Goal: Task Accomplishment & Management: Manage account settings

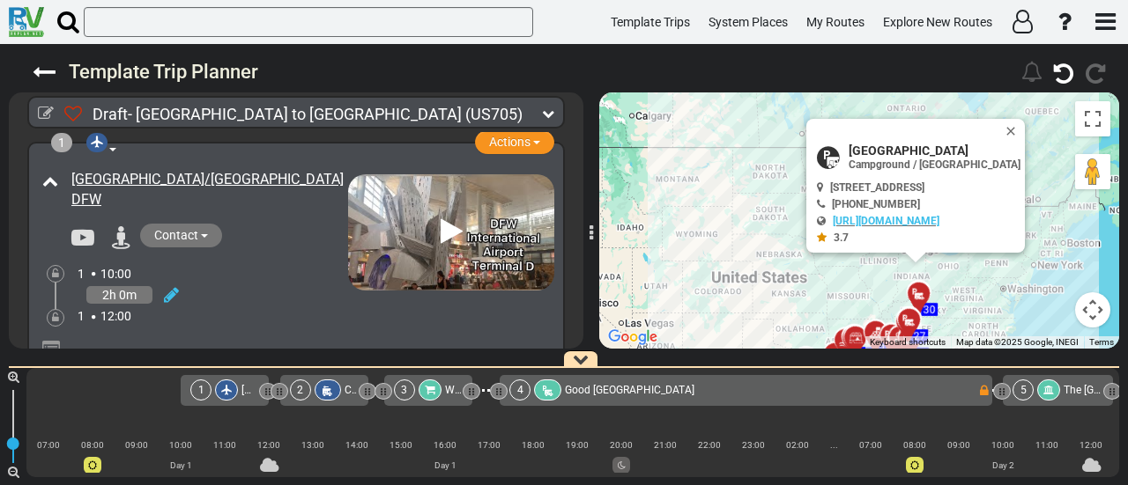
drag, startPoint x: 0, startPoint y: 0, endPoint x: 562, endPoint y: 391, distance: 684.8
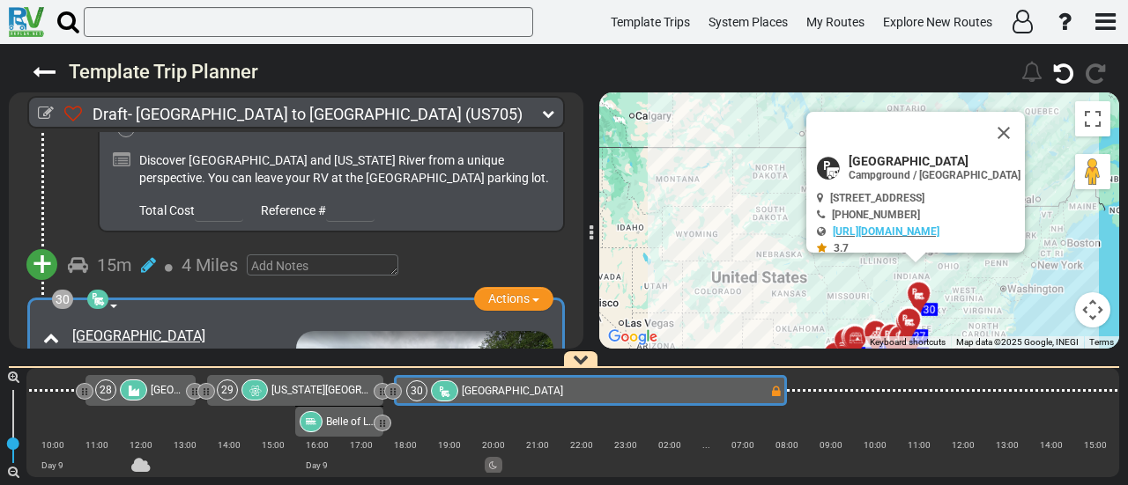
scroll to position [0, 6721]
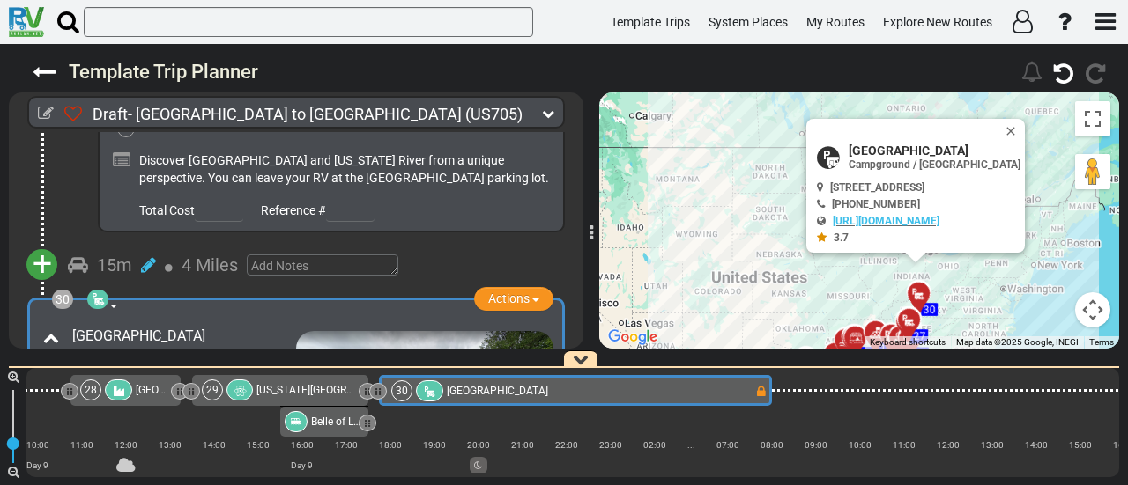
click at [529, 390] on span "[GEOGRAPHIC_DATA]" at bounding box center [497, 391] width 101 height 12
click at [1019, 130] on button "Close" at bounding box center [1013, 131] width 21 height 25
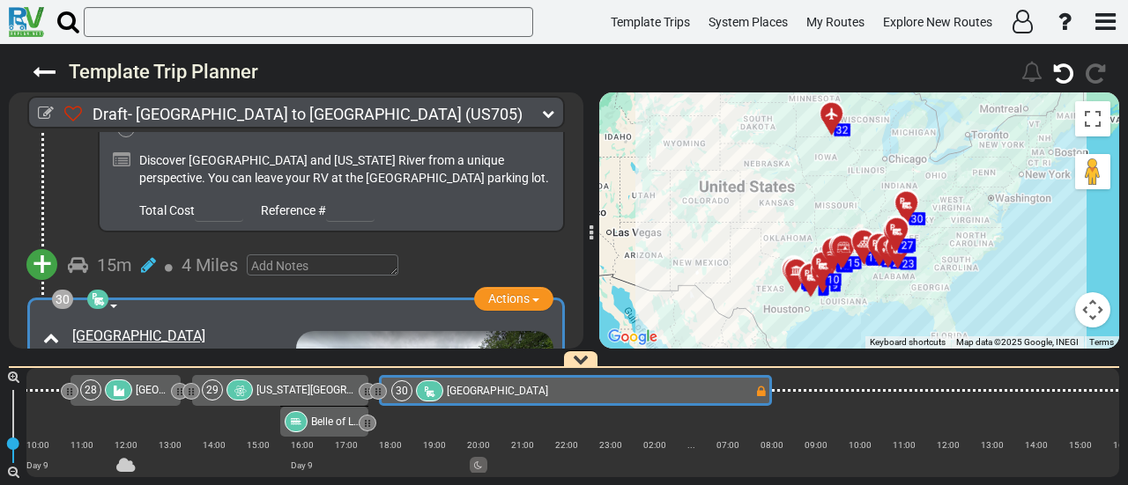
drag, startPoint x: 967, startPoint y: 223, endPoint x: 963, endPoint y: 204, distance: 19.9
click at [963, 204] on div "To activate drag with keyboard, press Alt + Enter. Once in keyboard drag state,…" at bounding box center [859, 221] width 520 height 256
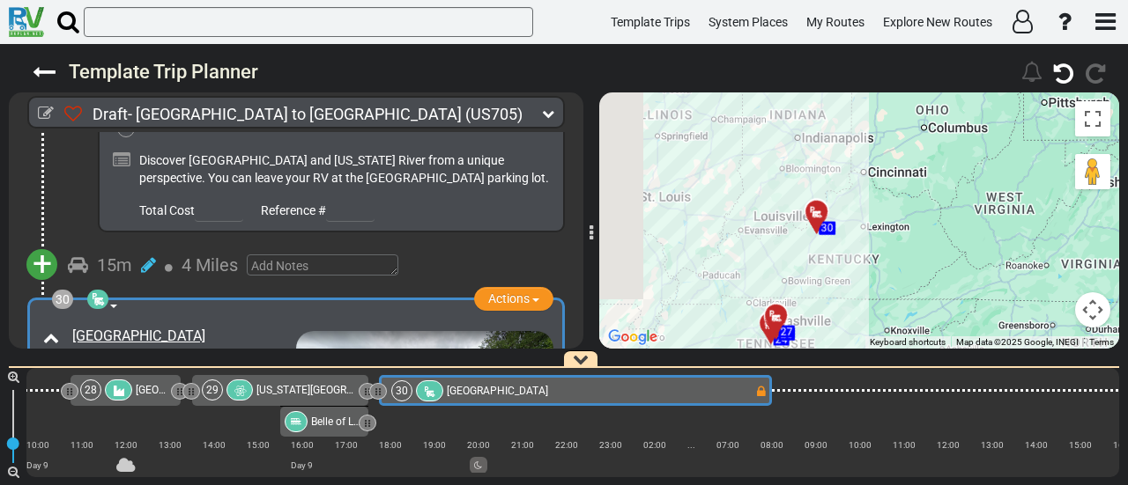
drag, startPoint x: 833, startPoint y: 221, endPoint x: 924, endPoint y: 247, distance: 94.3
click at [924, 247] on div "To activate drag with keyboard, press Alt + Enter. Once in keyboard drag state,…" at bounding box center [859, 221] width 520 height 256
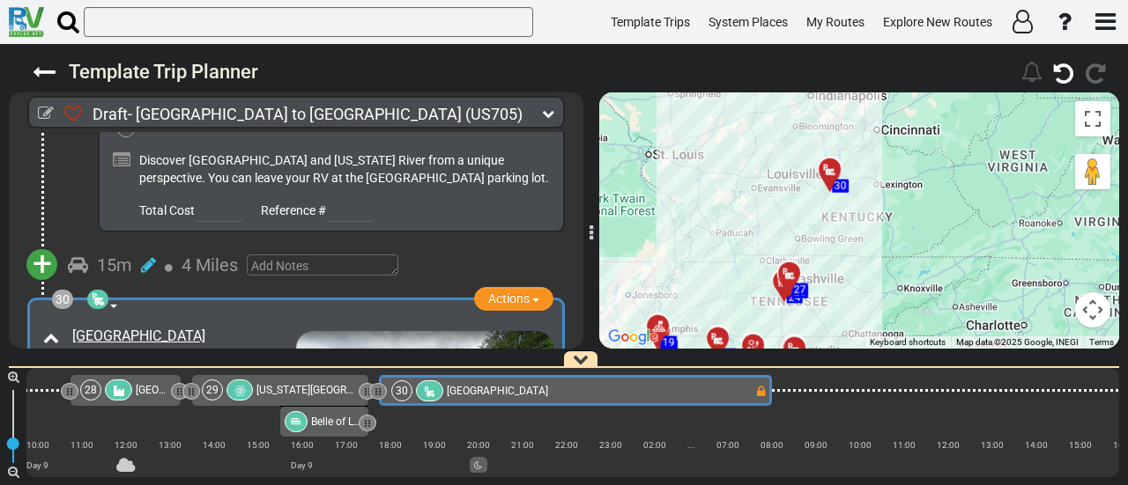
drag, startPoint x: 880, startPoint y: 240, endPoint x: 895, endPoint y: 192, distance: 49.9
click at [895, 192] on div "To activate drag with keyboard, press Alt + Enter. Once in keyboard drag state,…" at bounding box center [859, 221] width 520 height 256
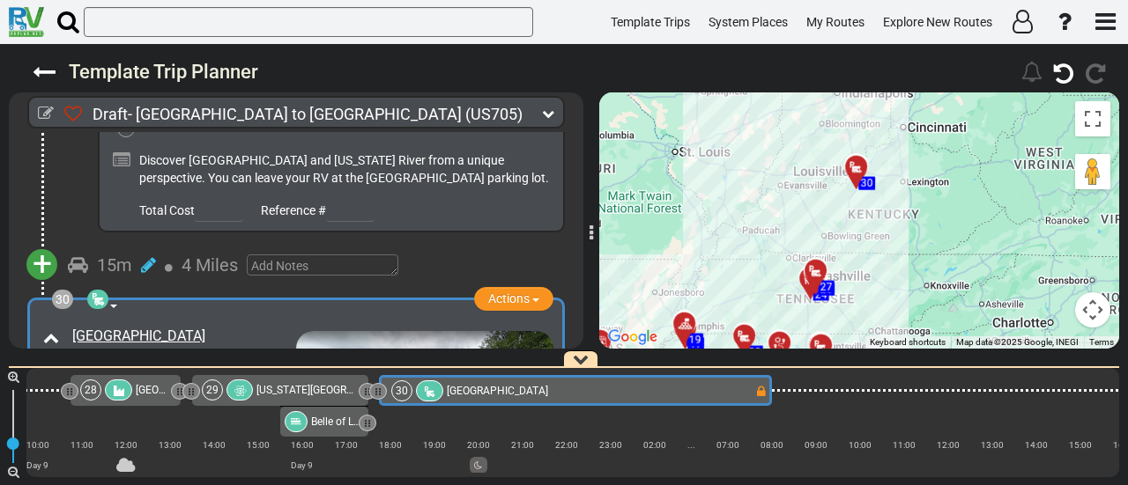
drag, startPoint x: 890, startPoint y: 219, endPoint x: 917, endPoint y: 217, distance: 27.4
click at [917, 217] on div "To activate drag with keyboard, press Alt + Enter. Once in keyboard drag state,…" at bounding box center [859, 221] width 520 height 256
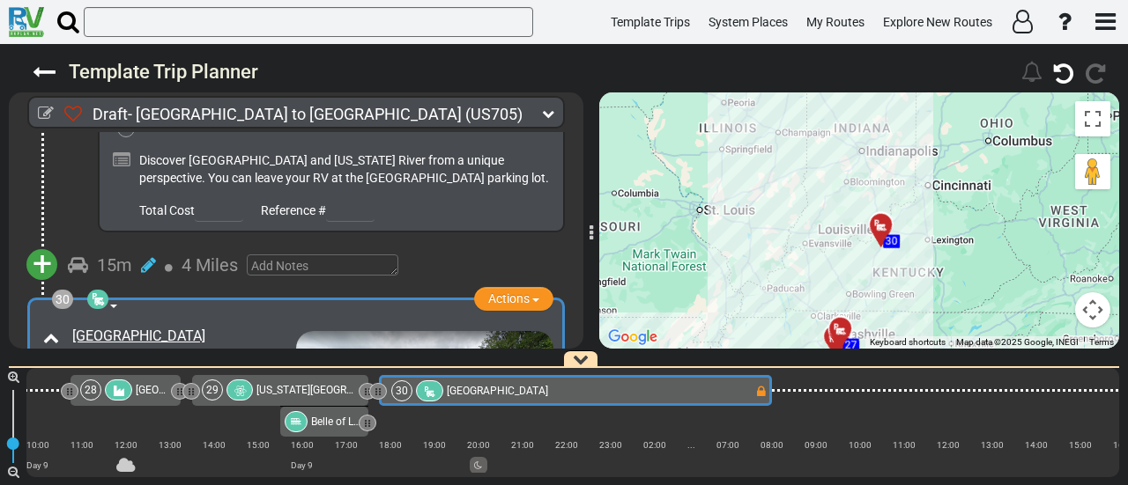
drag, startPoint x: 913, startPoint y: 234, endPoint x: 939, endPoint y: 294, distance: 65.5
click at [939, 294] on div "To activate drag with keyboard, press Alt + Enter. Once in keyboard drag state,…" at bounding box center [859, 221] width 520 height 256
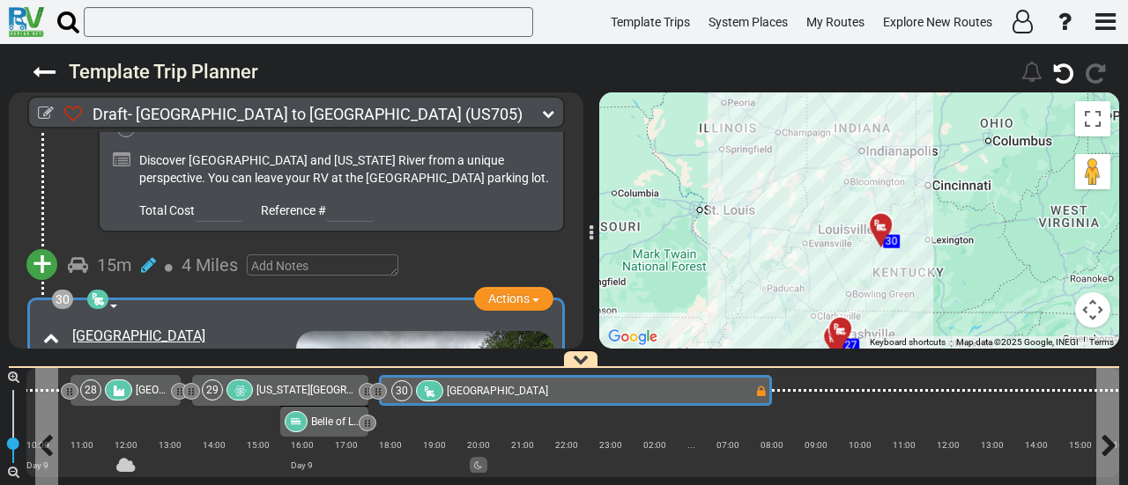
click at [484, 389] on span "[GEOGRAPHIC_DATA]" at bounding box center [497, 391] width 101 height 12
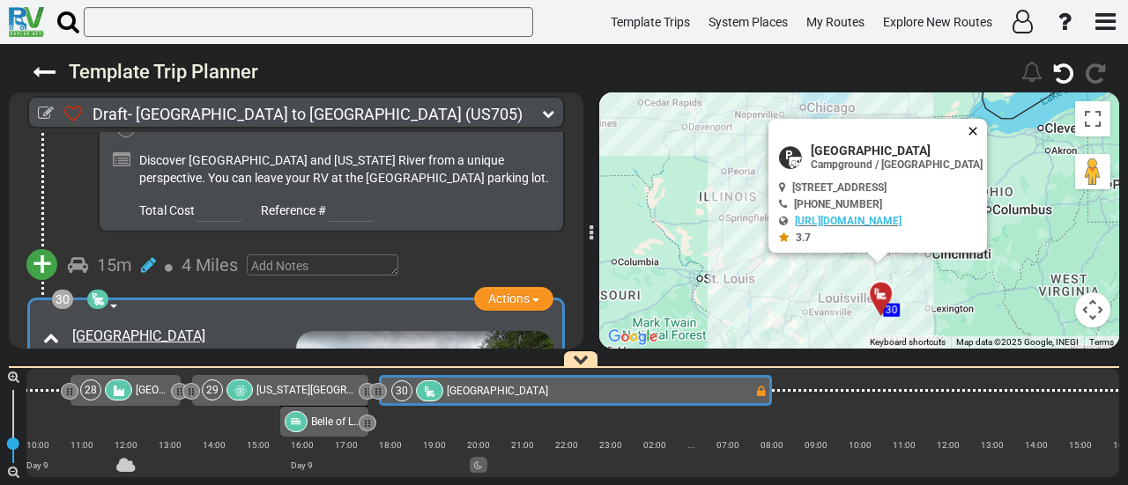
click at [977, 123] on button "Close" at bounding box center [976, 131] width 21 height 25
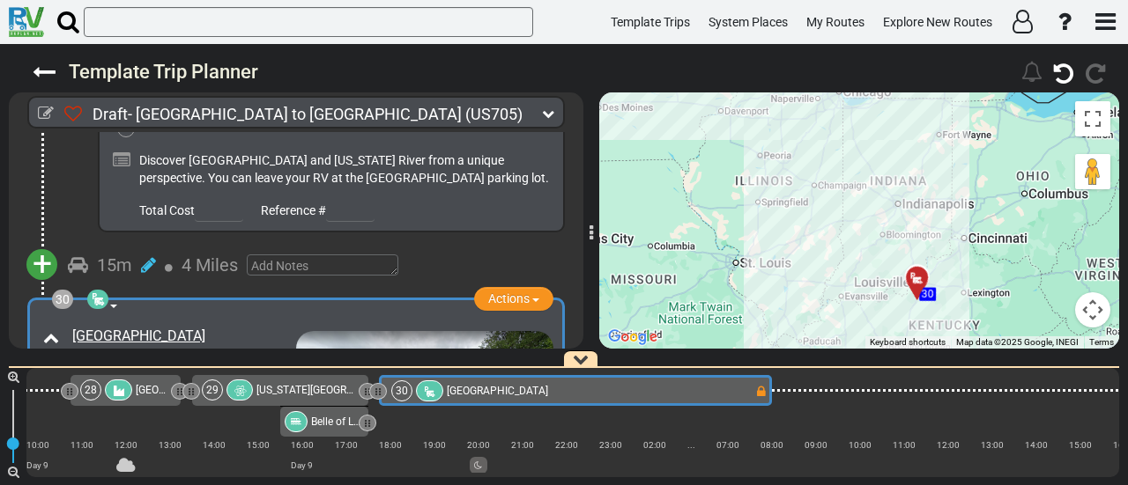
drag, startPoint x: 976, startPoint y: 246, endPoint x: 1014, endPoint y: 230, distance: 41.1
click at [1015, 228] on div "To activate drag with keyboard, press Alt + Enter. Once in keyboard drag state,…" at bounding box center [859, 221] width 520 height 256
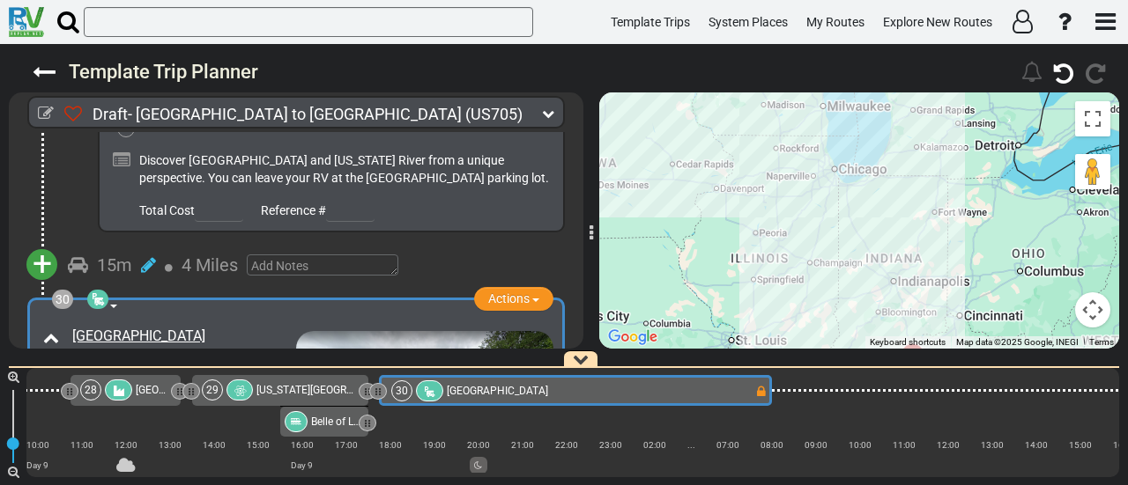
drag, startPoint x: 985, startPoint y: 251, endPoint x: 973, endPoint y: 286, distance: 37.3
click at [980, 286] on div "To activate drag with keyboard, press Alt + Enter. Once in keyboard drag state,…" at bounding box center [859, 221] width 520 height 256
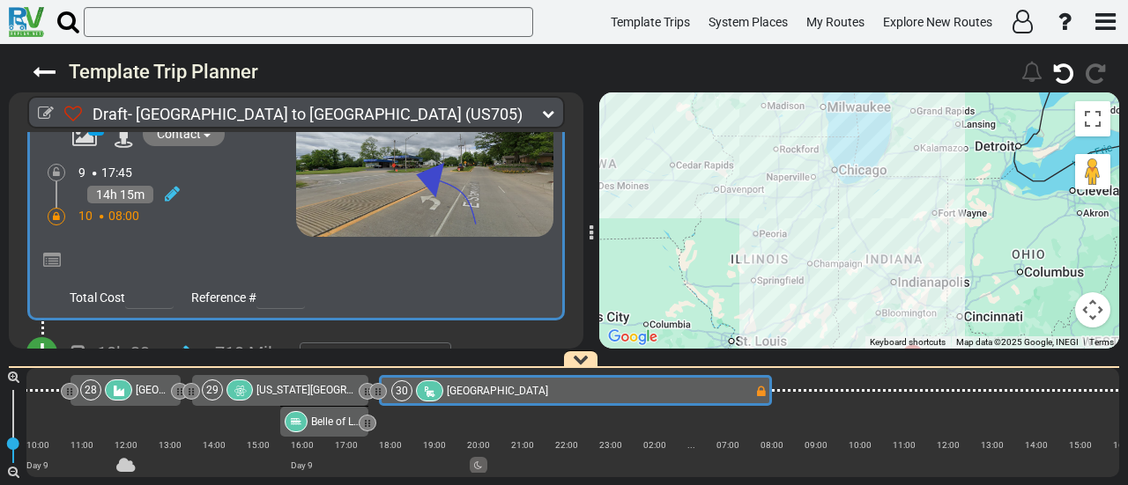
scroll to position [10353, 0]
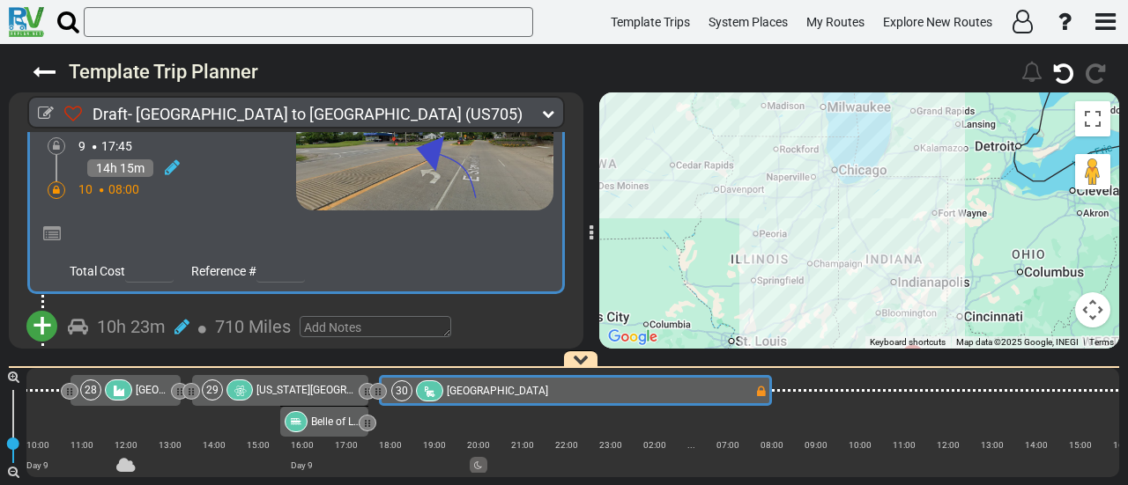
click at [39, 306] on span "+" at bounding box center [42, 326] width 19 height 41
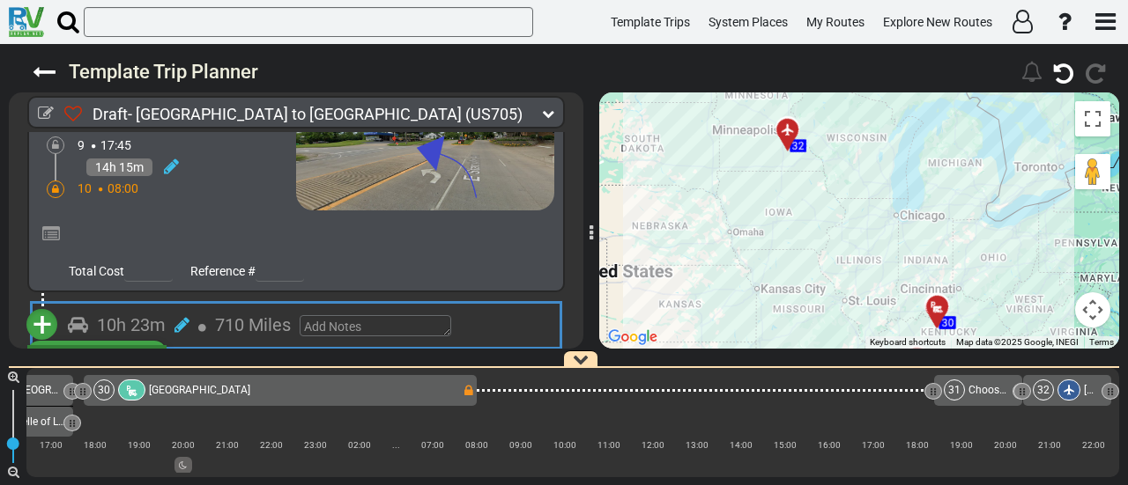
click at [136, 345] on li "Add Atraction" at bounding box center [96, 356] width 139 height 23
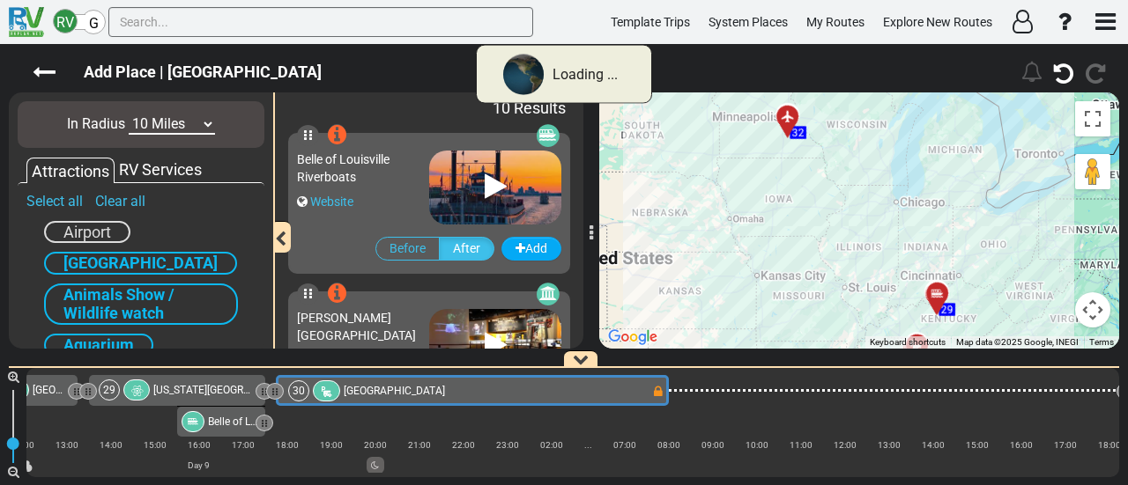
scroll to position [0, 6721]
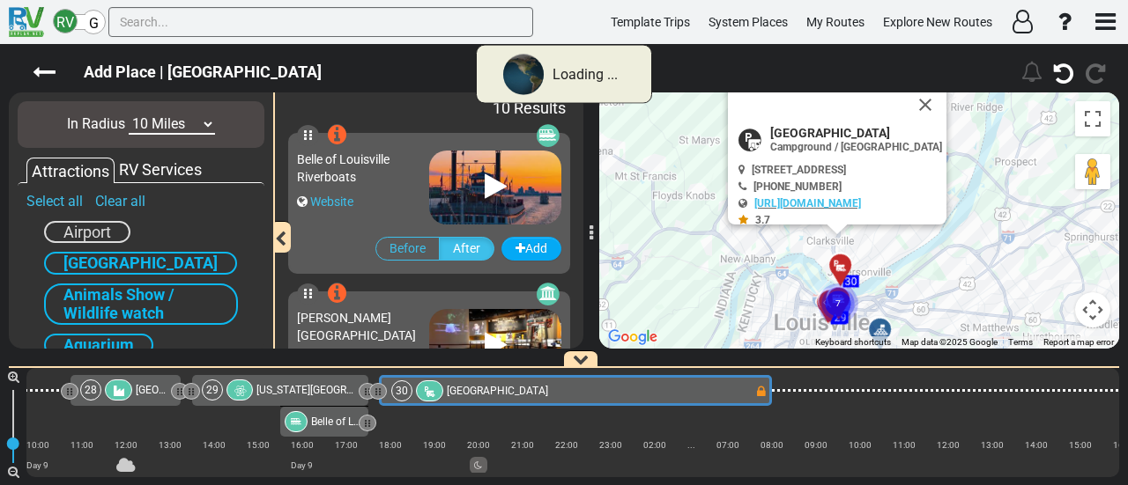
click at [198, 130] on select "10 Miles 50 Miles 100 Miles 250 Miles 500 Miles 1000 Miles" at bounding box center [172, 125] width 86 height 20
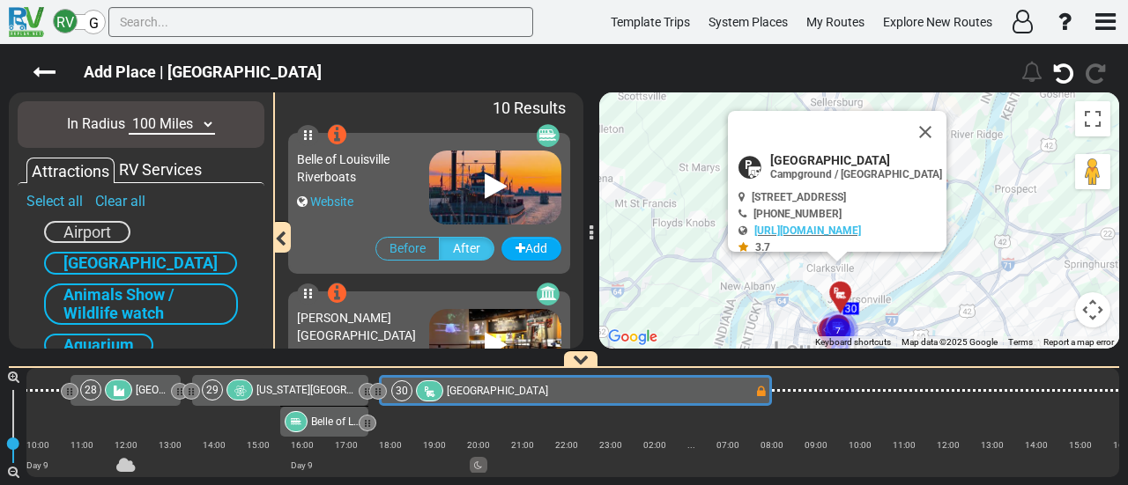
click at [129, 115] on select "10 Miles 50 Miles 100 Miles 250 Miles 500 Miles 1000 Miles" at bounding box center [172, 125] width 86 height 20
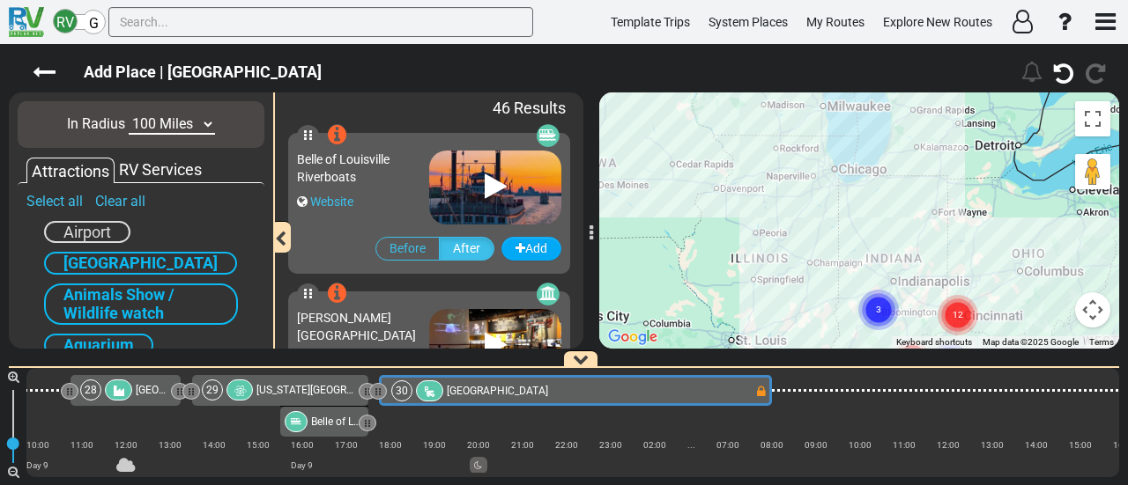
drag, startPoint x: 981, startPoint y: 266, endPoint x: 905, endPoint y: 209, distance: 95.7
click at [965, 137] on div "To activate drag with keyboard, press Alt + Enter. Once in keyboard drag state,…" at bounding box center [859, 221] width 520 height 256
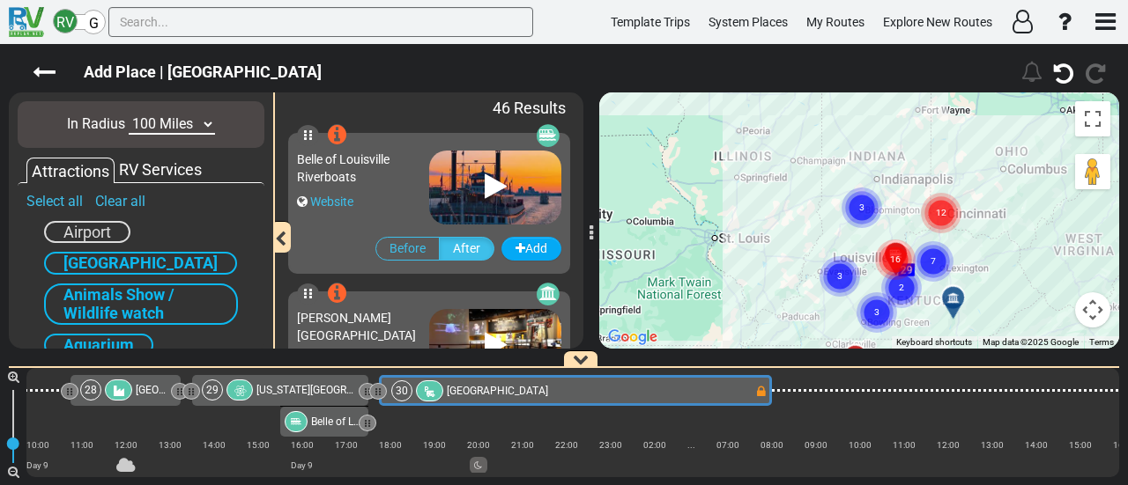
click at [862, 211] on text "3" at bounding box center [861, 206] width 5 height 11
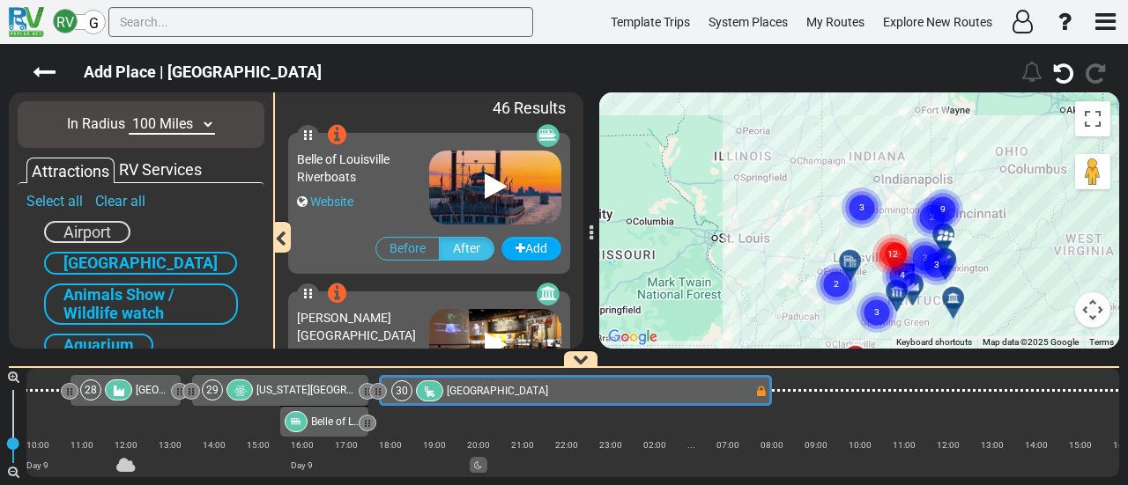
click at [1070, 157] on div "To navigate, press the arrow keys. To activate drag with keyboard, press Alt + …" at bounding box center [859, 221] width 520 height 256
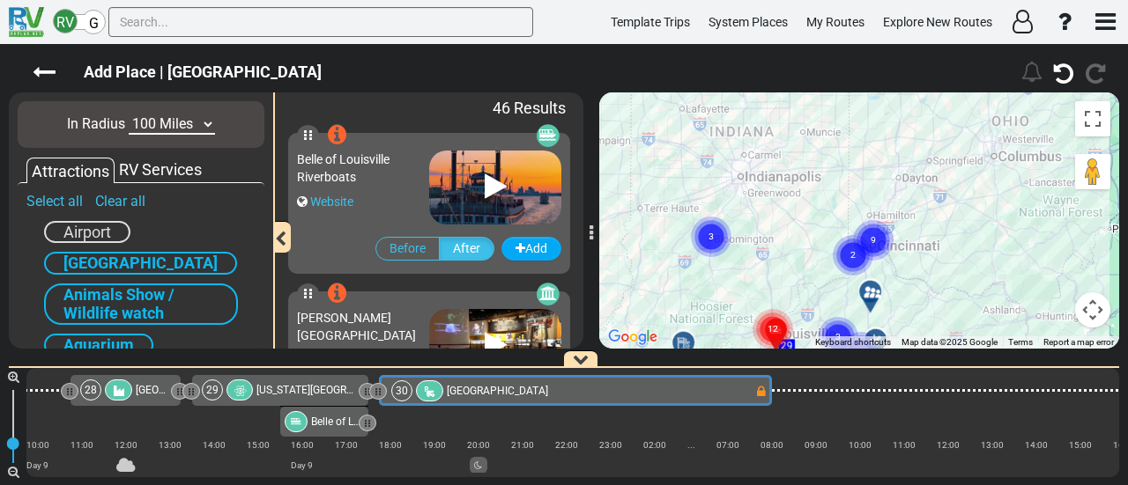
drag, startPoint x: 812, startPoint y: 233, endPoint x: 768, endPoint y: 222, distance: 45.5
click at [895, 196] on gmp-advanced-marker "9" at bounding box center [873, 219] width 44 height 47
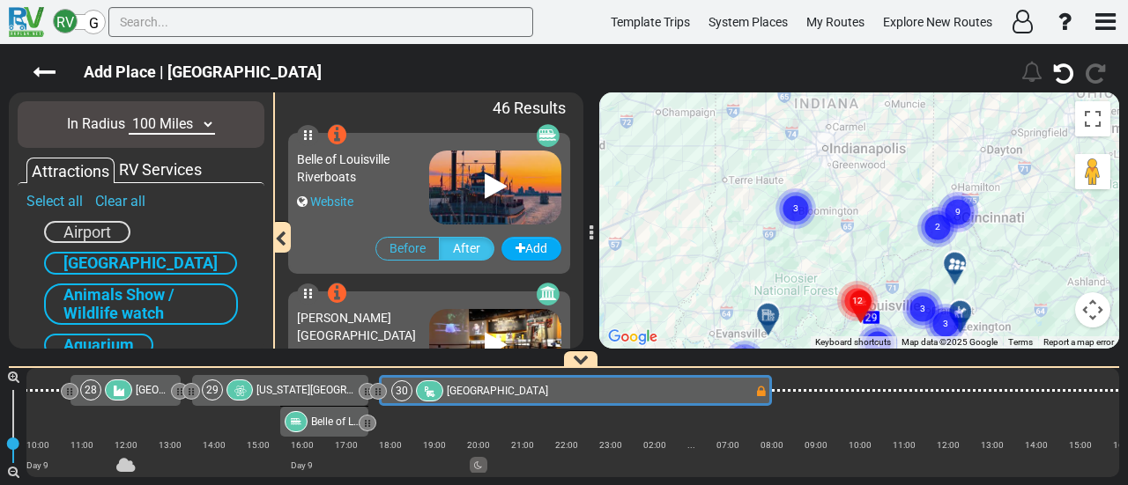
click at [792, 211] on circle "Cluster of 3 markers" at bounding box center [795, 209] width 41 height 41
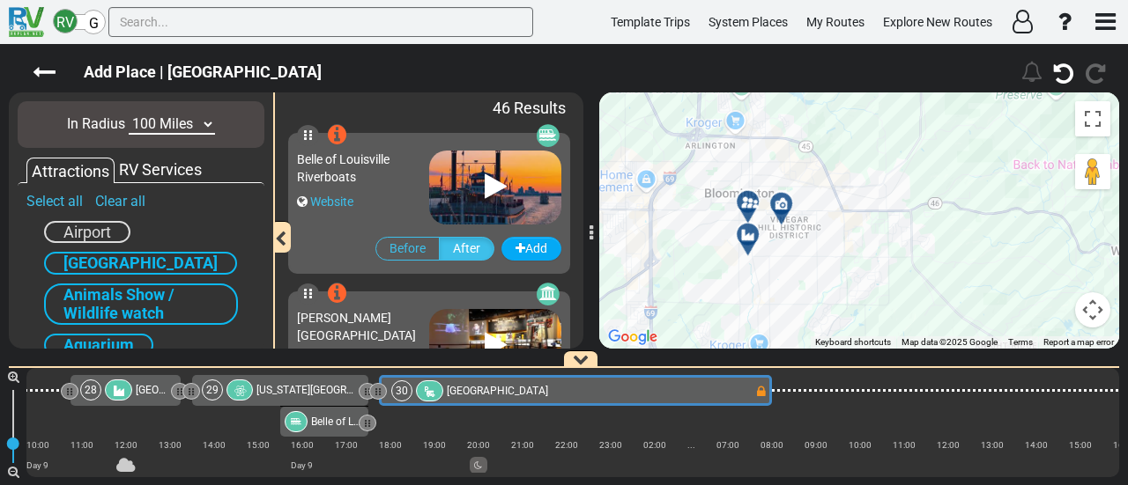
click at [755, 204] on div at bounding box center [753, 209] width 29 height 27
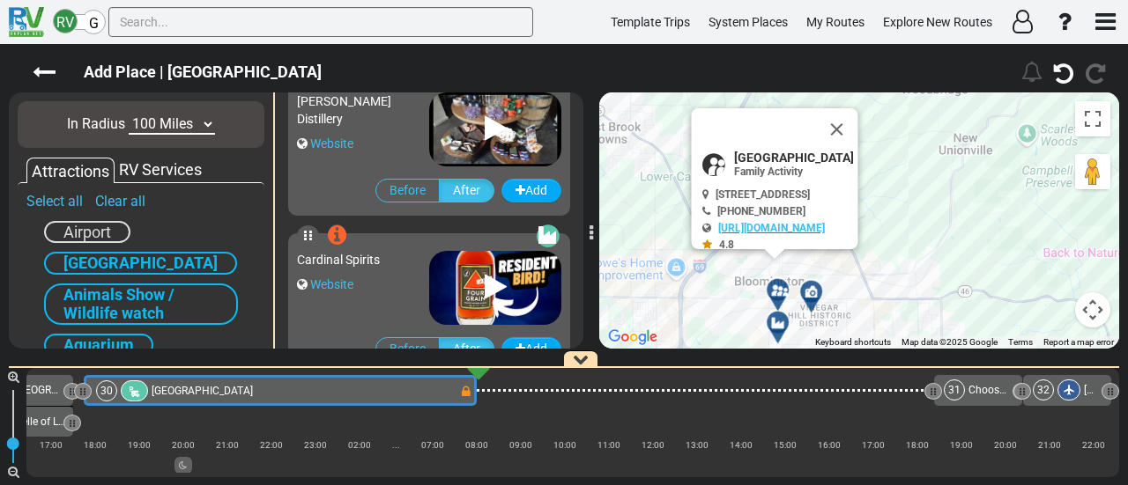
scroll to position [4595, 0]
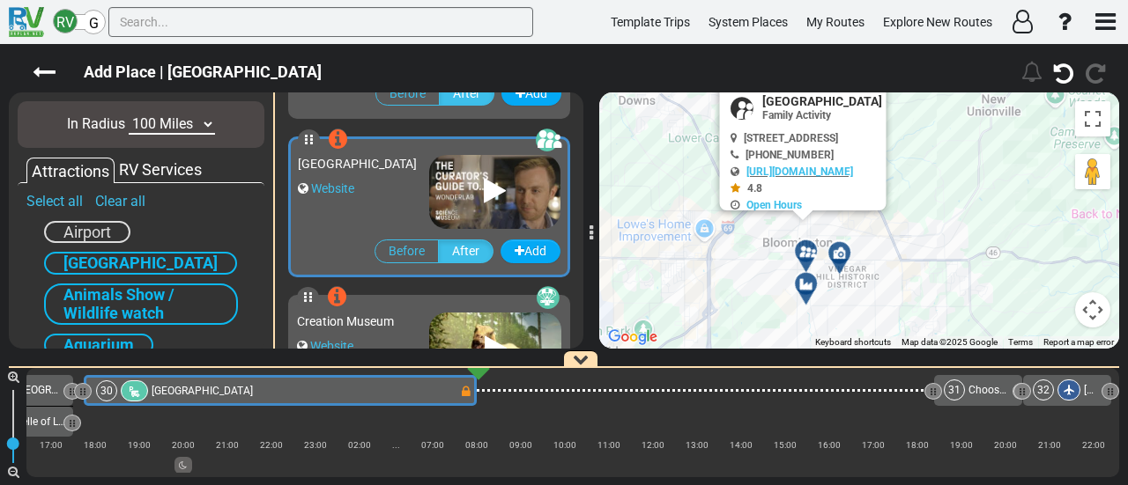
drag, startPoint x: 929, startPoint y: 156, endPoint x: 848, endPoint y: 265, distance: 136.0
click at [929, 156] on div "To activate drag with keyboard, press Alt + Enter. Once in keyboard drag state,…" at bounding box center [859, 221] width 520 height 256
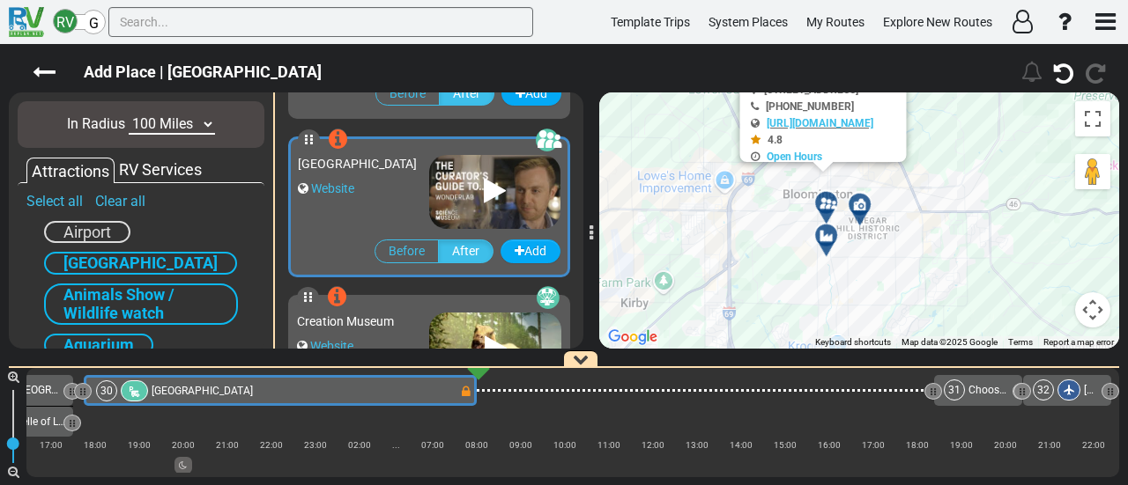
click at [825, 237] on div at bounding box center [832, 242] width 29 height 27
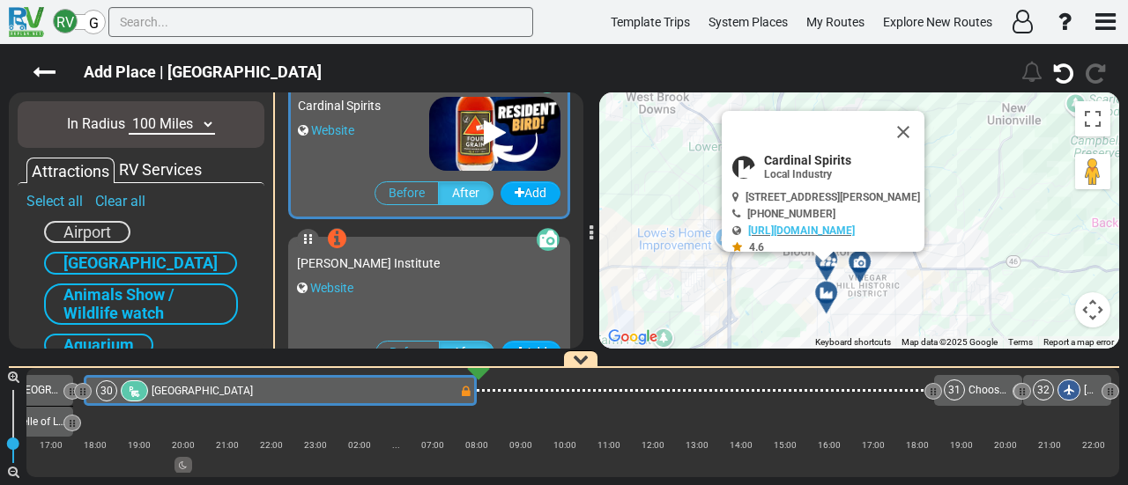
scroll to position [4278, 0]
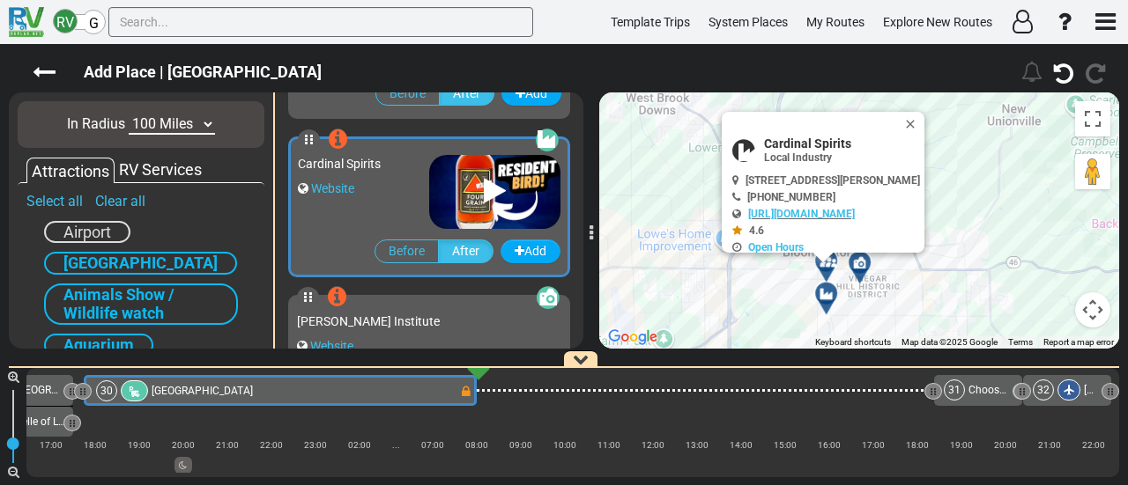
drag, startPoint x: 938, startPoint y: 122, endPoint x: 910, endPoint y: 246, distance: 126.5
click at [924, 122] on button "Close" at bounding box center [913, 124] width 21 height 25
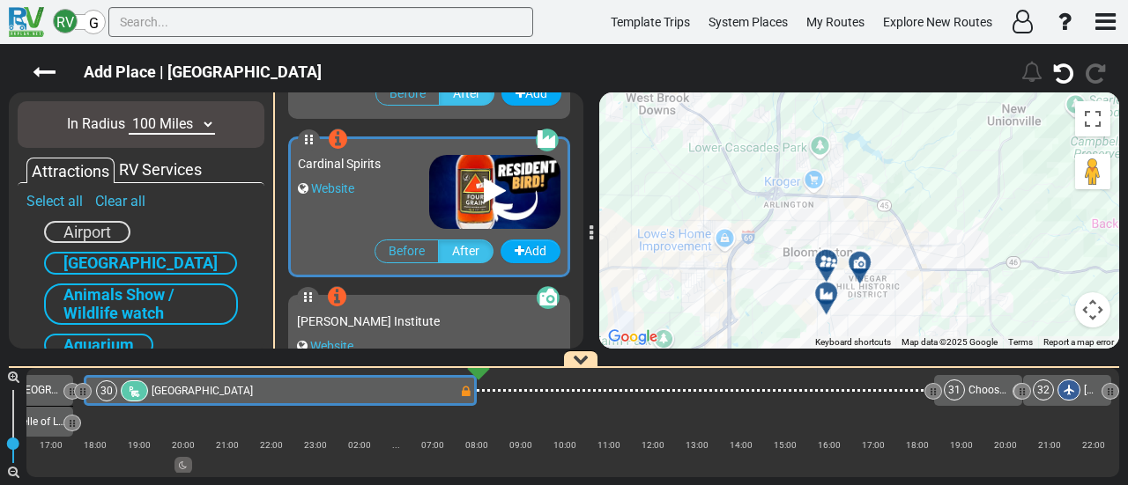
click at [856, 260] on icon at bounding box center [859, 262] width 12 height 12
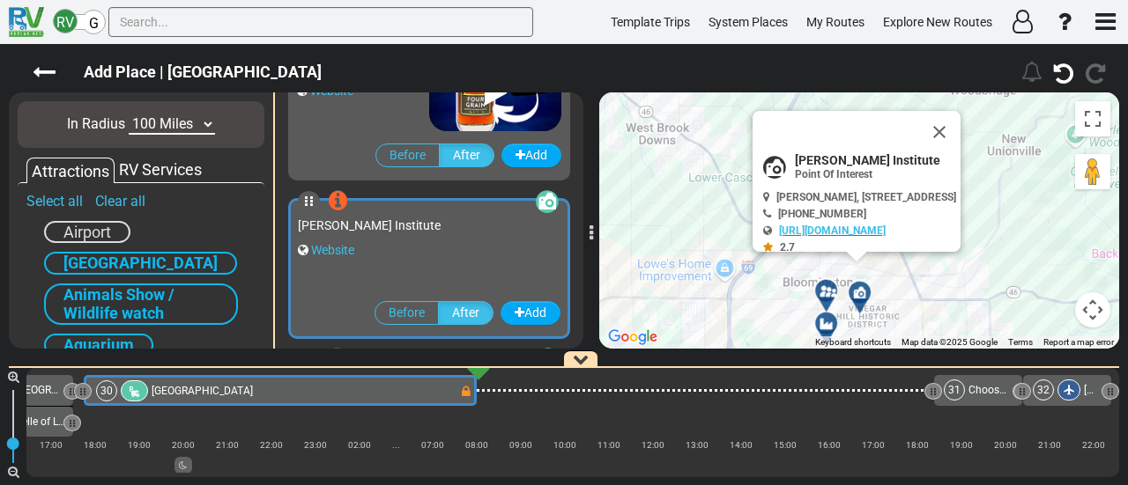
scroll to position [4437, 0]
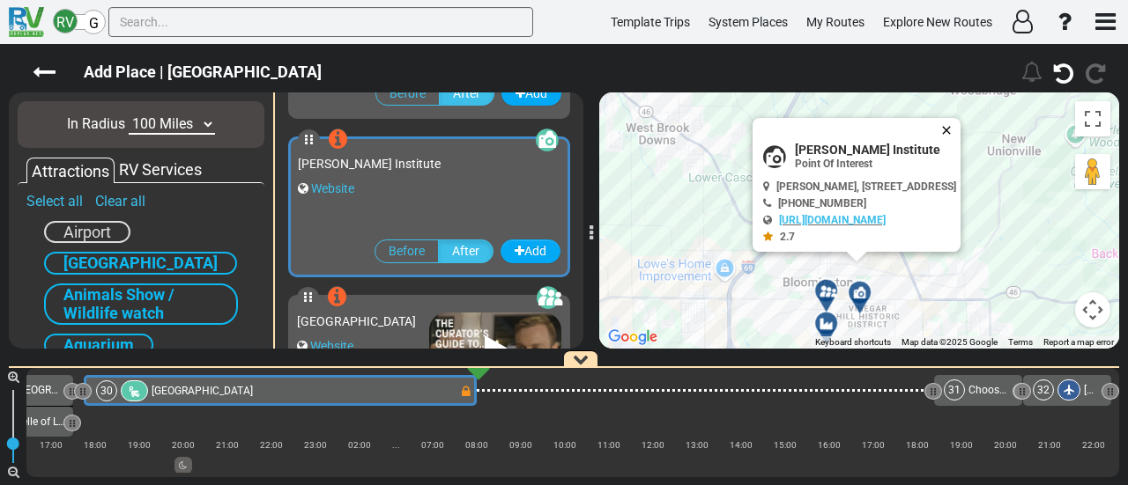
click at [960, 121] on button "Close" at bounding box center [949, 130] width 21 height 25
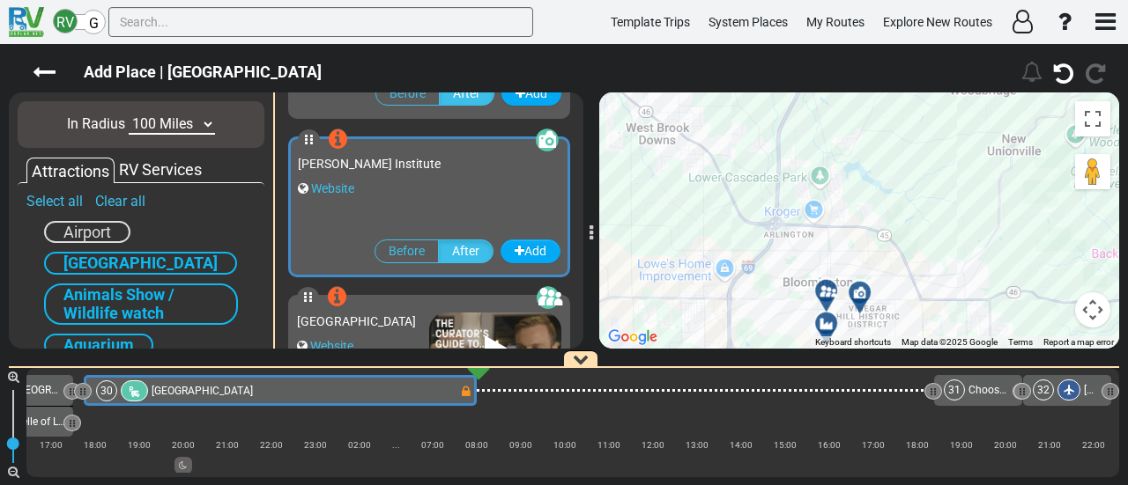
click at [155, 122] on select "10 Miles 50 Miles 100 Miles 250 Miles 500 Miles 1000 Miles" at bounding box center [172, 125] width 86 height 20
select select "number:250"
click at [129, 115] on select "10 Miles 50 Miles 100 Miles 250 Miles 500 Miles 1000 Miles" at bounding box center [172, 125] width 86 height 20
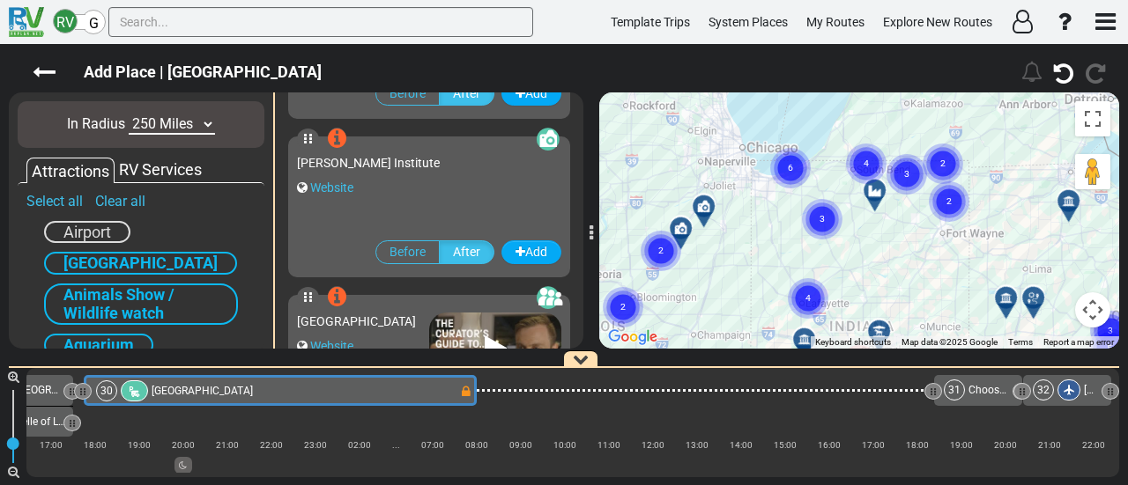
drag, startPoint x: 822, startPoint y: 226, endPoint x: 821, endPoint y: 193, distance: 33.5
click at [859, 211] on div "24 25 26 27 28 29 31 32 1 2 3 4 5 6 7 8 9 10 11 12 13 14 15 16 17 18 19 20 21 2…" at bounding box center [1119, 211] width 520 height 0
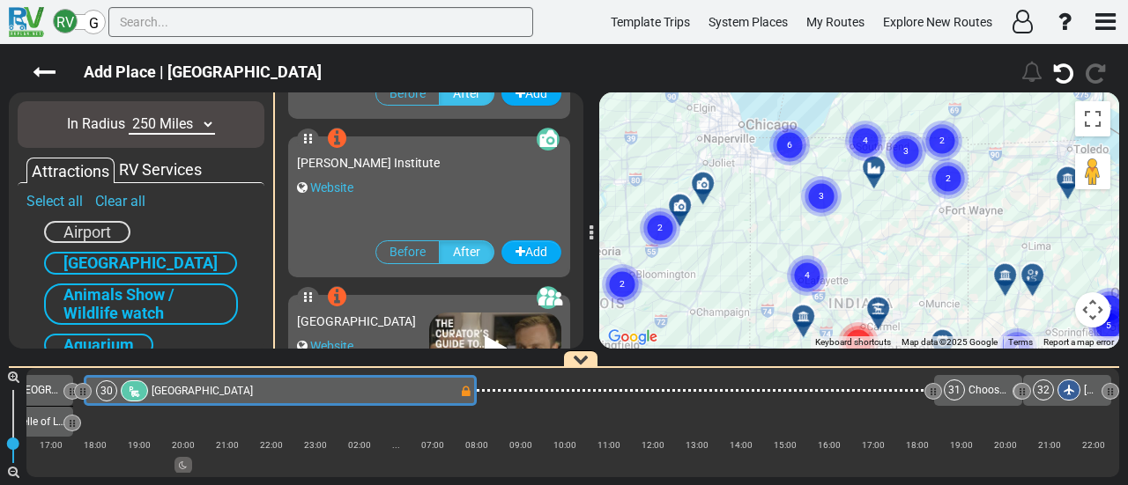
click at [814, 272] on circle "Cluster of 4 markers" at bounding box center [807, 275] width 41 height 41
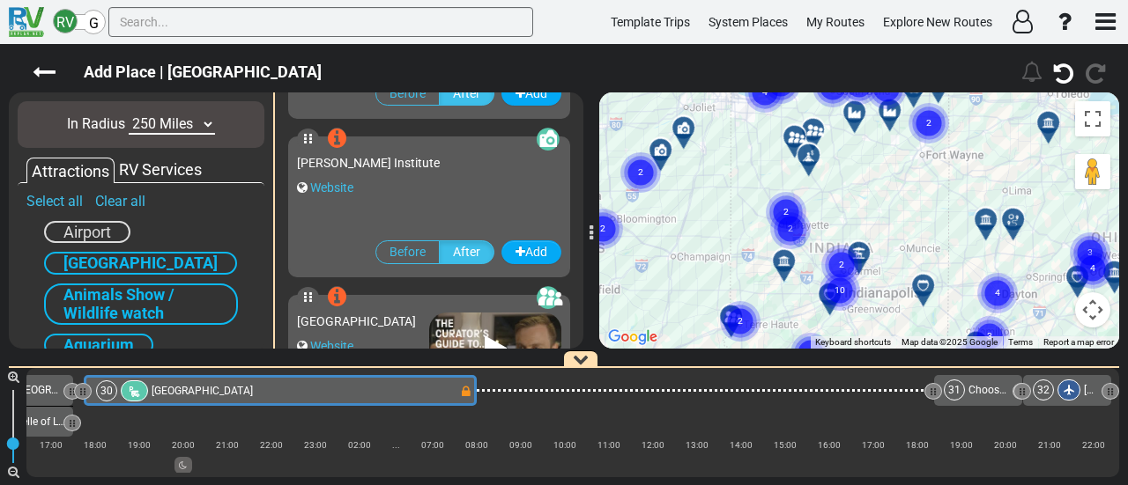
drag, startPoint x: 881, startPoint y: 248, endPoint x: 862, endPoint y: 203, distance: 48.9
click at [862, 191] on div "To activate drag with keyboard, press Alt + Enter. Once in keyboard drag state,…" at bounding box center [859, 221] width 520 height 256
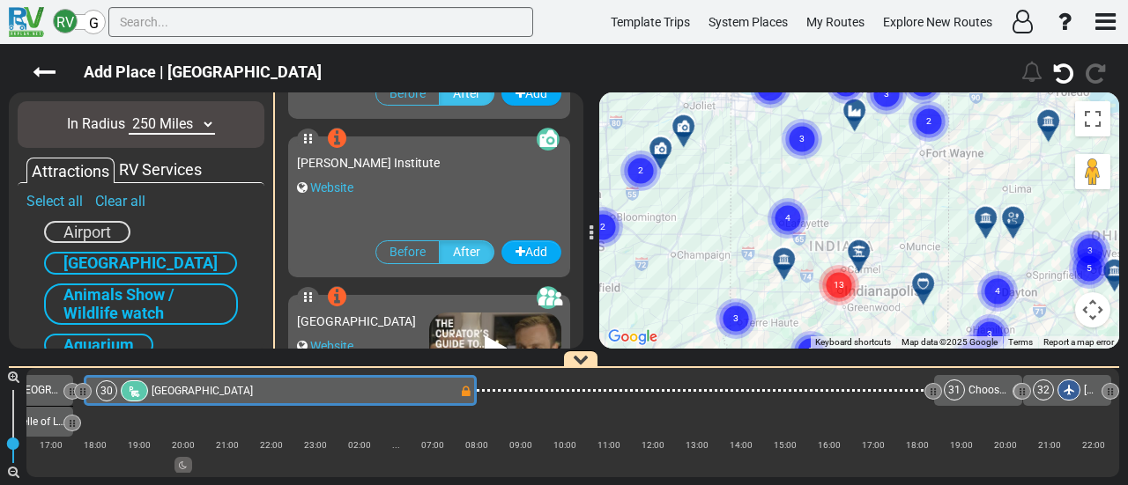
click at [860, 255] on gmp-advanced-marker "13" at bounding box center [839, 264] width 44 height 47
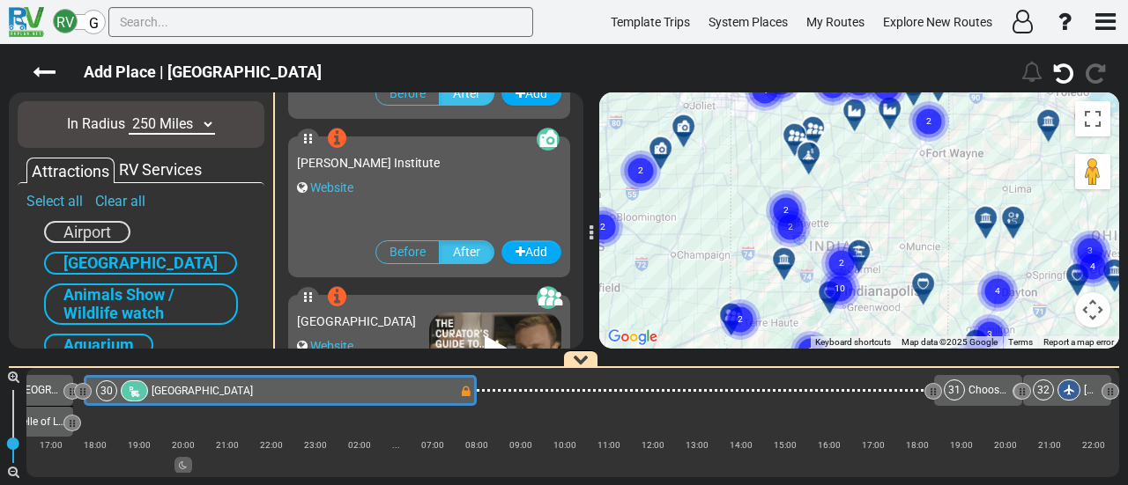
click at [860, 251] on gmp-advanced-marker "10" at bounding box center [840, 268] width 44 height 47
click at [862, 241] on div at bounding box center [858, 250] width 31 height 31
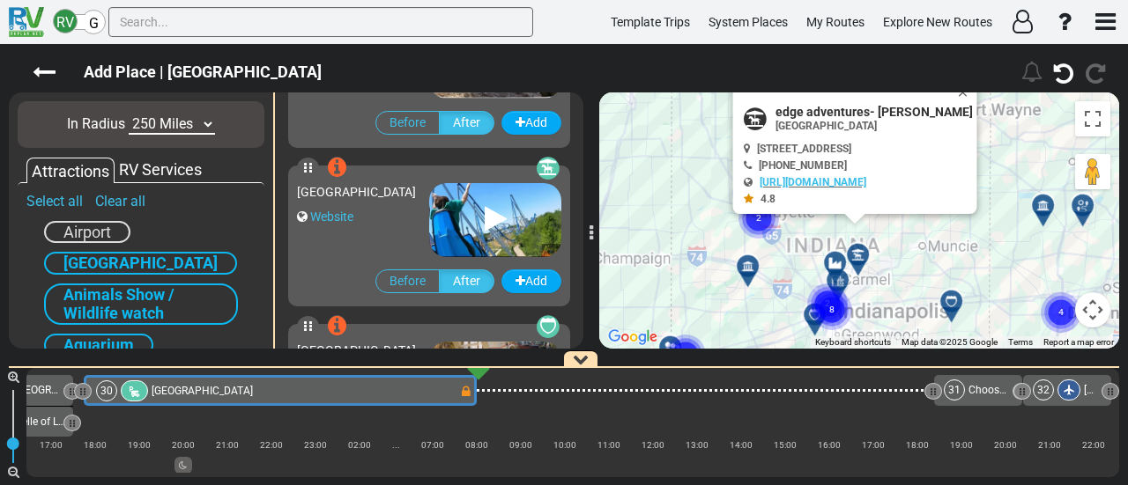
scroll to position [11414, 0]
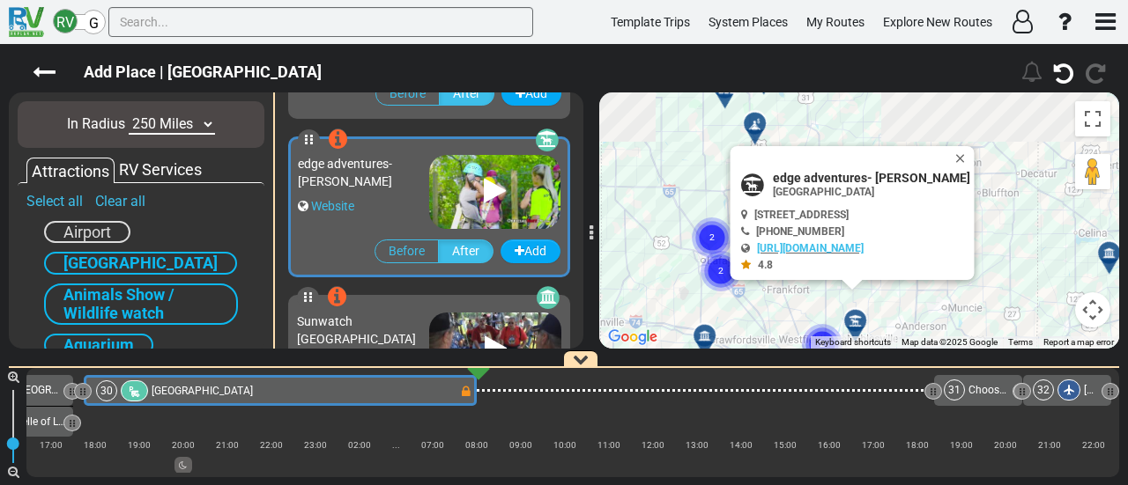
drag, startPoint x: 981, startPoint y: 170, endPoint x: 982, endPoint y: 236, distance: 66.1
click at [982, 236] on div "To activate drag with keyboard, press Alt + Enter. Once in keyboard drag state,…" at bounding box center [859, 221] width 520 height 256
click at [954, 151] on button "Close" at bounding box center [963, 158] width 21 height 25
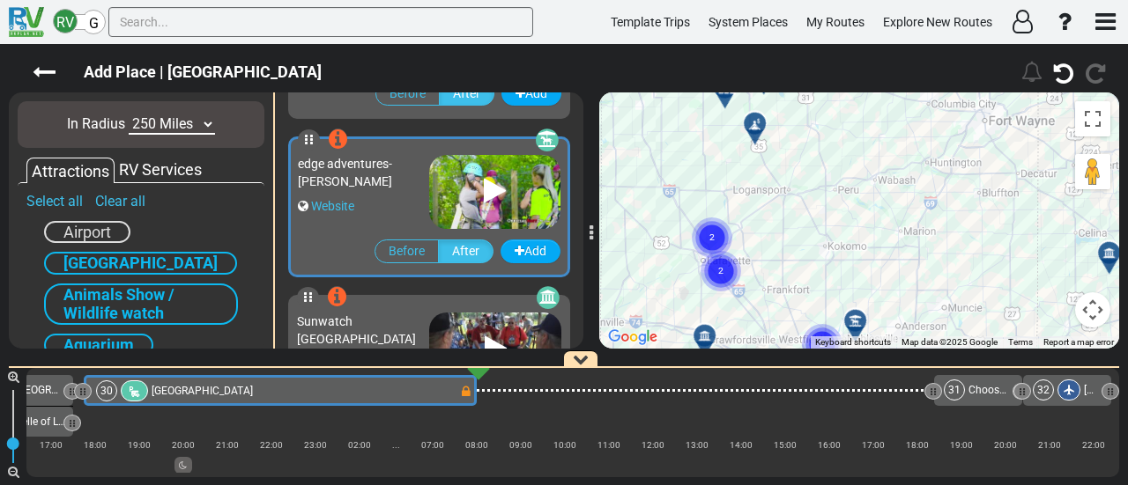
click at [715, 233] on circle "Cluster of 2 markers" at bounding box center [712, 238] width 41 height 41
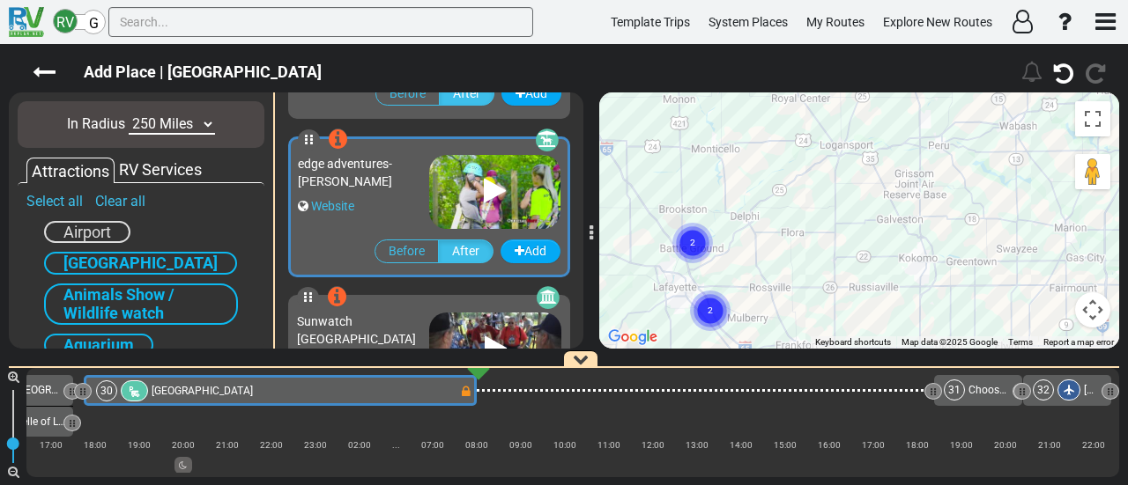
click at [703, 239] on circle "Cluster of 2 markers" at bounding box center [692, 243] width 41 height 41
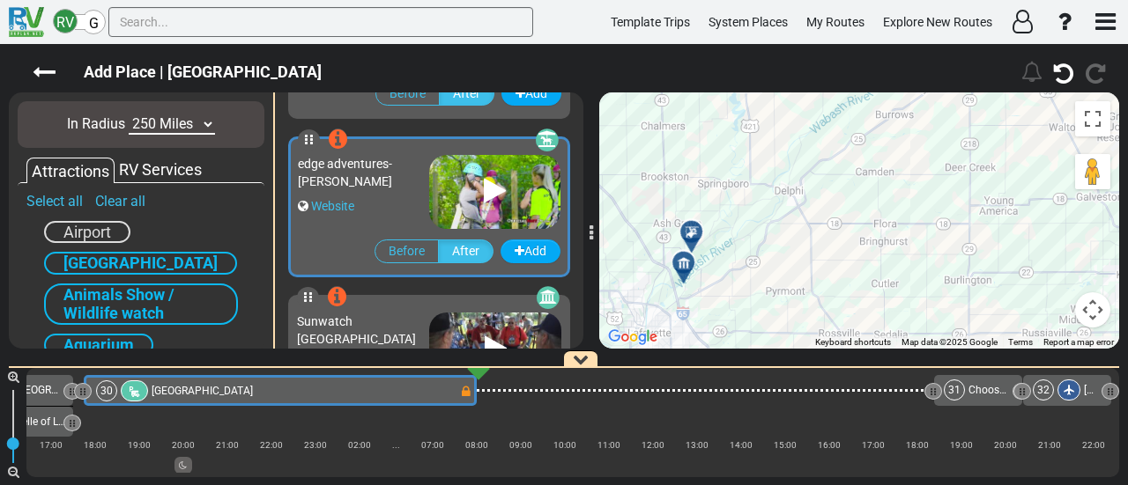
click at [691, 233] on div at bounding box center [697, 239] width 29 height 27
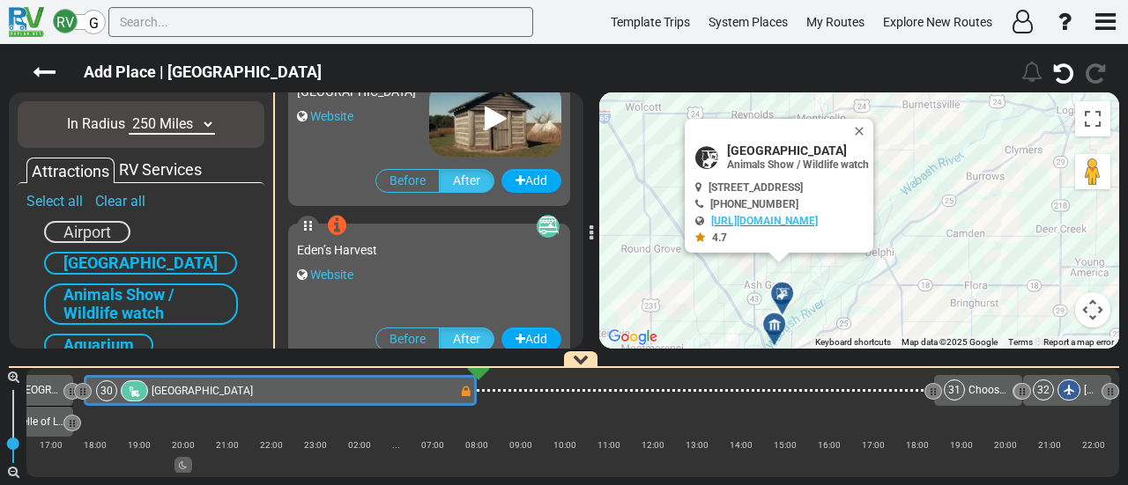
scroll to position [17757, 0]
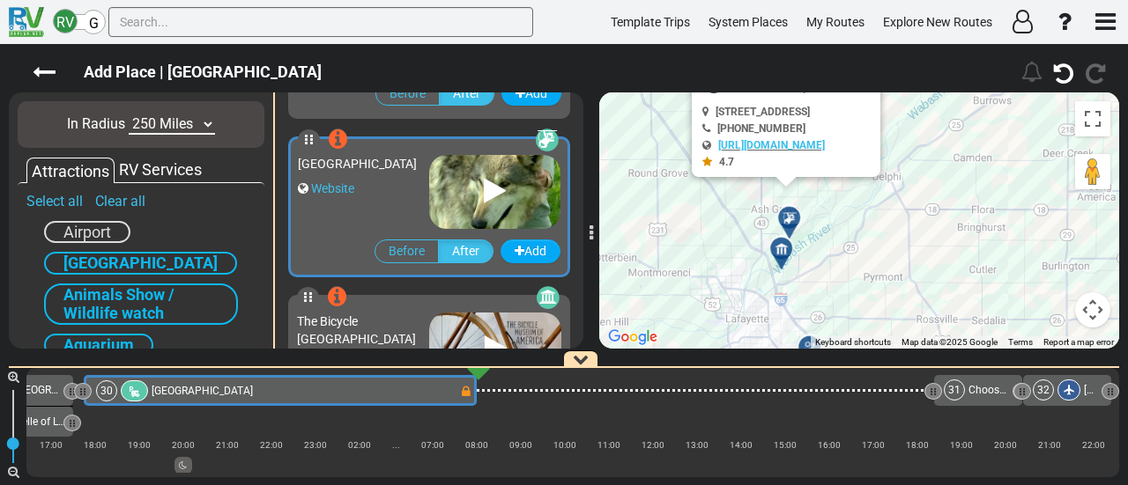
drag, startPoint x: 812, startPoint y: 281, endPoint x: 815, endPoint y: 234, distance: 46.8
click at [818, 226] on div "To activate drag with keyboard, press Alt + Enter. Once in keyboard drag state,…" at bounding box center [859, 221] width 520 height 256
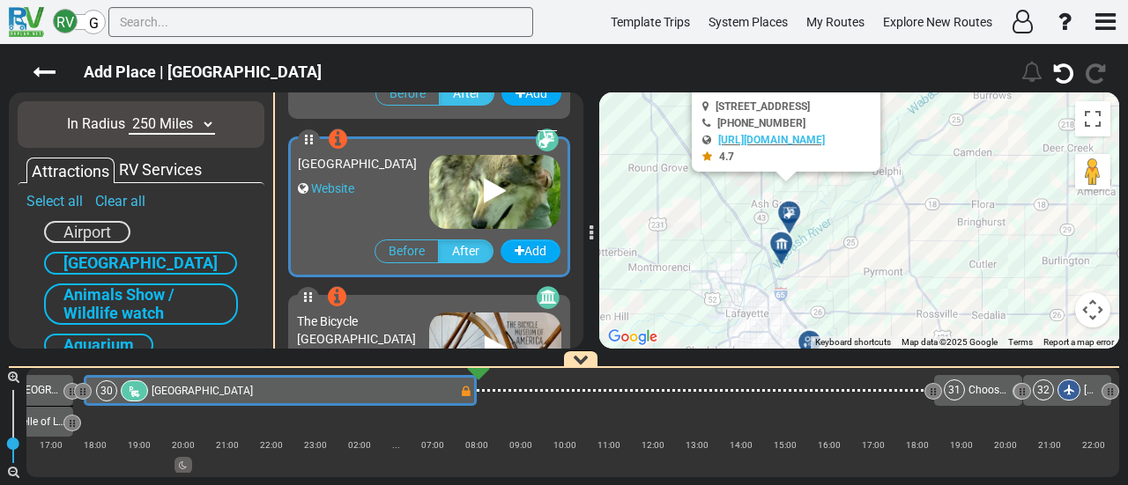
click at [780, 248] on div at bounding box center [787, 250] width 29 height 27
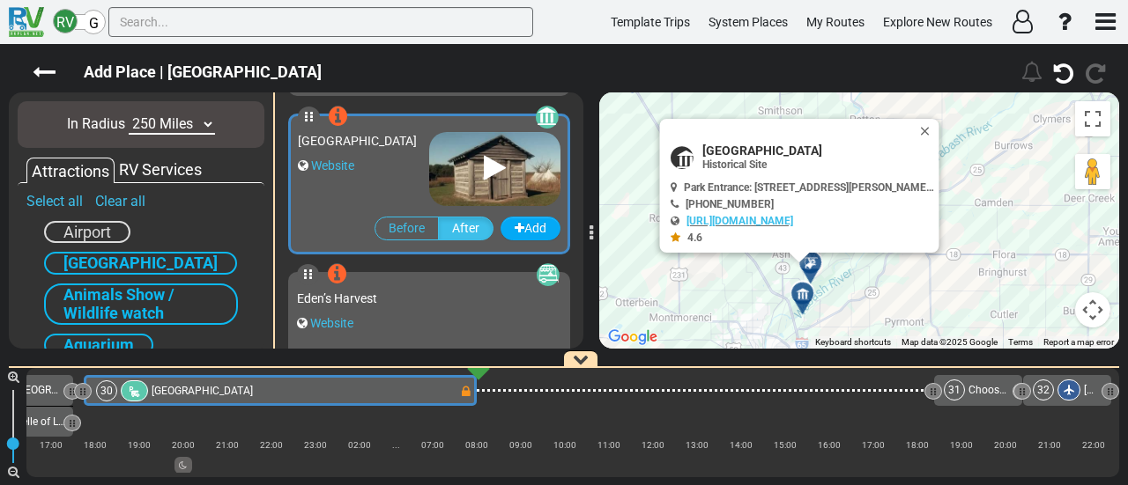
scroll to position [17440, 0]
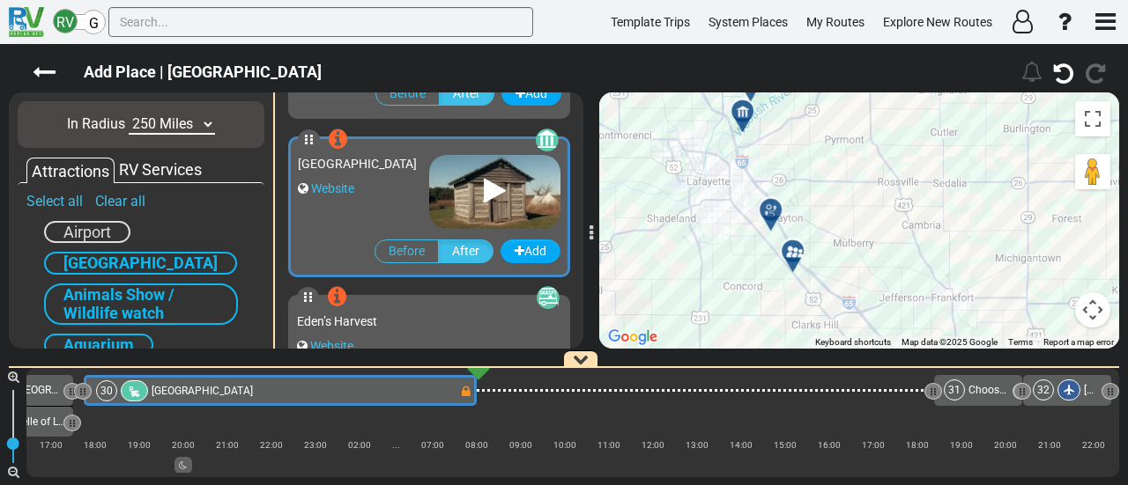
drag, startPoint x: 839, startPoint y: 209, endPoint x: 814, endPoint y: 114, distance: 98.3
click at [814, 112] on div "To activate drag with keyboard, press Alt + Enter. Once in keyboard drag state,…" at bounding box center [859, 221] width 520 height 256
click at [763, 212] on icon at bounding box center [771, 211] width 18 height 14
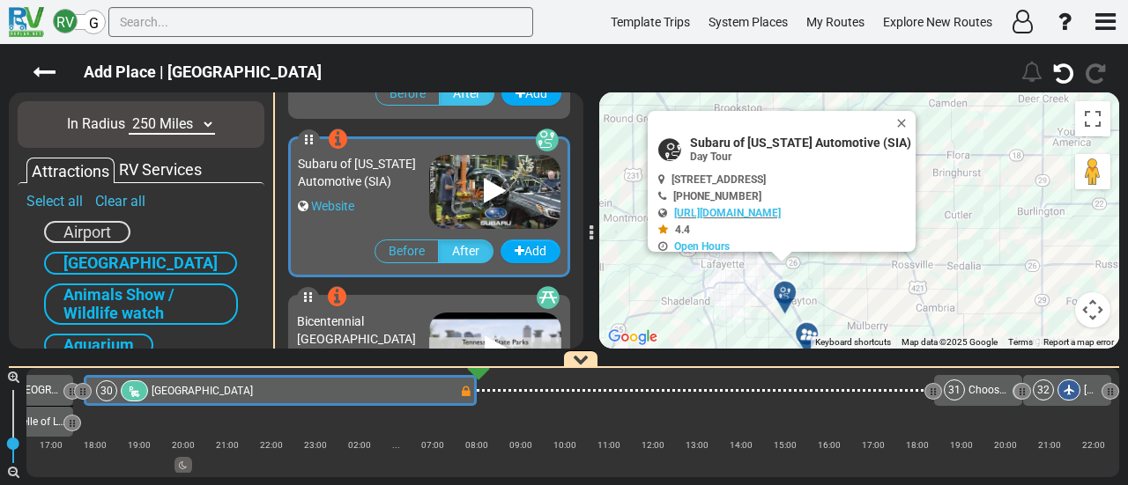
scroll to position [14427, 0]
click at [904, 119] on button "Close" at bounding box center [904, 123] width 21 height 25
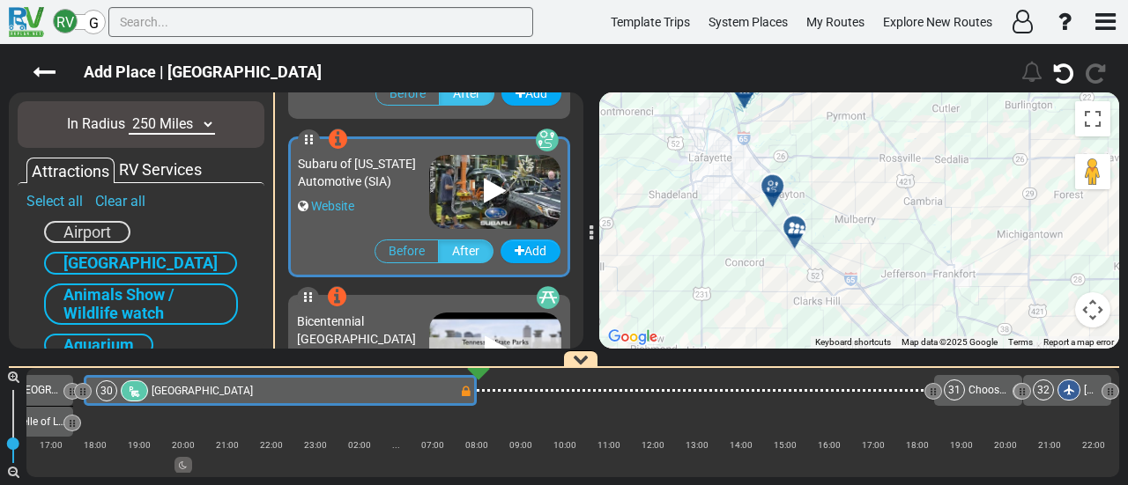
drag, startPoint x: 878, startPoint y: 240, endPoint x: 867, endPoint y: 123, distance: 116.9
click at [867, 123] on div "To activate drag with keyboard, press Alt + Enter. Once in keyboard drag state,…" at bounding box center [859, 221] width 520 height 256
click at [791, 230] on div at bounding box center [800, 231] width 29 height 27
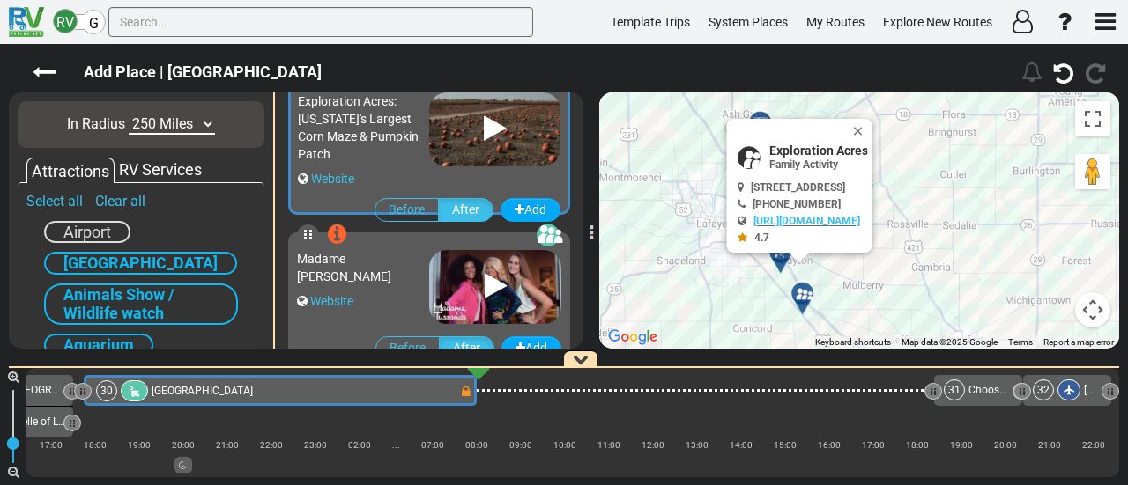
scroll to position [13634, 0]
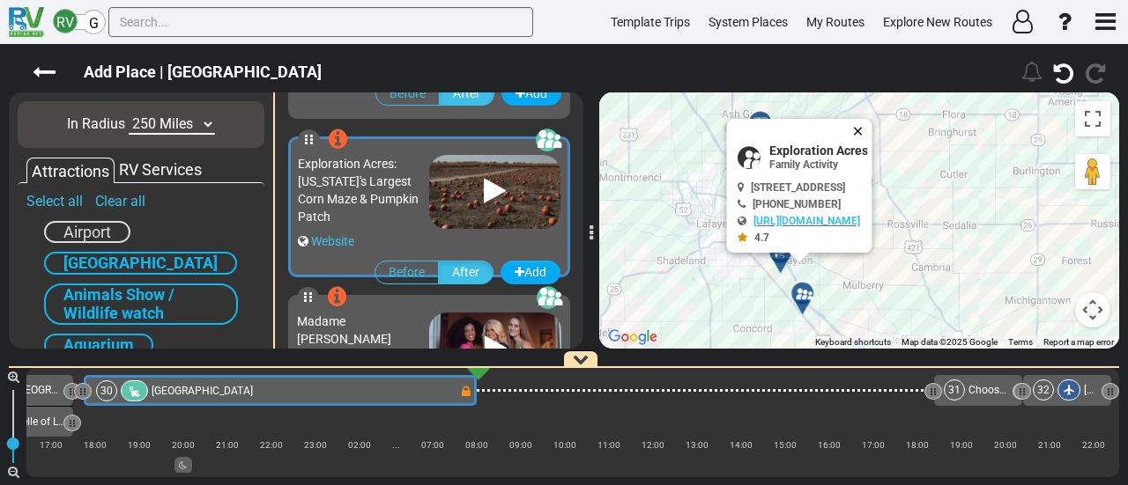
click at [872, 124] on button "Close" at bounding box center [861, 131] width 21 height 25
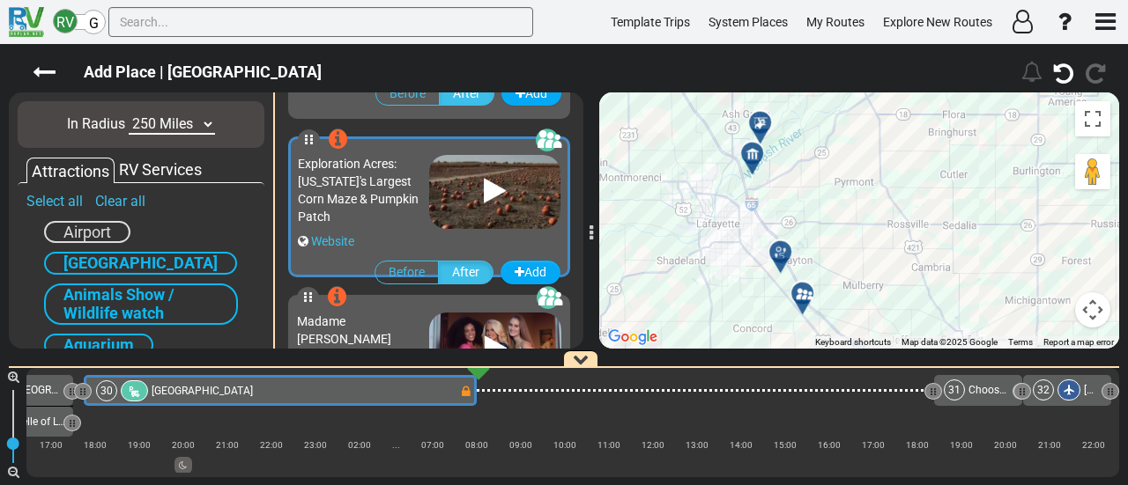
click at [763, 124] on div at bounding box center [765, 129] width 29 height 27
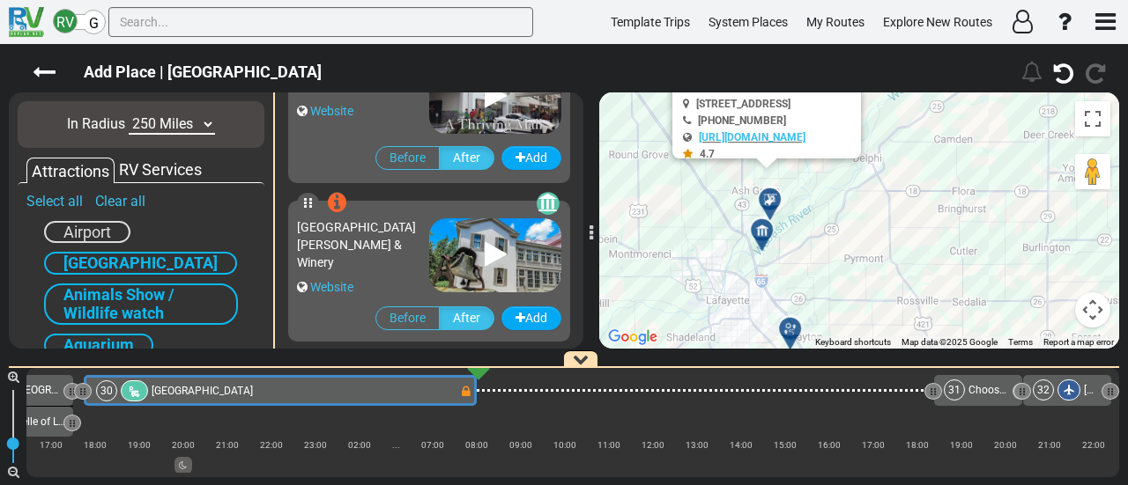
scroll to position [17757, 0]
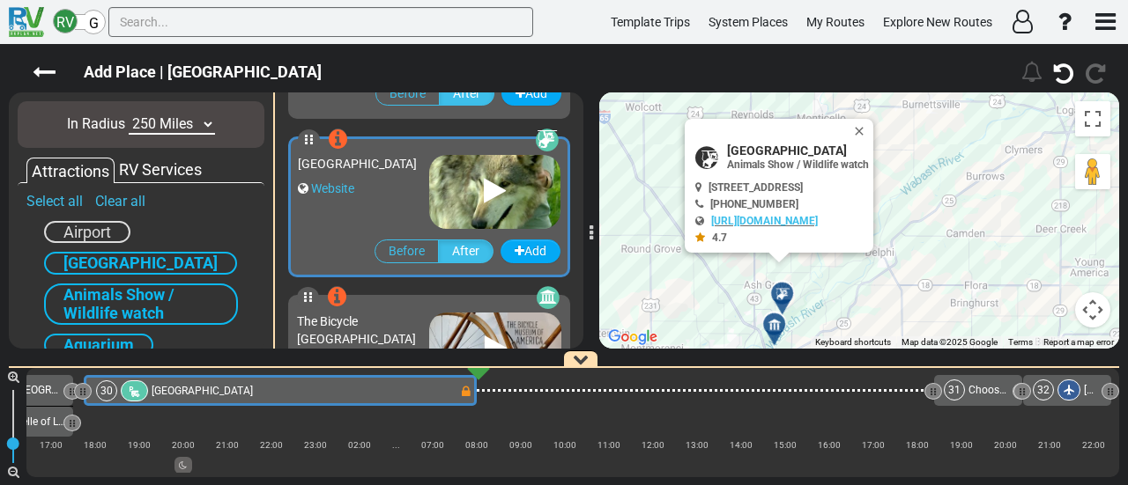
drag, startPoint x: 837, startPoint y: 299, endPoint x: 828, endPoint y: 225, distance: 74.5
click at [828, 225] on div "To activate drag with keyboard, press Alt + Enter. Once in keyboard drag state,…" at bounding box center [859, 221] width 520 height 256
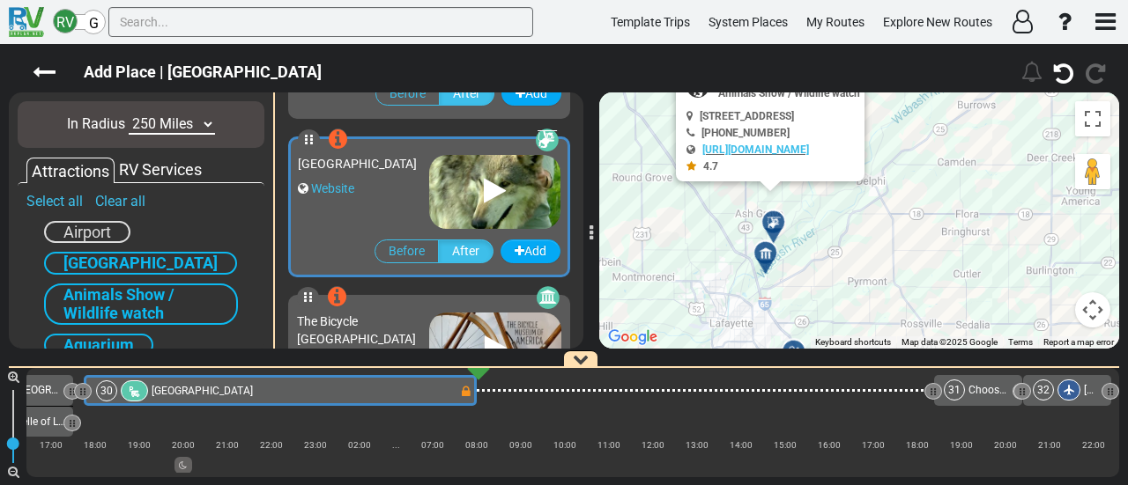
click at [771, 249] on icon at bounding box center [766, 254] width 18 height 14
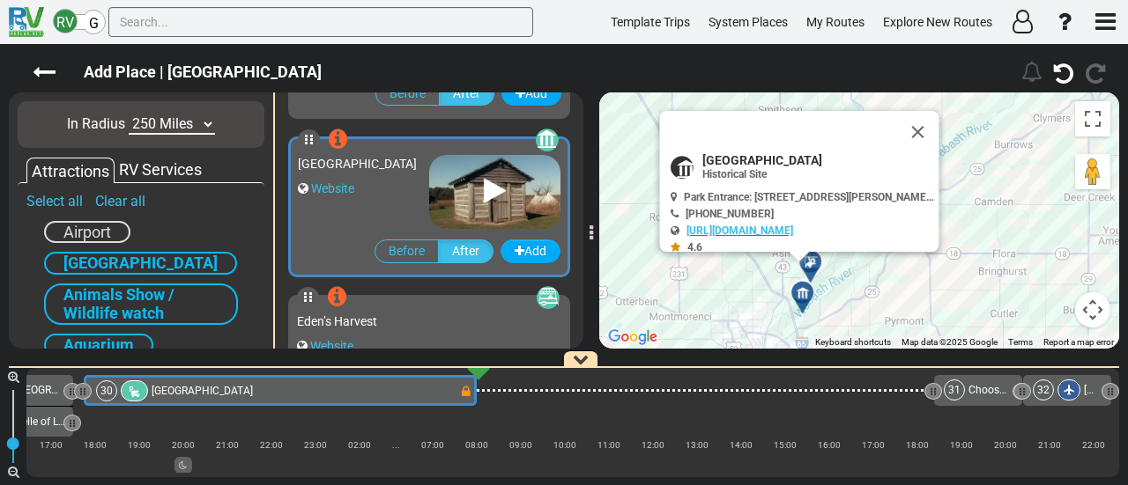
scroll to position [17440, 0]
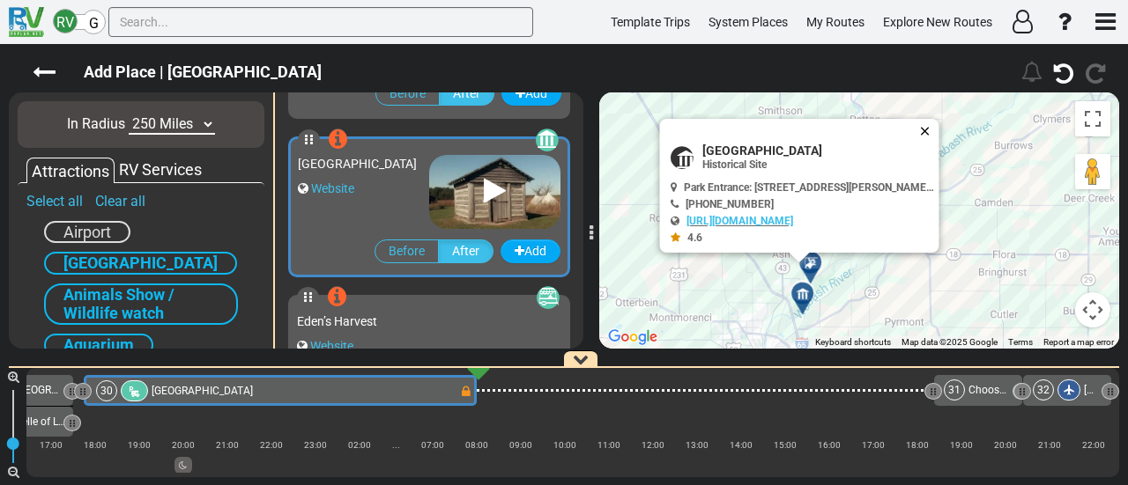
click at [929, 132] on button "Close" at bounding box center [928, 131] width 21 height 25
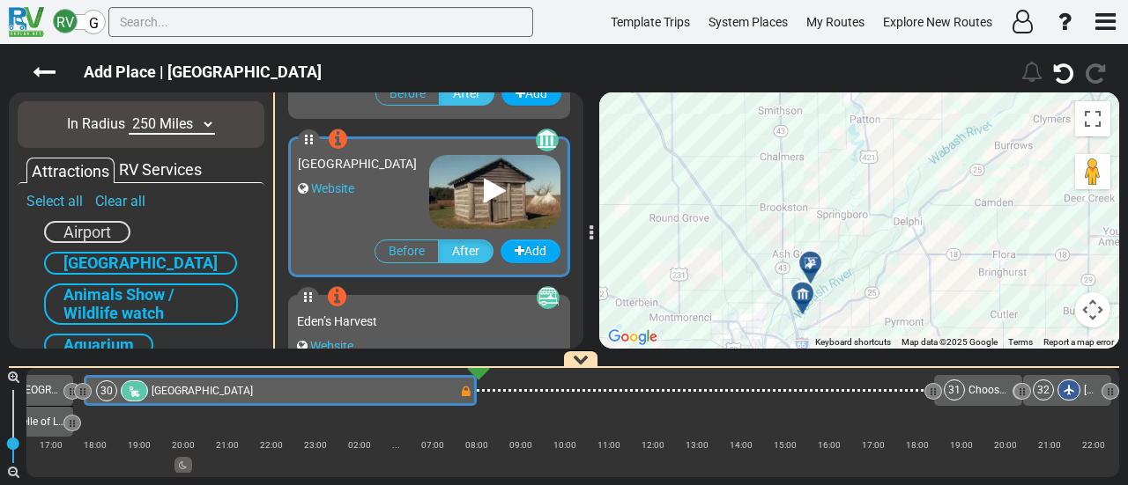
click at [816, 263] on div at bounding box center [816, 269] width 29 height 27
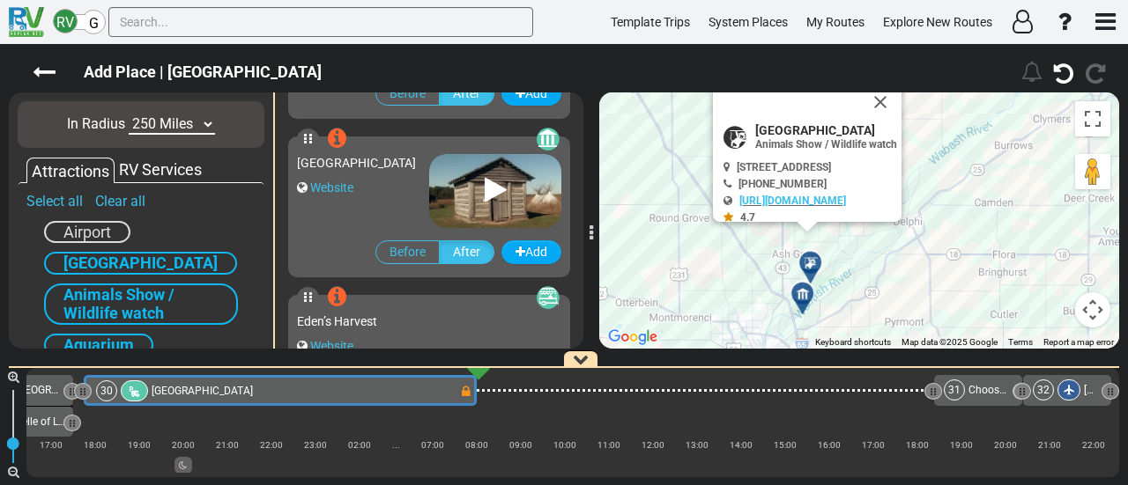
scroll to position [17757, 0]
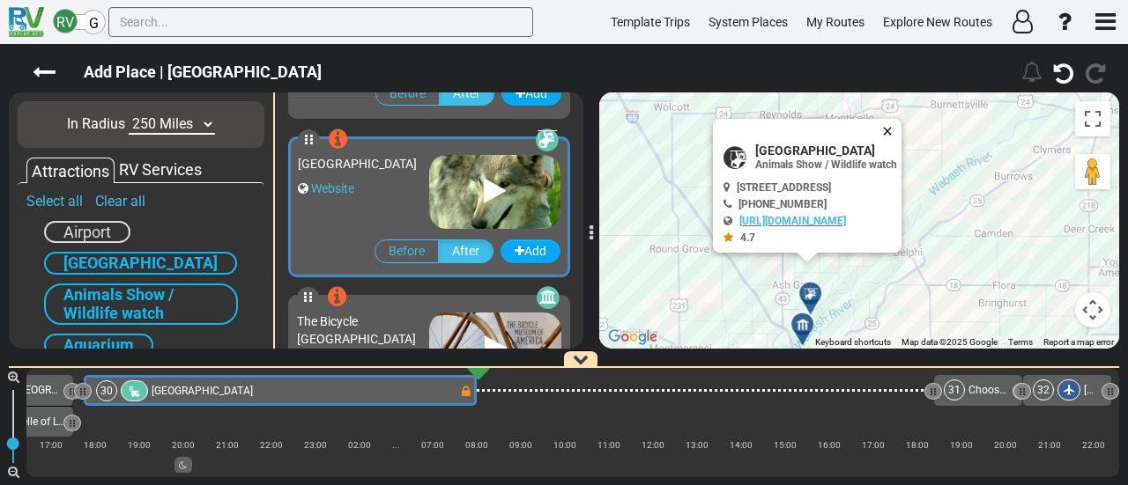
click at [901, 122] on button "Close" at bounding box center [890, 131] width 21 height 25
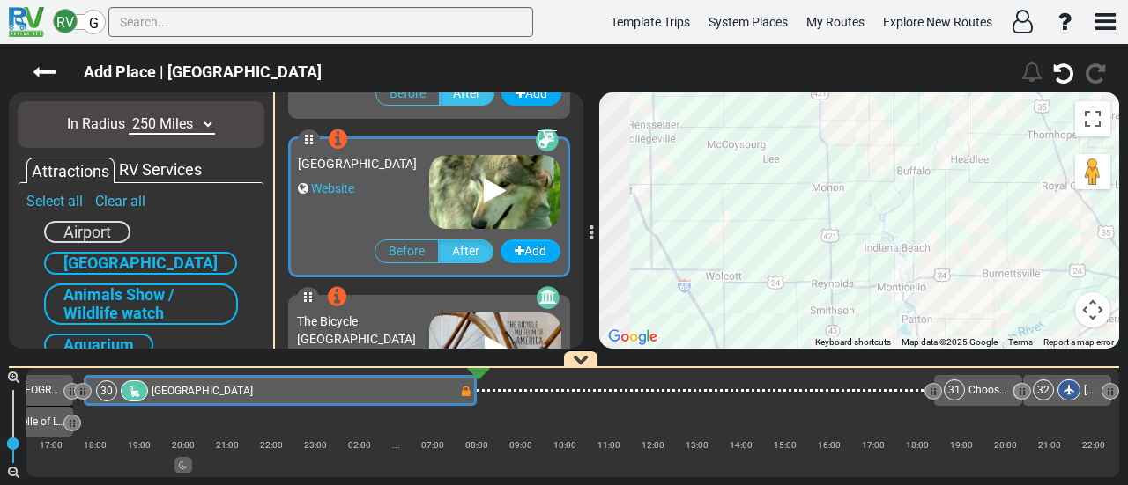
drag, startPoint x: 807, startPoint y: 113, endPoint x: 859, endPoint y: 291, distance: 185.4
click at [859, 291] on div "To activate drag with keyboard, press Alt + Enter. Once in keyboard drag state,…" at bounding box center [859, 221] width 520 height 256
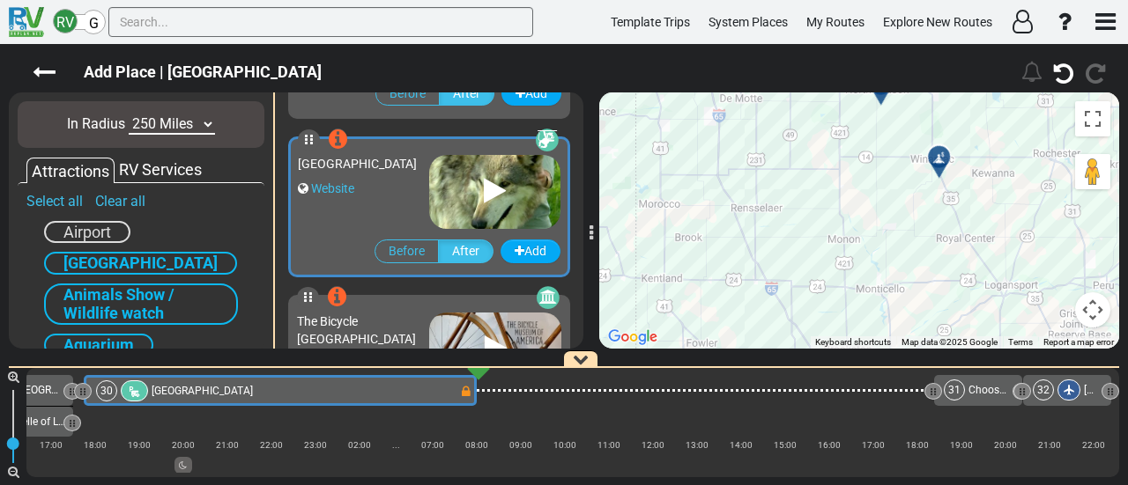
click at [938, 156] on icon at bounding box center [939, 158] width 18 height 14
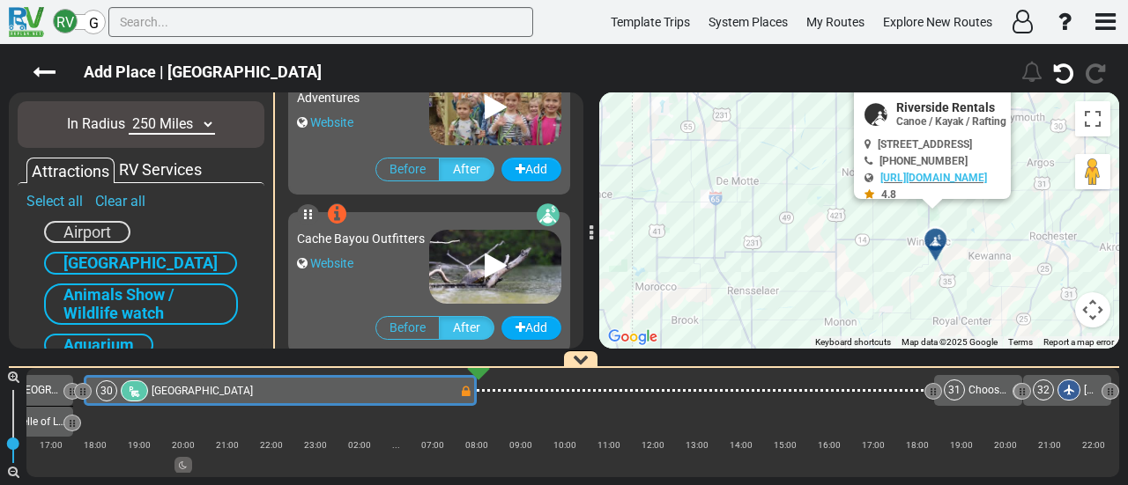
scroll to position [22673, 0]
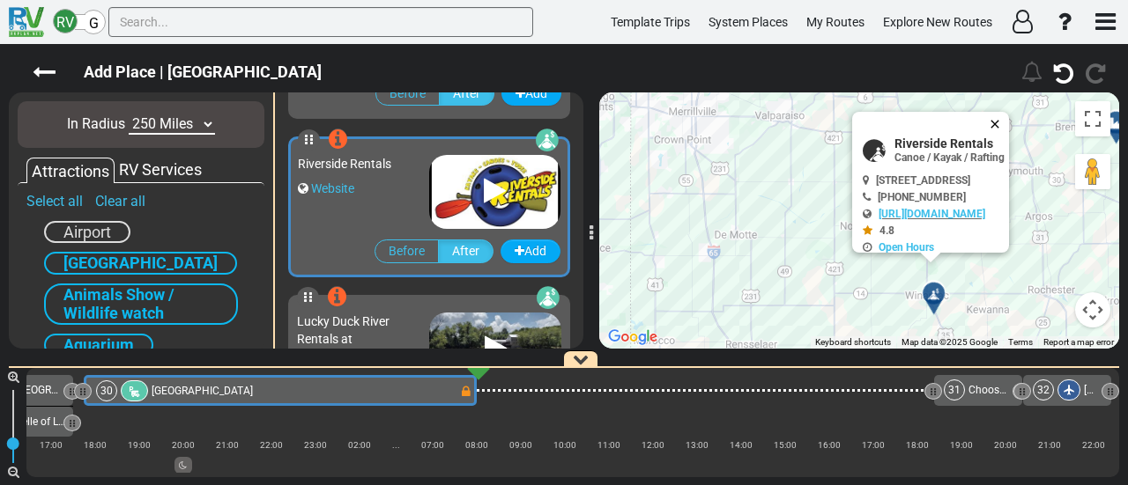
click at [1009, 122] on button "Close" at bounding box center [998, 124] width 21 height 25
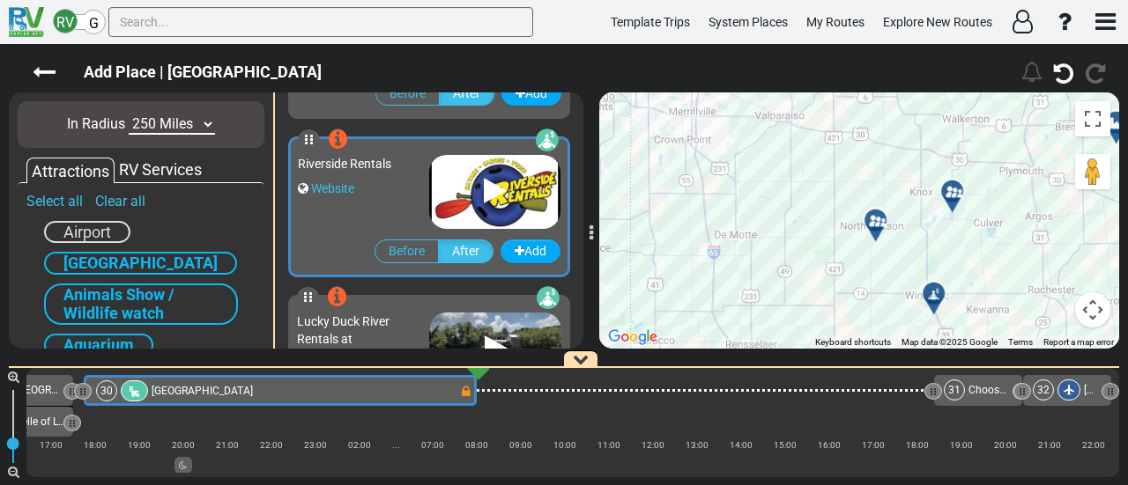
click at [877, 218] on icon at bounding box center [876, 221] width 18 height 14
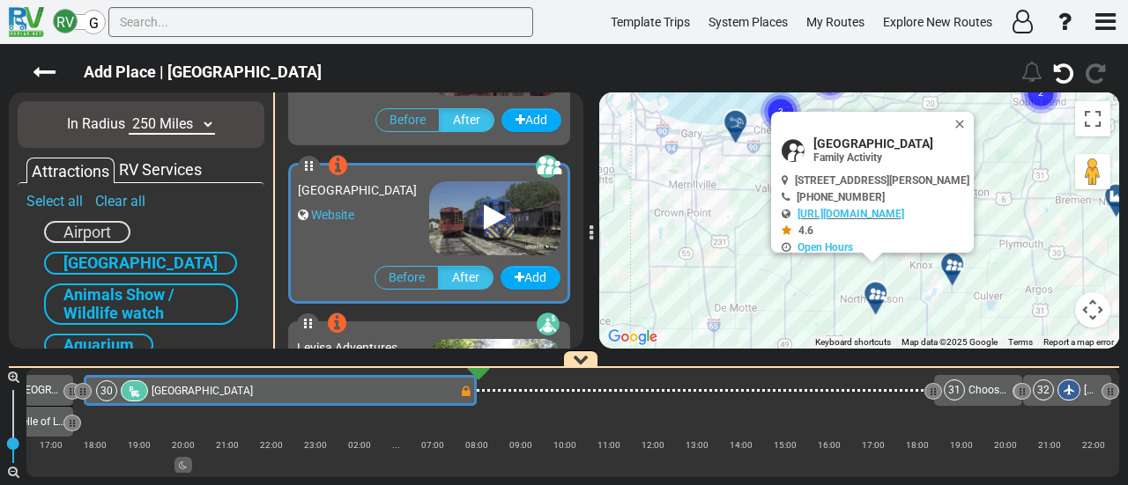
scroll to position [26320, 0]
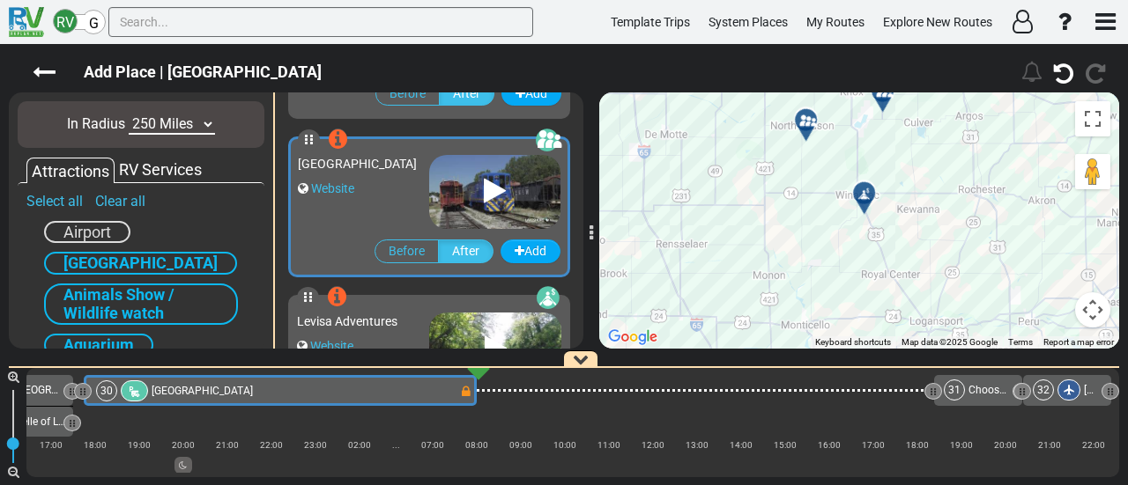
drag, startPoint x: 846, startPoint y: 324, endPoint x: 838, endPoint y: 182, distance: 142.1
click at [775, 143] on div "To activate drag with keyboard, press Alt + Enter. Once in keyboard drag state,…" at bounding box center [859, 221] width 520 height 256
click at [865, 196] on div at bounding box center [869, 200] width 29 height 27
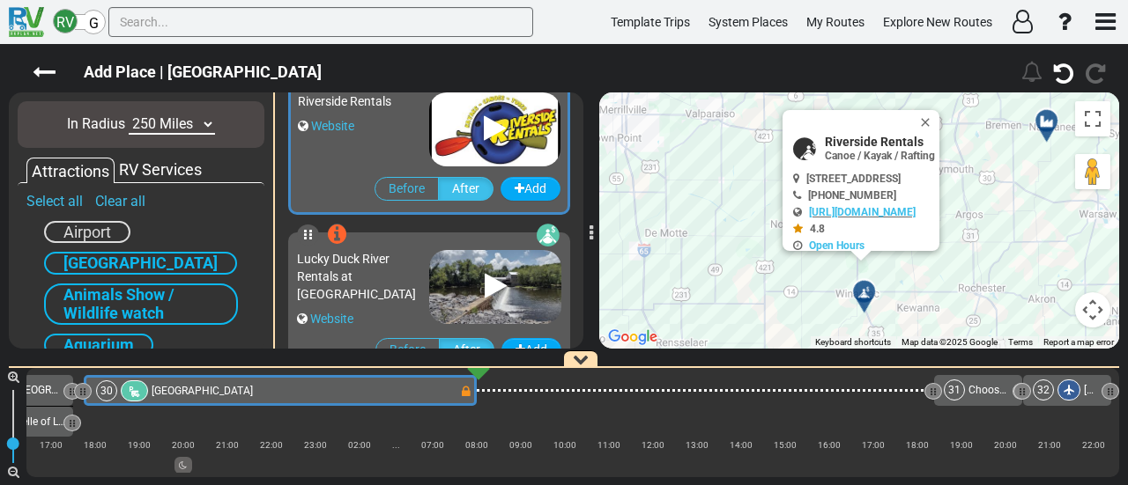
scroll to position [22673, 0]
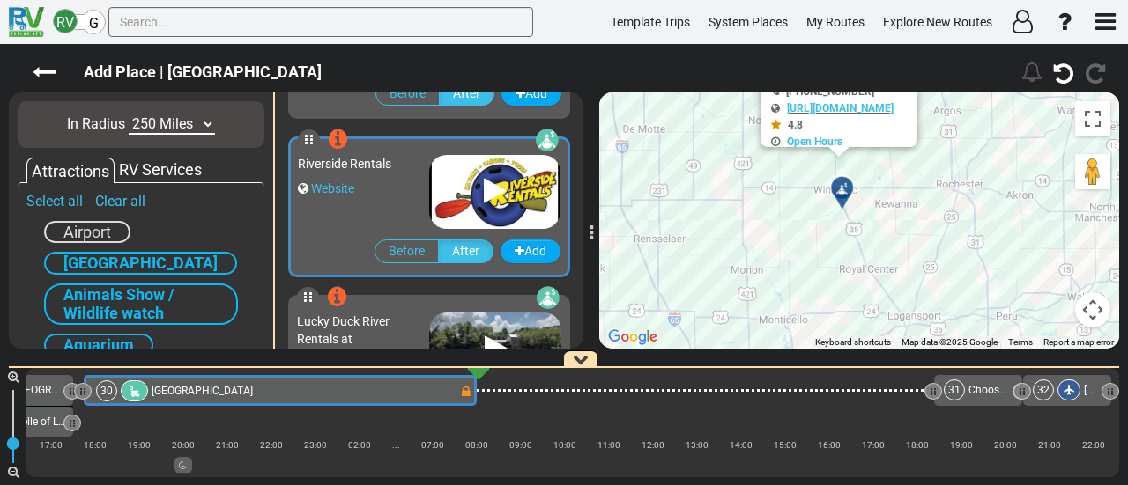
drag, startPoint x: 751, startPoint y: 283, endPoint x: 744, endPoint y: 164, distance: 119.2
click at [734, 122] on div "To activate drag with keyboard, press Alt + Enter. Once in keyboard drag state,…" at bounding box center [859, 221] width 520 height 256
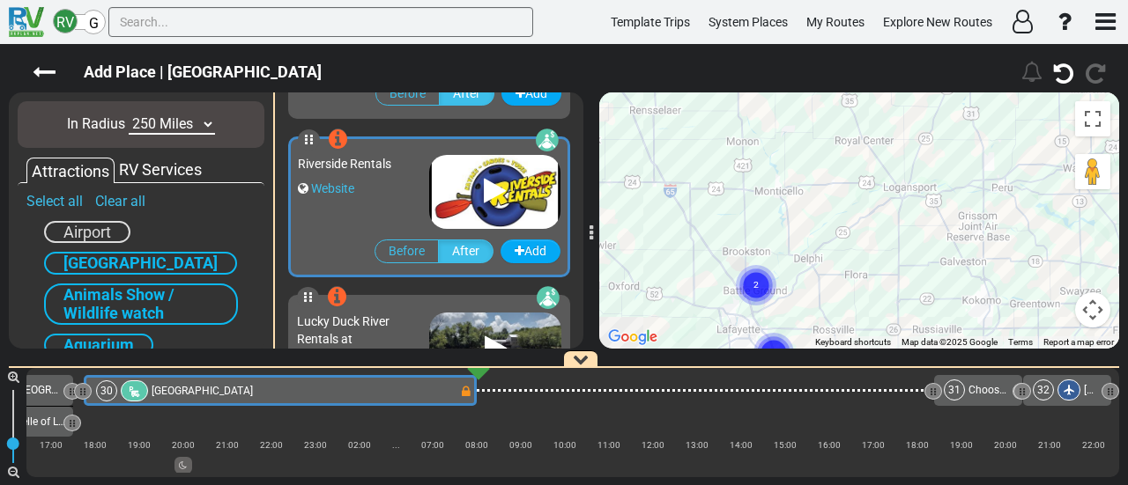
drag, startPoint x: 782, startPoint y: 288, endPoint x: 770, endPoint y: 201, distance: 88.1
click at [770, 199] on div "To activate drag with keyboard, press Alt + Enter. Once in keyboard drag state,…" at bounding box center [859, 221] width 520 height 256
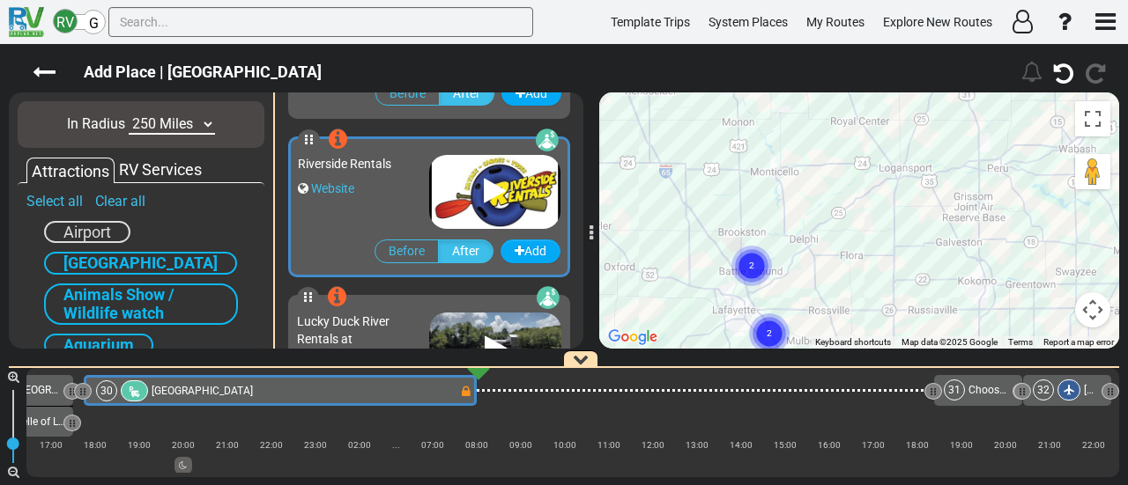
click at [759, 267] on circle "Cluster of 2 markers" at bounding box center [751, 266] width 41 height 41
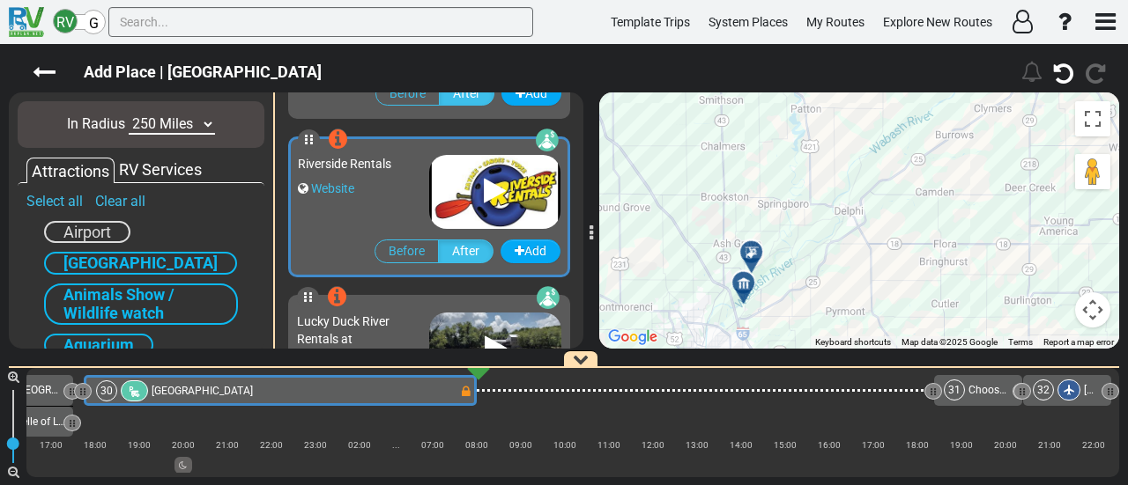
click at [754, 249] on icon at bounding box center [752, 253] width 18 height 14
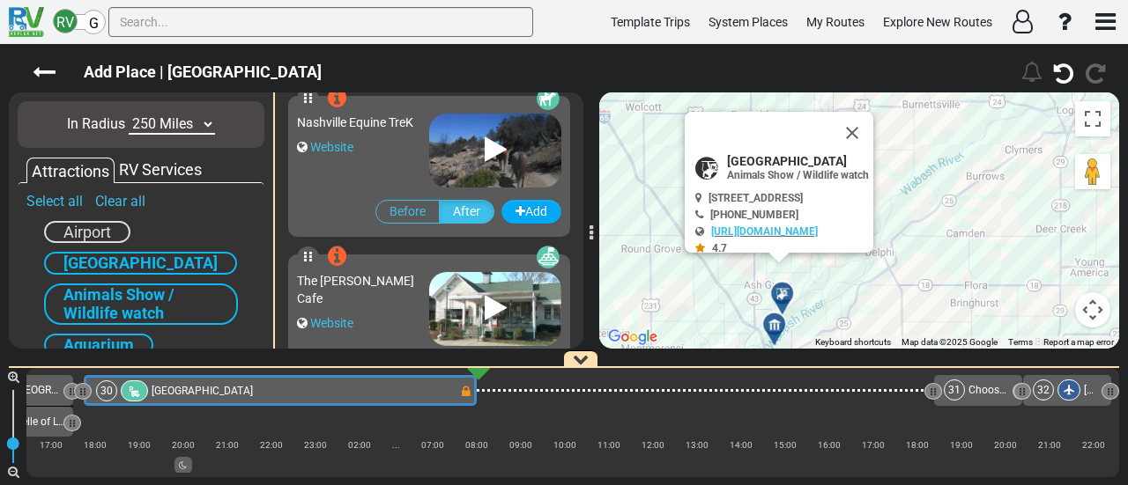
scroll to position [17757, 0]
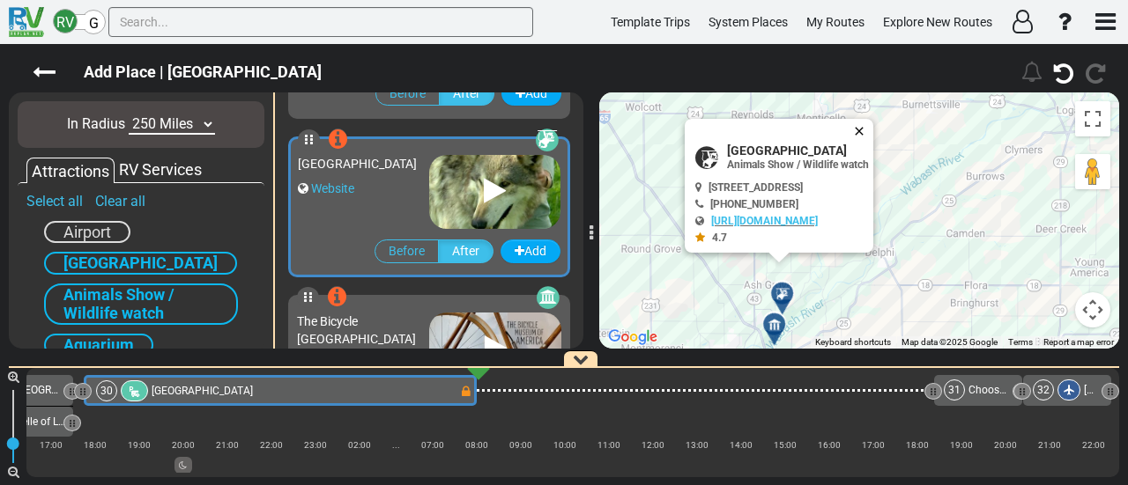
click at [873, 127] on button "Close" at bounding box center [862, 131] width 21 height 25
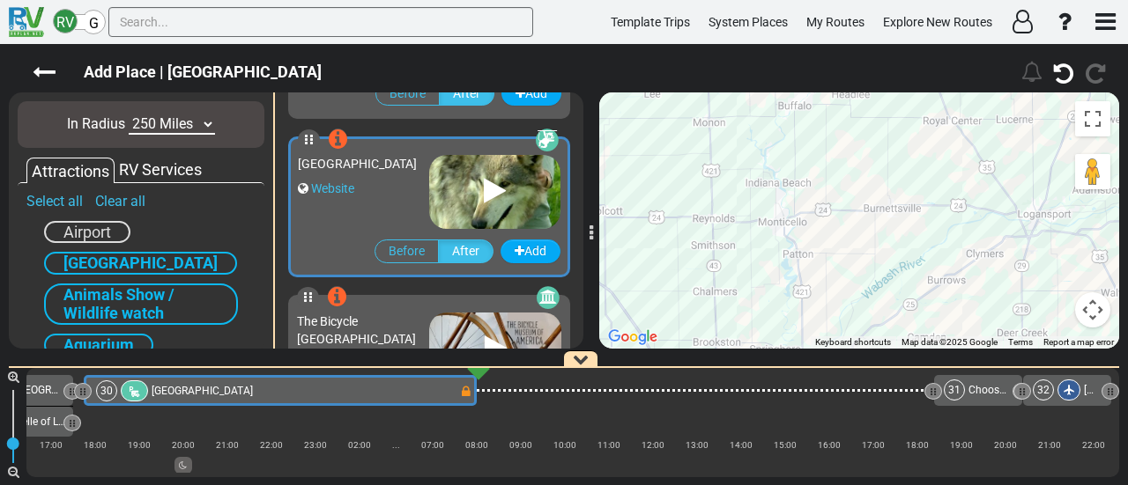
drag, startPoint x: 914, startPoint y: 131, endPoint x: 868, endPoint y: 292, distance: 167.0
click at [868, 292] on div "To navigate, press the arrow keys. To activate drag with keyboard, press Alt + …" at bounding box center [859, 221] width 520 height 256
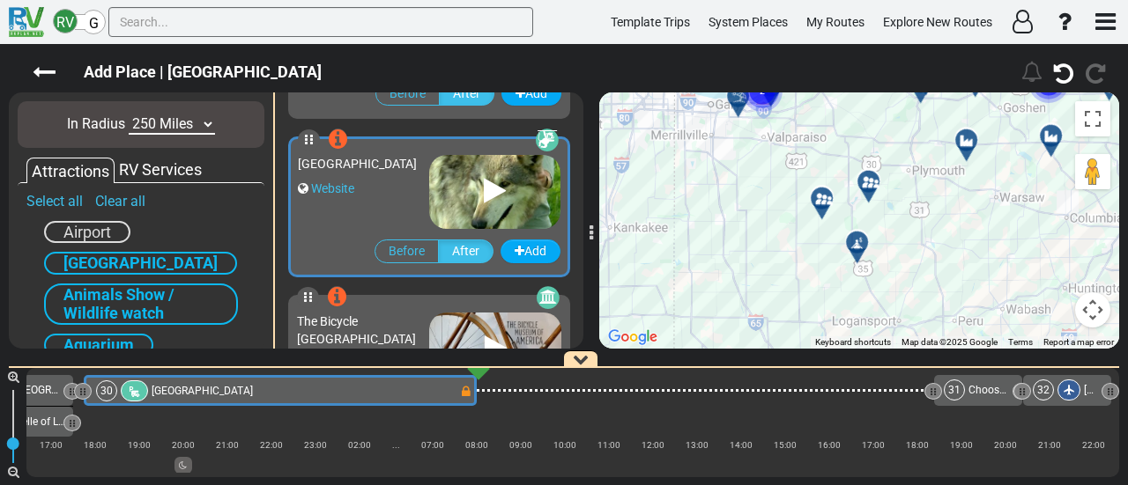
drag, startPoint x: 887, startPoint y: 156, endPoint x: 854, endPoint y: 252, distance: 101.7
click at [855, 253] on div "To activate drag with keyboard, press Alt + Enter. Once in keyboard drag state,…" at bounding box center [859, 221] width 520 height 256
click at [860, 244] on div at bounding box center [862, 247] width 29 height 27
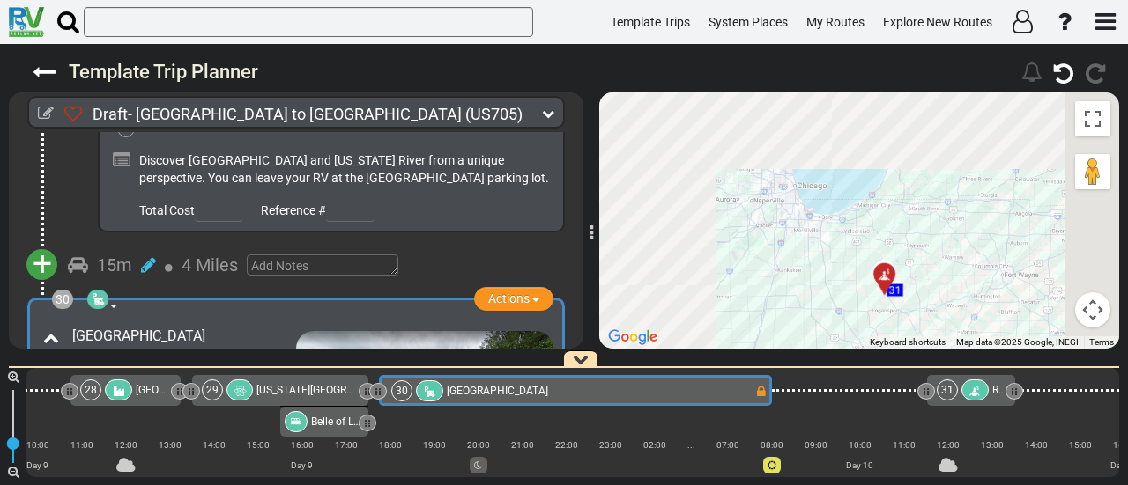
scroll to position [10089, 0]
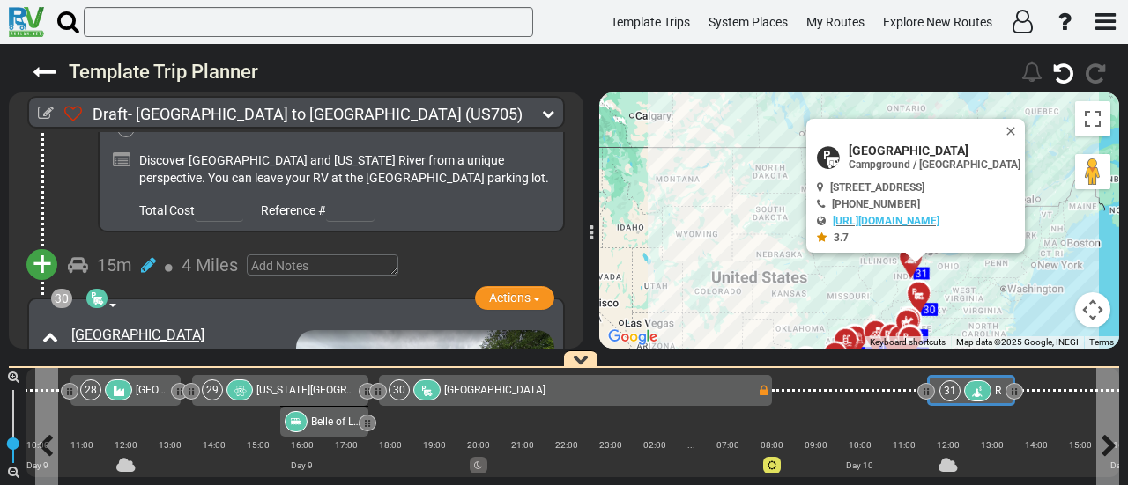
click at [964, 392] on div at bounding box center [977, 391] width 27 height 21
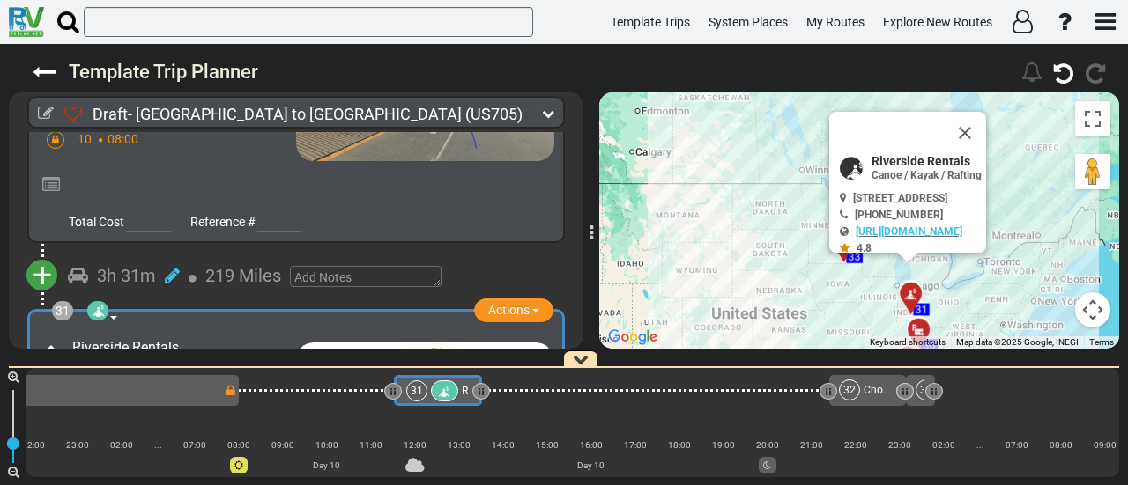
scroll to position [0, 7268]
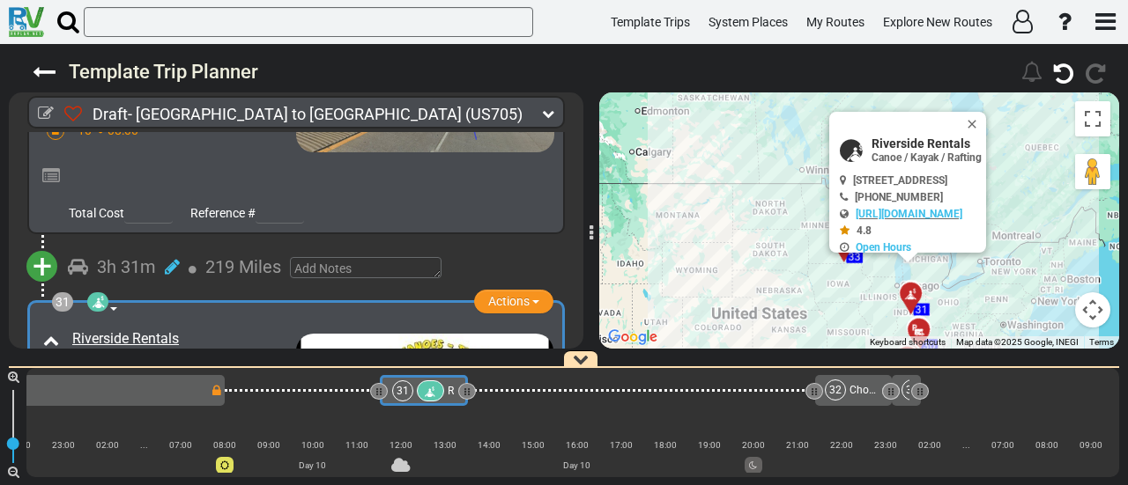
click at [208, 329] on div "Riverside Rentals" at bounding box center [181, 339] width 219 height 20
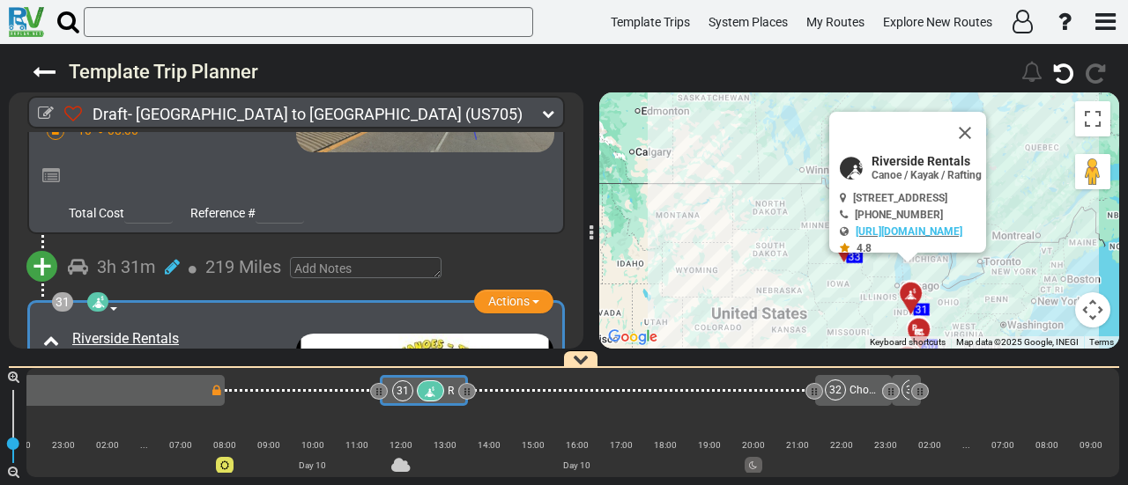
click at [208, 329] on div "Riverside Rentals" at bounding box center [181, 339] width 219 height 20
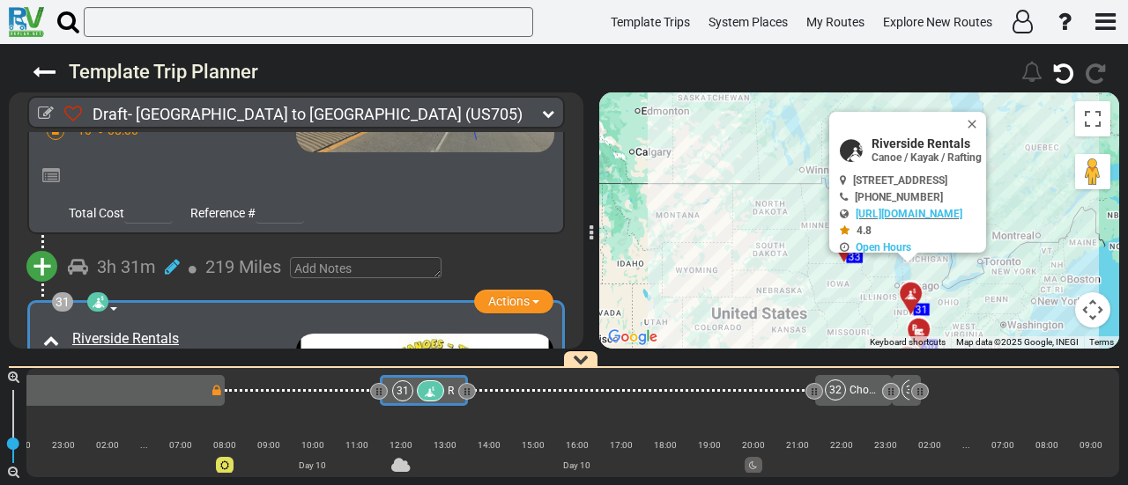
copy div "Riverside Rentals"
click at [48, 107] on icon at bounding box center [46, 114] width 16 height 16
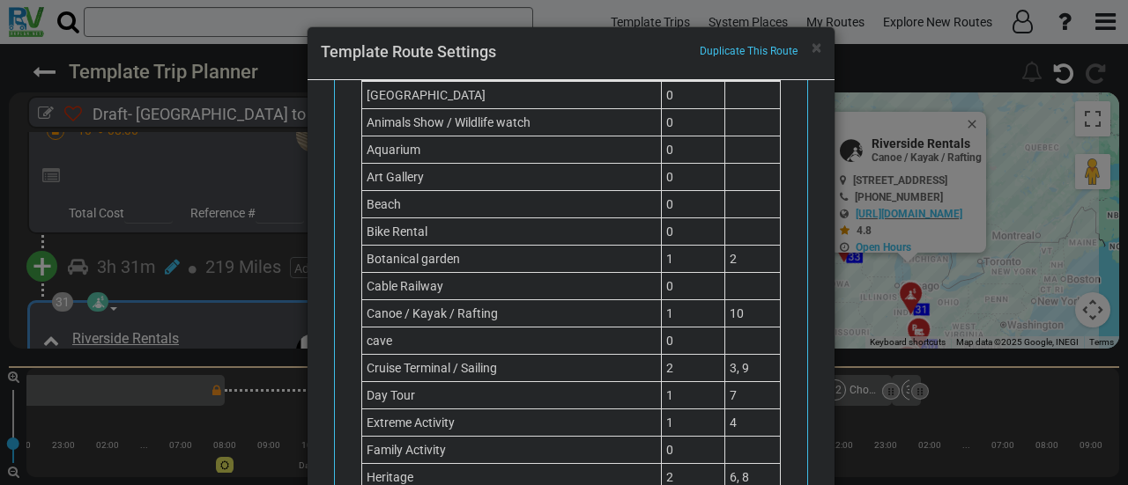
scroll to position [984, 0]
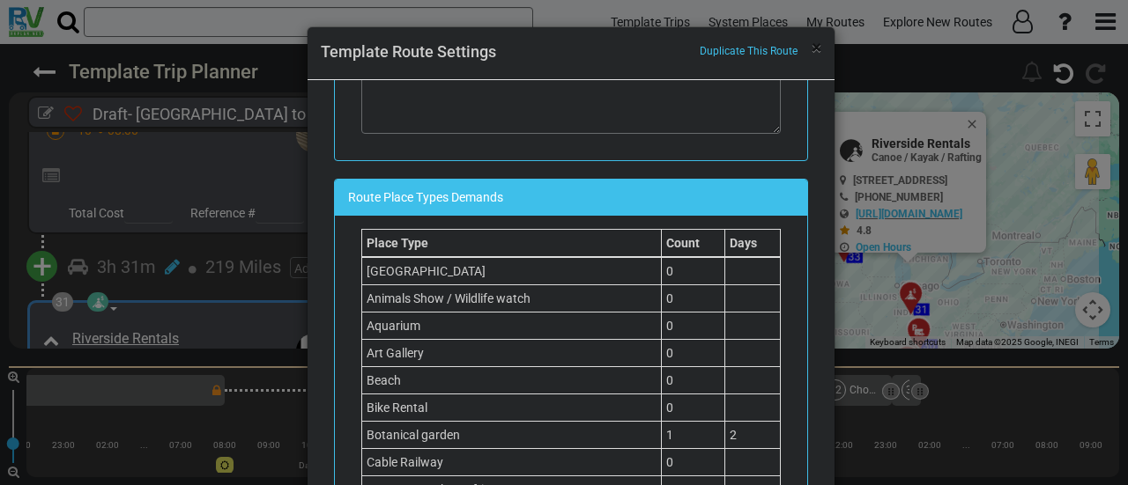
click at [814, 44] on span "×" at bounding box center [816, 47] width 10 height 21
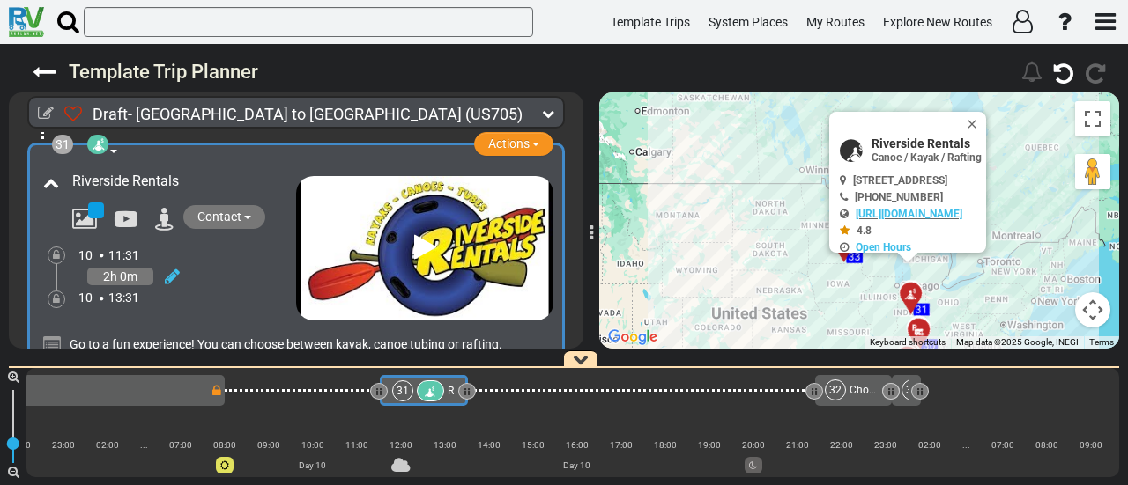
scroll to position [10676, 0]
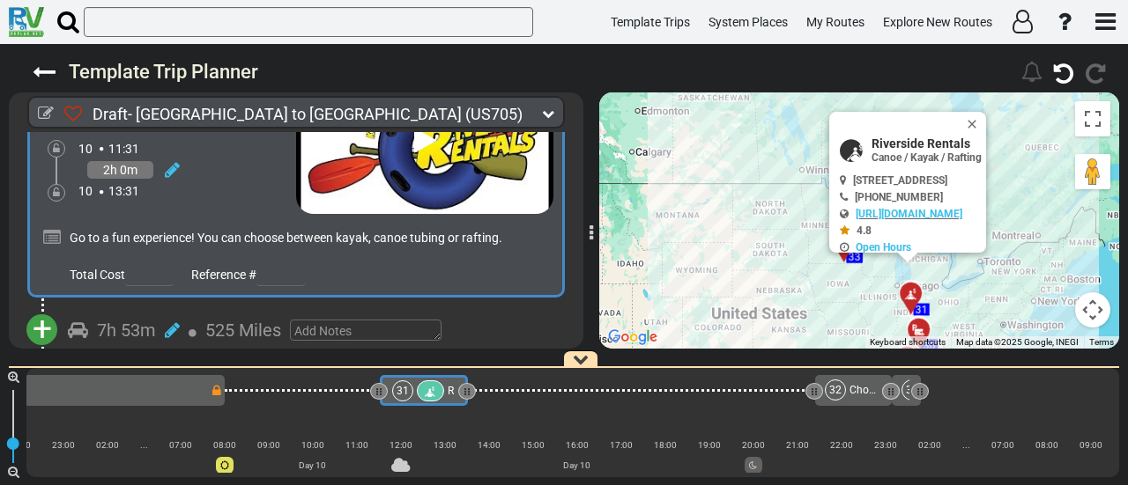
click at [50, 309] on span "+" at bounding box center [42, 329] width 19 height 41
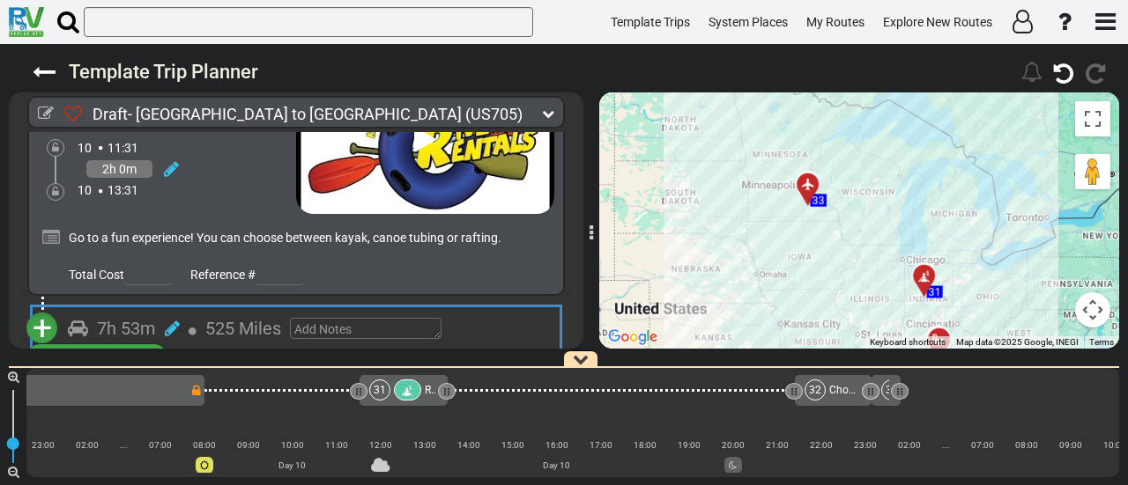
click at [118, 349] on li "Add Atraction" at bounding box center [96, 360] width 139 height 23
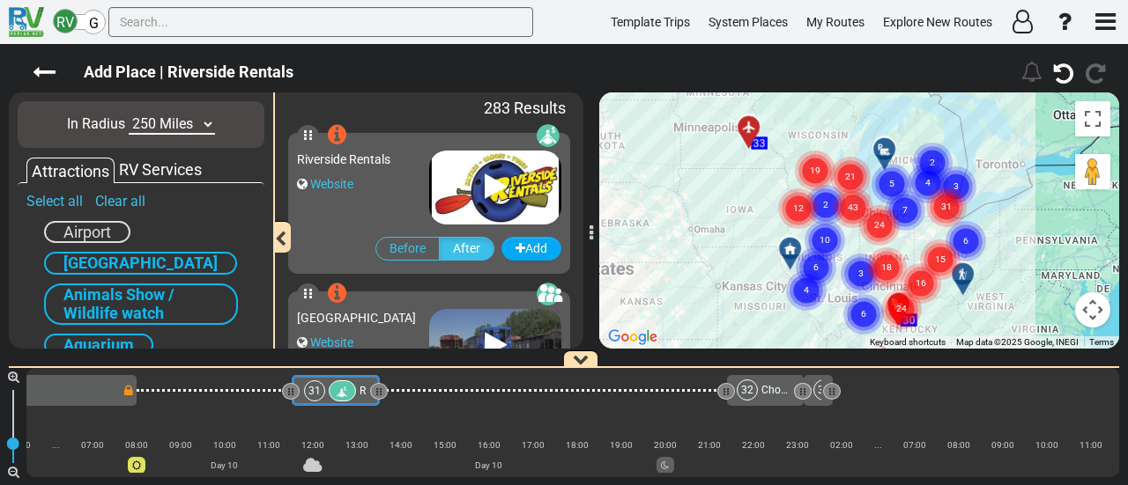
scroll to position [0, 7268]
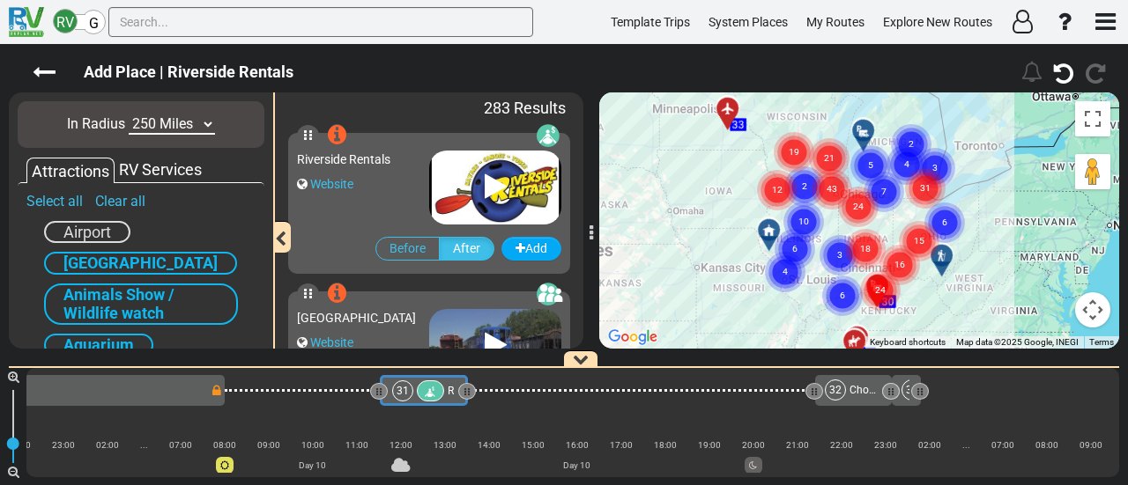
click at [157, 126] on select "10 Miles 50 Miles 100 Miles 250 Miles 500 Miles 1000 Miles" at bounding box center [172, 125] width 86 height 20
select select "number:100"
click at [129, 115] on select "10 Miles 50 Miles 100 Miles 250 Miles 500 Miles 1000 Miles" at bounding box center [172, 125] width 86 height 20
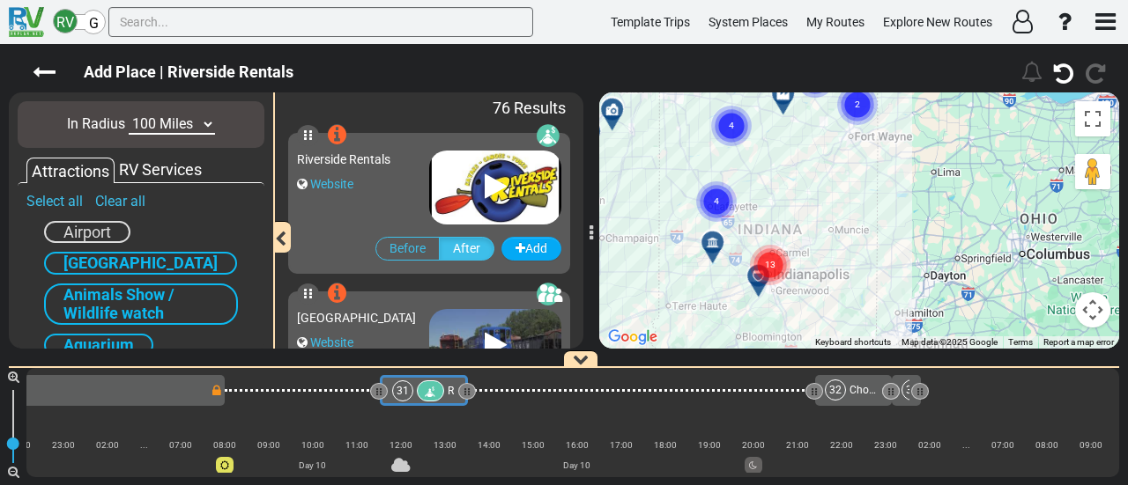
click at [703, 192] on circle "Cluster of 4 markers" at bounding box center [716, 201] width 41 height 41
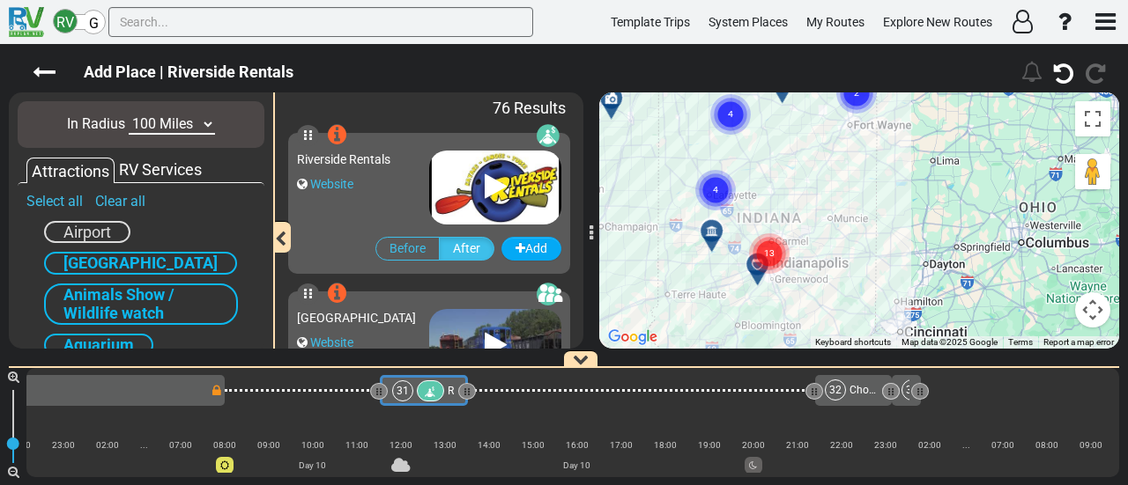
click at [760, 248] on circle "Cluster of 13 markers" at bounding box center [769, 253] width 41 height 41
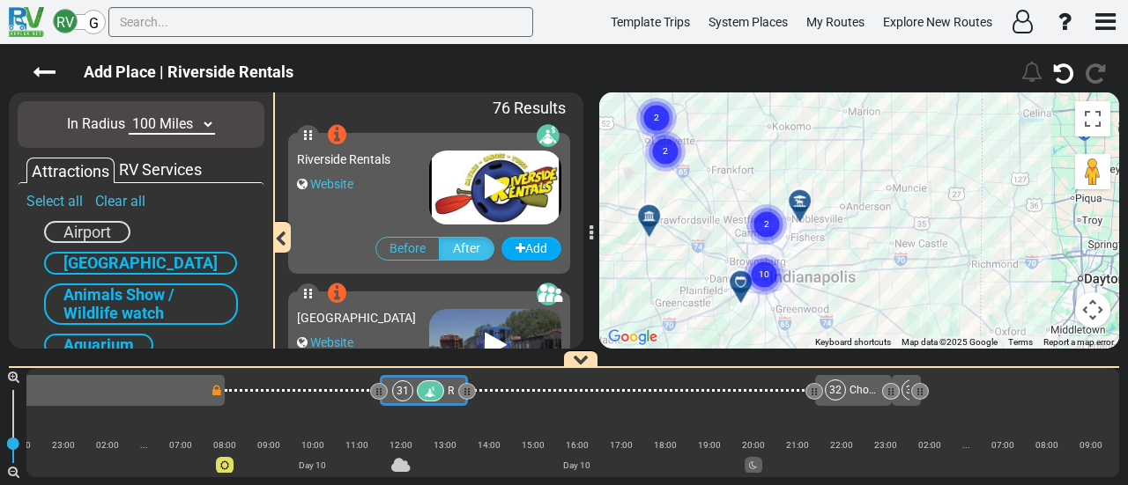
click at [766, 274] on text "10" at bounding box center [764, 273] width 11 height 11
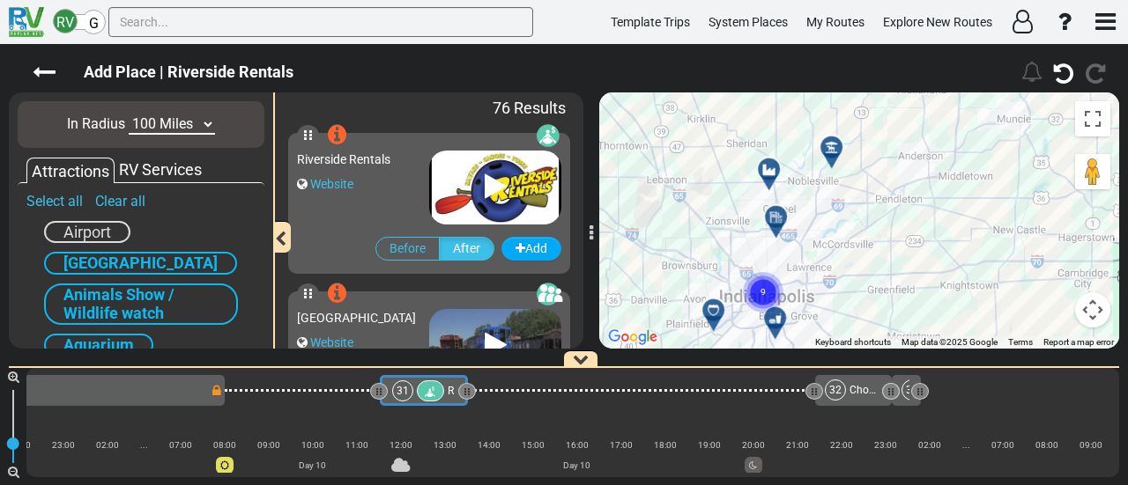
click at [759, 290] on circle "Cluster of 9 markers" at bounding box center [763, 292] width 41 height 41
click at [771, 320] on icon at bounding box center [774, 318] width 12 height 12
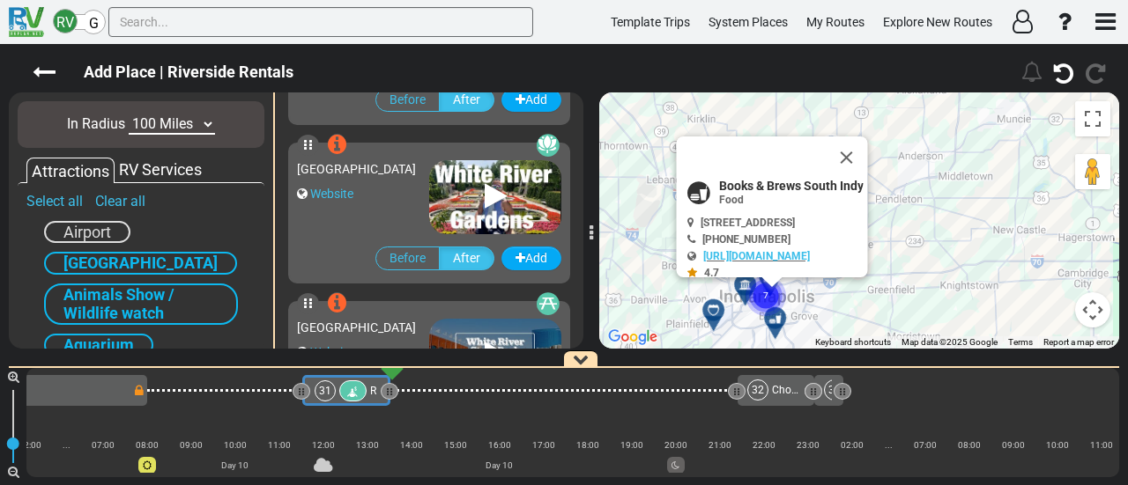
scroll to position [11097, 0]
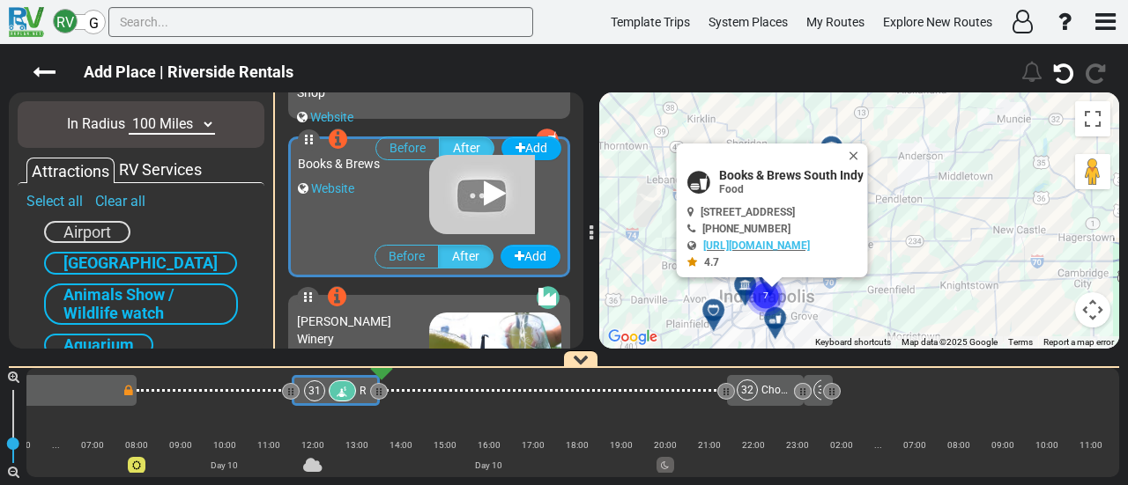
drag, startPoint x: 895, startPoint y: 145, endPoint x: 797, endPoint y: 237, distance: 134.0
click at [868, 145] on button "Close" at bounding box center [857, 156] width 21 height 25
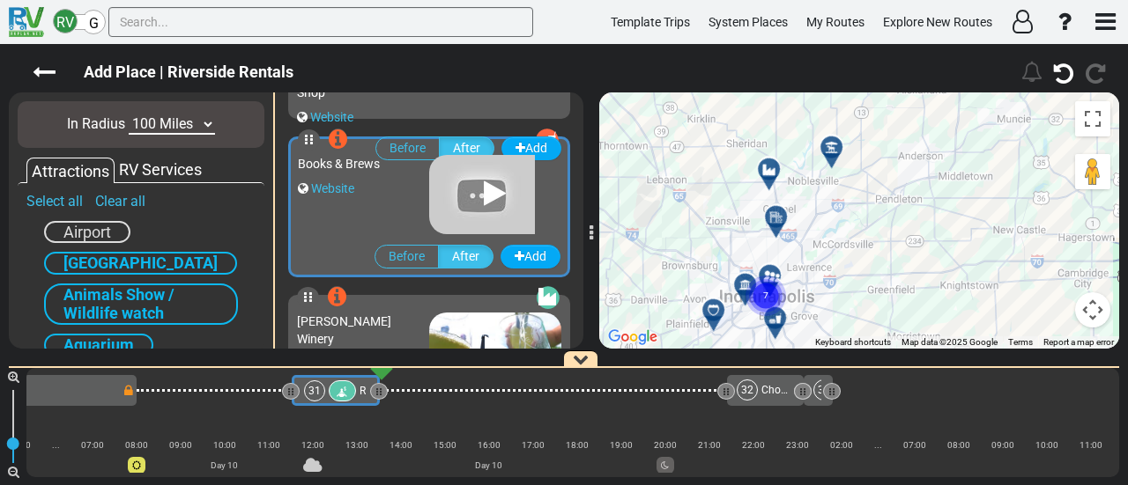
click at [766, 292] on text "7" at bounding box center [765, 294] width 5 height 11
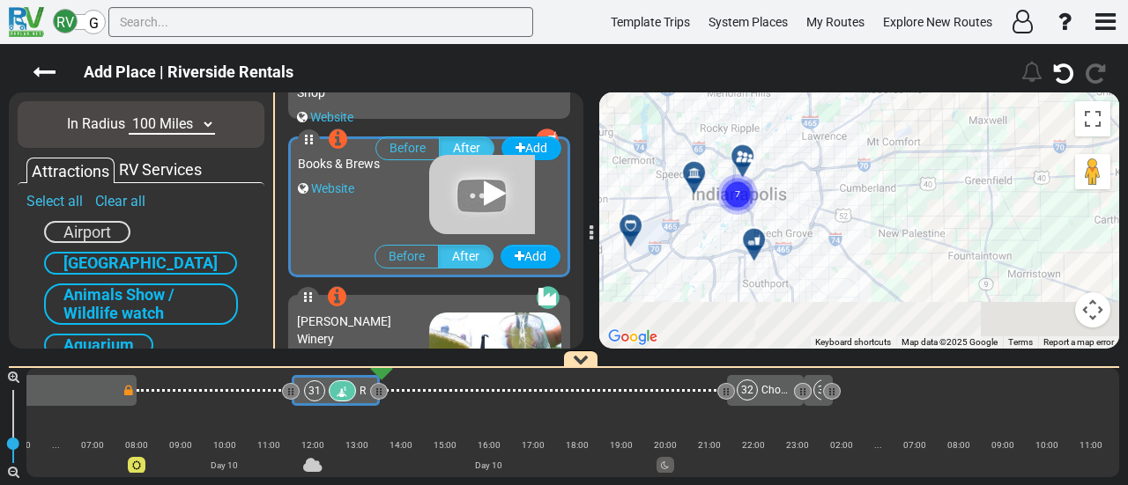
click at [733, 174] on circle "Cluster of 7 markers" at bounding box center [737, 194] width 41 height 41
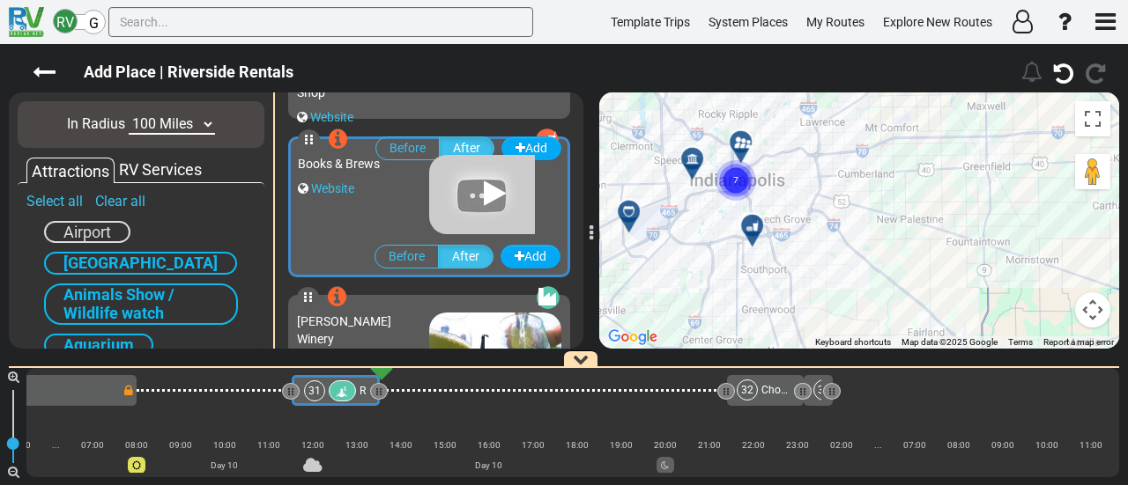
click at [693, 157] on icon at bounding box center [691, 158] width 12 height 12
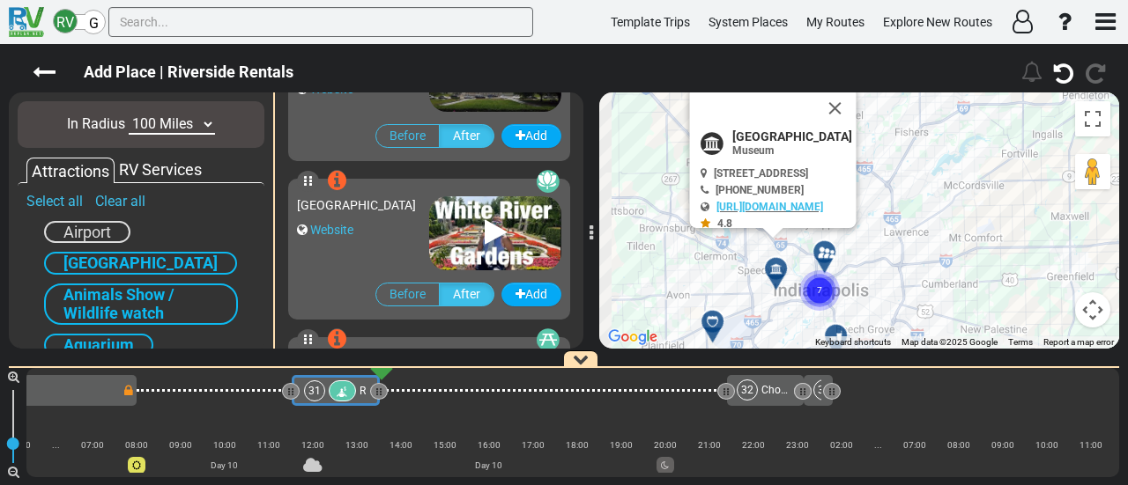
scroll to position [9353, 0]
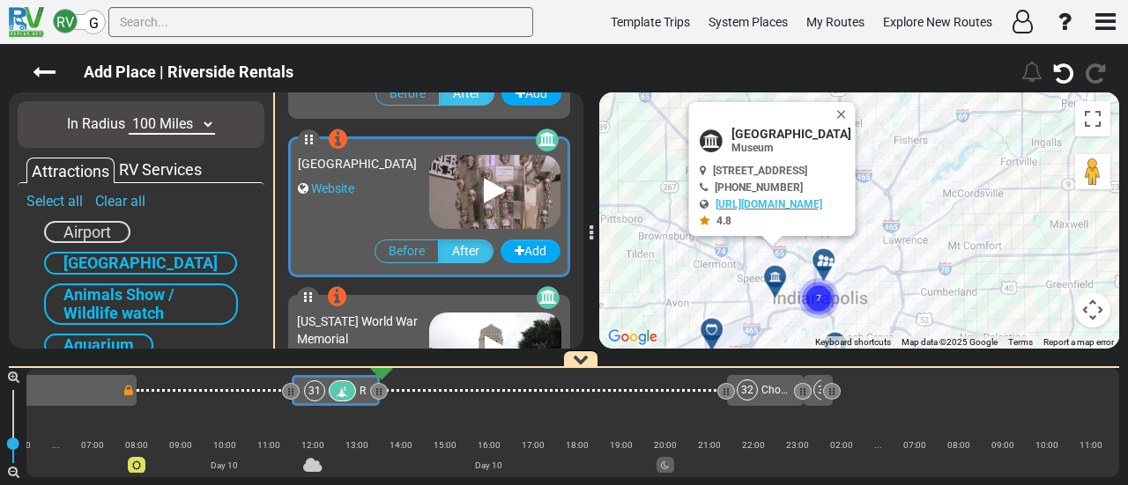
drag, startPoint x: 726, startPoint y: 304, endPoint x: 710, endPoint y: 283, distance: 26.4
click at [686, 270] on div "To activate drag with keyboard, press Alt + Enter. Once in keyboard drag state,…" at bounding box center [859, 221] width 520 height 256
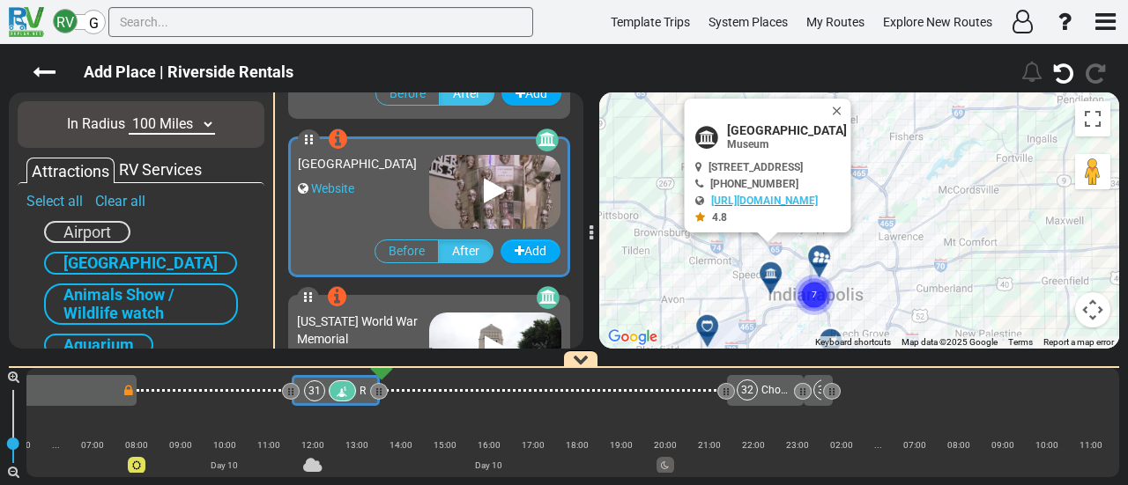
click at [810, 292] on circle "Cluster of 7 markers" at bounding box center [814, 295] width 41 height 41
click at [816, 297] on text "7" at bounding box center [813, 293] width 5 height 11
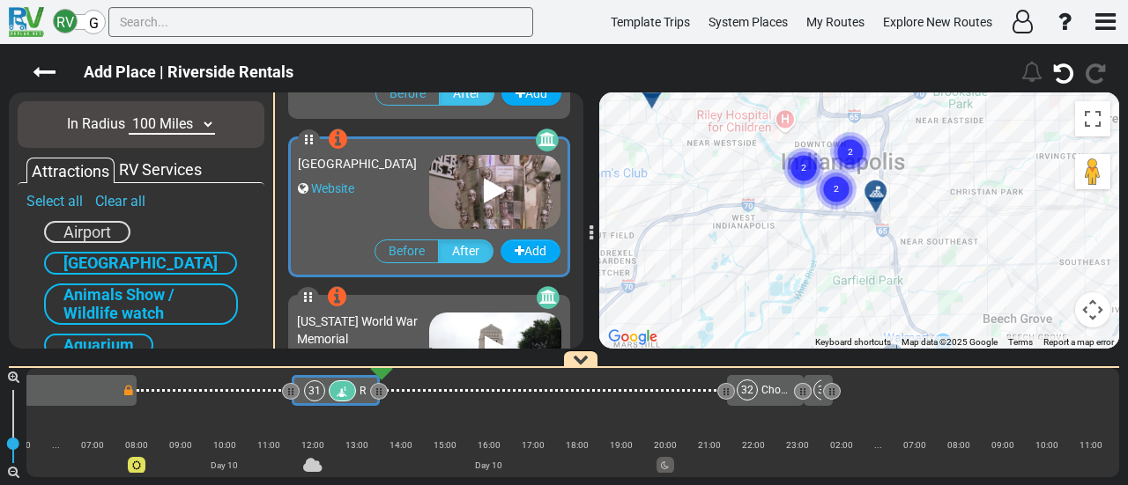
drag, startPoint x: 765, startPoint y: 274, endPoint x: 833, endPoint y: 178, distance: 117.6
click at [772, 133] on div "To activate drag with keyboard, press Alt + Enter. Once in keyboard drag state,…" at bounding box center [859, 221] width 520 height 256
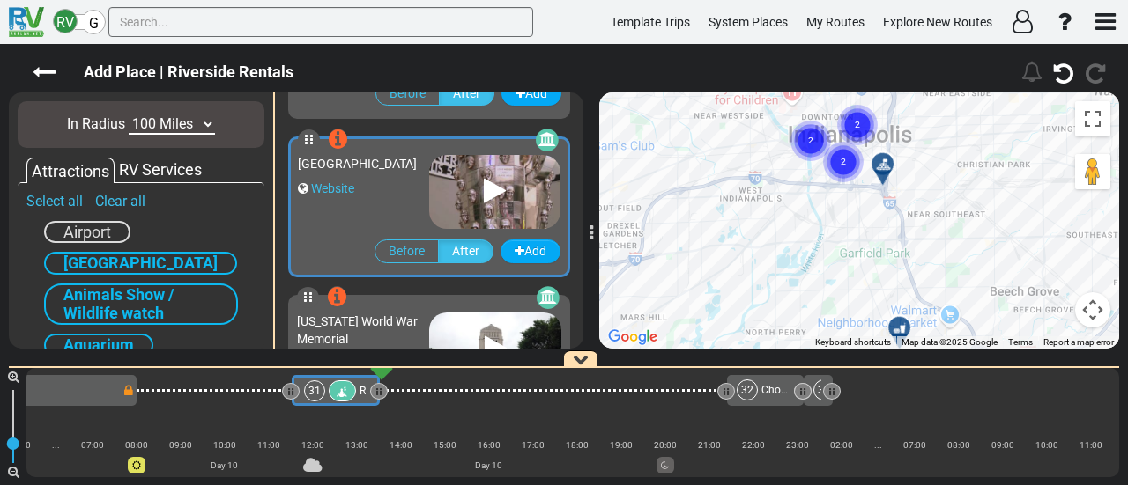
click at [844, 161] on text "2" at bounding box center [842, 160] width 5 height 11
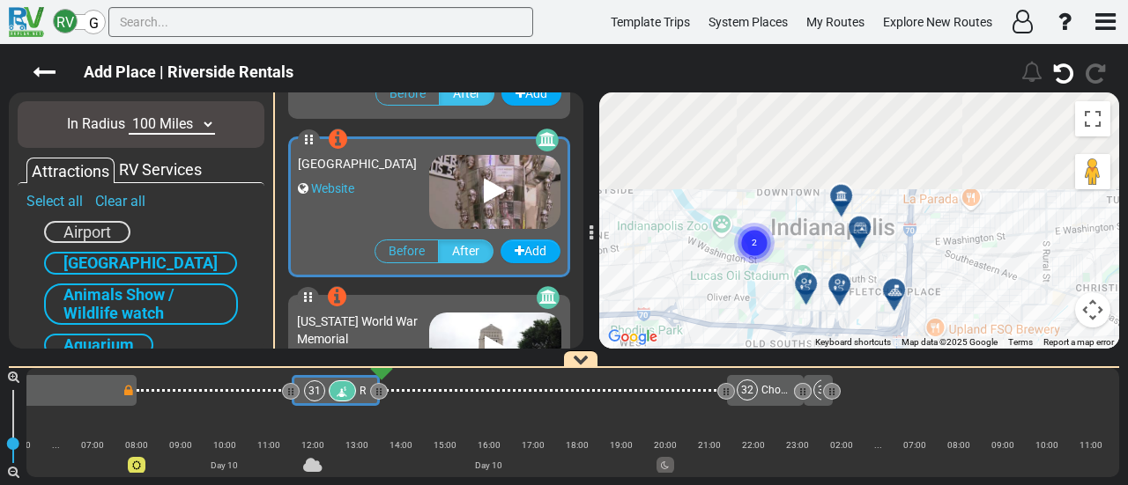
drag, startPoint x: 846, startPoint y: 144, endPoint x: 825, endPoint y: 285, distance: 141.7
click at [825, 285] on div "To activate drag with keyboard, press Alt + Enter. Once in keyboard drag state,…" at bounding box center [859, 221] width 520 height 256
click at [812, 291] on div at bounding box center [811, 291] width 29 height 27
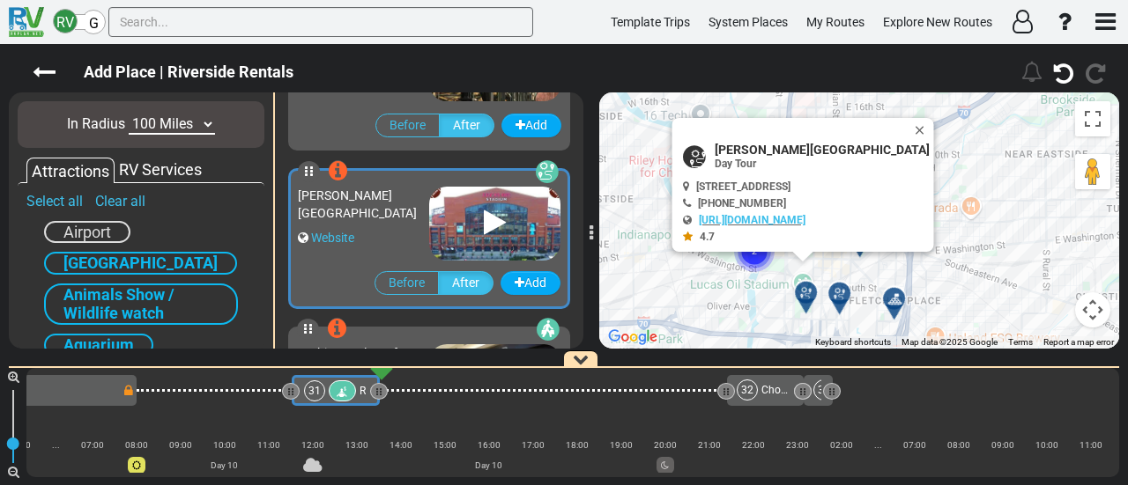
scroll to position [10145, 0]
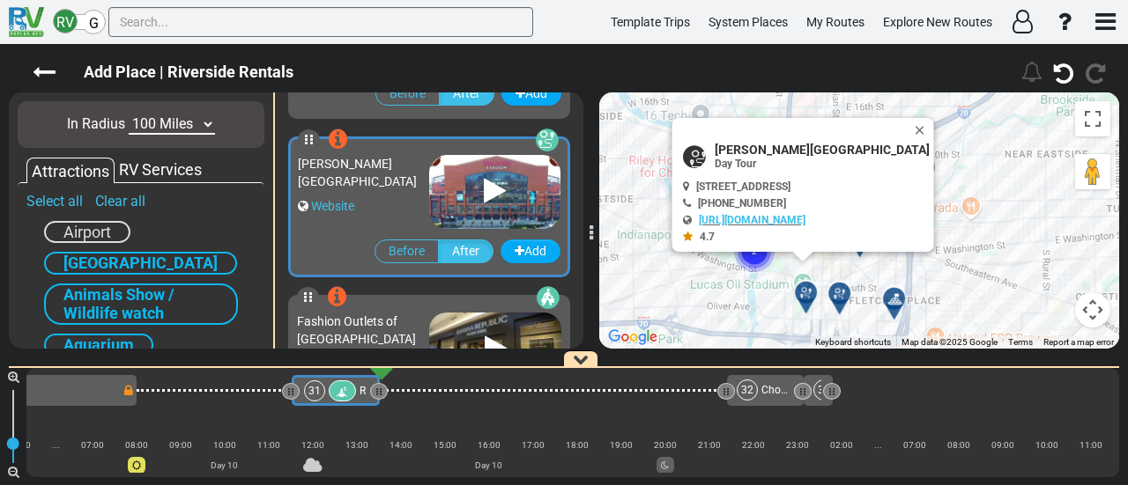
click at [839, 293] on icon at bounding box center [840, 294] width 18 height 14
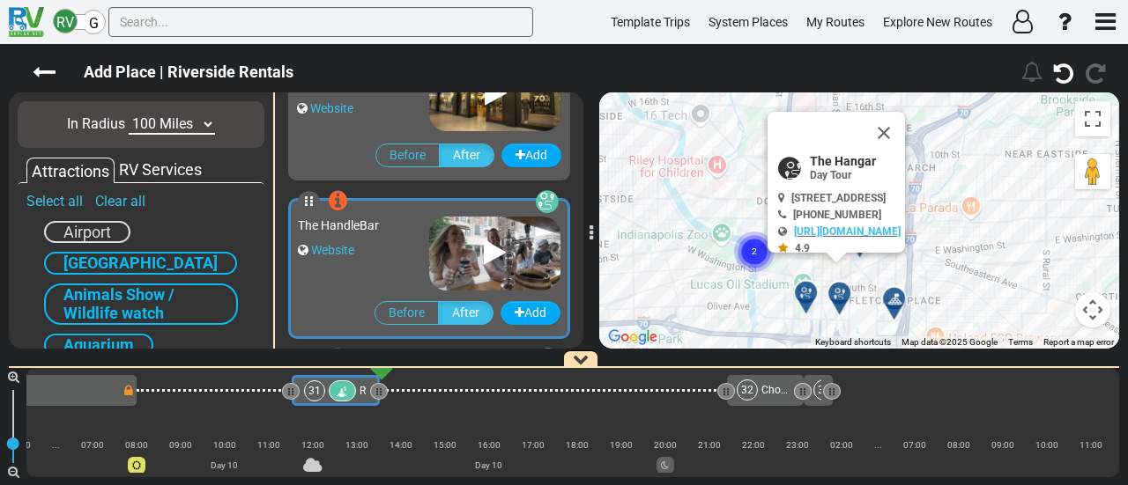
scroll to position [10463, 0]
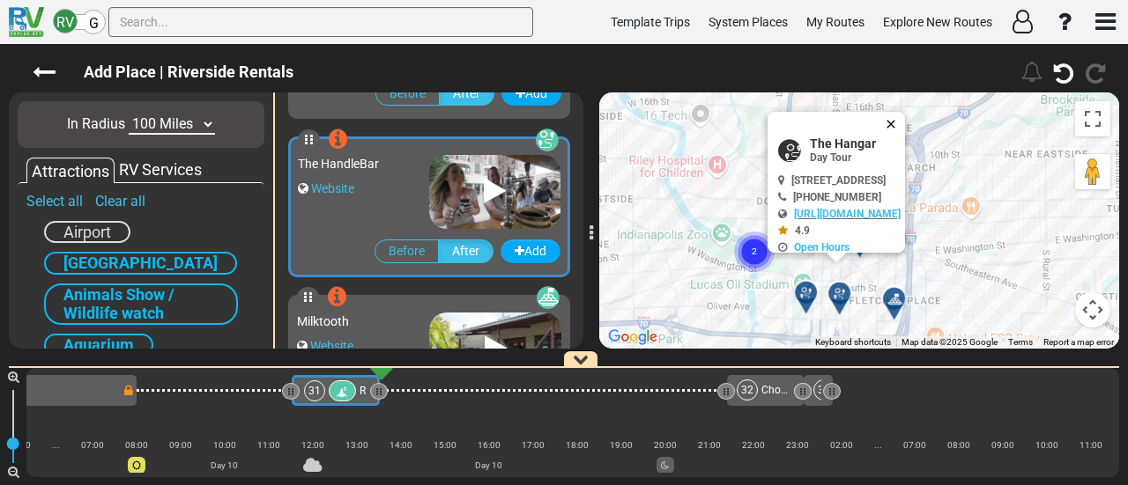
click at [905, 125] on button "Close" at bounding box center [894, 124] width 21 height 25
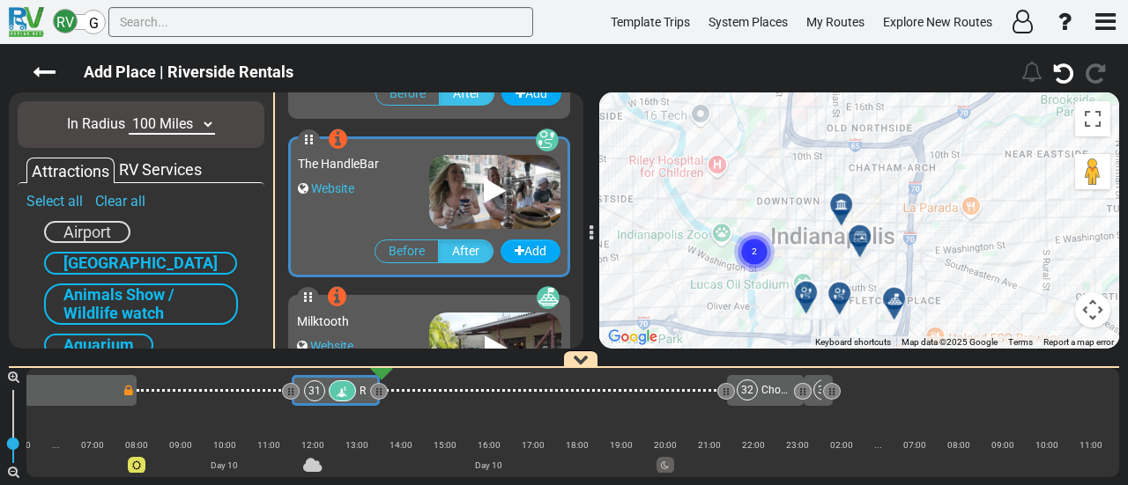
click at [847, 206] on div at bounding box center [847, 211] width 29 height 27
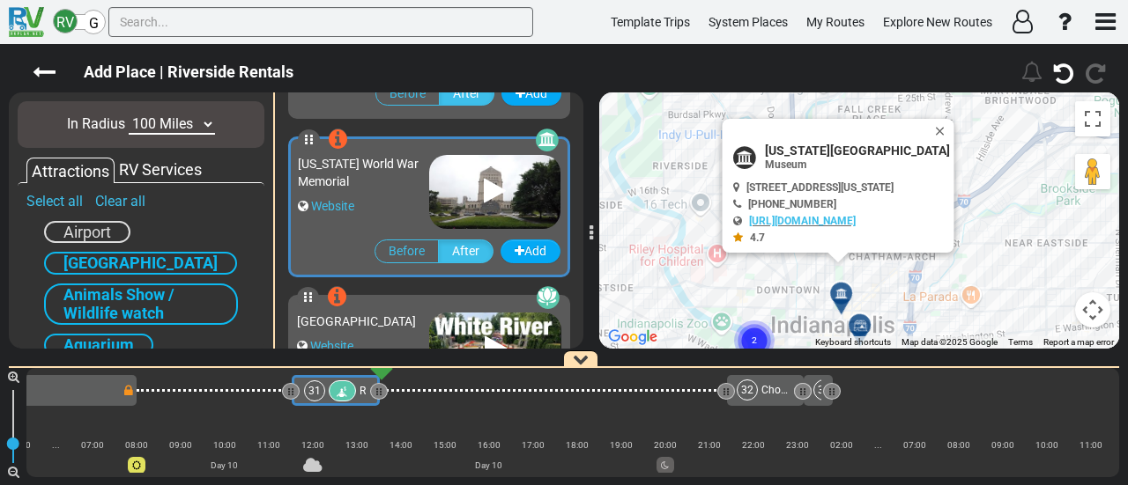
scroll to position [9511, 0]
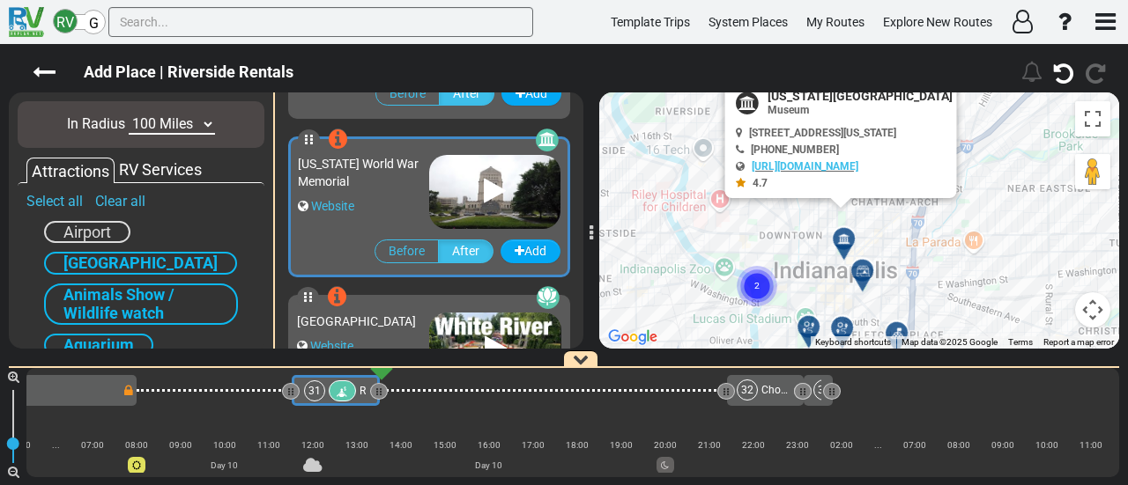
drag, startPoint x: 803, startPoint y: 285, endPoint x: 779, endPoint y: 246, distance: 46.2
click at [803, 216] on div "To activate drag with keyboard, press Alt + Enter. Once in keyboard drag state,…" at bounding box center [859, 221] width 520 height 256
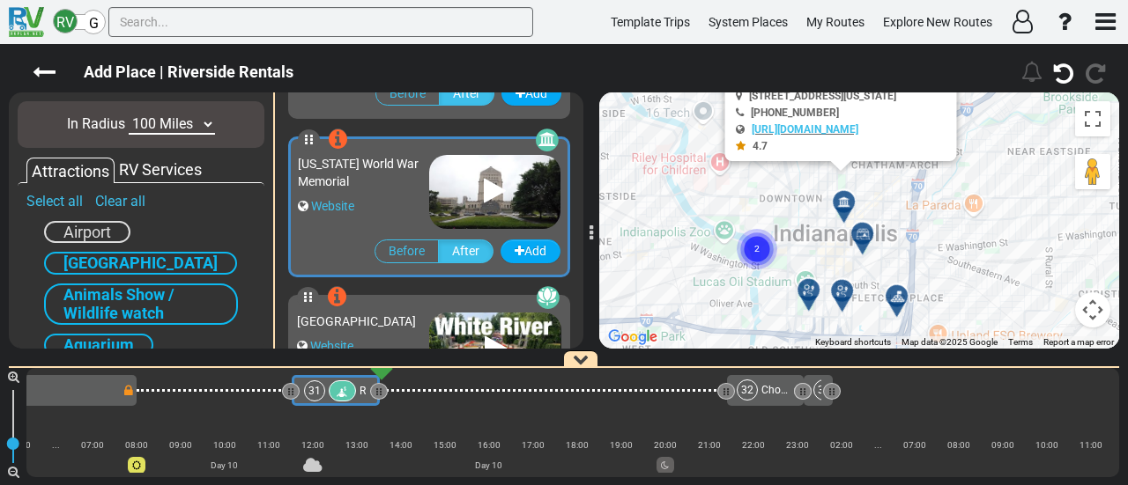
click at [763, 246] on circle "Cluster of 2 markers" at bounding box center [757, 249] width 41 height 41
click at [751, 254] on div at bounding box center [753, 256] width 29 height 27
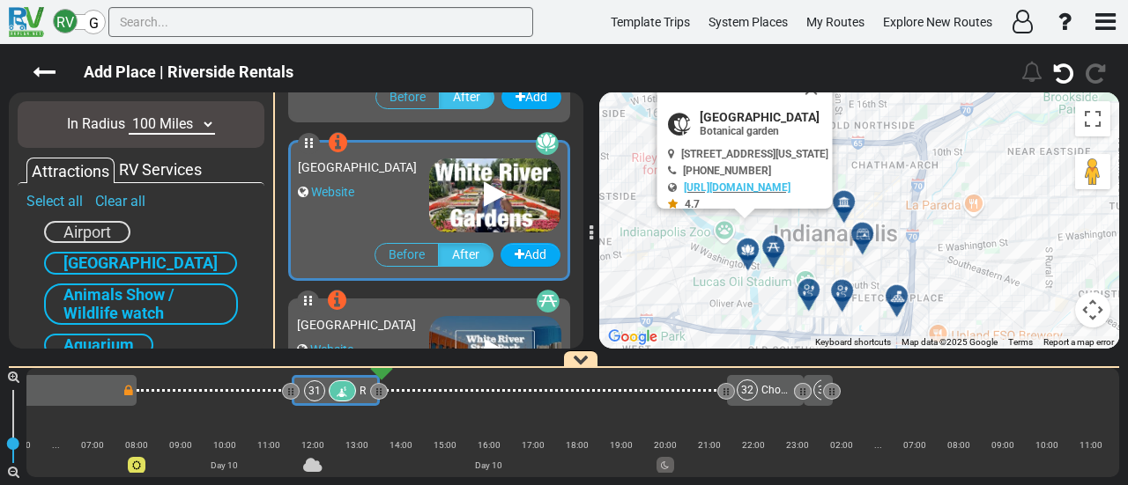
scroll to position [9670, 0]
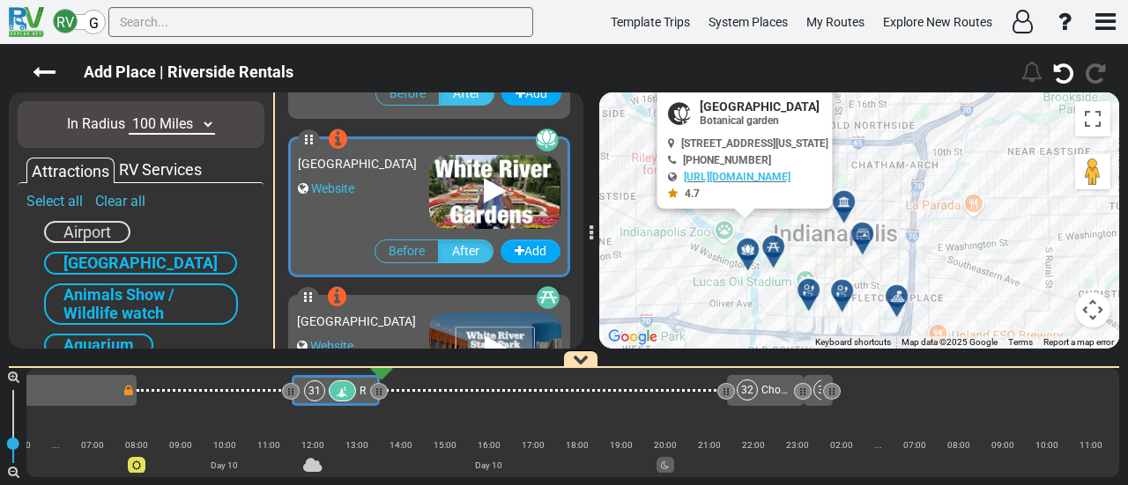
click at [869, 233] on div at bounding box center [868, 240] width 29 height 27
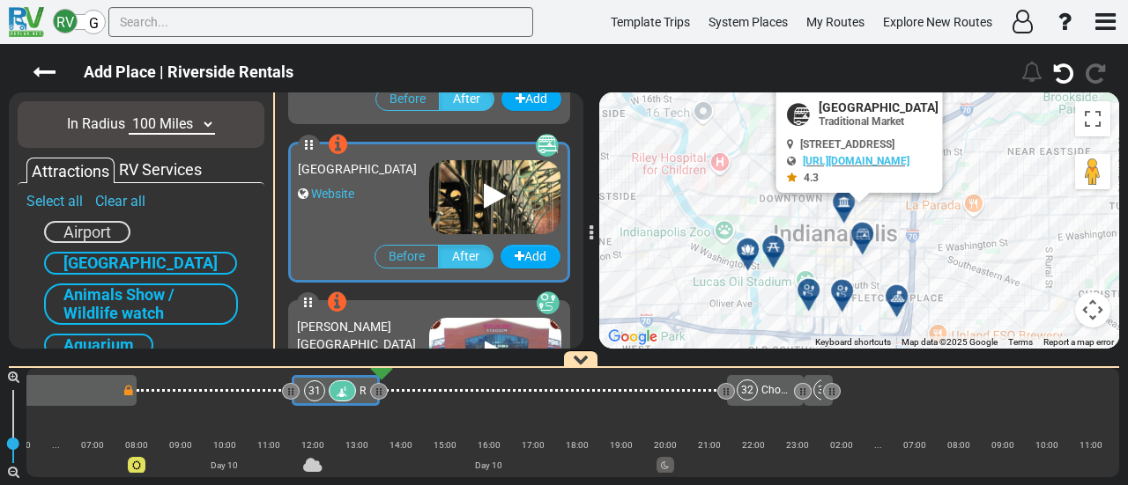
scroll to position [9987, 0]
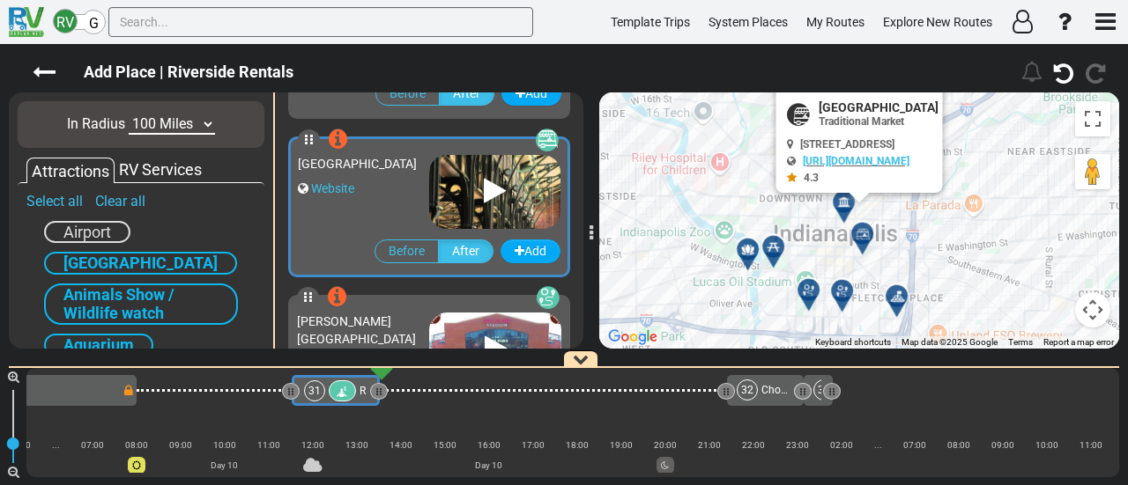
click at [805, 290] on icon at bounding box center [809, 291] width 18 height 14
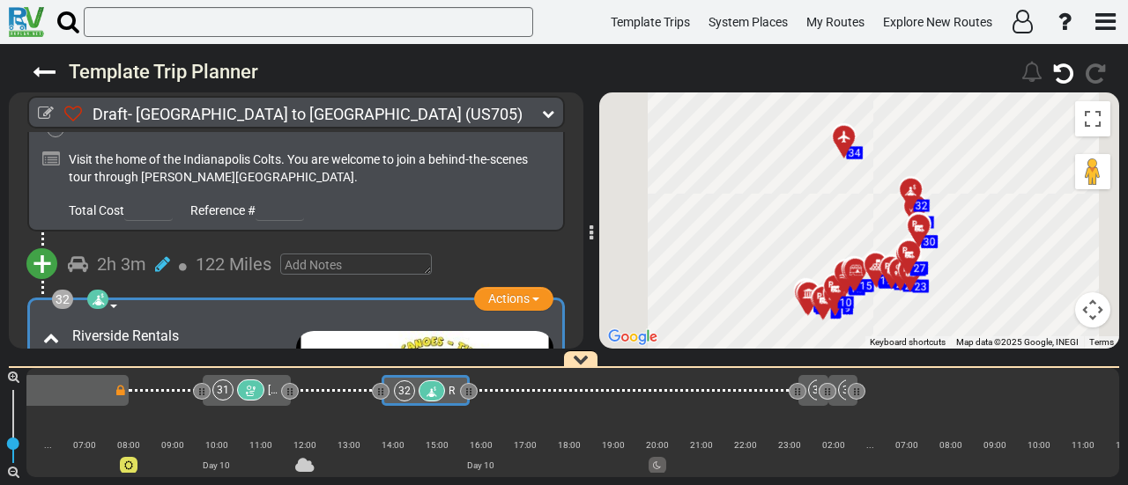
scroll to position [0, 7367]
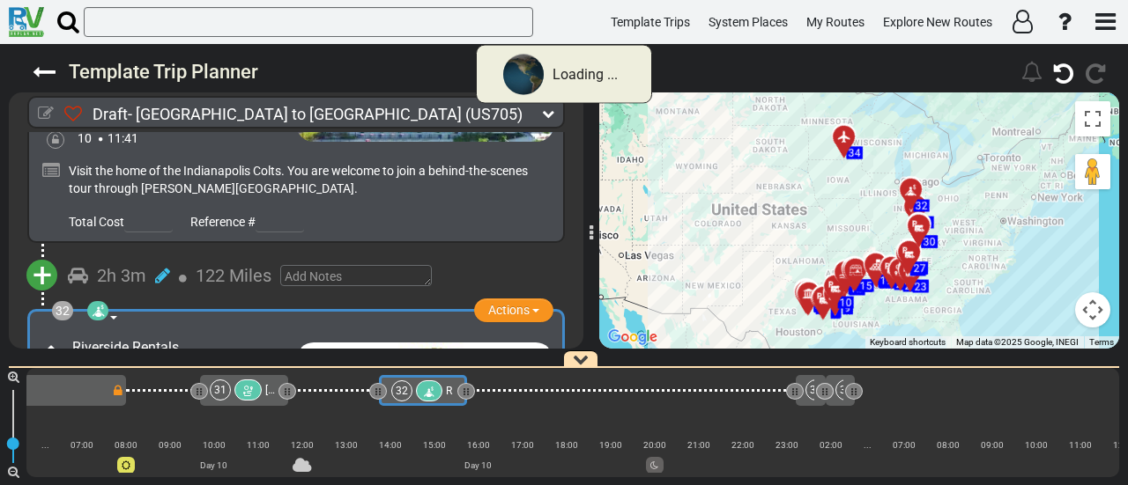
click at [41, 110] on icon at bounding box center [46, 114] width 16 height 16
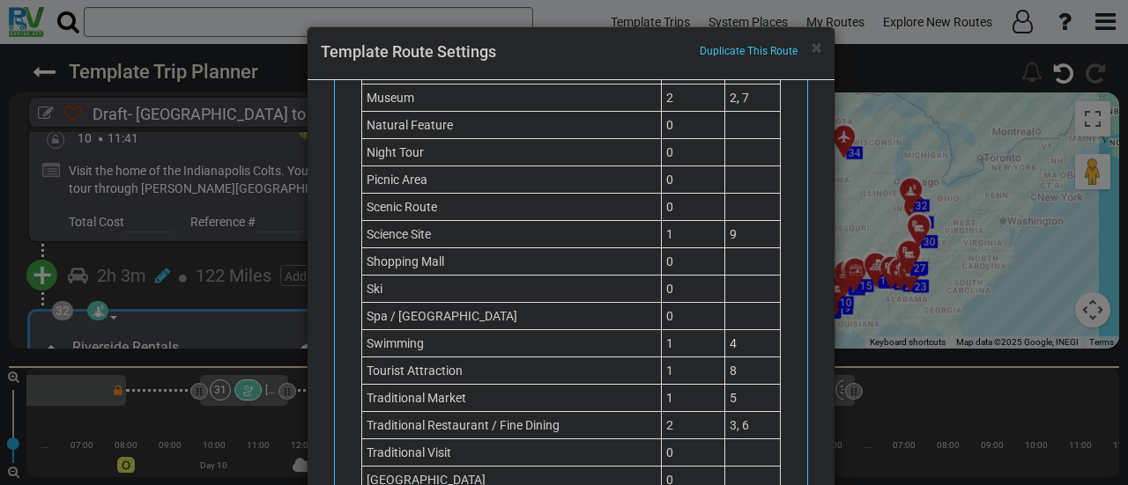
scroll to position [1777, 0]
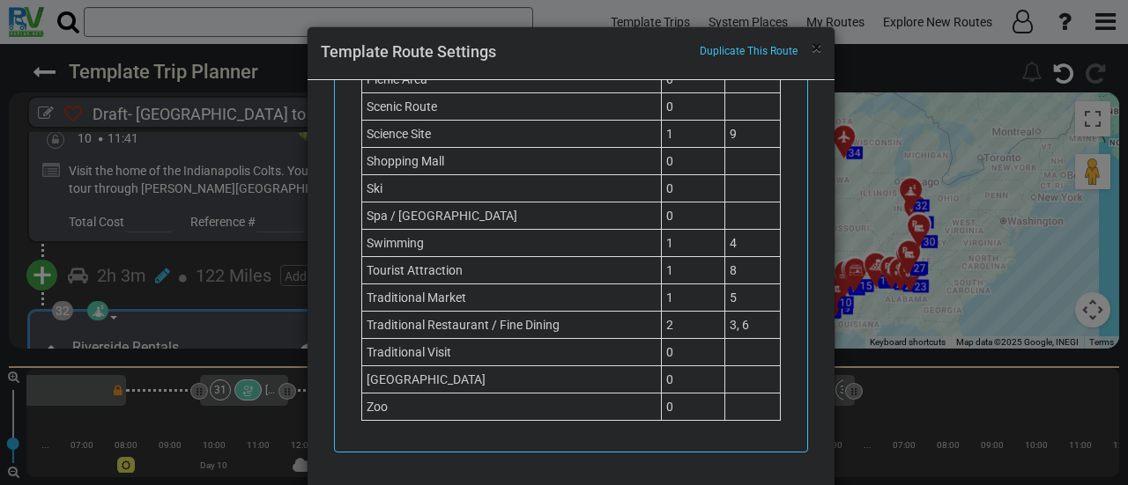
click at [815, 45] on span "×" at bounding box center [816, 47] width 10 height 21
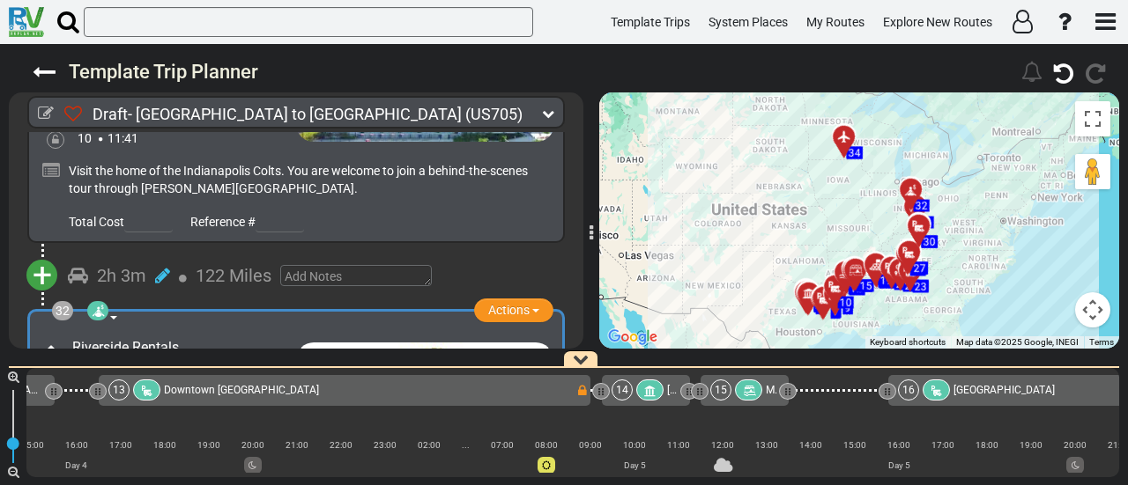
scroll to position [0, 3051]
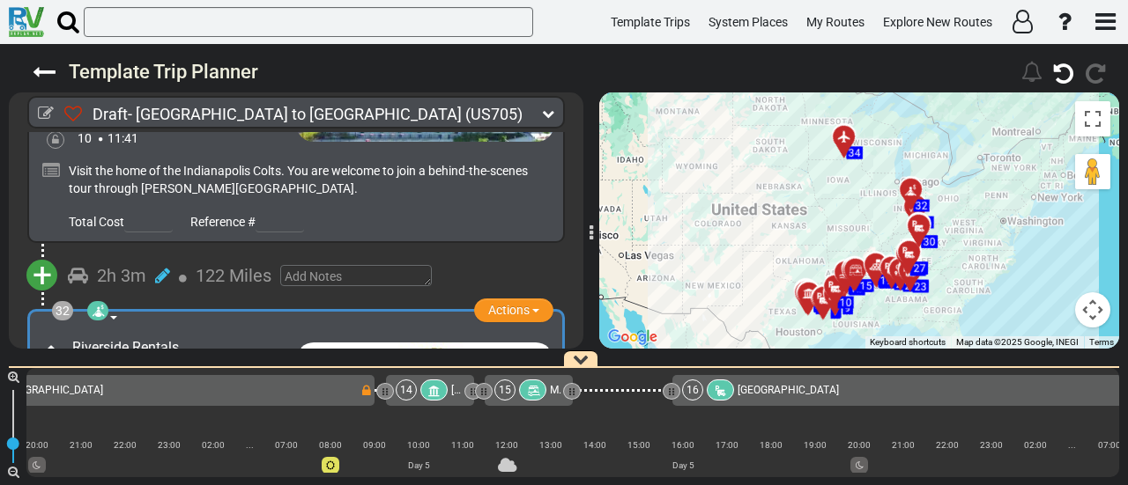
click at [532, 380] on div at bounding box center [532, 390] width 27 height 21
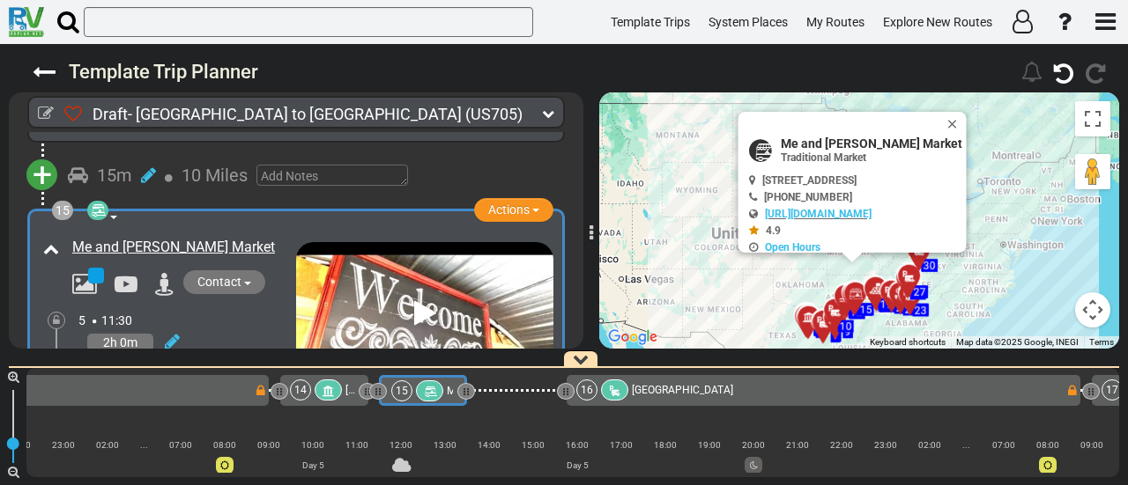
scroll to position [4622, 0]
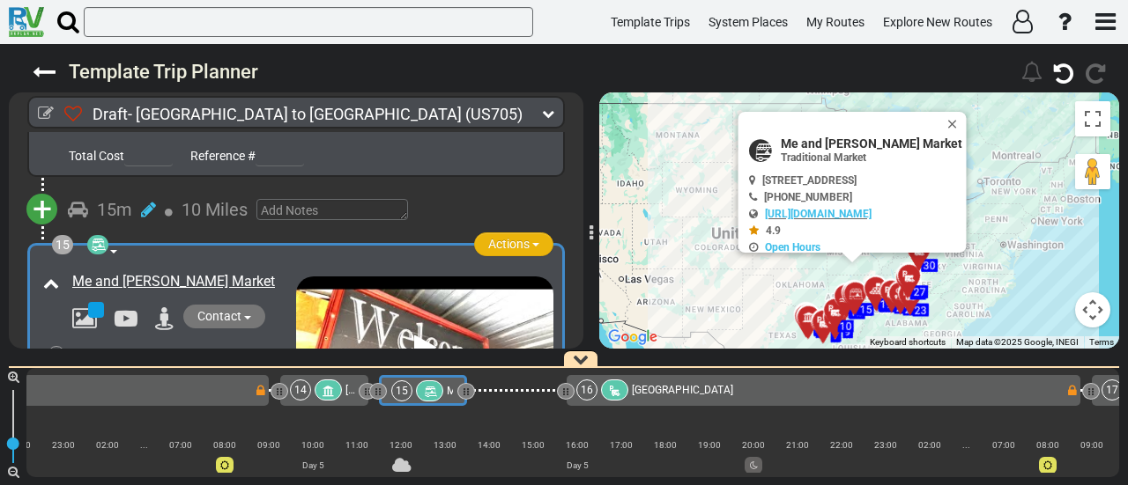
click at [504, 237] on span "Actions" at bounding box center [508, 244] width 41 height 14
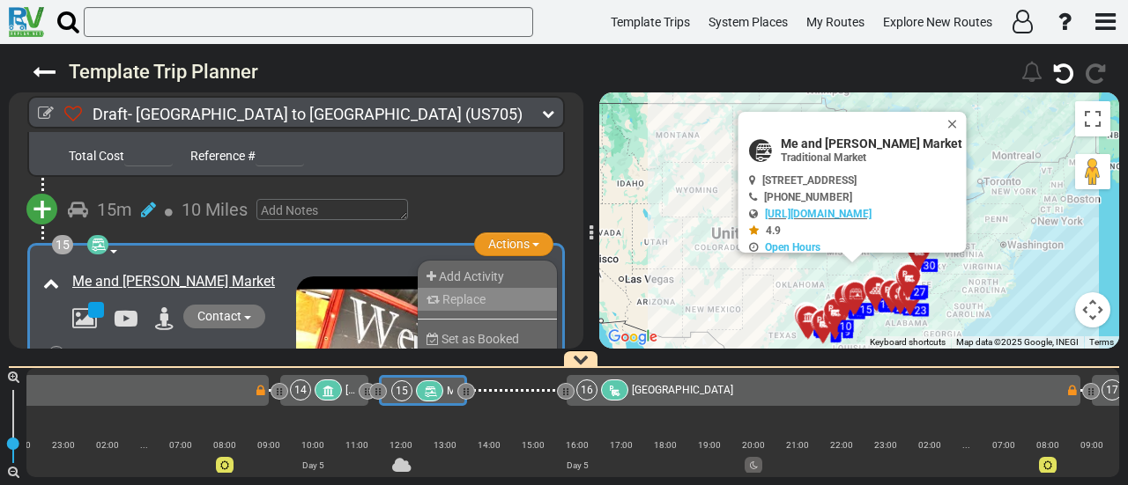
click at [481, 288] on li "Replace" at bounding box center [487, 299] width 139 height 23
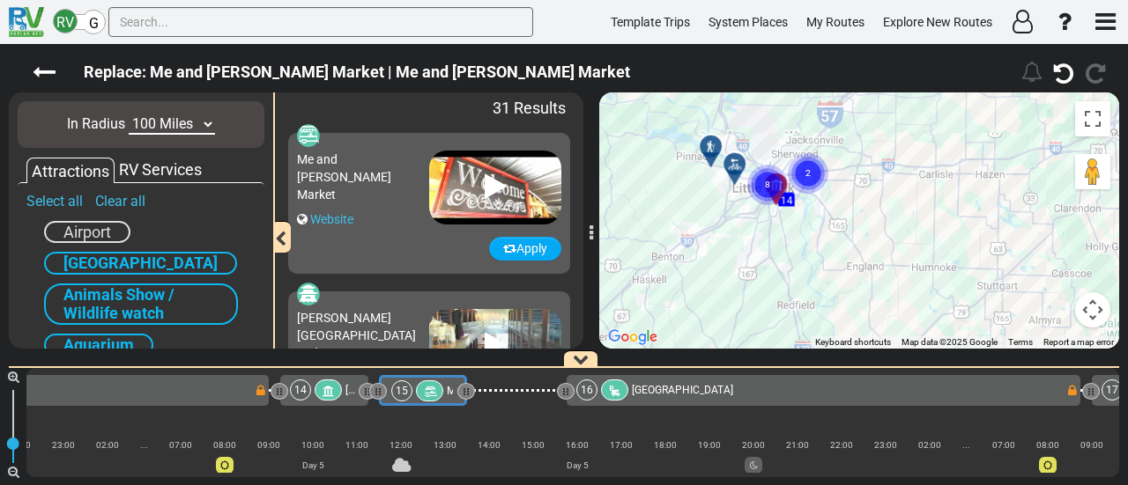
drag, startPoint x: 798, startPoint y: 191, endPoint x: 826, endPoint y: 309, distance: 121.4
click at [826, 309] on div "To activate drag with keyboard, press Alt + Enter. Once in keyboard drag state,…" at bounding box center [859, 221] width 520 height 256
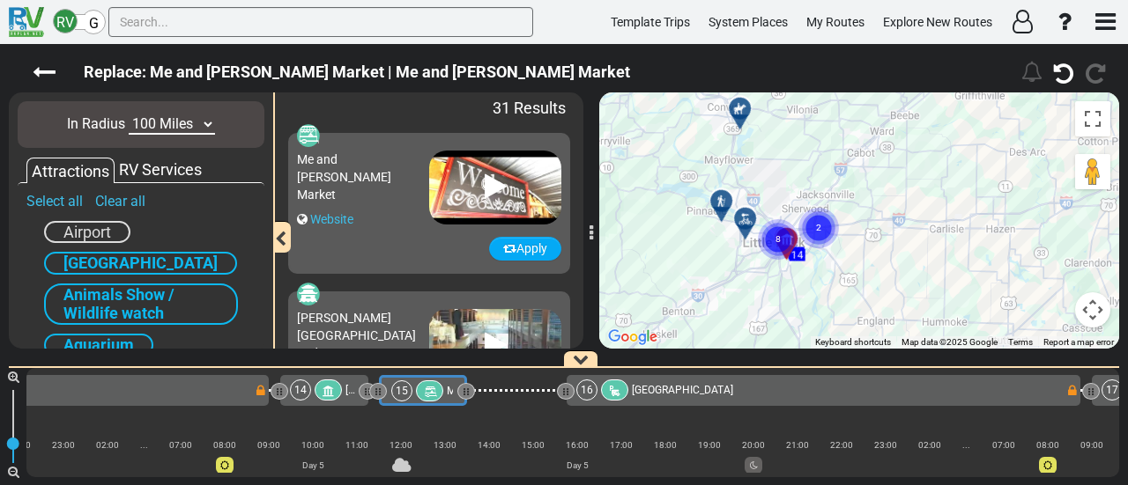
click at [744, 222] on div at bounding box center [751, 225] width 29 height 27
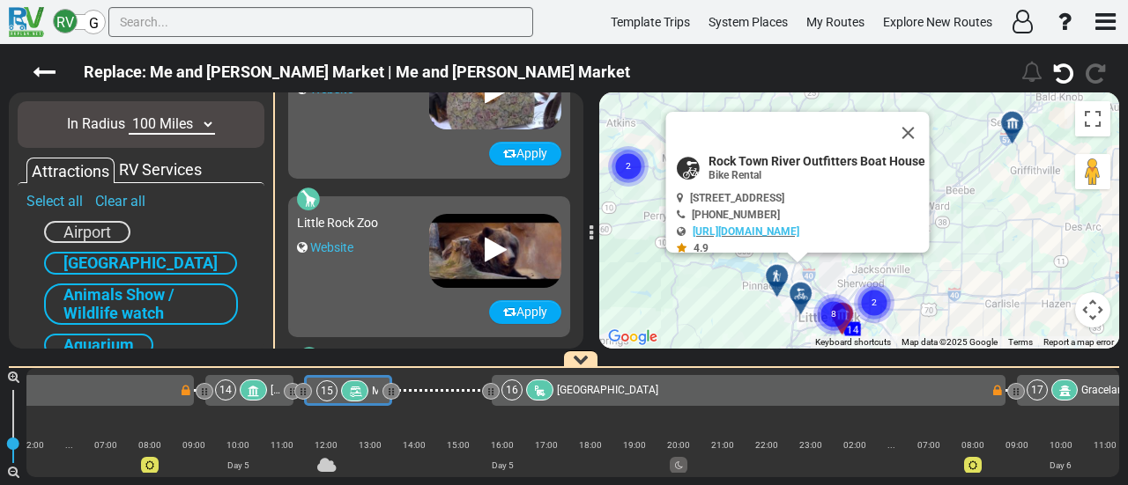
scroll to position [1424, 0]
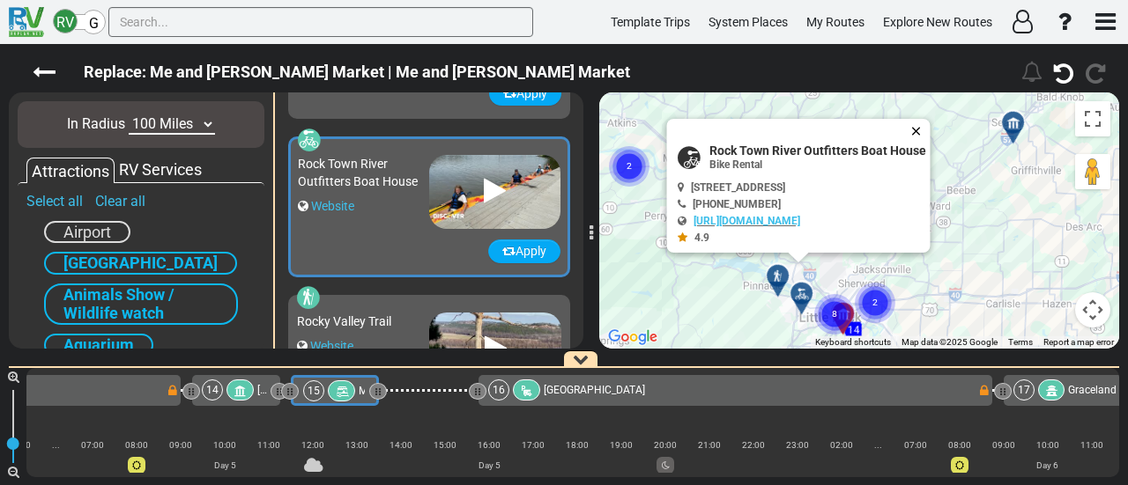
click at [926, 128] on button "Close" at bounding box center [919, 131] width 21 height 25
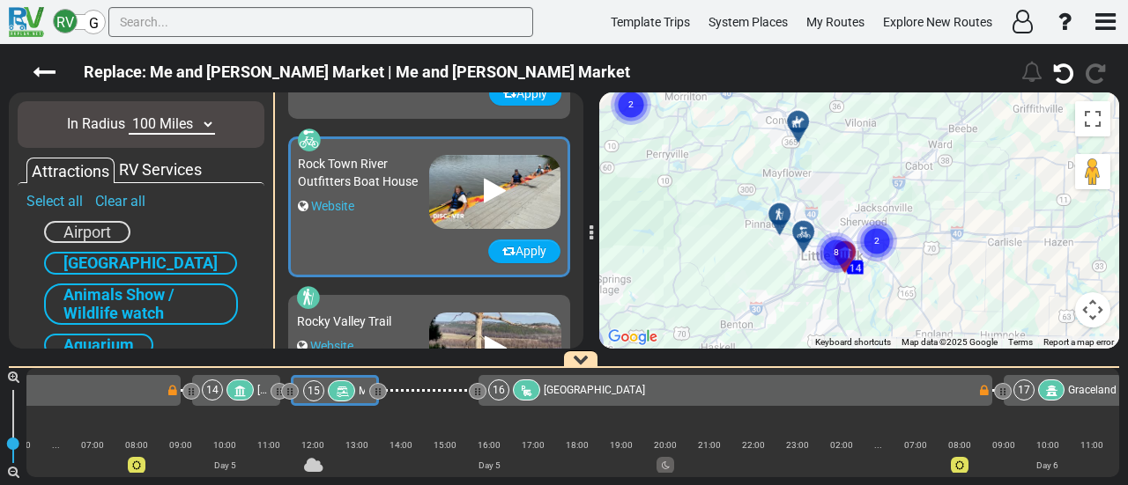
drag, startPoint x: 847, startPoint y: 186, endPoint x: 848, endPoint y: 161, distance: 24.7
click at [848, 161] on div "To navigate, press the arrow keys. To activate drag with keyboard, press Alt + …" at bounding box center [859, 221] width 520 height 256
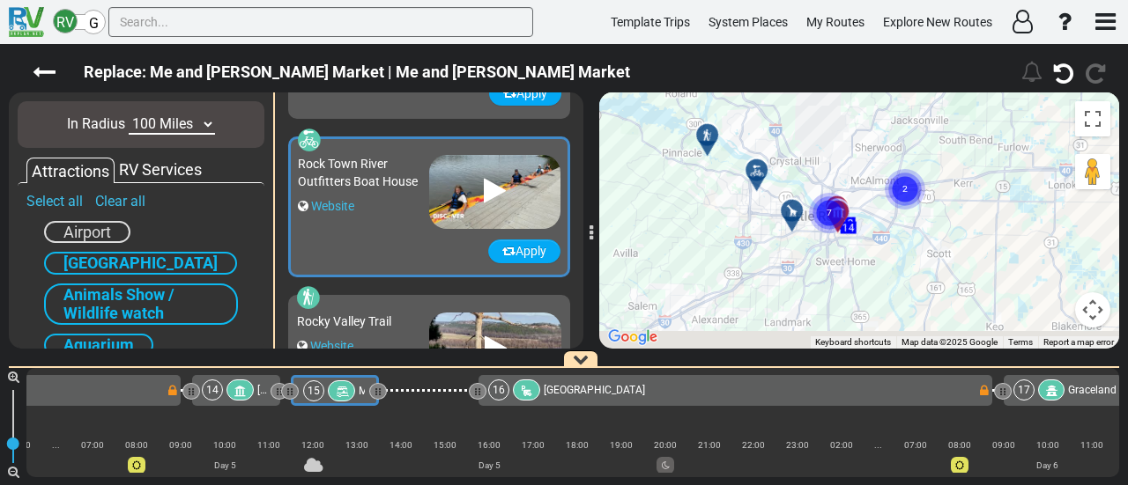
drag, startPoint x: 818, startPoint y: 211, endPoint x: 817, endPoint y: 152, distance: 58.2
click at [817, 151] on div "To activate drag with keyboard, press Alt + Enter. Once in keyboard drag state,…" at bounding box center [859, 221] width 520 height 256
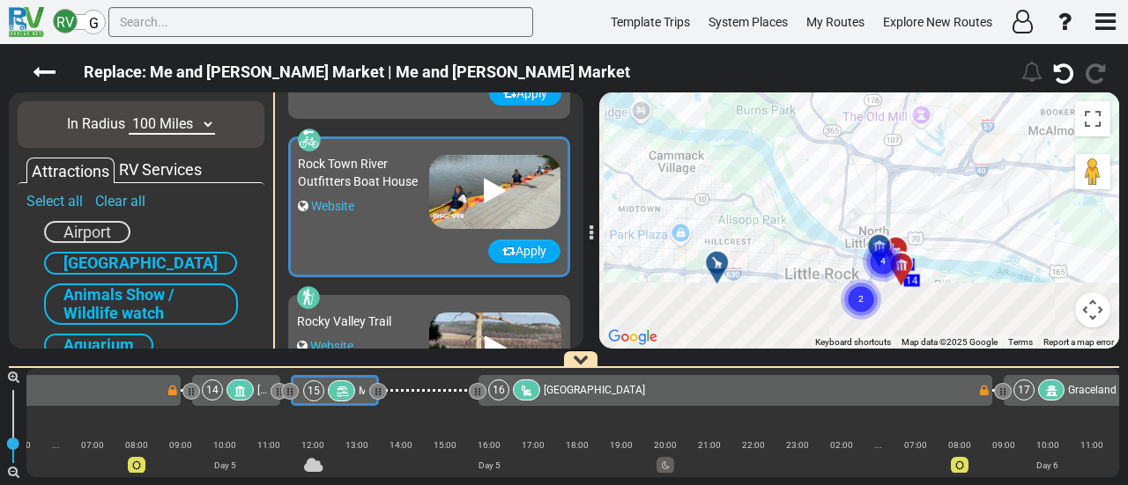
drag, startPoint x: 749, startPoint y: 293, endPoint x: 761, endPoint y: 189, distance: 104.7
click at [786, 144] on div "To activate drag with keyboard, press Alt + Enter. Once in keyboard drag state,…" at bounding box center [859, 221] width 520 height 256
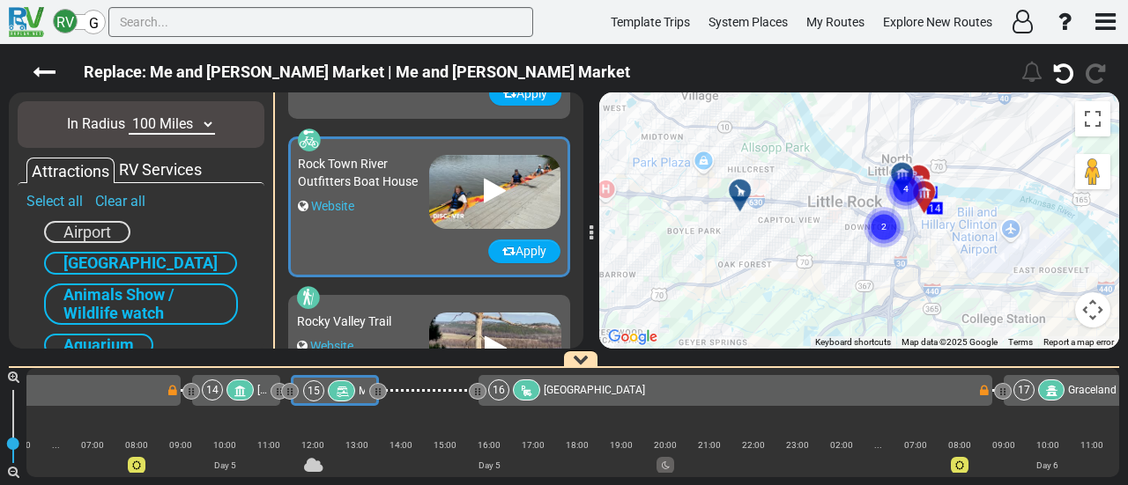
click at [735, 196] on div at bounding box center [745, 197] width 29 height 27
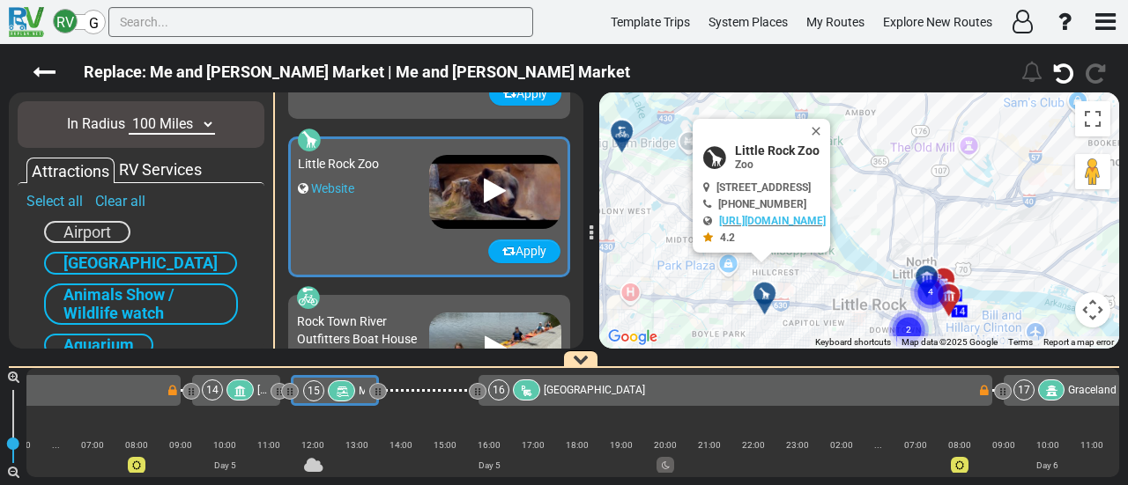
scroll to position [1265, 0]
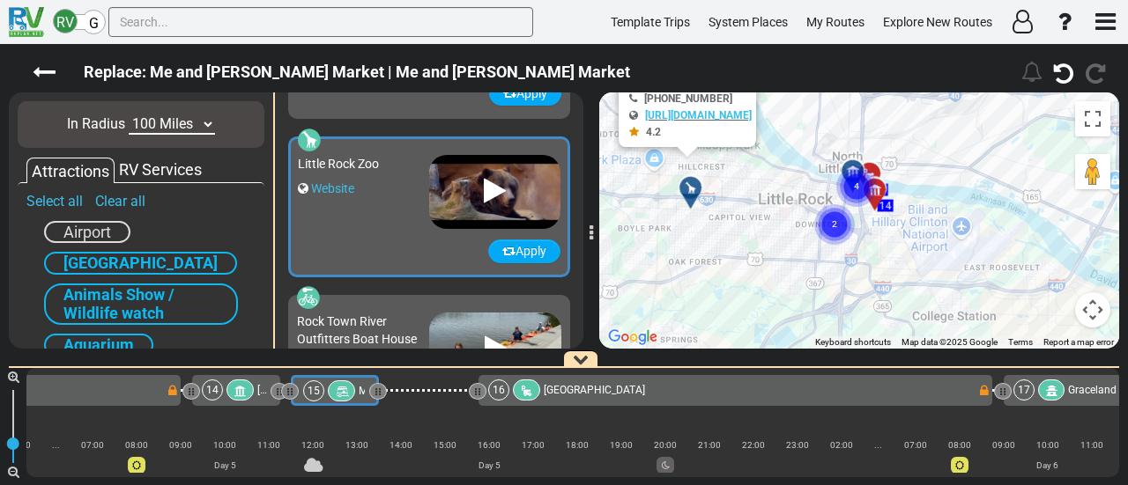
drag, startPoint x: 756, startPoint y: 233, endPoint x: 735, endPoint y: 214, distance: 28.7
click at [735, 214] on div "To activate drag with keyboard, press Alt + Enter. Once in keyboard drag state,…" at bounding box center [859, 221] width 520 height 256
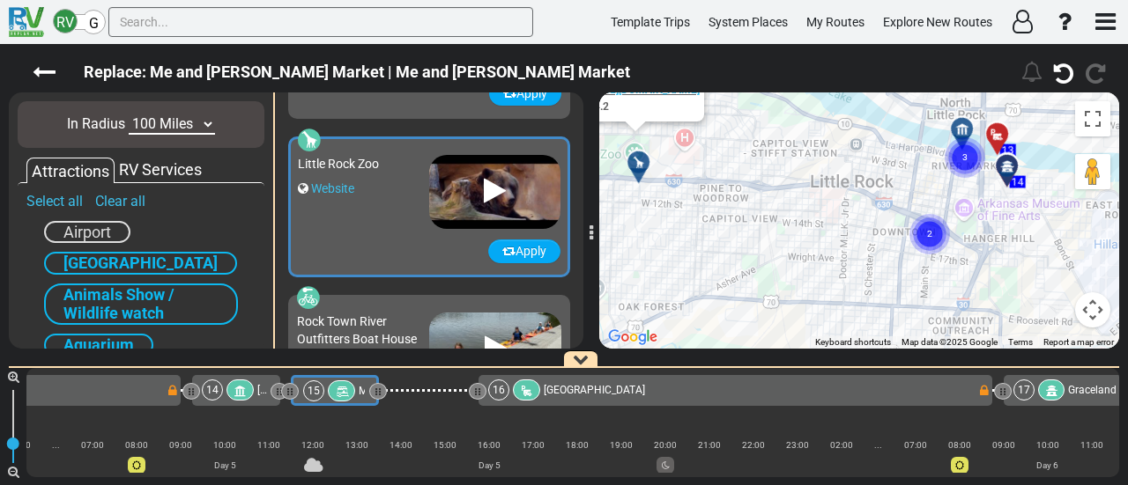
click at [927, 227] on circle "Cluster of 2 markers" at bounding box center [929, 234] width 41 height 41
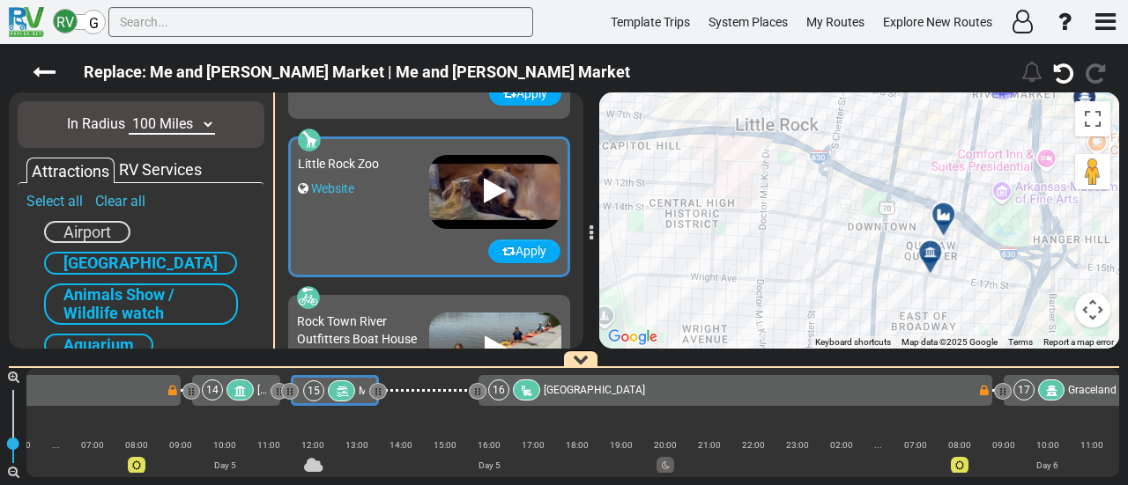
click at [942, 217] on div at bounding box center [949, 221] width 29 height 27
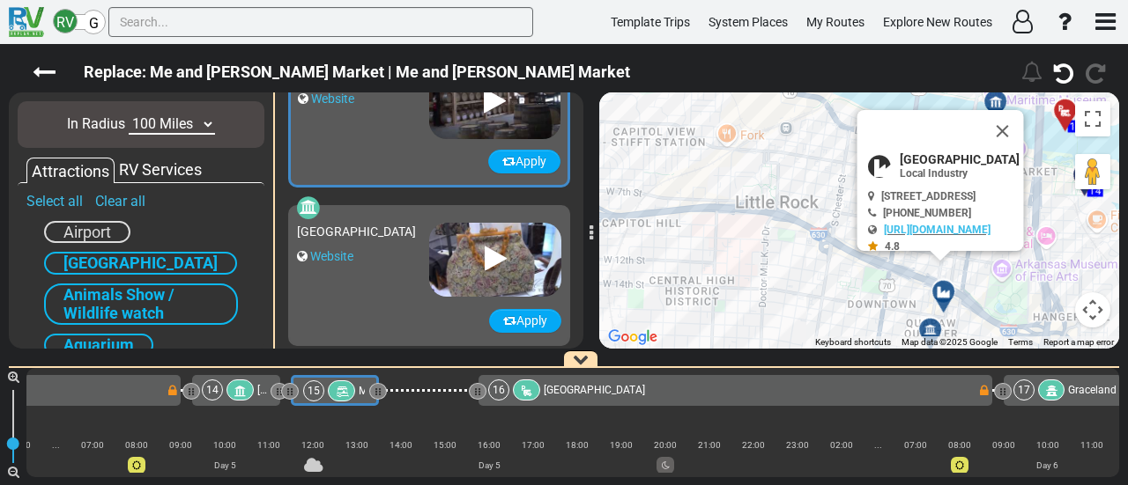
scroll to position [948, 0]
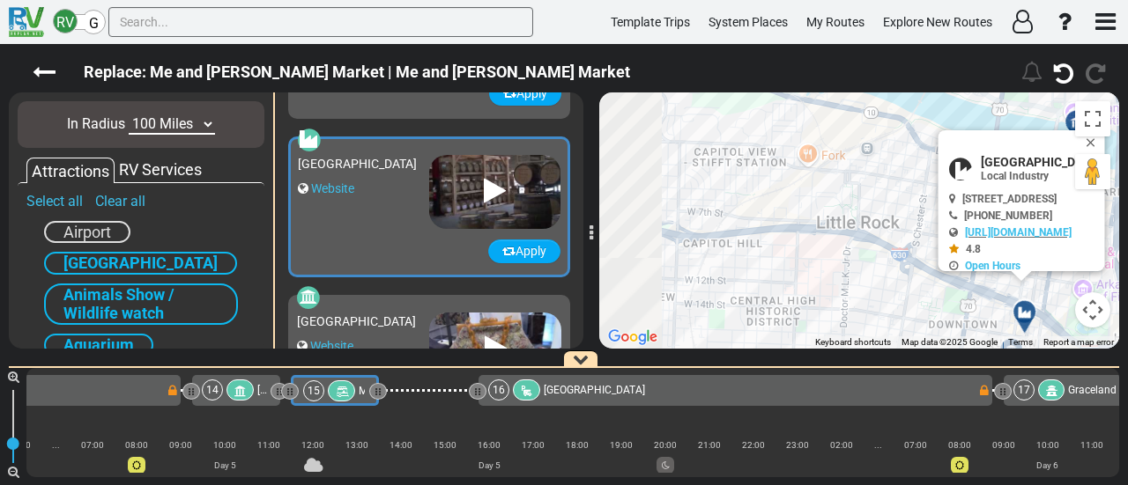
drag, startPoint x: 805, startPoint y: 285, endPoint x: 964, endPoint y: 315, distance: 161.2
click at [1010, 321] on div "To activate drag with keyboard, press Alt + Enter. Once in keyboard drag state,…" at bounding box center [859, 221] width 520 height 256
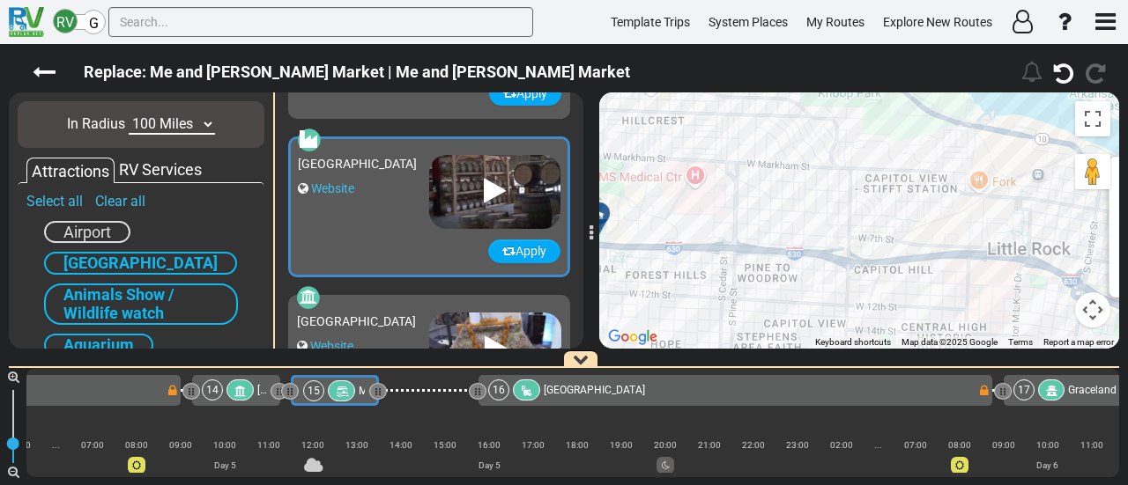
click at [927, 250] on div "To activate drag with keyboard, press Alt + Enter. Once in keyboard drag state,…" at bounding box center [859, 221] width 520 height 256
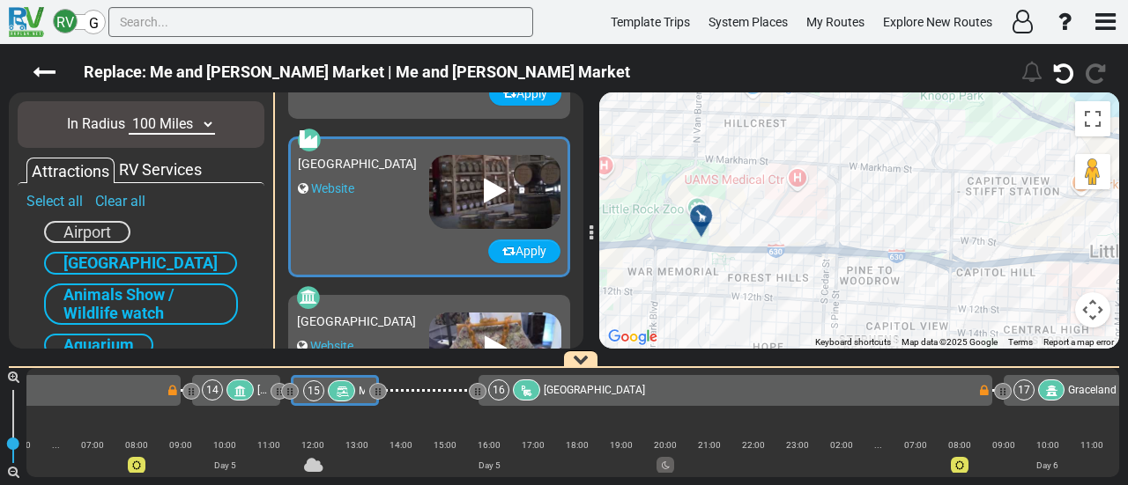
click at [703, 218] on div at bounding box center [706, 223] width 29 height 27
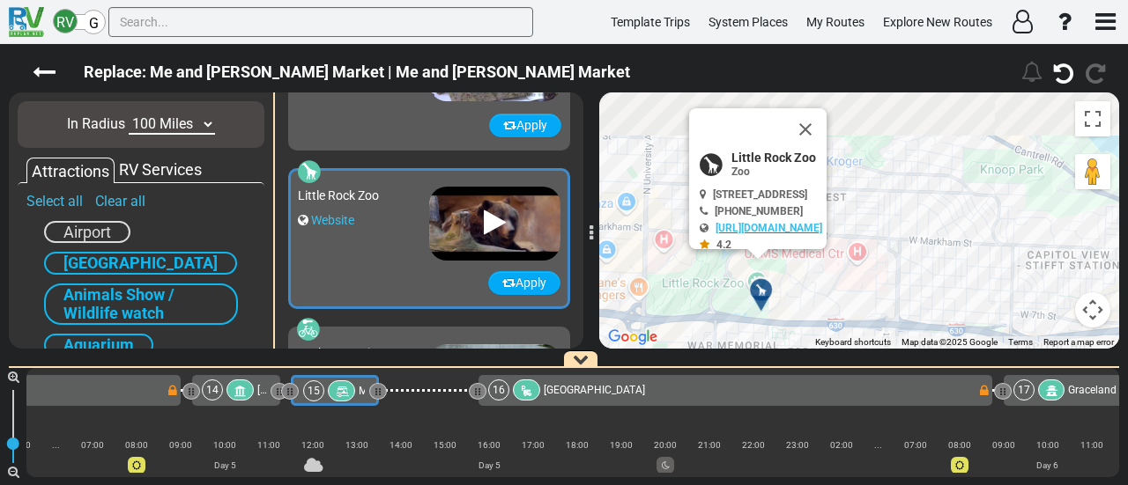
scroll to position [1265, 0]
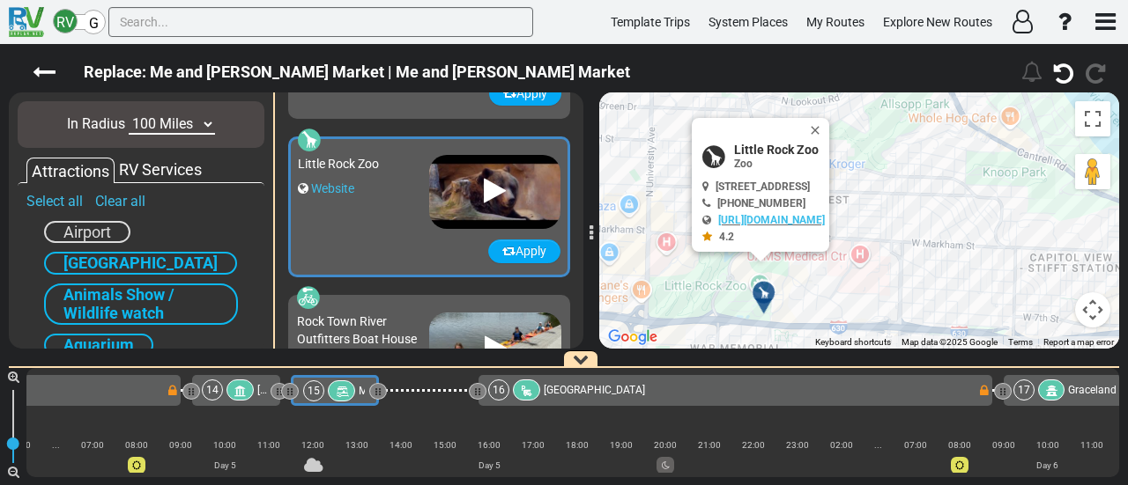
click at [751, 148] on span "Little Rock Zoo" at bounding box center [779, 150] width 91 height 14
copy div "Little Rock Zoo"
click at [43, 75] on icon at bounding box center [44, 72] width 23 height 23
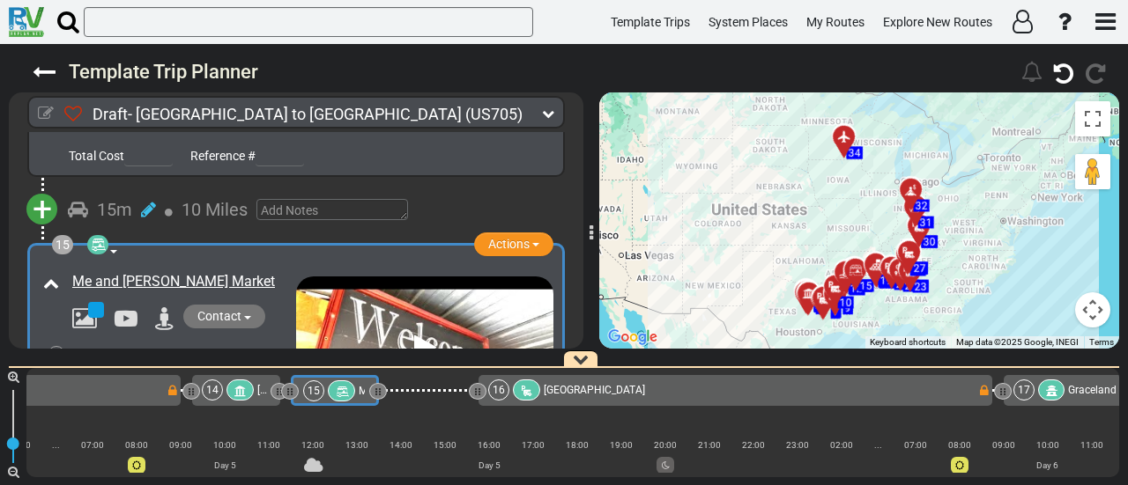
click at [52, 112] on icon at bounding box center [46, 114] width 16 height 16
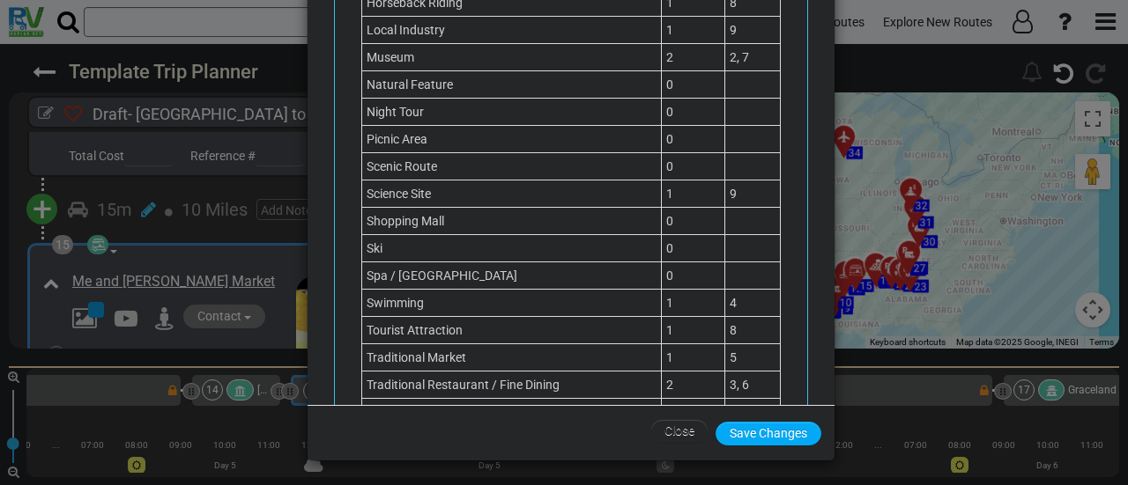
scroll to position [1601, 0]
click at [786, 433] on button "Save Changes" at bounding box center [768, 434] width 106 height 24
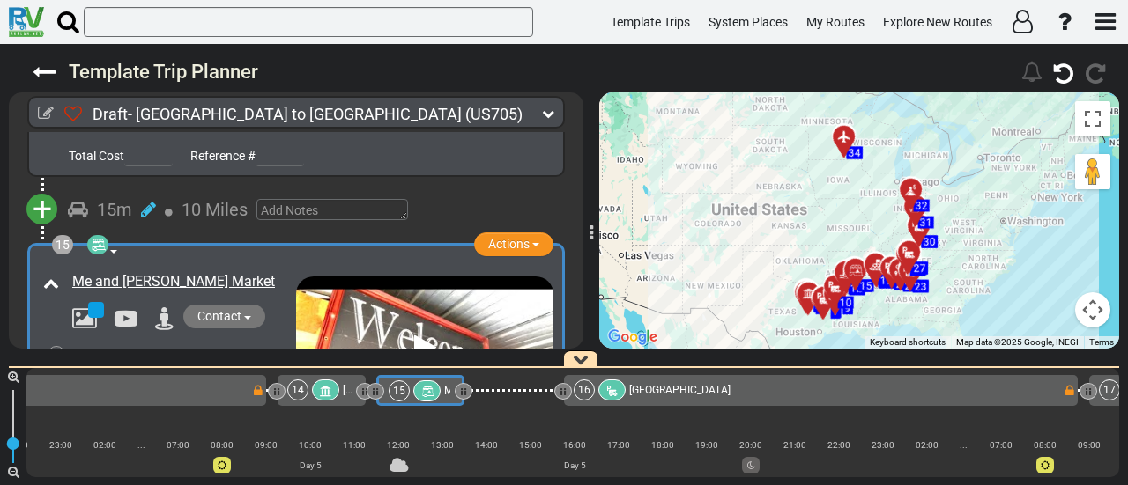
scroll to position [0, 3157]
click at [515, 237] on span "Actions" at bounding box center [508, 244] width 41 height 14
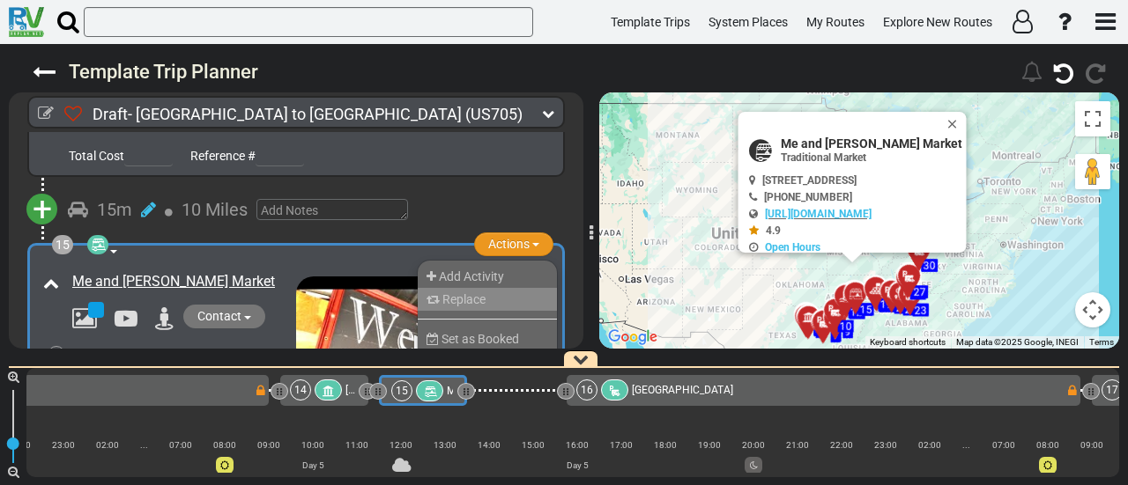
click at [499, 288] on li "Replace" at bounding box center [487, 299] width 139 height 23
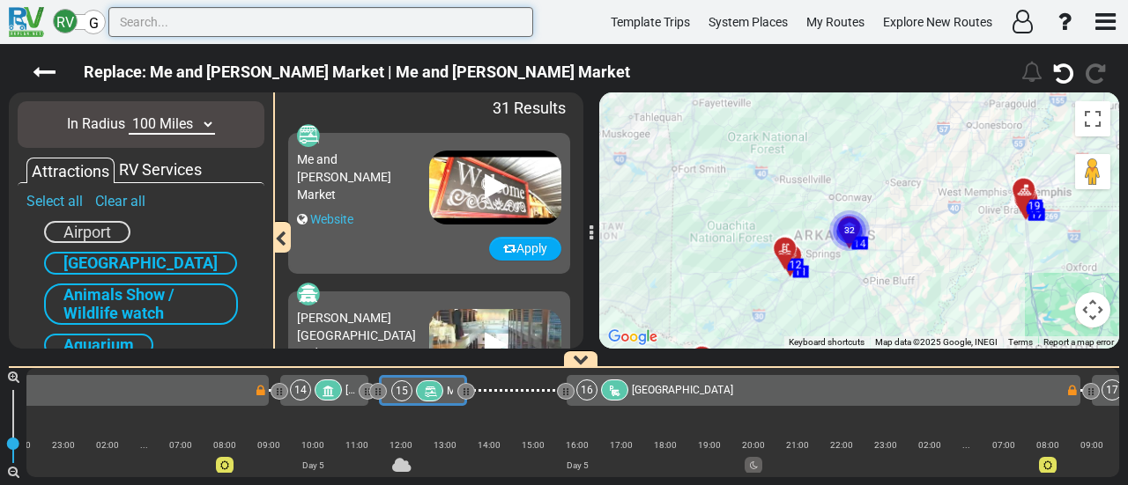
click at [273, 24] on input "text" at bounding box center [320, 22] width 425 height 30
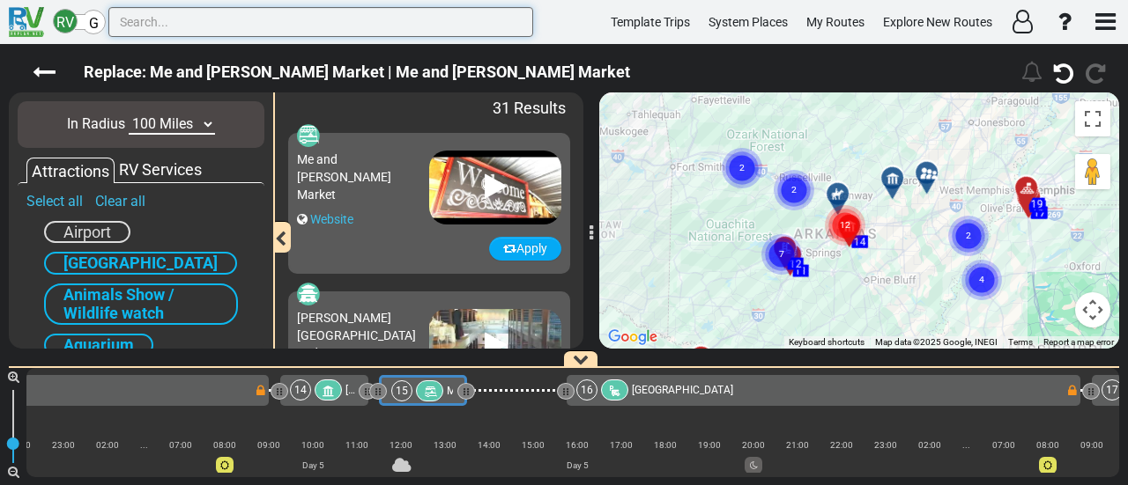
paste input "Little Rock Zoo"
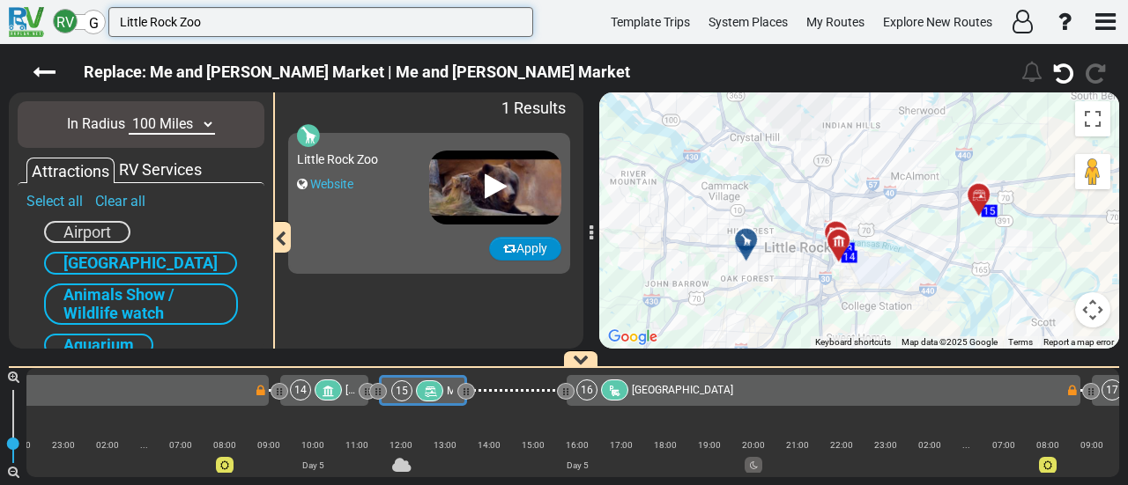
type input "Little Rock Zoo"
click at [528, 249] on button "Apply" at bounding box center [525, 249] width 72 height 24
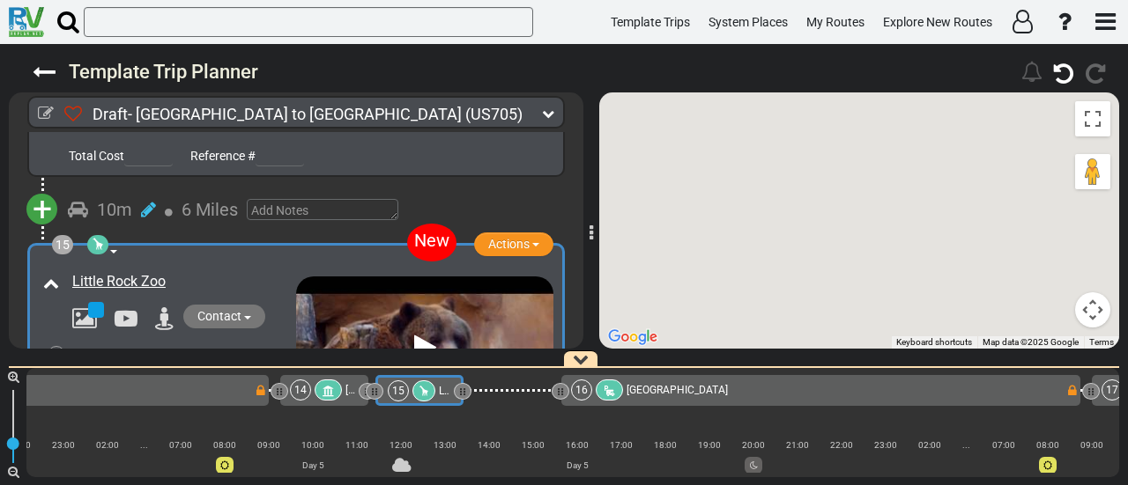
scroll to position [0, 3153]
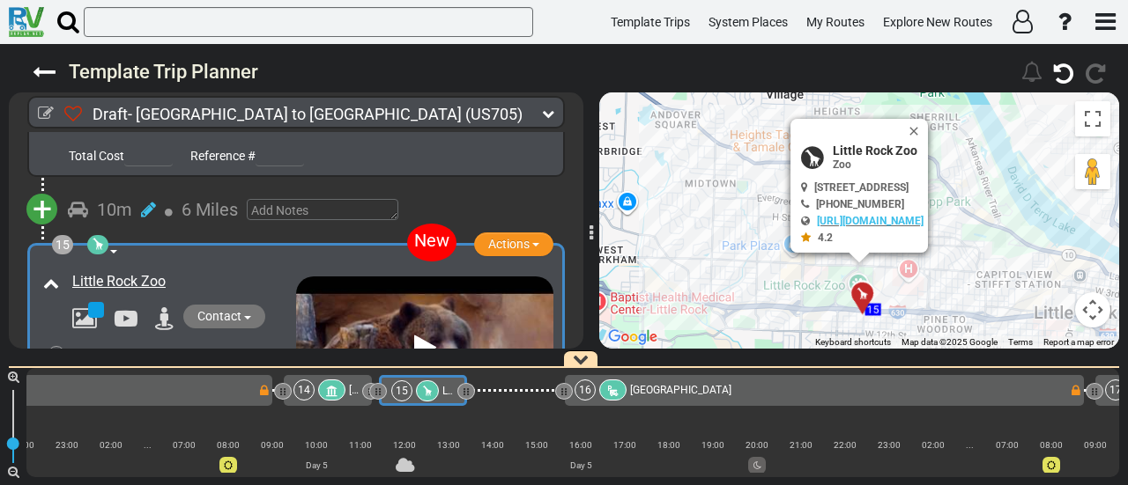
click at [330, 399] on div at bounding box center [331, 390] width 27 height 21
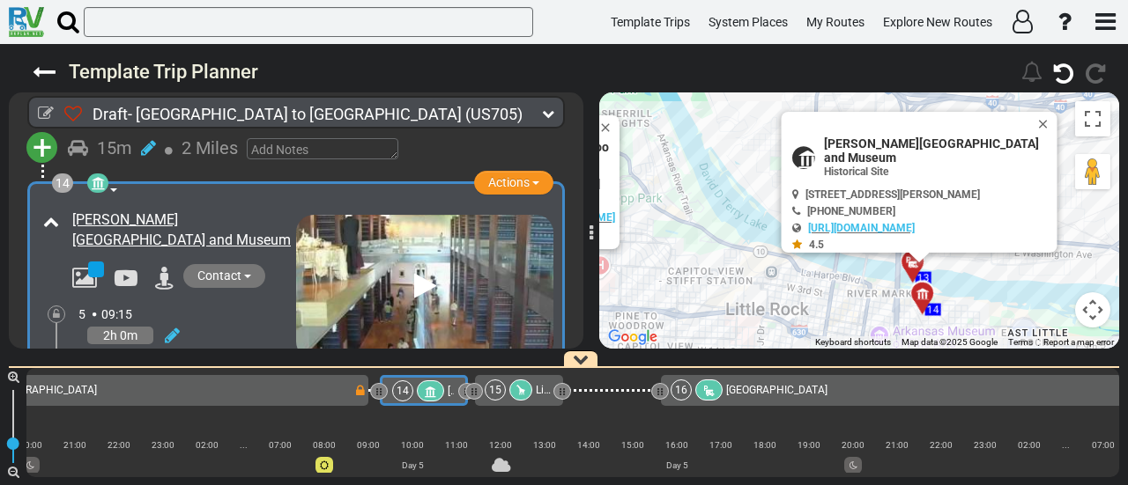
scroll to position [4365, 0]
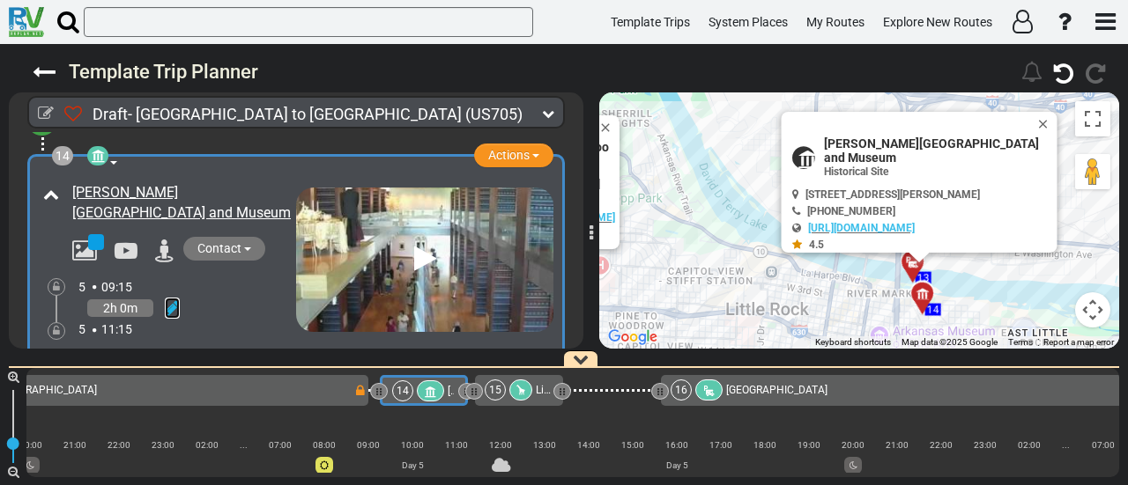
click at [169, 300] on icon at bounding box center [172, 309] width 15 height 18
click at [152, 352] on icon at bounding box center [148, 366] width 16 height 28
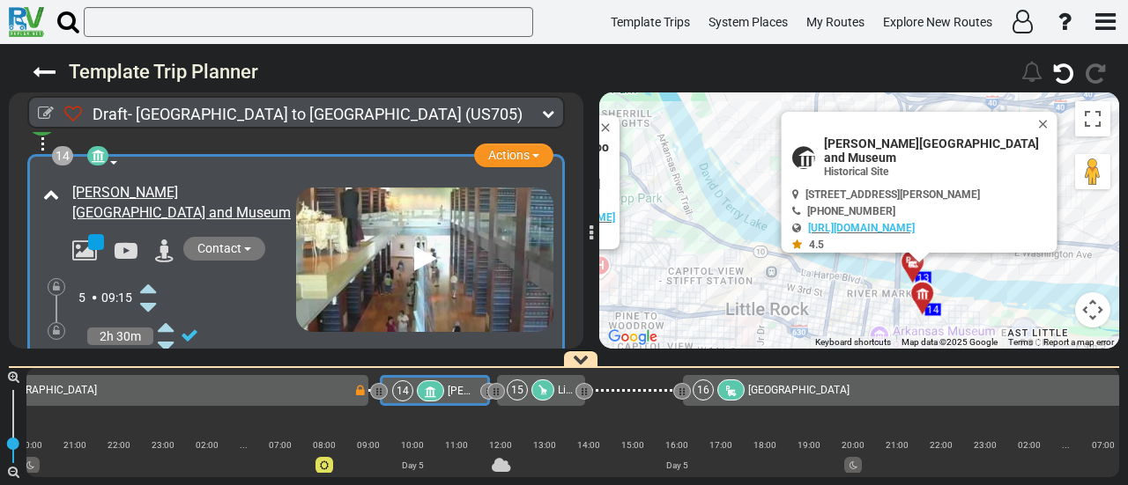
click at [560, 386] on span "Little Rock Zoo" at bounding box center [593, 390] width 70 height 12
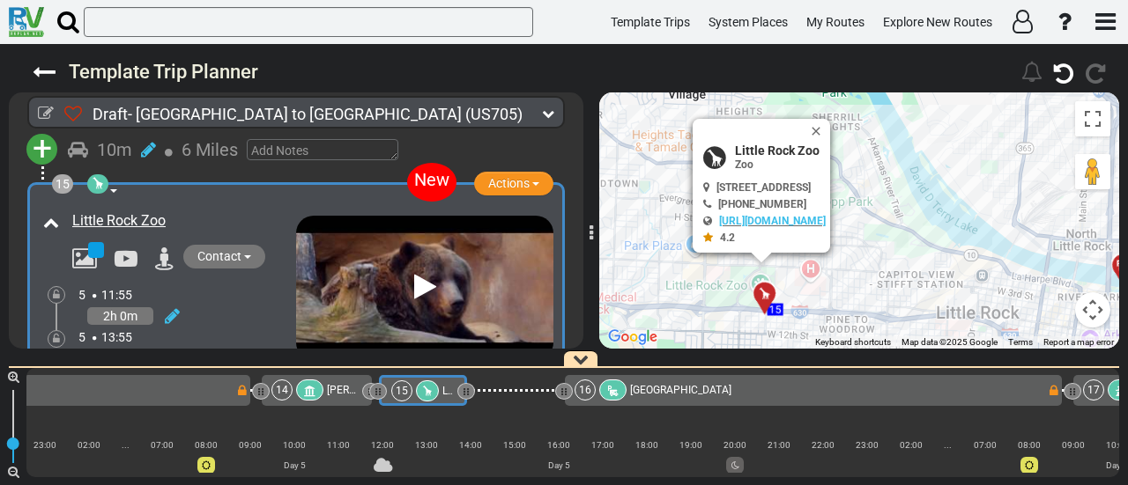
scroll to position [4765, 0]
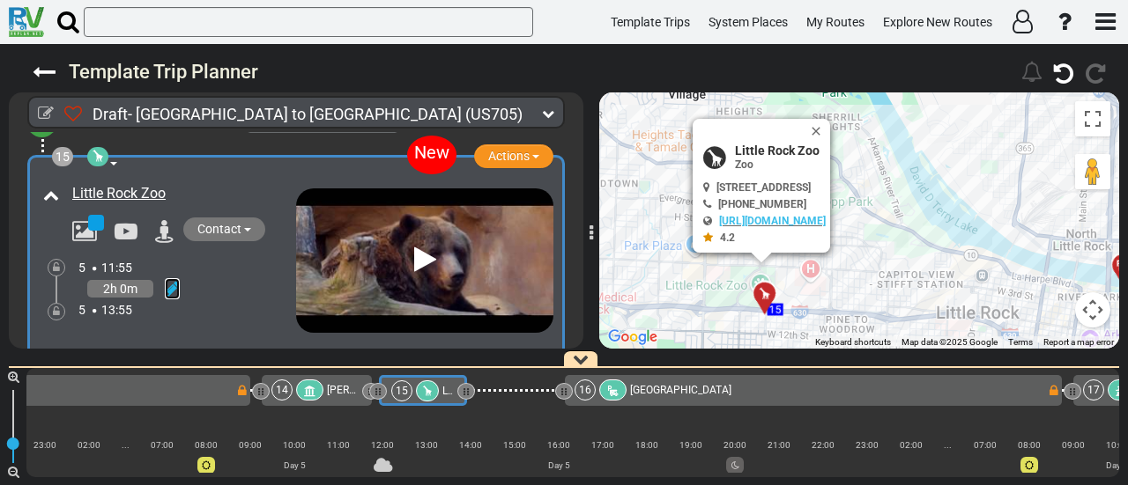
click at [177, 280] on icon at bounding box center [172, 289] width 15 height 18
click at [149, 255] on icon at bounding box center [148, 269] width 16 height 28
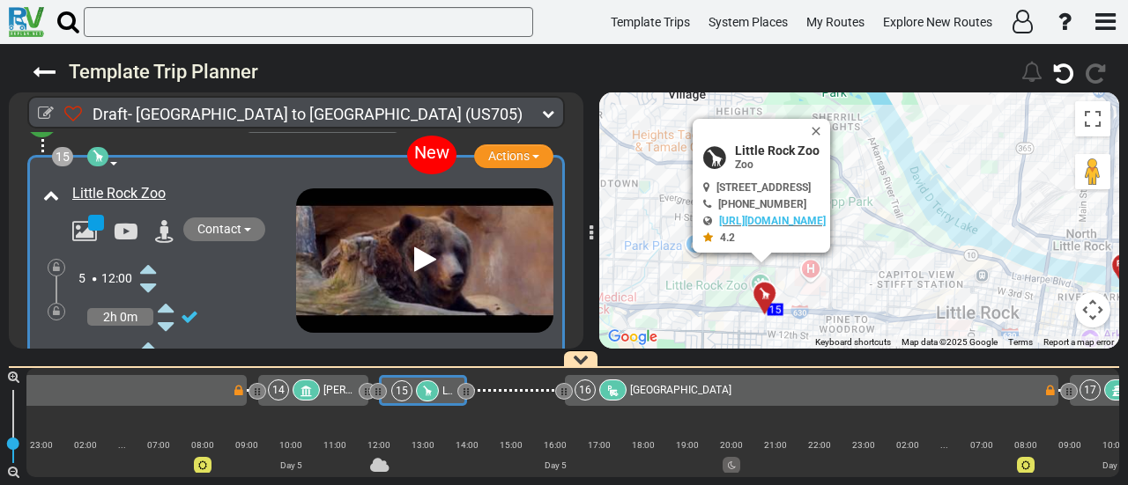
scroll to position [0, 3179]
click at [153, 332] on icon at bounding box center [148, 346] width 16 height 28
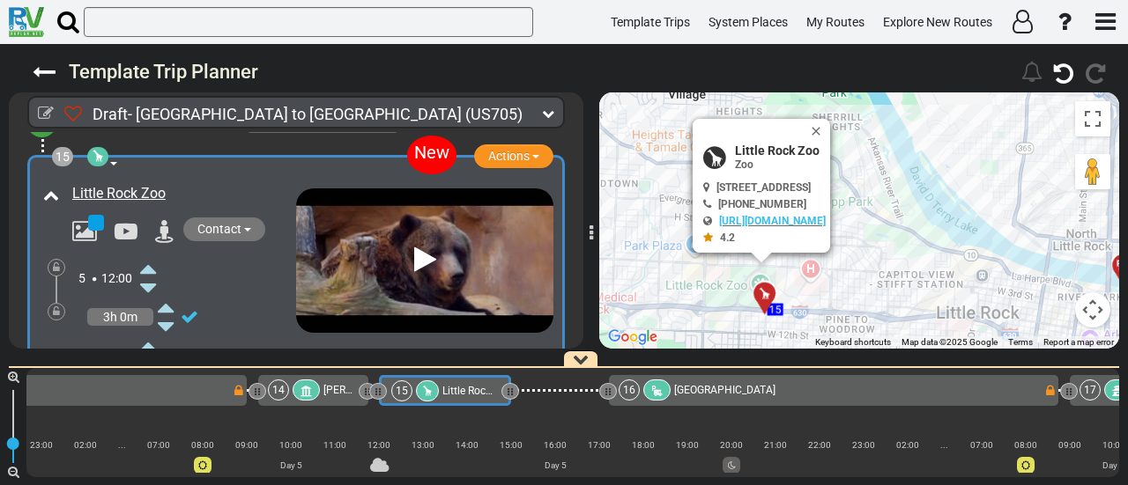
click at [669, 393] on div "16" at bounding box center [646, 390] width 56 height 21
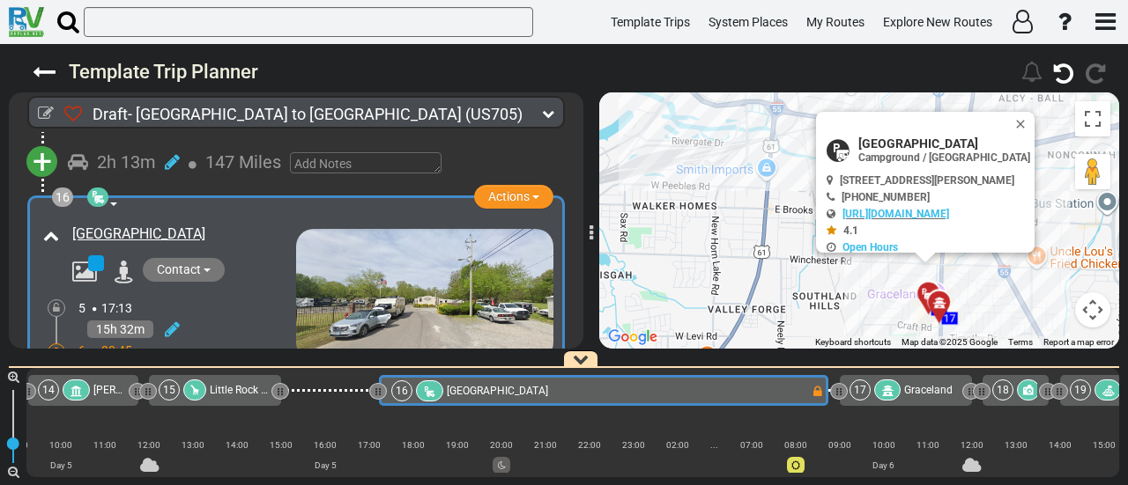
scroll to position [5132, 0]
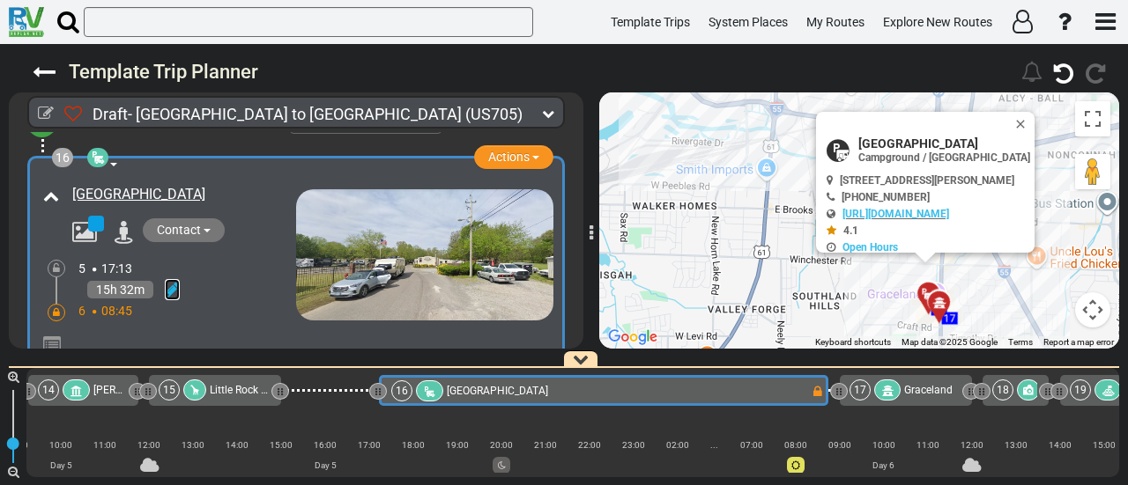
click at [175, 279] on link at bounding box center [172, 289] width 15 height 21
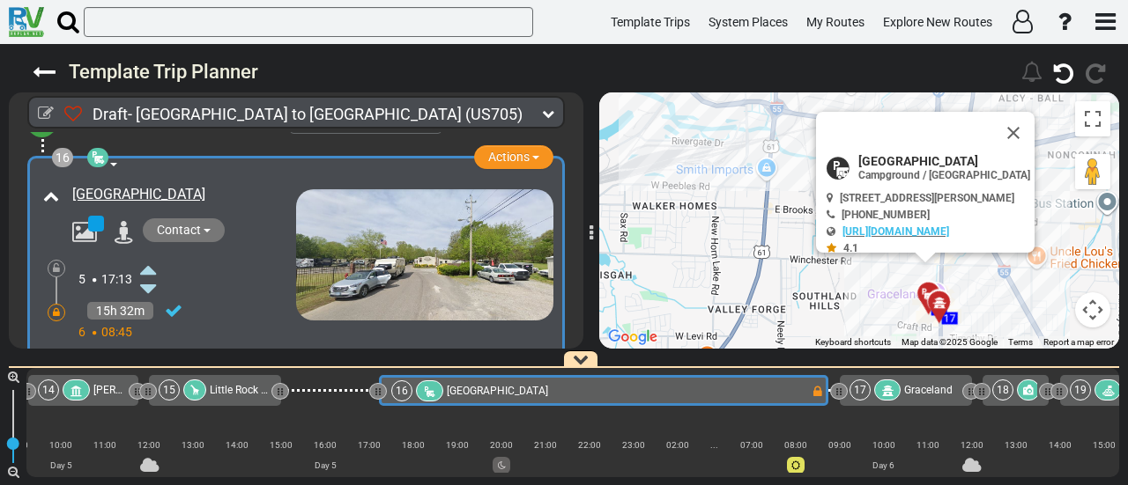
click at [153, 255] on icon at bounding box center [148, 269] width 16 height 28
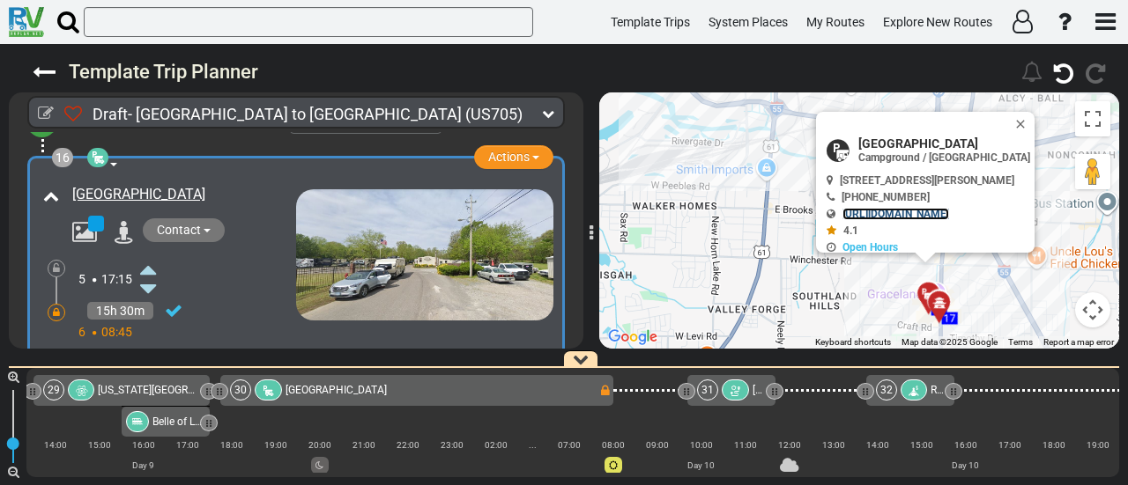
scroll to position [0, 6910]
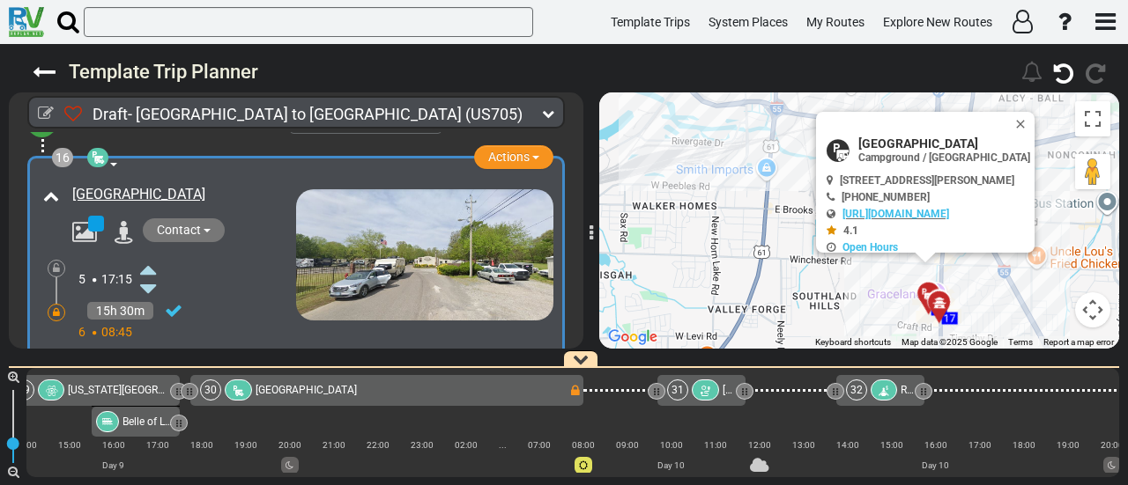
click at [713, 394] on div at bounding box center [705, 390] width 27 height 21
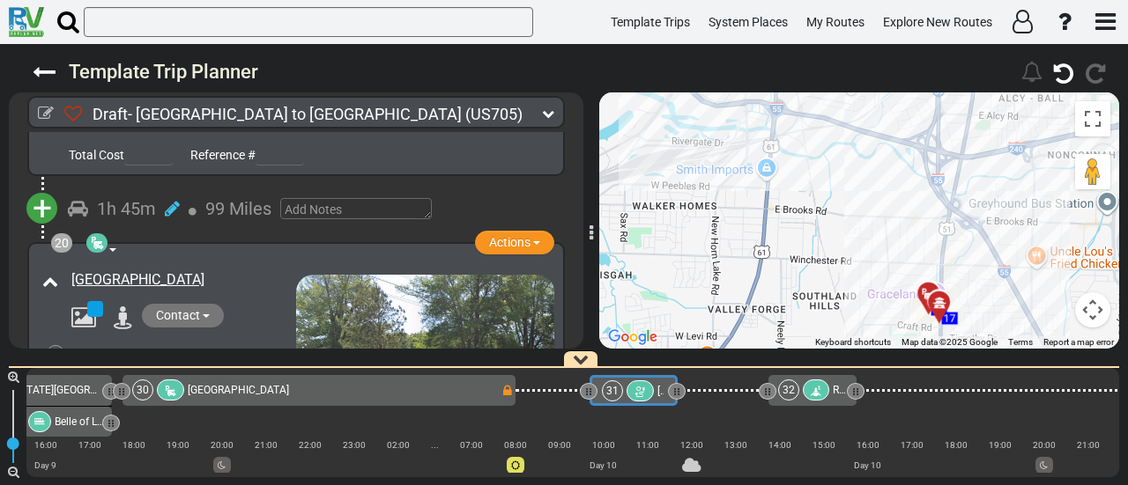
scroll to position [0, 0]
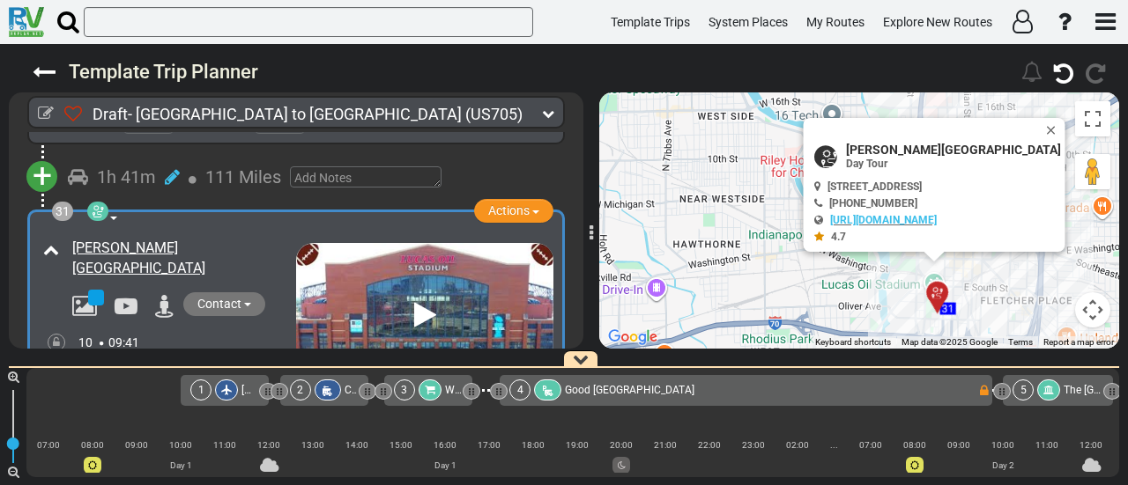
scroll to position [0, 7188]
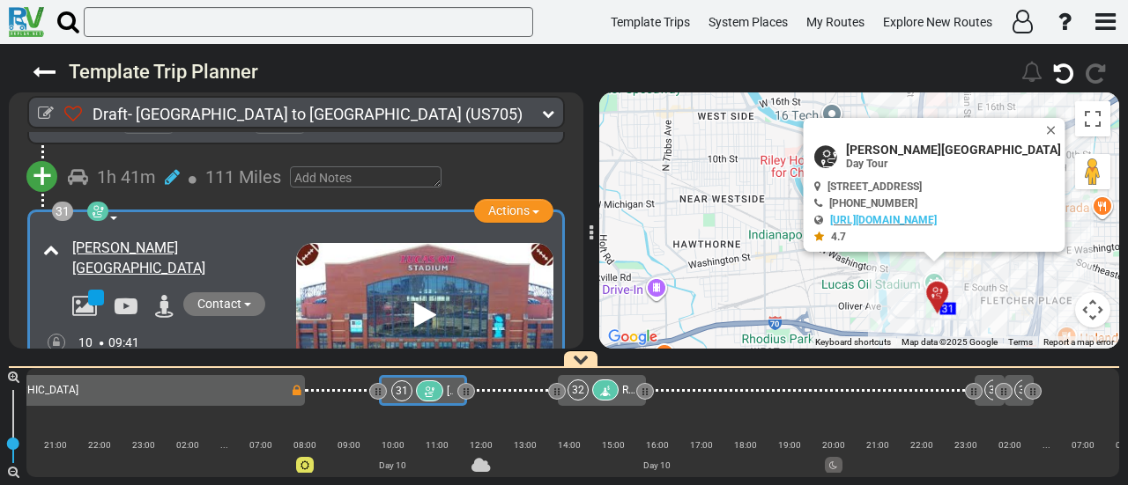
click at [174, 355] on icon at bounding box center [172, 364] width 15 height 18
click at [160, 329] on icon at bounding box center [155, 343] width 16 height 28
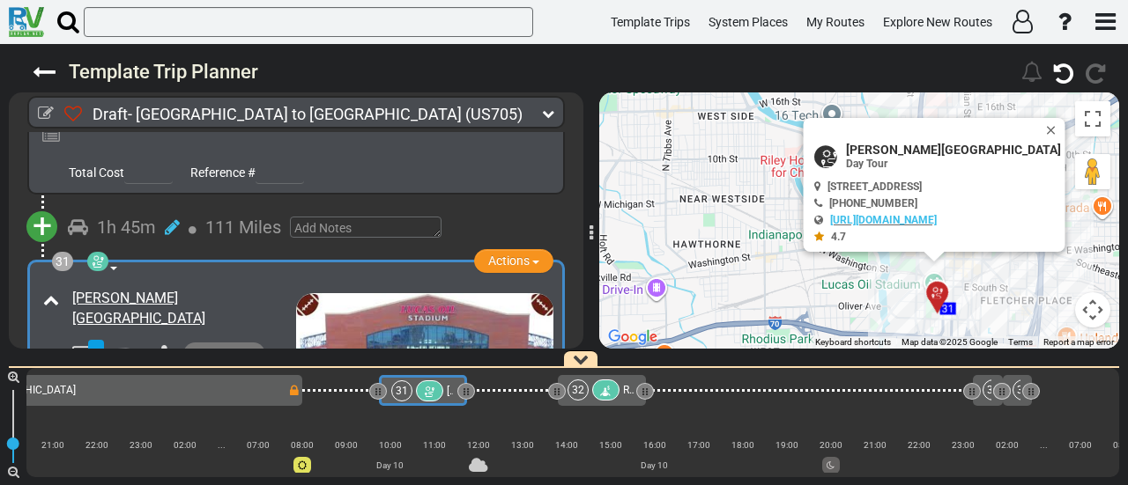
scroll to position [10531, 0]
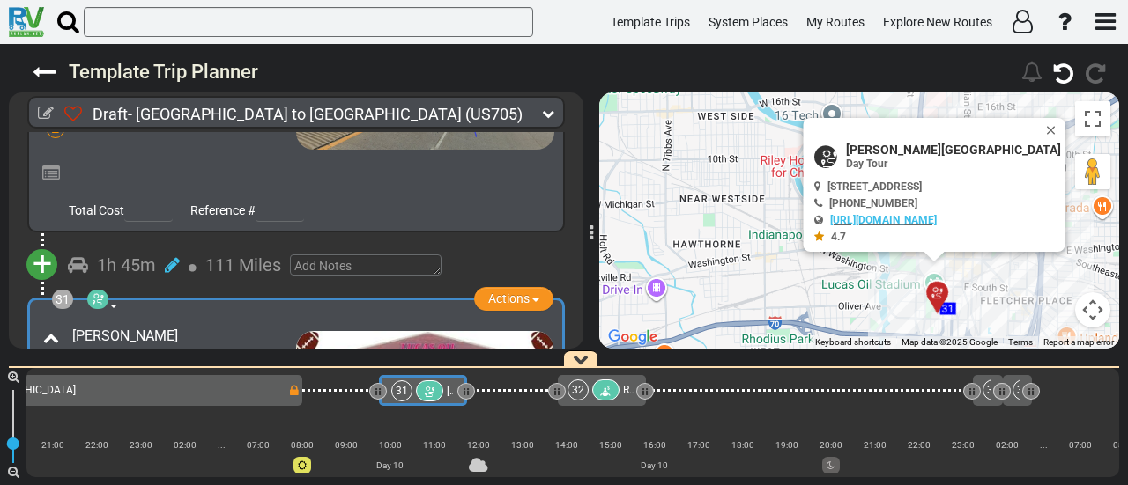
click at [104, 292] on icon at bounding box center [98, 299] width 18 height 14
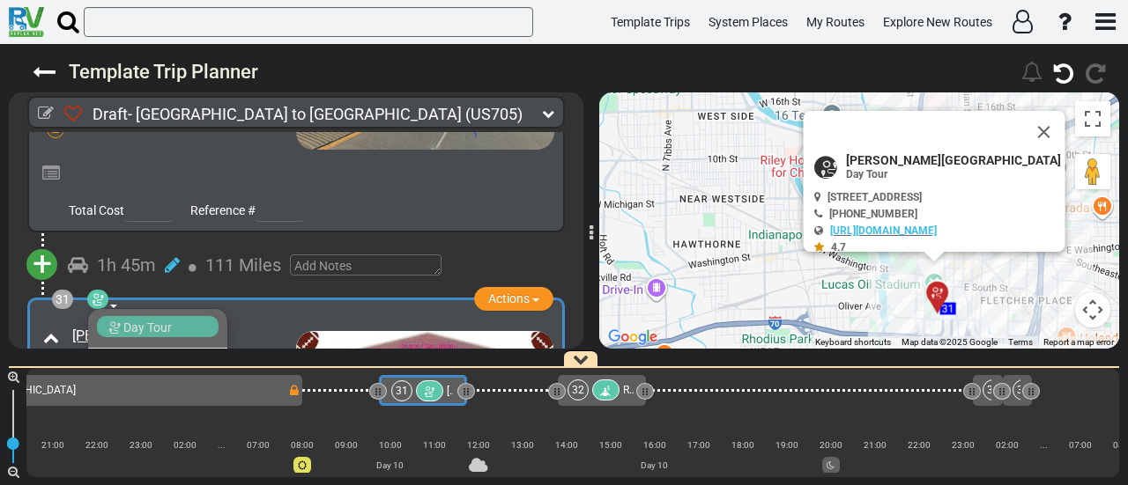
click at [137, 364] on span "Stadium" at bounding box center [144, 371] width 46 height 14
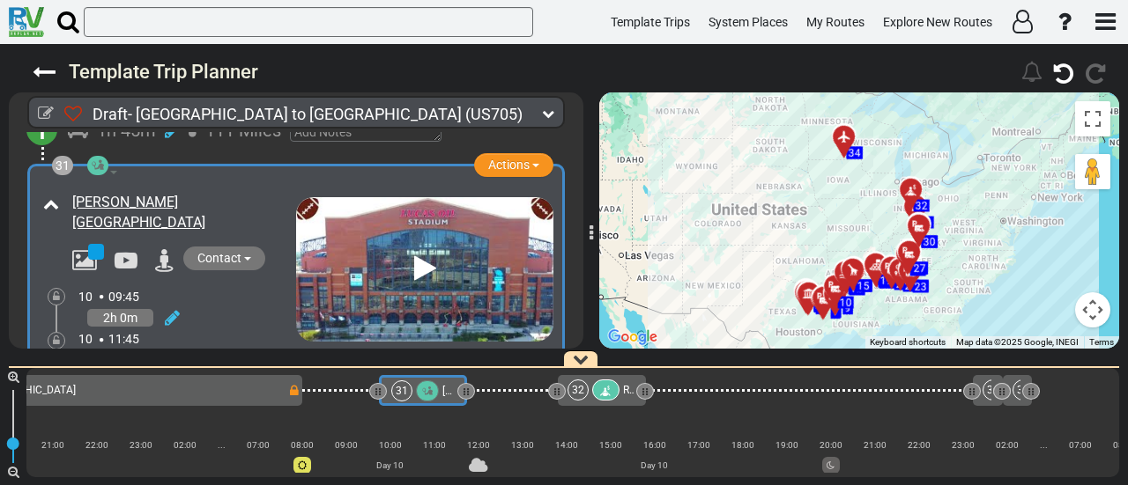
scroll to position [10575, 0]
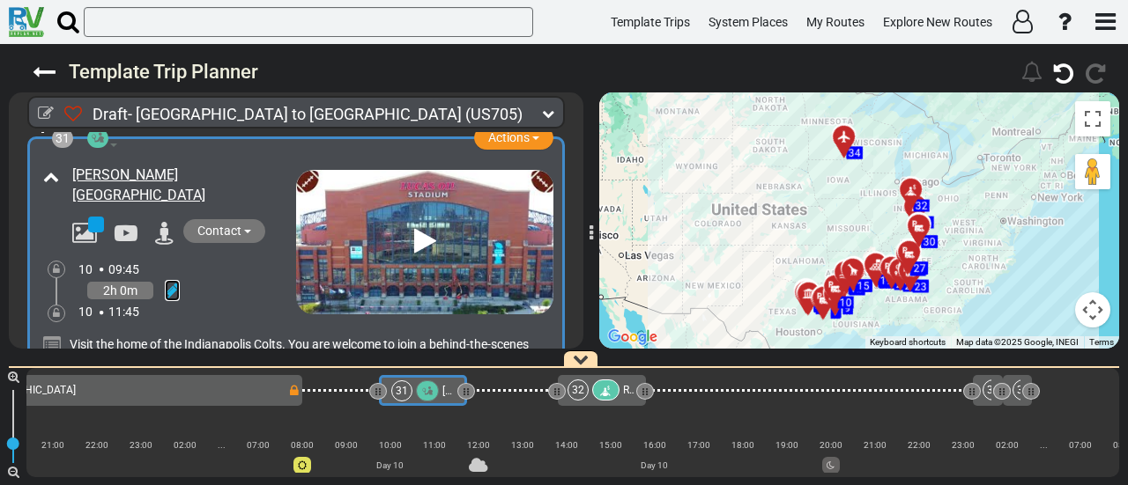
click at [173, 282] on icon at bounding box center [172, 291] width 15 height 18
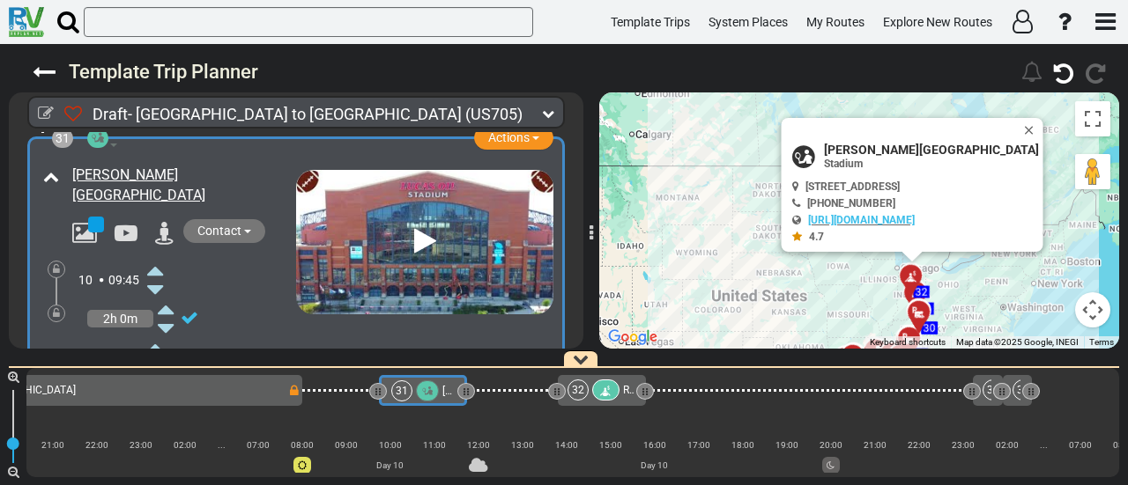
click at [157, 334] on icon at bounding box center [155, 348] width 16 height 28
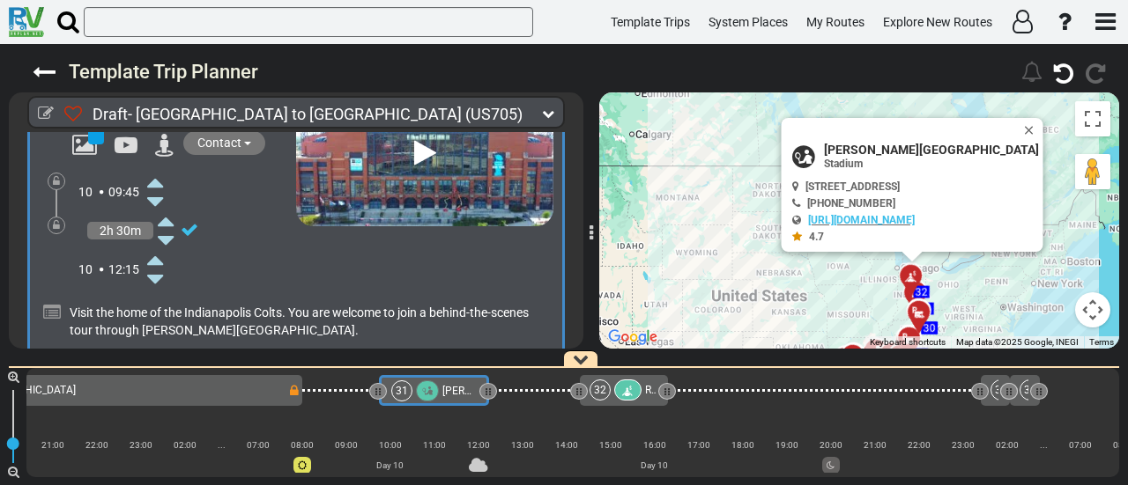
click at [47, 397] on span "+" at bounding box center [42, 417] width 19 height 41
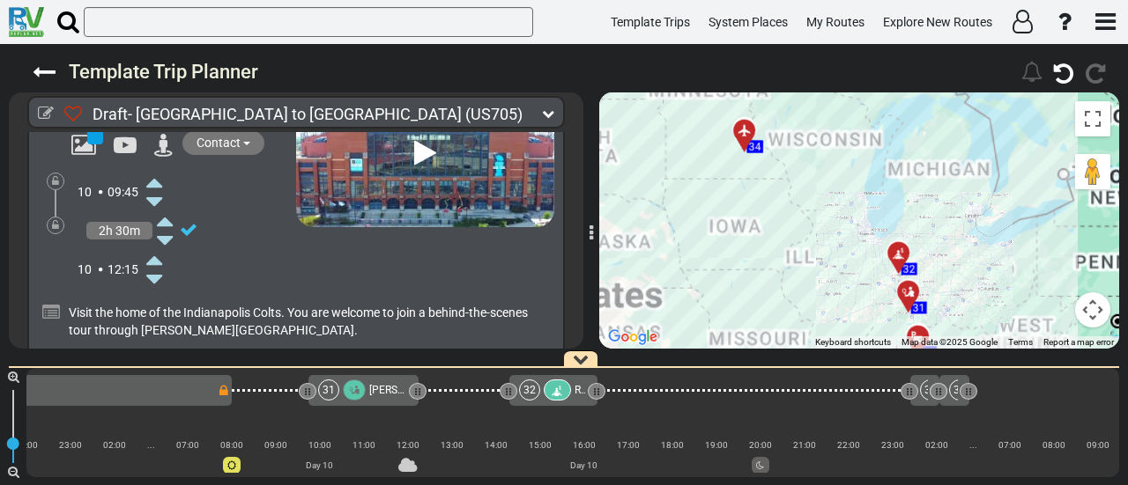
scroll to position [0, 7301]
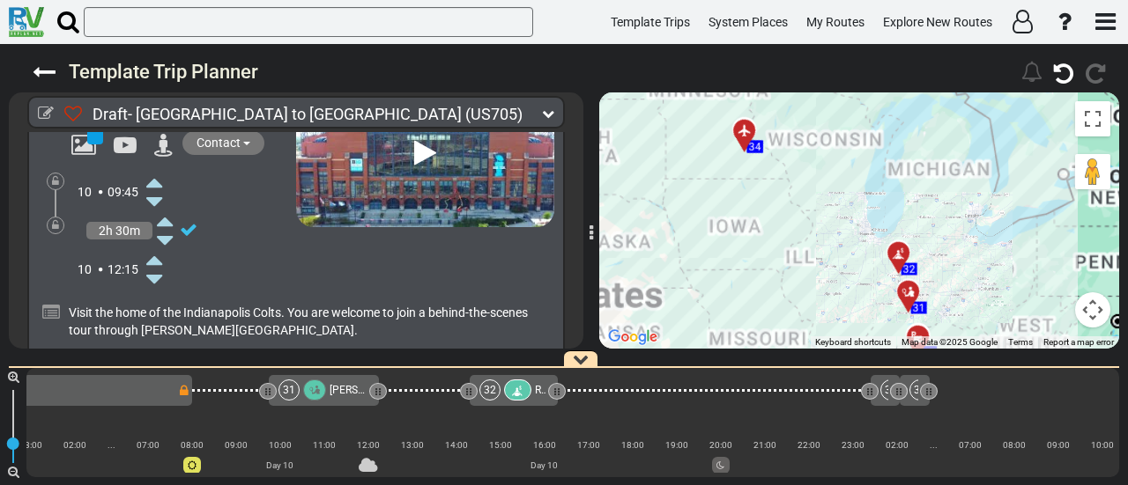
click at [84, 437] on li "Add Atraction" at bounding box center [96, 448] width 139 height 23
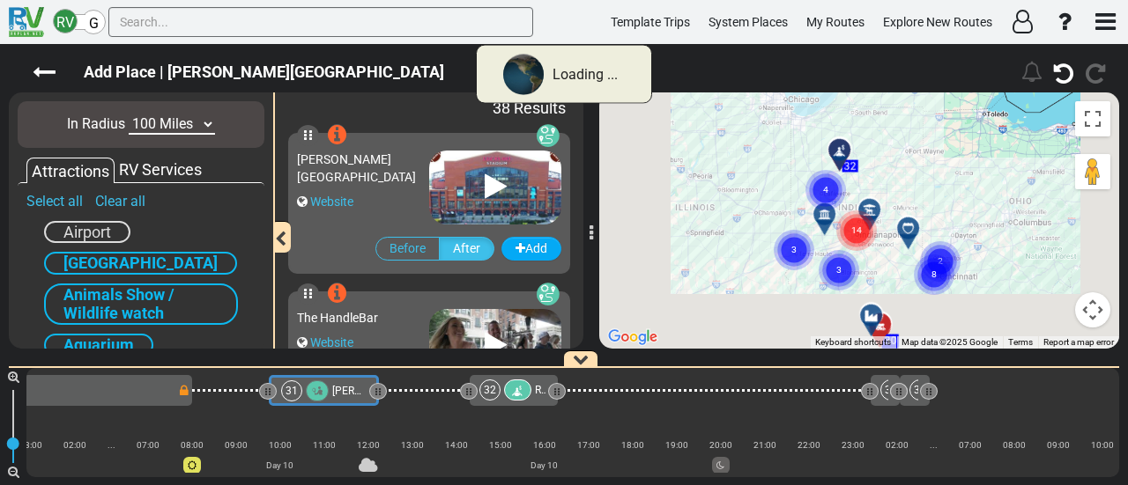
scroll to position [0, 7191]
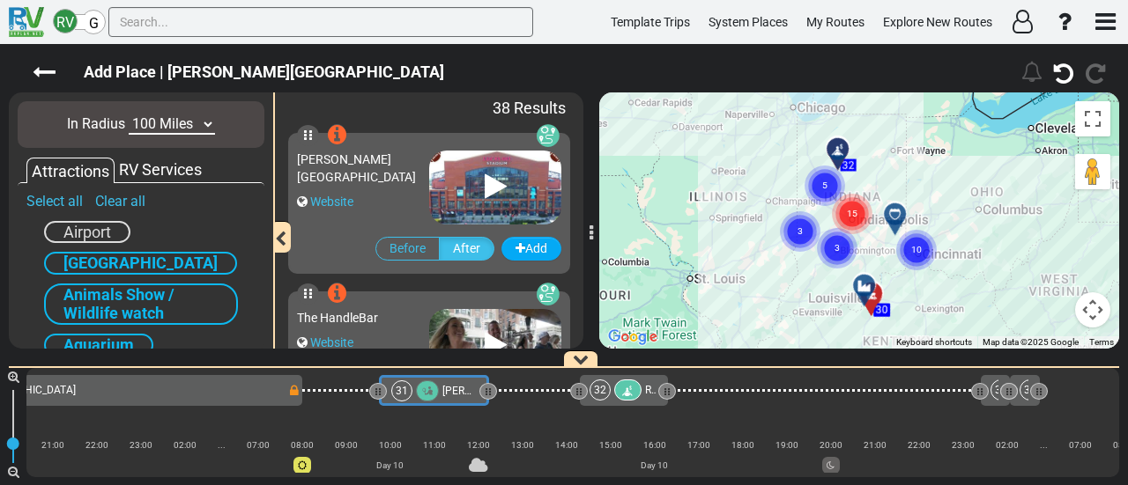
click at [174, 120] on select "10 Miles 50 Miles 100 Miles 250 Miles 500 Miles 1000 Miles" at bounding box center [172, 125] width 86 height 20
select select "number:50"
click at [129, 115] on select "10 Miles 50 Miles 100 Miles 250 Miles 500 Miles 1000 Miles" at bounding box center [172, 125] width 86 height 20
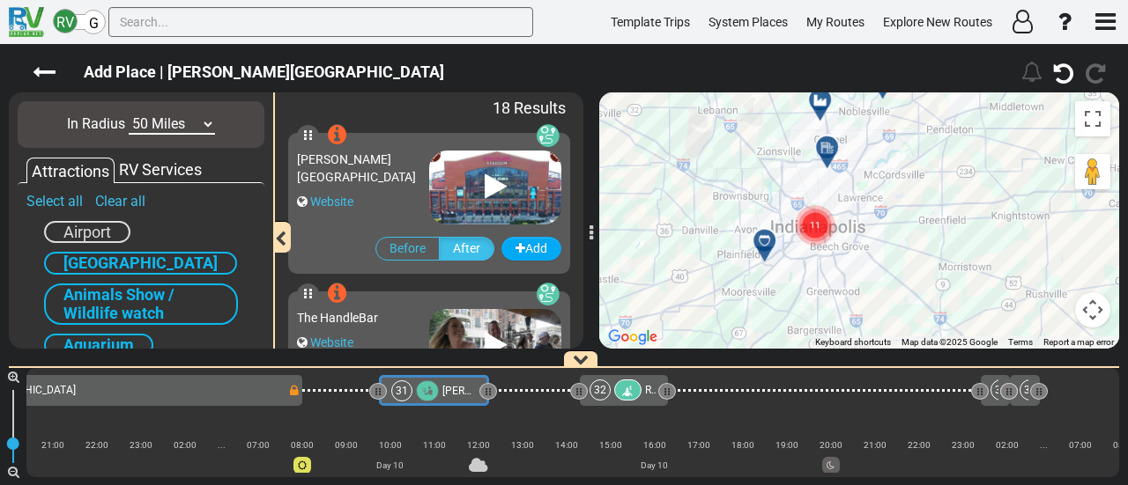
drag, startPoint x: 835, startPoint y: 154, endPoint x: 884, endPoint y: 211, distance: 74.3
click at [884, 211] on div "To activate drag with keyboard, press Alt + Enter. Once in keyboard drag state,…" at bounding box center [859, 221] width 520 height 256
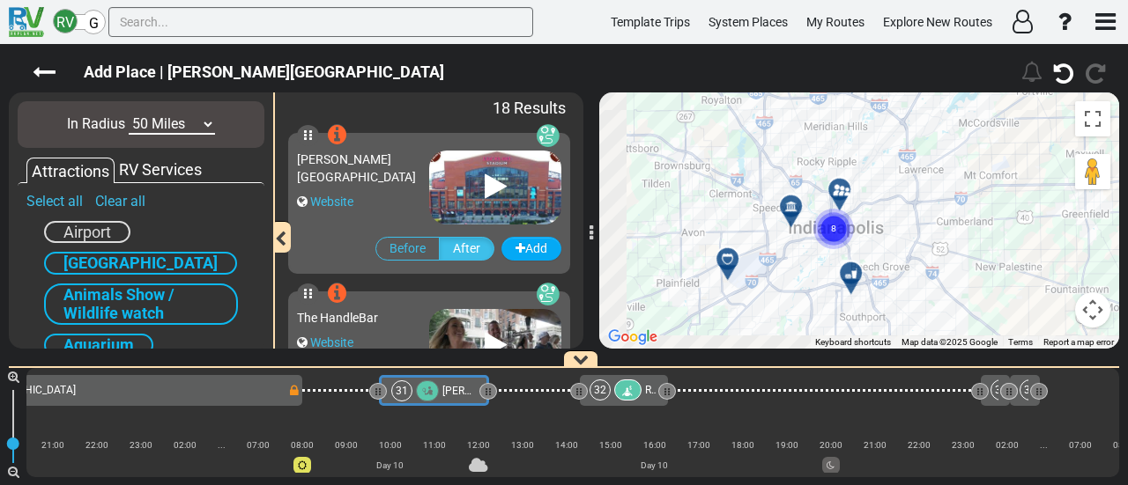
drag, startPoint x: 811, startPoint y: 206, endPoint x: 897, endPoint y: 189, distance: 88.1
click at [897, 189] on div "To activate drag with keyboard, press Alt + Enter. Once in keyboard drag state,…" at bounding box center [859, 221] width 520 height 256
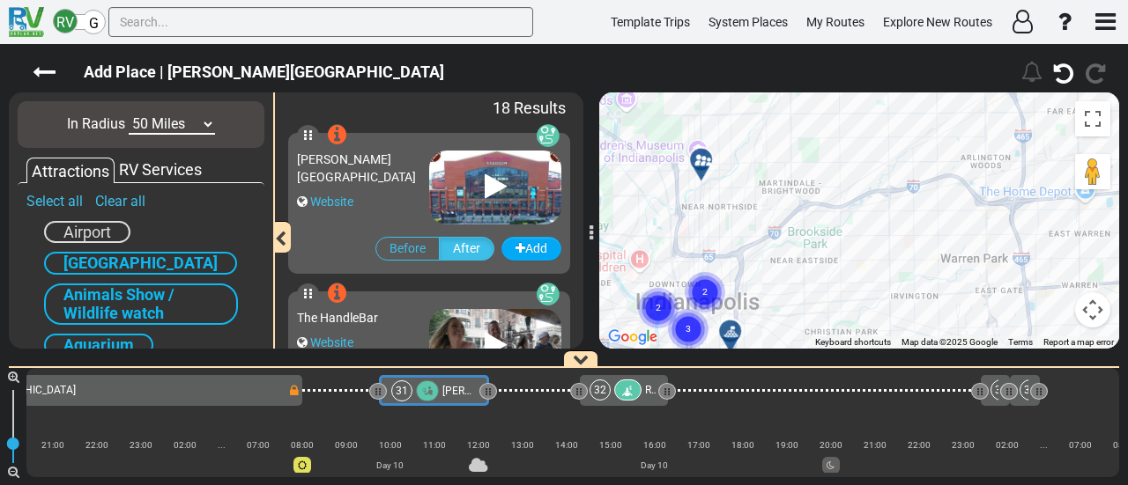
drag, startPoint x: 807, startPoint y: 238, endPoint x: 903, endPoint y: 137, distance: 139.0
click at [902, 133] on div "To activate drag with keyboard, press Alt + Enter. Once in keyboard drag state,…" at bounding box center [859, 221] width 520 height 256
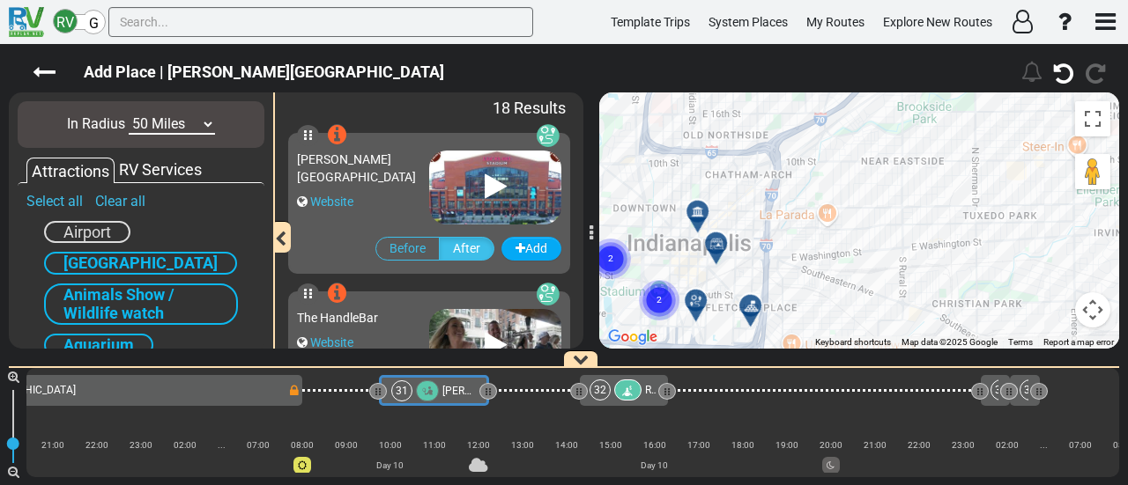
click at [705, 211] on div at bounding box center [703, 218] width 29 height 27
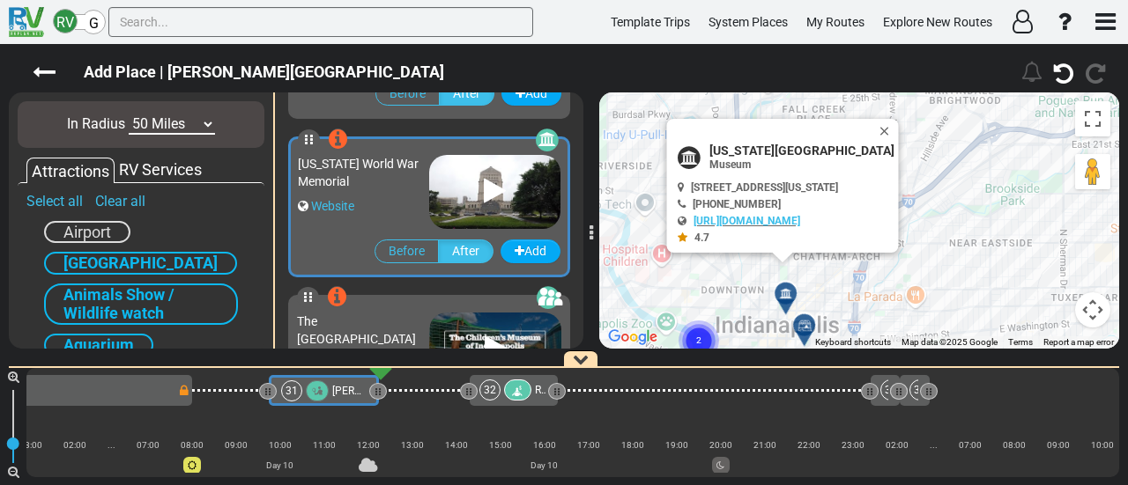
scroll to position [948, 0]
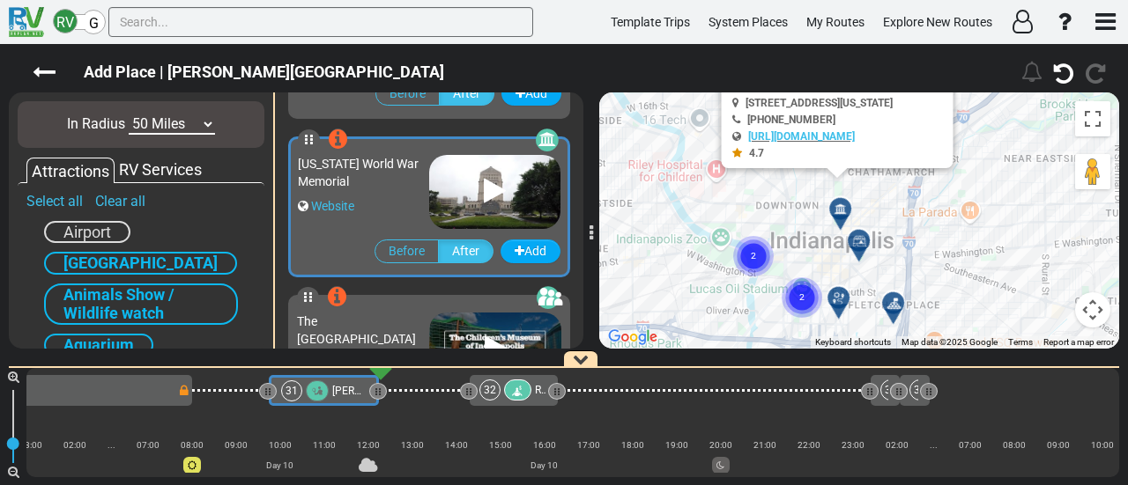
click at [924, 185] on div "To activate drag with keyboard, press Alt + Enter. Once in keyboard drag state,…" at bounding box center [859, 221] width 520 height 256
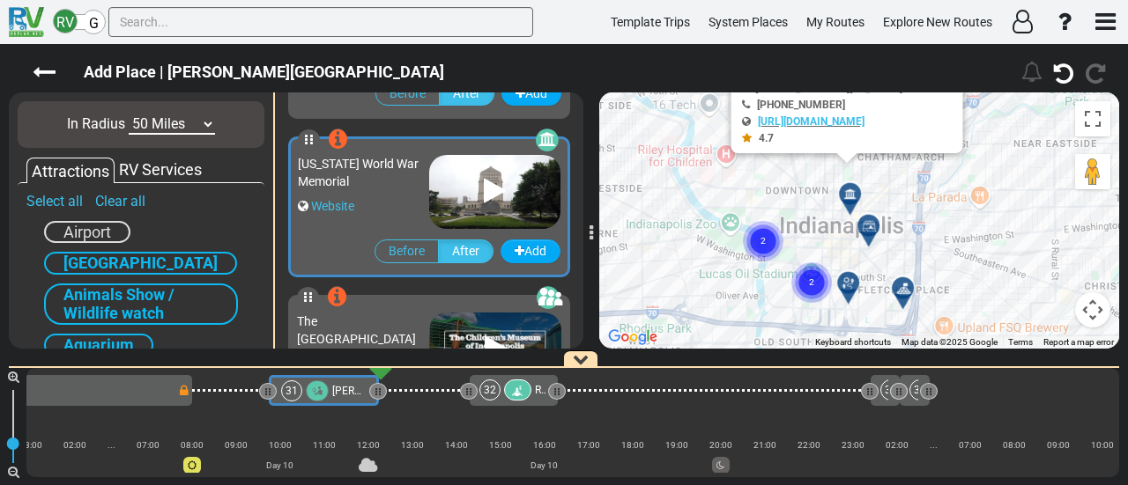
click at [866, 228] on div at bounding box center [874, 232] width 29 height 27
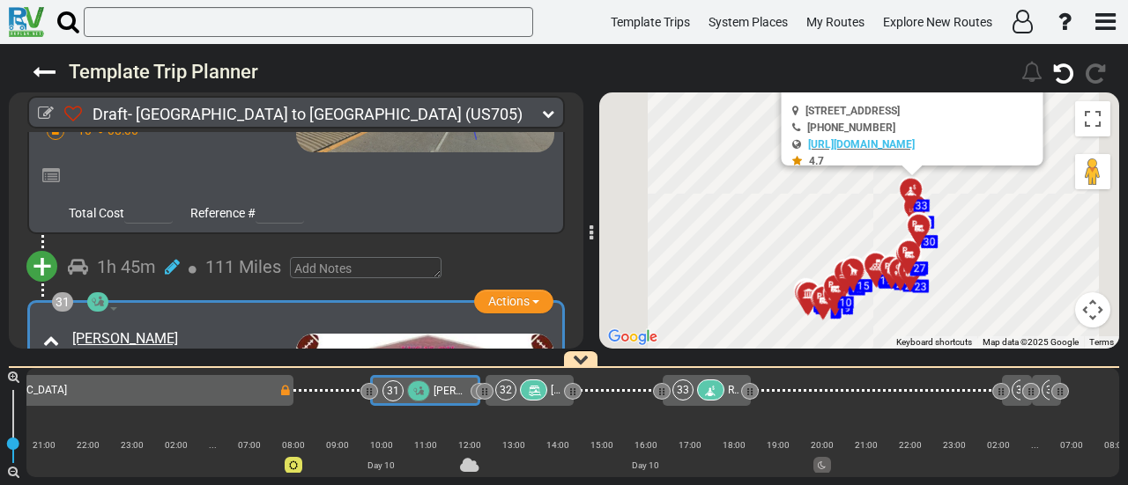
scroll to position [0, 7191]
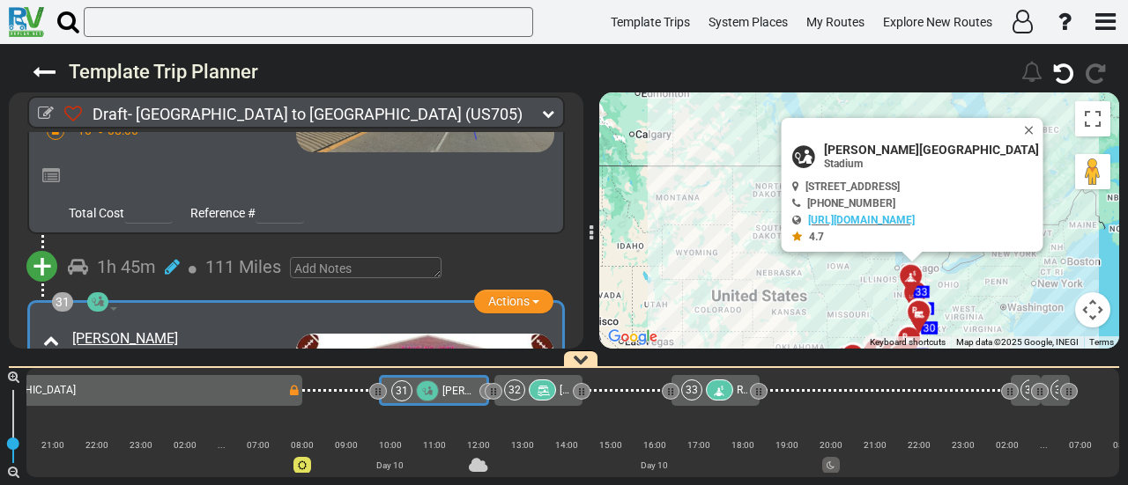
click at [548, 390] on icon at bounding box center [542, 391] width 15 height 12
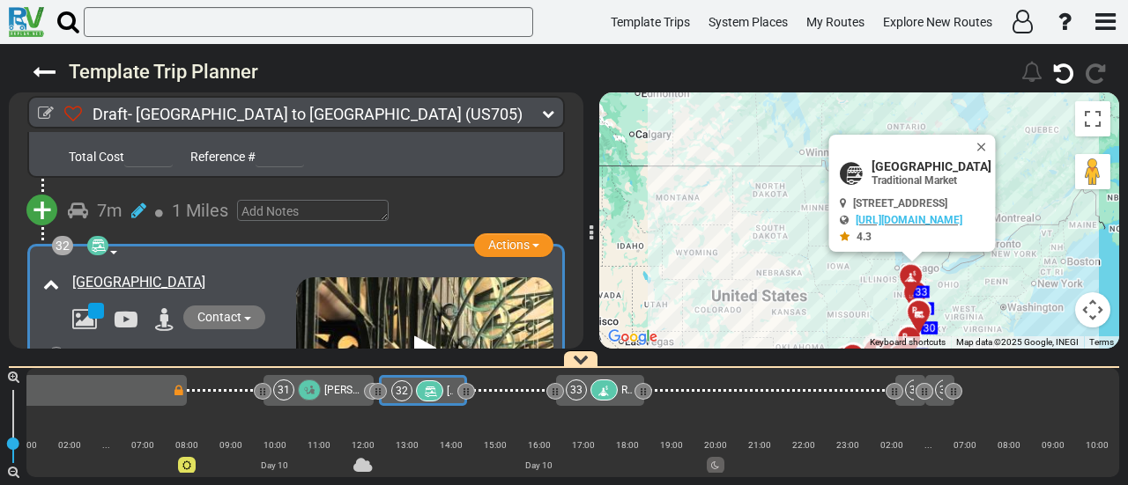
scroll to position [0, 0]
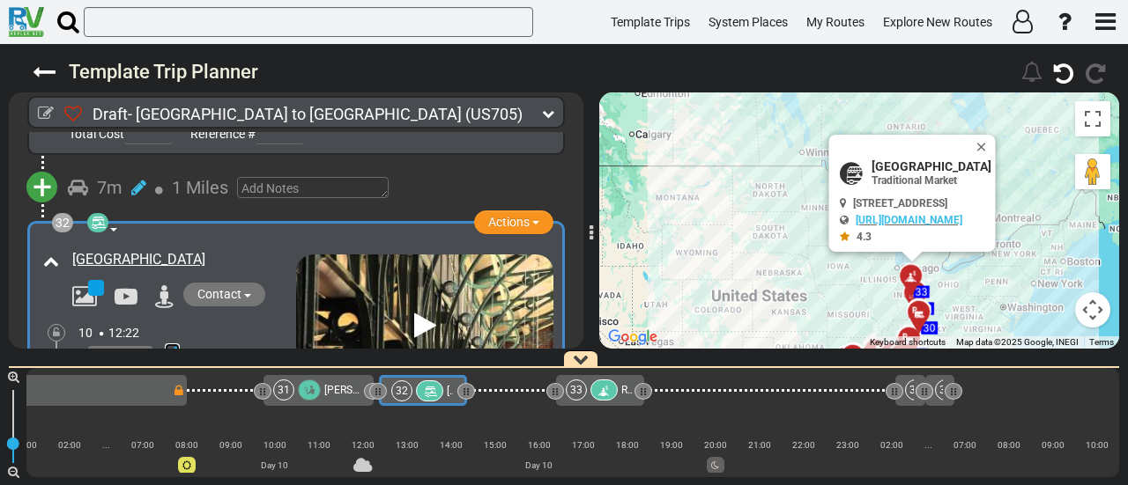
click at [170, 345] on icon at bounding box center [172, 354] width 15 height 18
click at [152, 320] on icon at bounding box center [155, 334] width 16 height 28
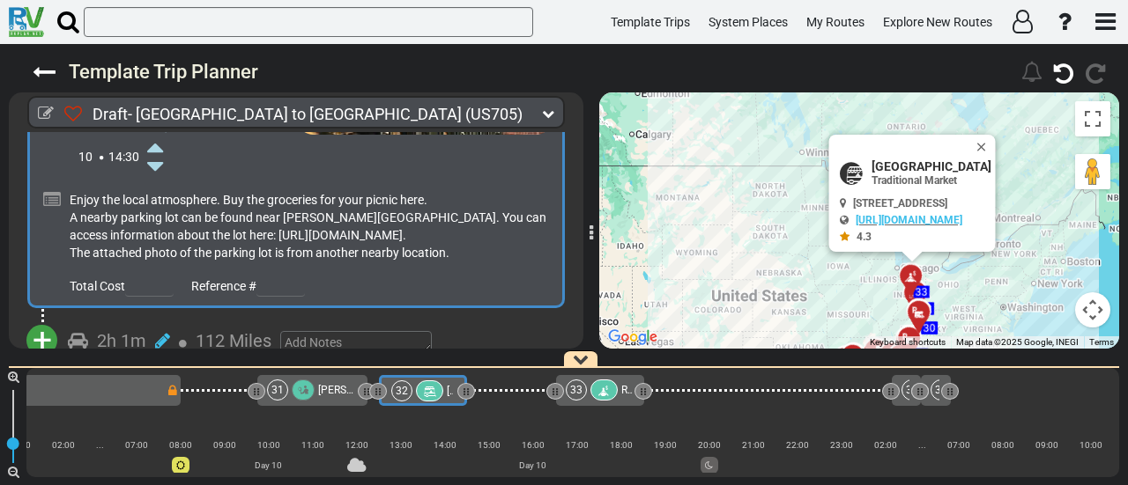
click at [49, 321] on span "+" at bounding box center [42, 341] width 19 height 41
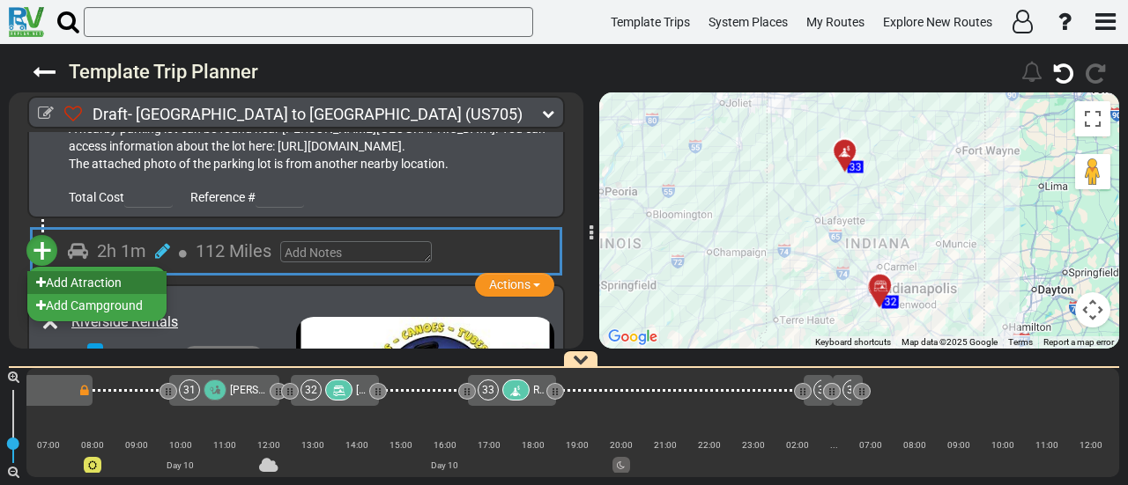
click at [109, 271] on li "Add Atraction" at bounding box center [96, 282] width 139 height 23
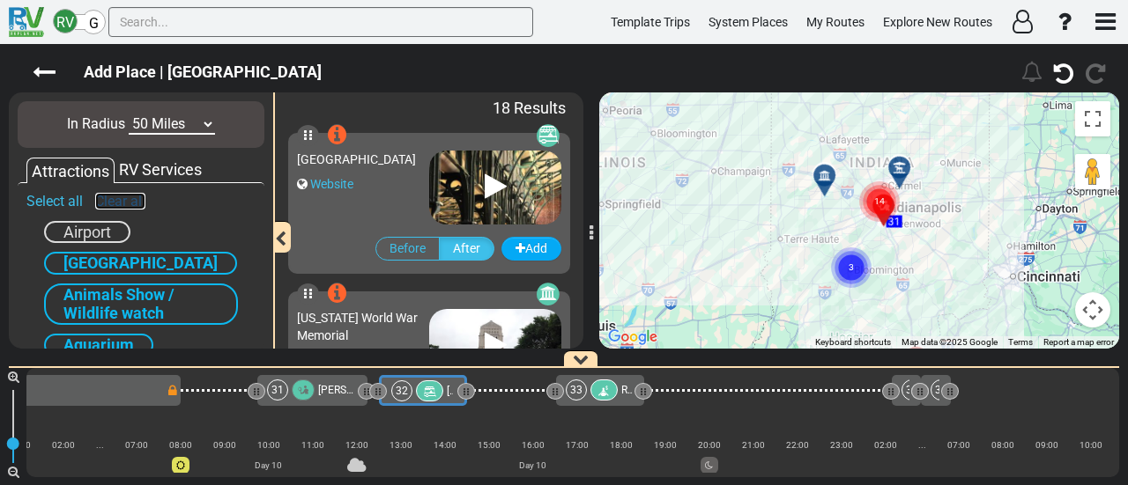
click at [126, 206] on link "Clear all" at bounding box center [120, 201] width 50 height 17
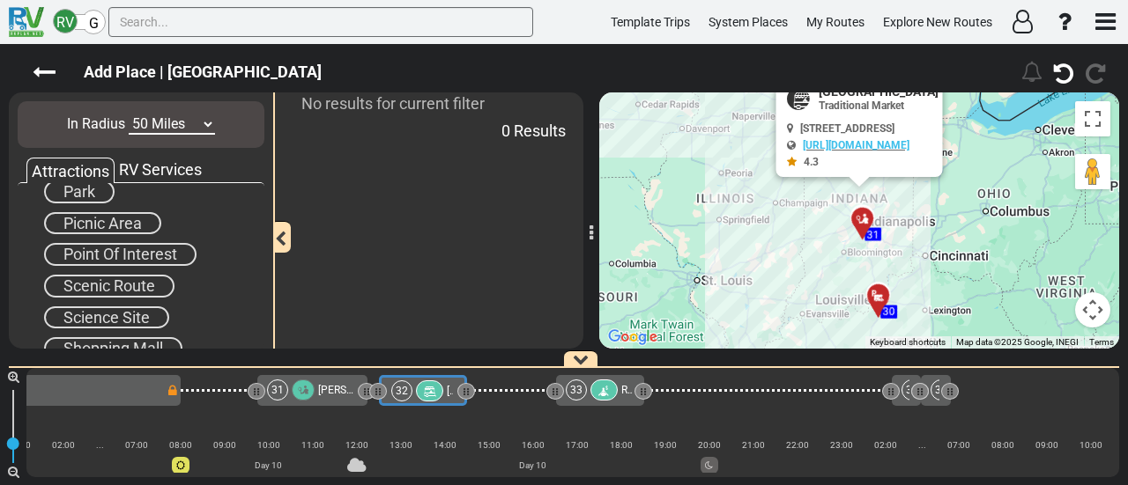
click at [137, 225] on span "Picnic Area" at bounding box center [102, 223] width 78 height 19
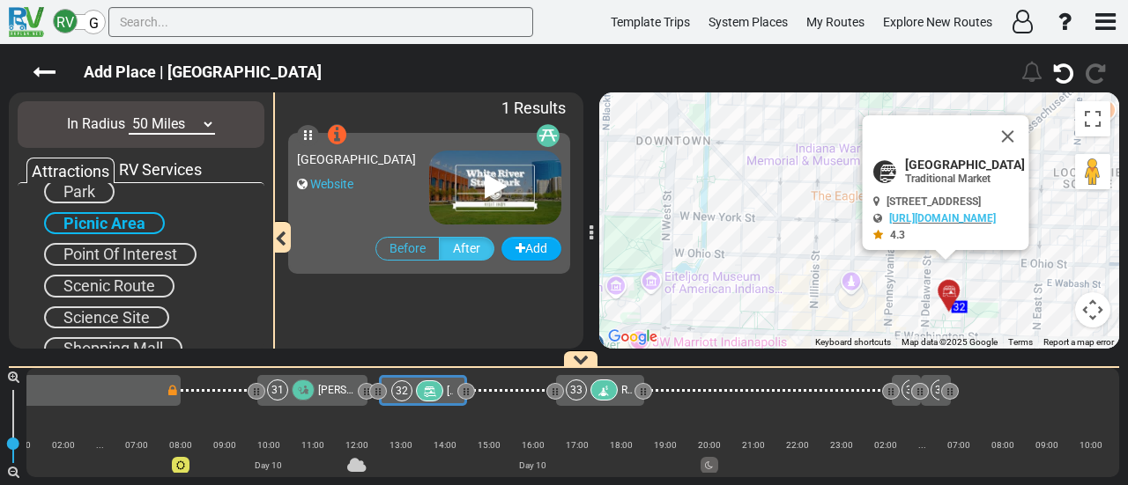
click at [1091, 311] on button "Map camera controls" at bounding box center [1092, 309] width 35 height 35
click at [1049, 309] on button "Zoom out" at bounding box center [1048, 309] width 35 height 35
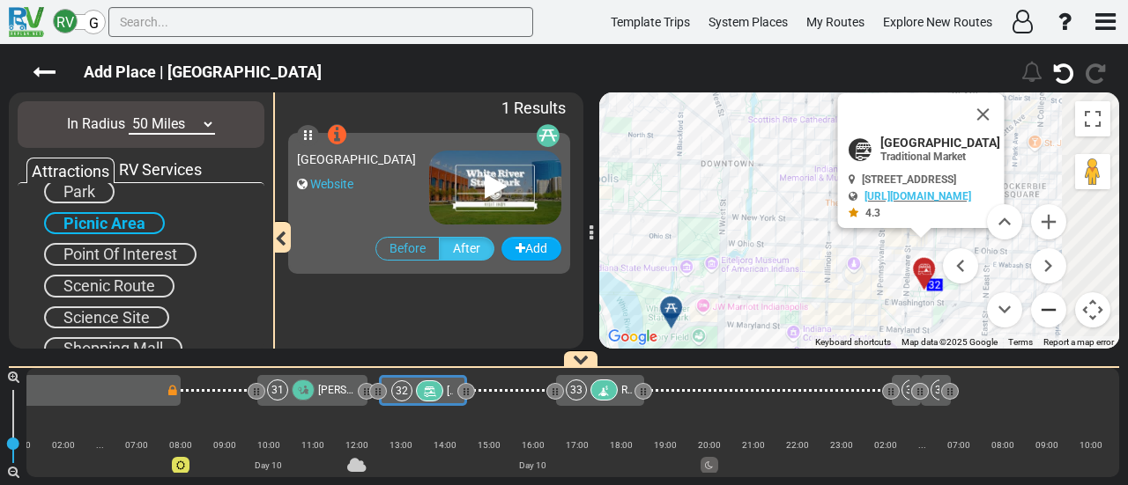
click at [1049, 309] on button "Zoom out" at bounding box center [1048, 309] width 35 height 35
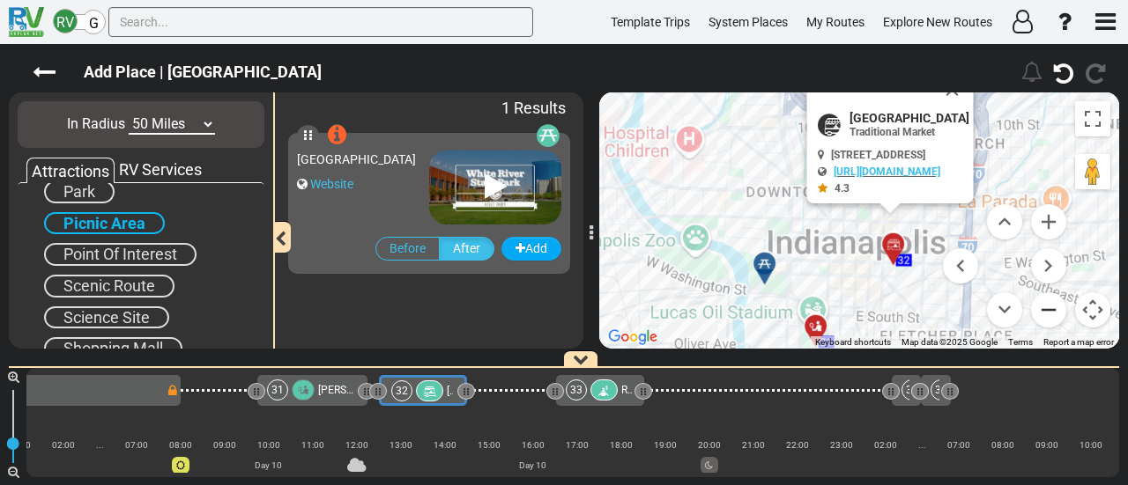
click at [1049, 311] on button "Zoom out" at bounding box center [1048, 309] width 35 height 35
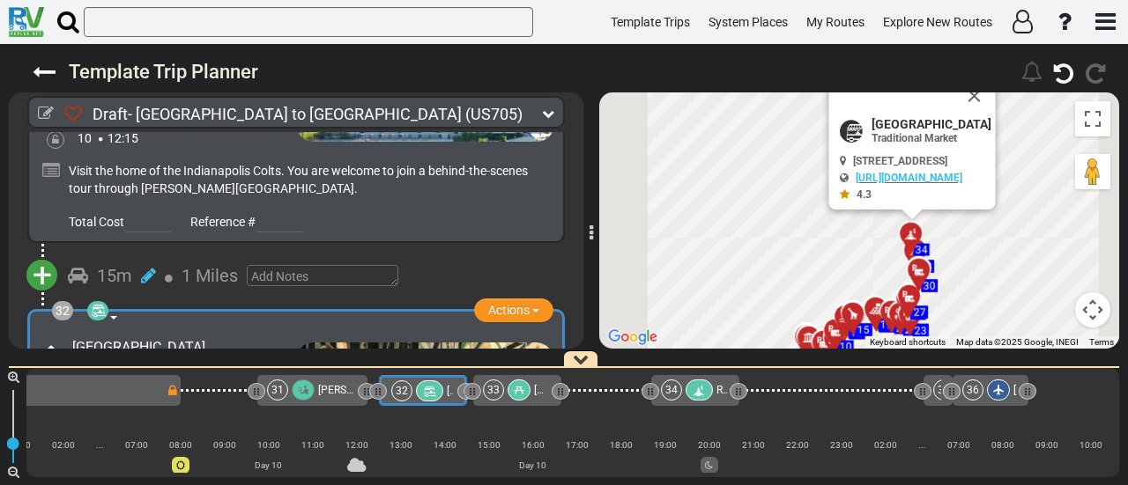
scroll to position [10748, 0]
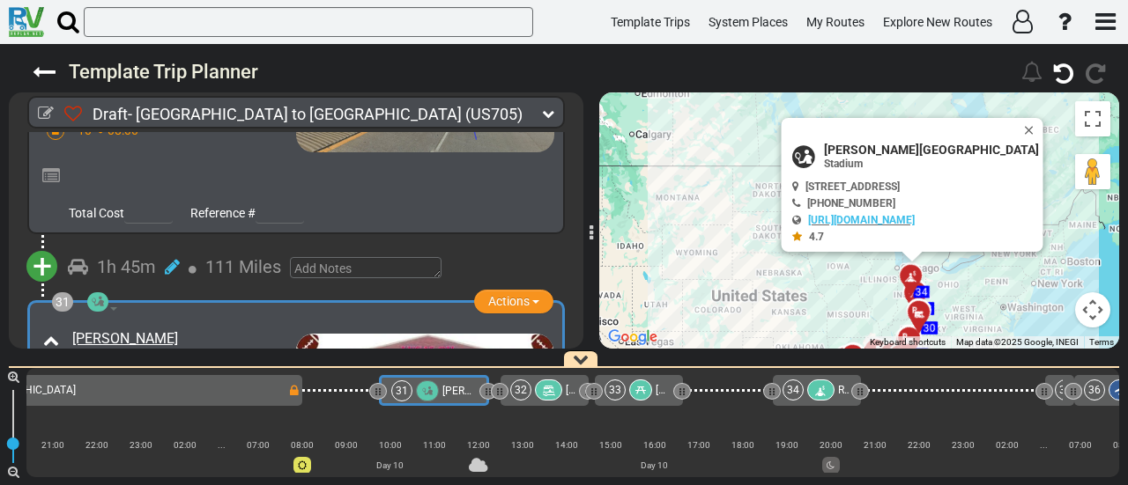
click at [546, 383] on div at bounding box center [548, 390] width 27 height 21
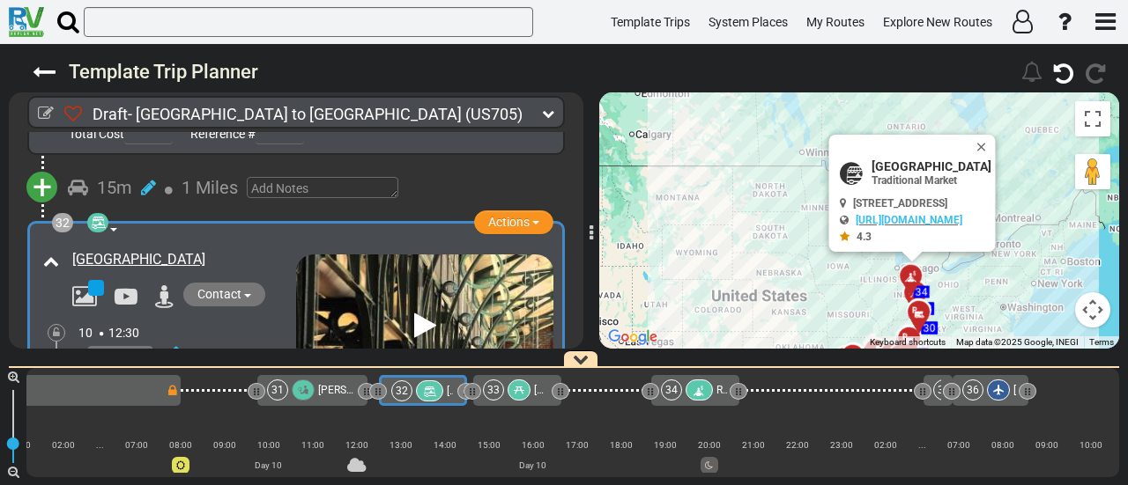
click at [511, 385] on div at bounding box center [518, 390] width 23 height 21
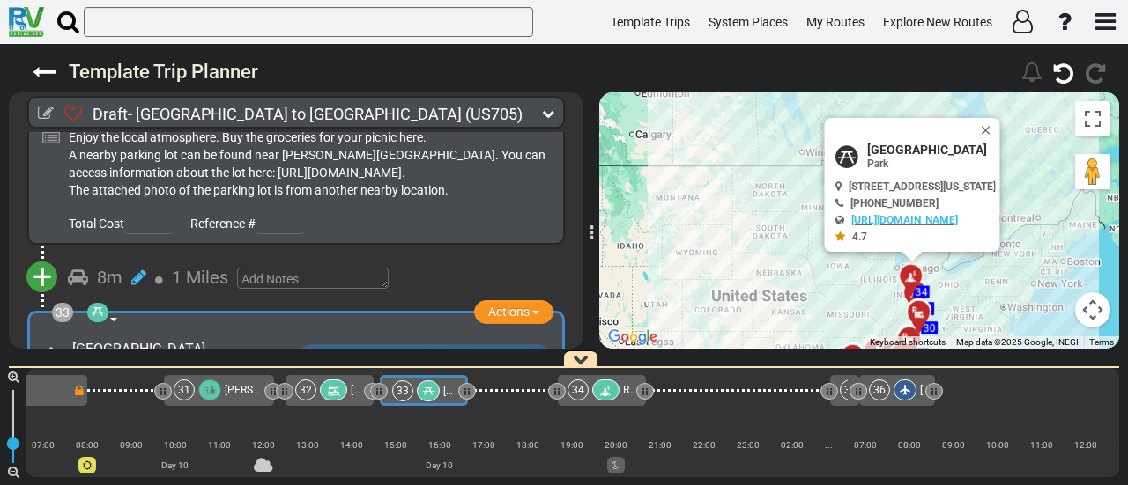
click at [99, 306] on icon at bounding box center [98, 312] width 12 height 12
click at [152, 373] on div "Picnic Area" at bounding box center [158, 383] width 122 height 21
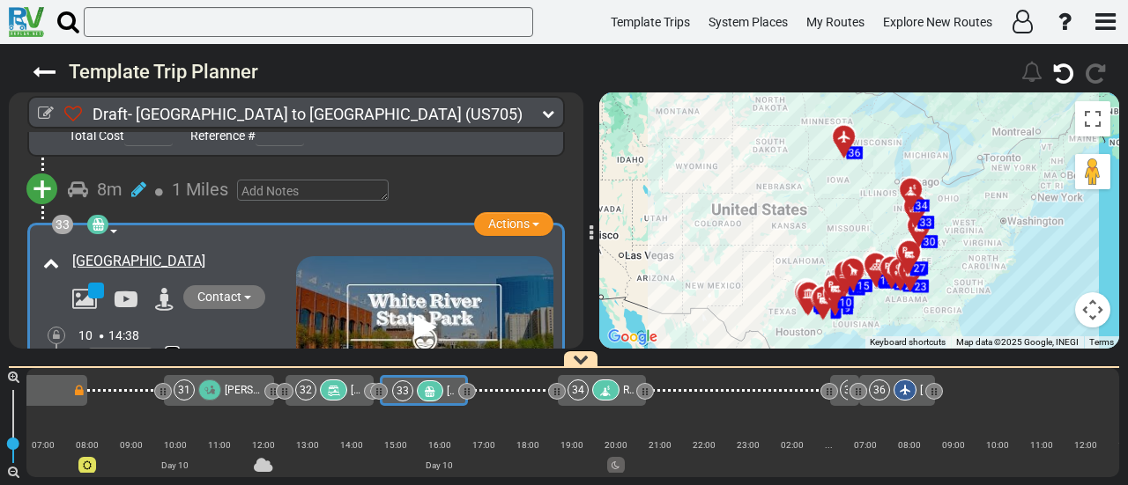
click at [178, 348] on icon at bounding box center [172, 357] width 15 height 18
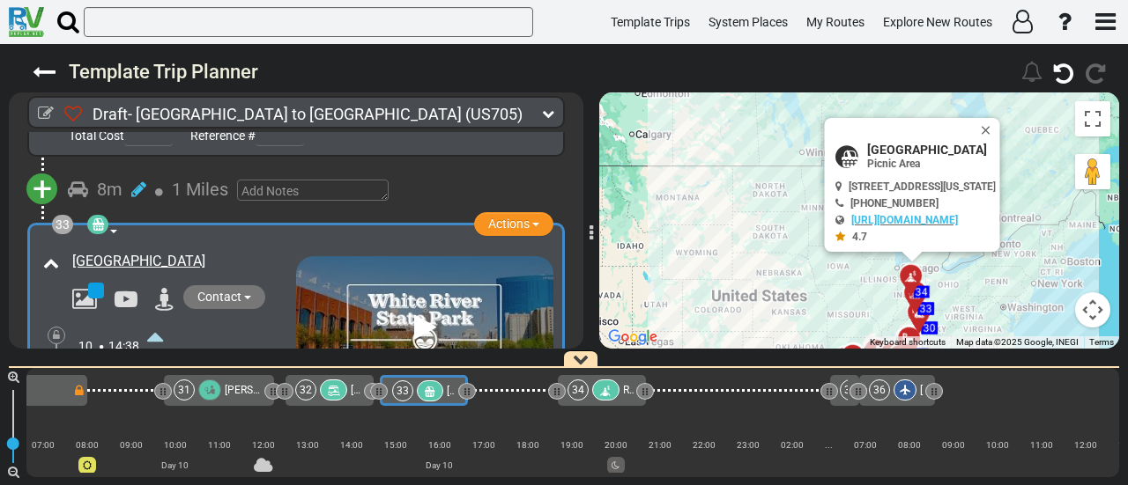
click at [159, 322] on icon at bounding box center [155, 336] width 16 height 28
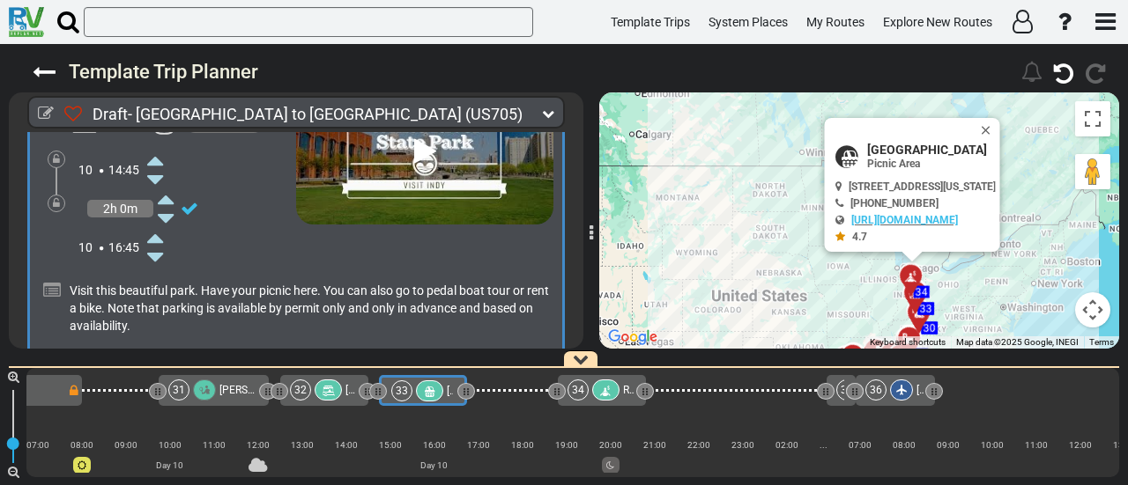
click at [228, 385] on div "[PERSON_NAME][GEOGRAPHIC_DATA]" at bounding box center [238, 390] width 38 height 21
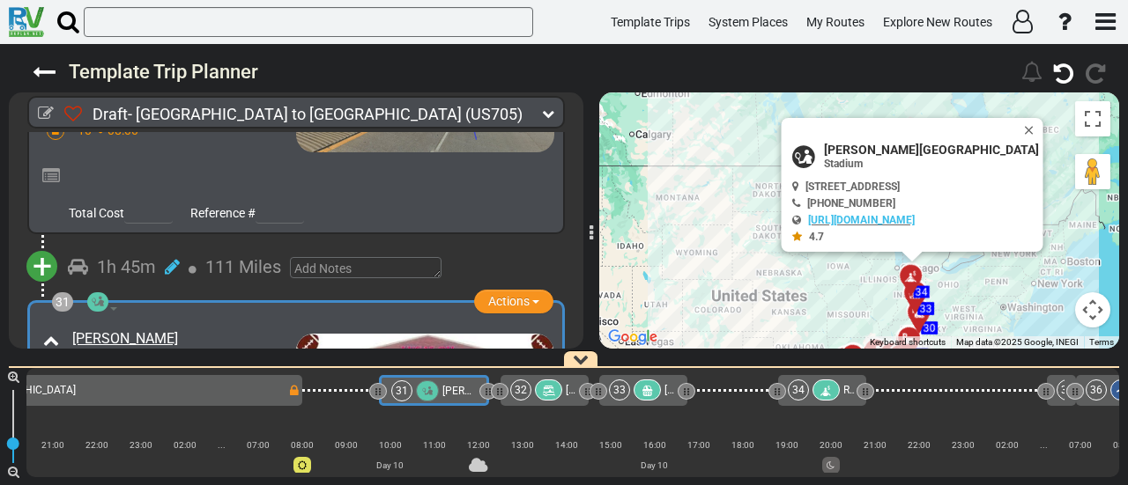
click at [626, 388] on div "33" at bounding box center [619, 390] width 21 height 21
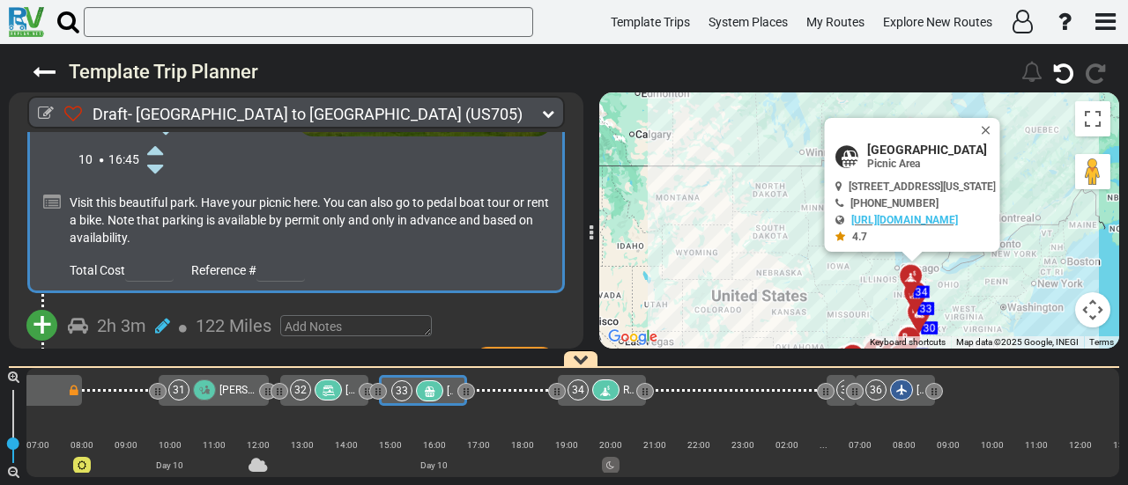
click at [42, 305] on span "+" at bounding box center [42, 325] width 19 height 41
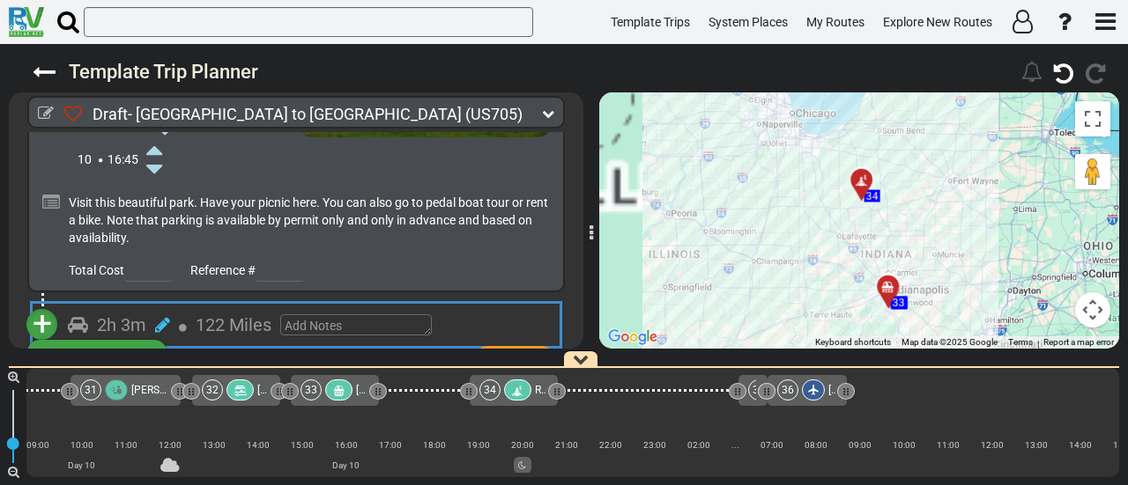
click at [111, 367] on li "Add Campground" at bounding box center [96, 378] width 139 height 23
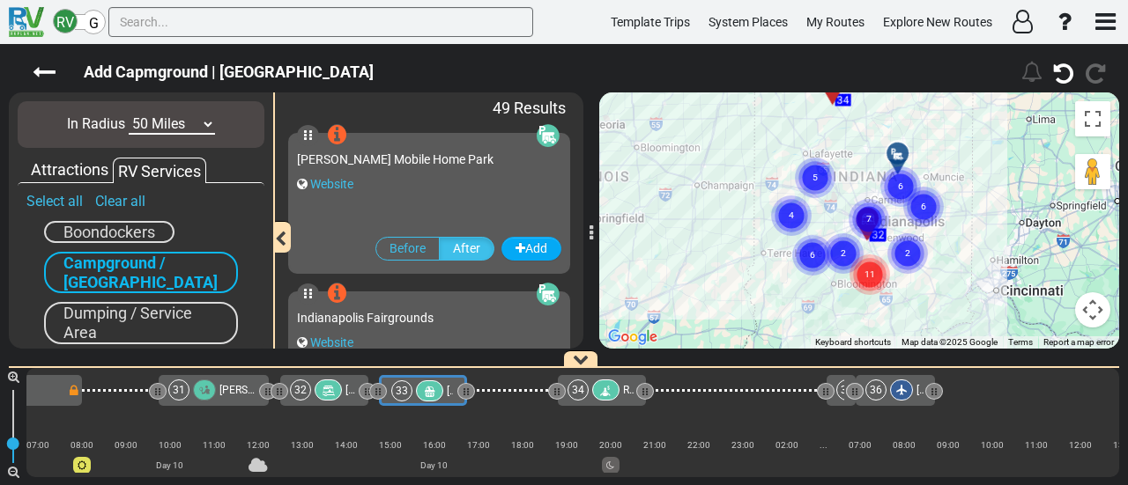
click at [920, 210] on gmp-advanced-marker "6" at bounding box center [923, 186] width 44 height 47
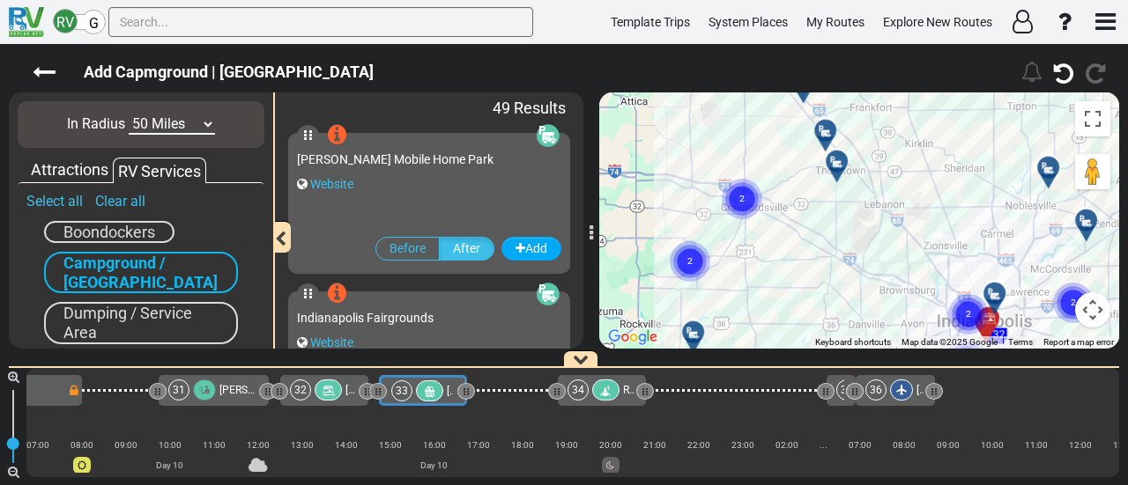
click at [840, 163] on div at bounding box center [842, 168] width 29 height 27
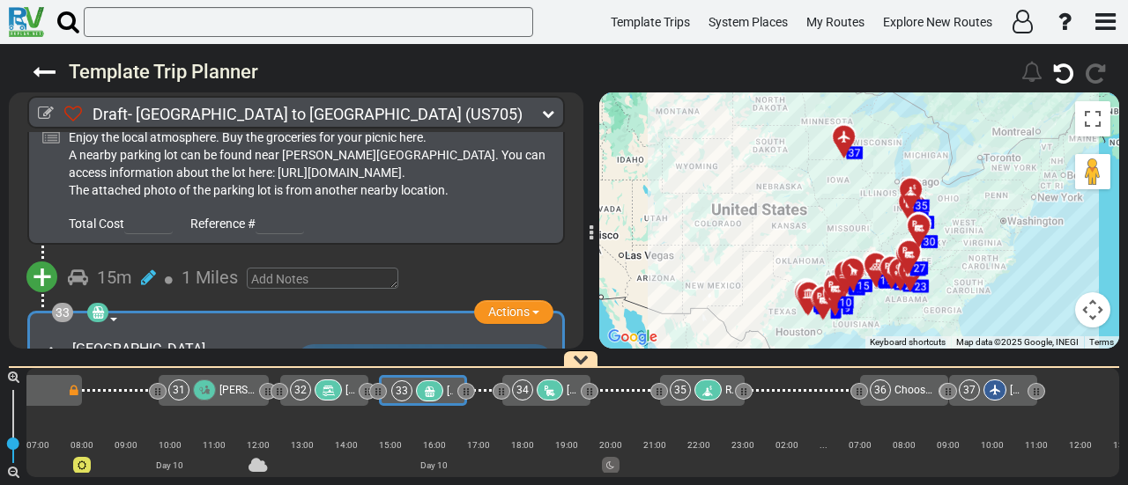
click at [535, 389] on div "34" at bounding box center [540, 390] width 56 height 21
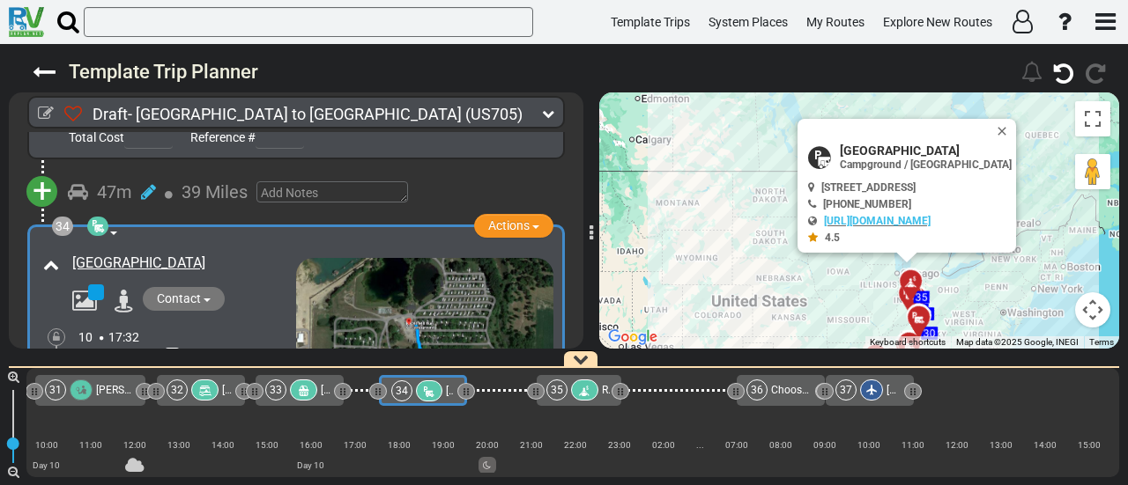
click at [174, 350] on icon at bounding box center [172, 359] width 15 height 18
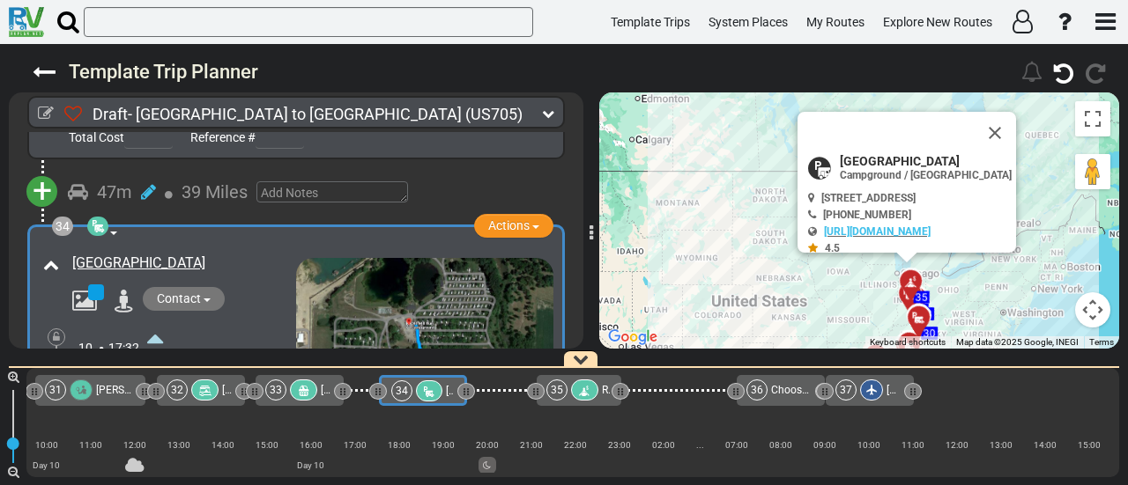
click at [154, 324] on icon at bounding box center [155, 338] width 16 height 28
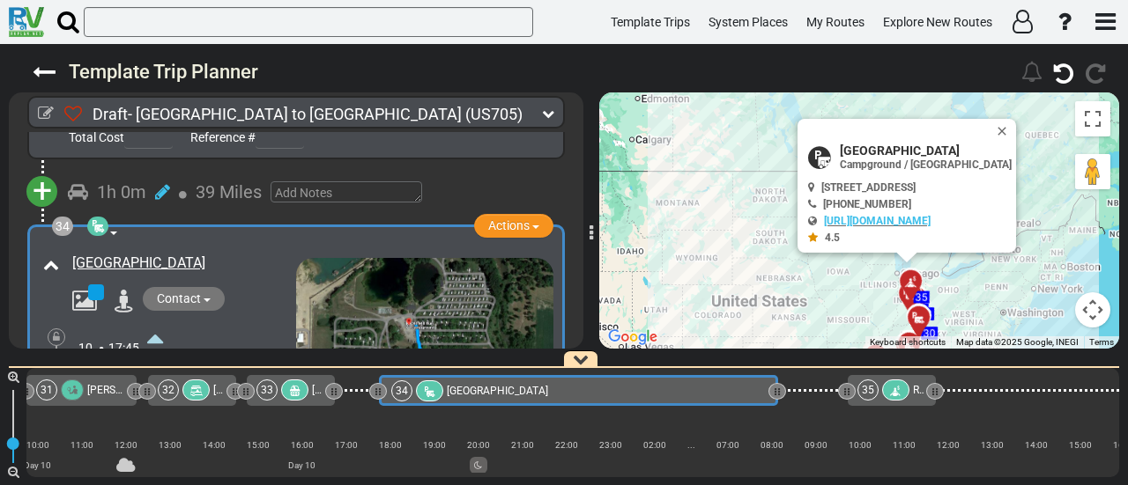
drag, startPoint x: 463, startPoint y: 391, endPoint x: 774, endPoint y: 467, distance: 320.1
click at [774, 467] on div "1 [GEOGRAPHIC_DATA]/[GEOGRAPHIC_DATA] DFW" at bounding box center [572, 422] width 1092 height 109
click at [172, 350] on icon at bounding box center [172, 359] width 15 height 18
click at [159, 421] on icon at bounding box center [155, 435] width 16 height 28
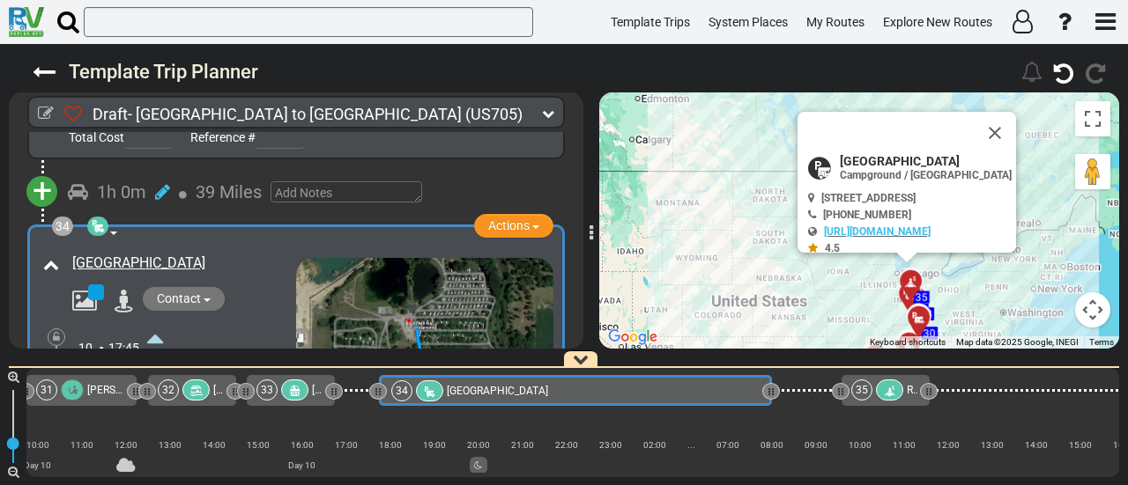
click at [56, 376] on icon at bounding box center [56, 381] width 7 height 11
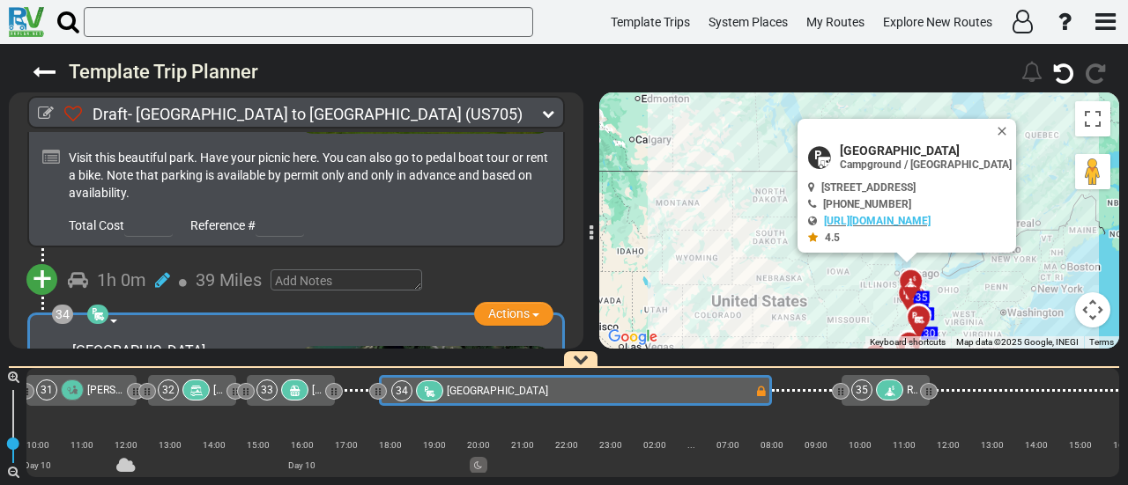
click at [890, 389] on icon at bounding box center [889, 391] width 15 height 12
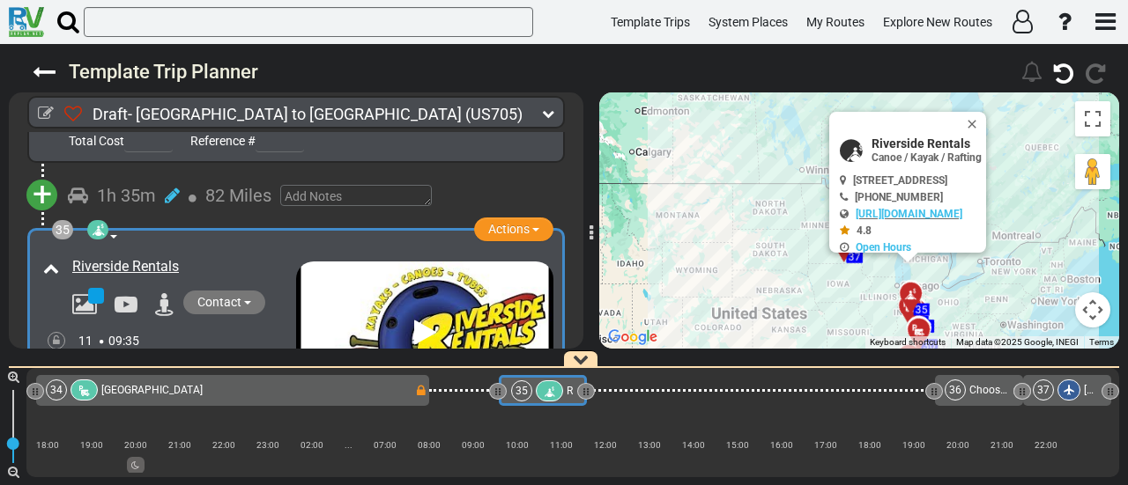
click at [171, 353] on icon at bounding box center [172, 362] width 15 height 18
click at [150, 328] on icon at bounding box center [155, 342] width 16 height 28
click at [156, 405] on icon at bounding box center [155, 419] width 16 height 28
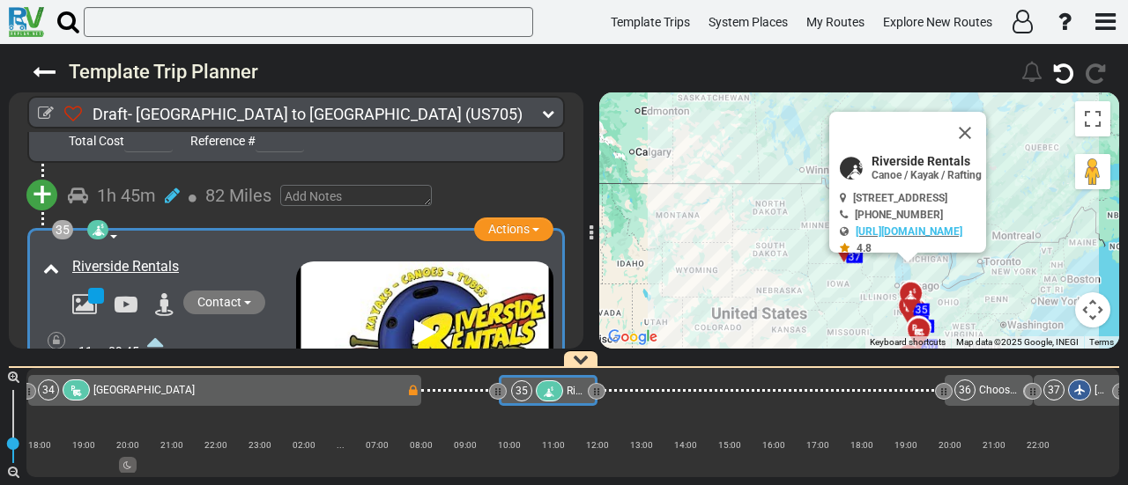
click at [156, 405] on icon at bounding box center [155, 419] width 16 height 28
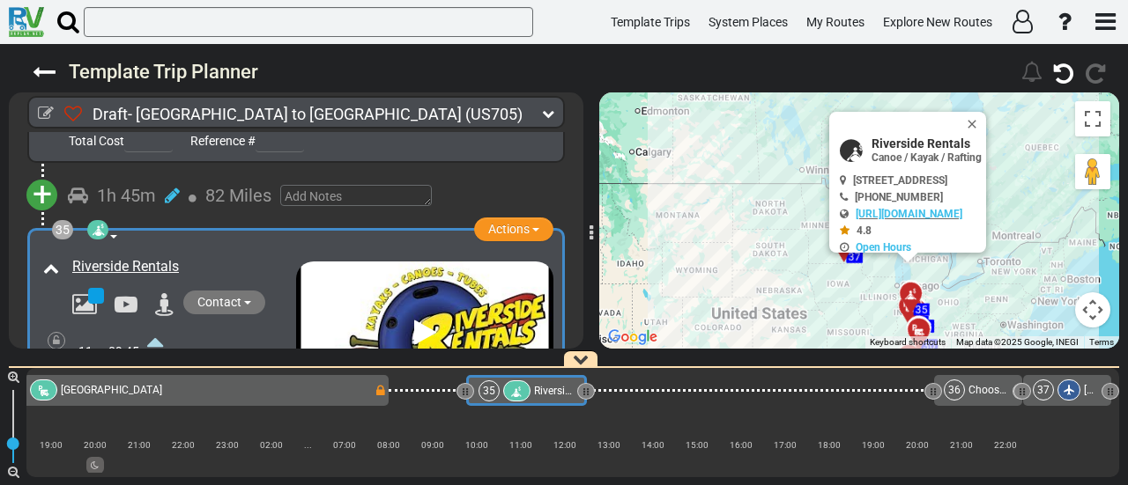
click at [156, 405] on icon at bounding box center [155, 419] width 16 height 28
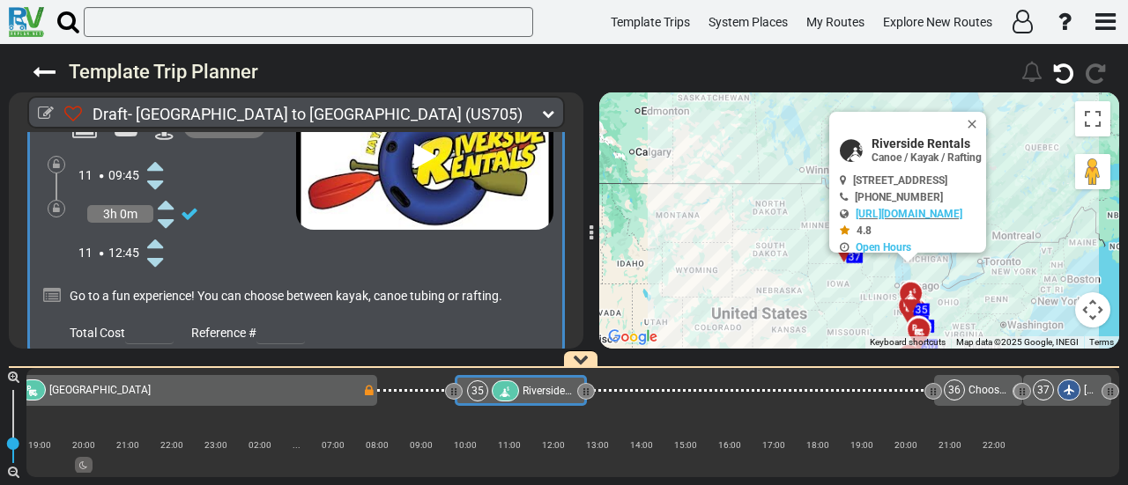
click at [51, 373] on button "+" at bounding box center [41, 388] width 31 height 31
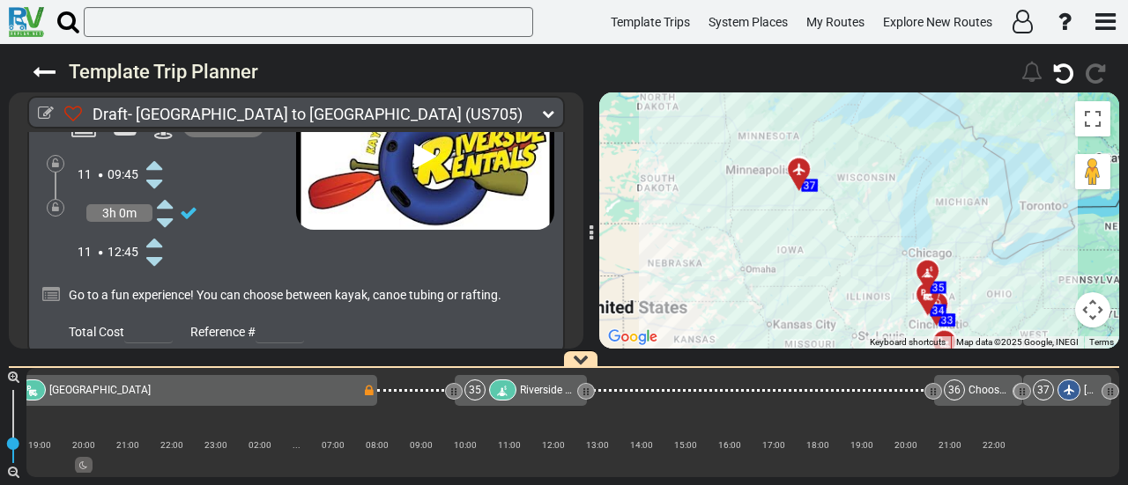
click at [88, 406] on li "Add Atraction" at bounding box center [96, 417] width 139 height 23
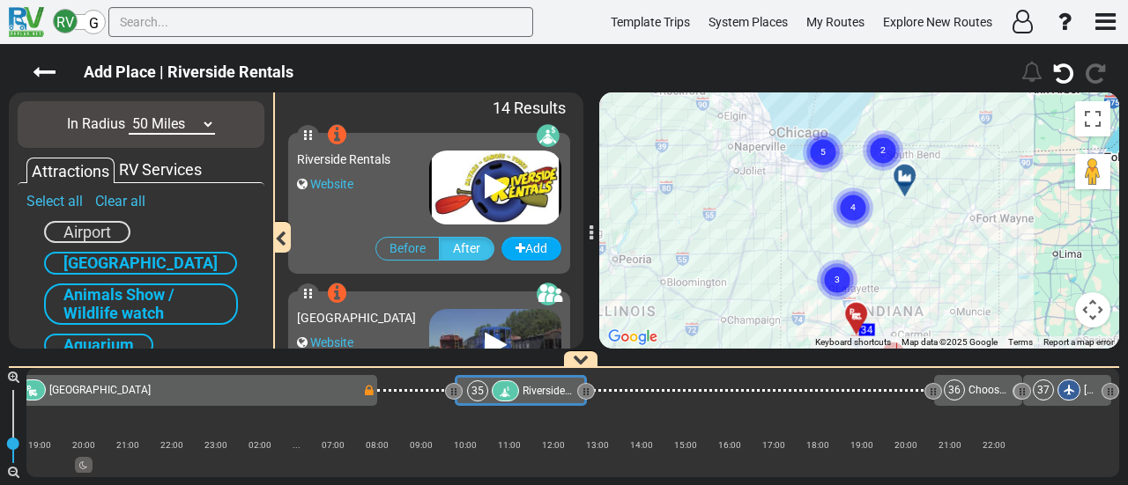
click at [861, 204] on circle "Cluster of 4 markers" at bounding box center [853, 208] width 41 height 41
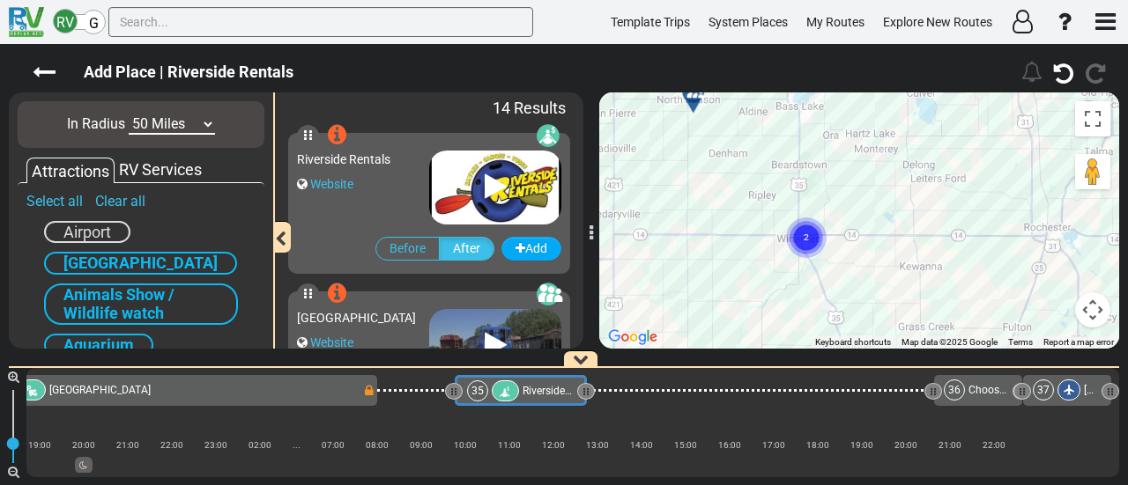
drag, startPoint x: 736, startPoint y: 172, endPoint x: 711, endPoint y: 198, distance: 36.2
click at [753, 263] on div "To navigate, press the arrow keys. To activate drag with keyboard, press Alt + …" at bounding box center [859, 221] width 520 height 256
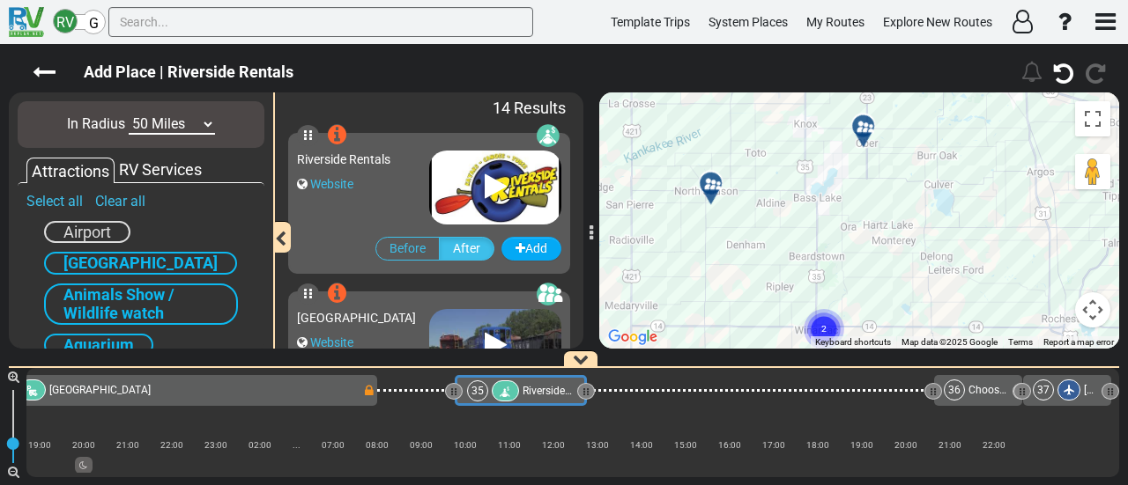
click at [710, 189] on div at bounding box center [716, 190] width 29 height 27
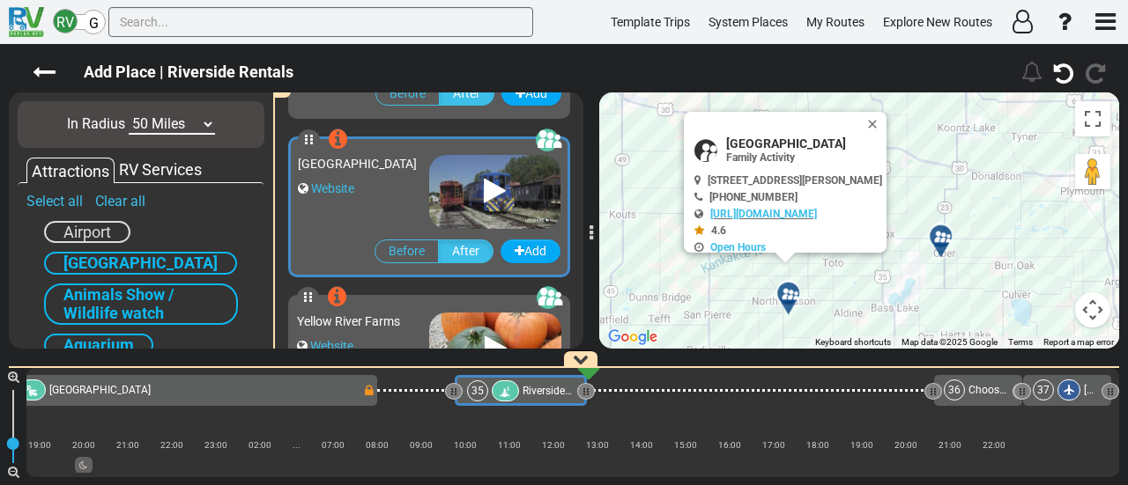
click at [939, 242] on div at bounding box center [946, 243] width 29 height 27
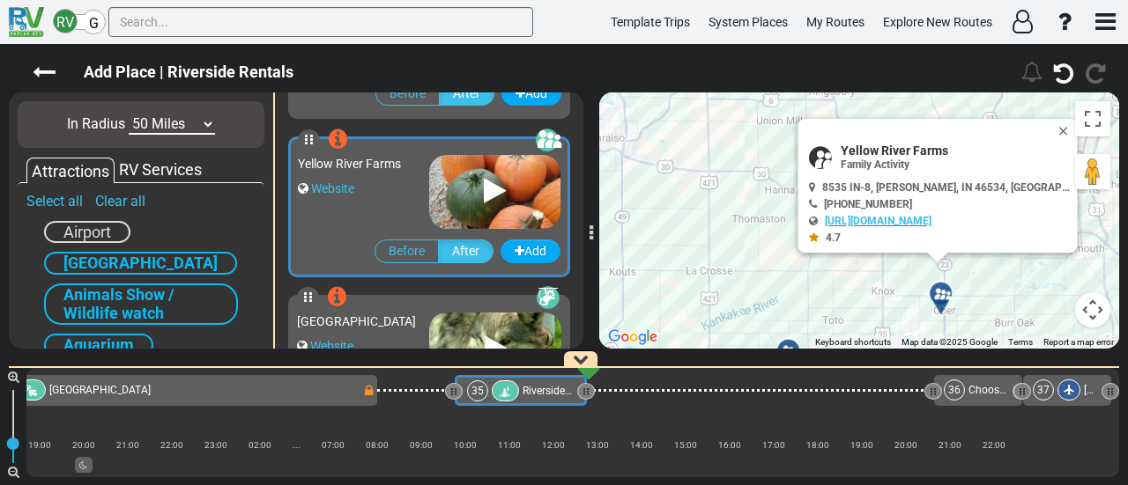
drag, startPoint x: 879, startPoint y: 280, endPoint x: 826, endPoint y: 251, distance: 60.3
click at [877, 157] on div "To activate drag with keyboard, press Alt + Enter. Once in keyboard drag state,…" at bounding box center [859, 221] width 520 height 256
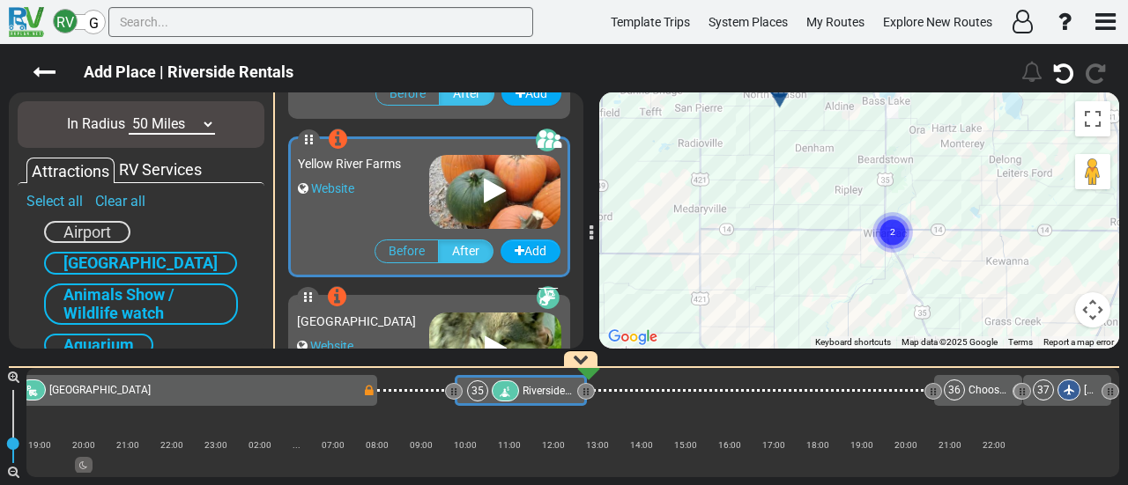
drag, startPoint x: 834, startPoint y: 300, endPoint x: 825, endPoint y: 104, distance: 195.8
click at [825, 104] on div "To activate drag with keyboard, press Alt + Enter. Once in keyboard drag state,…" at bounding box center [859, 221] width 520 height 256
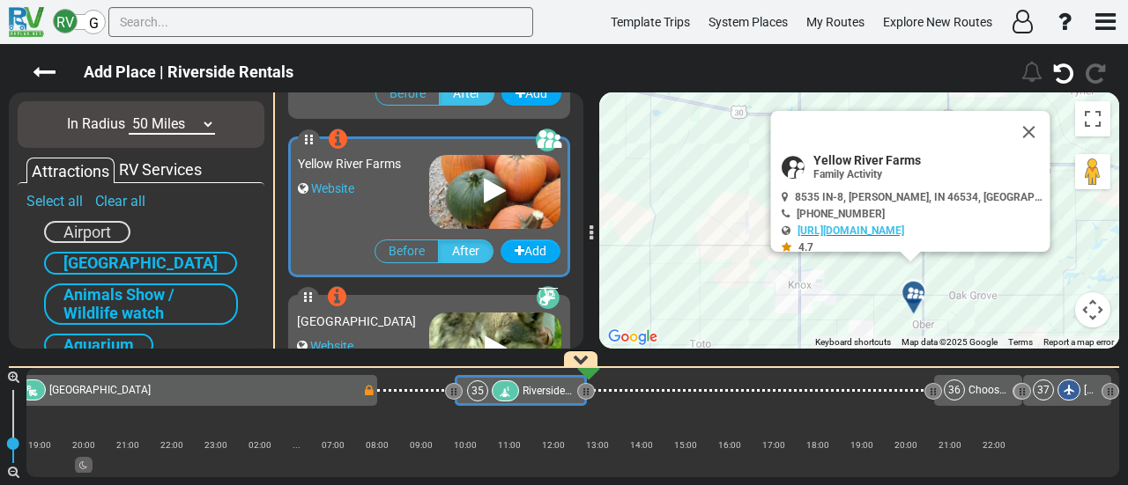
click at [385, 311] on div "Wolf Park Website" at bounding box center [363, 345] width 132 height 83
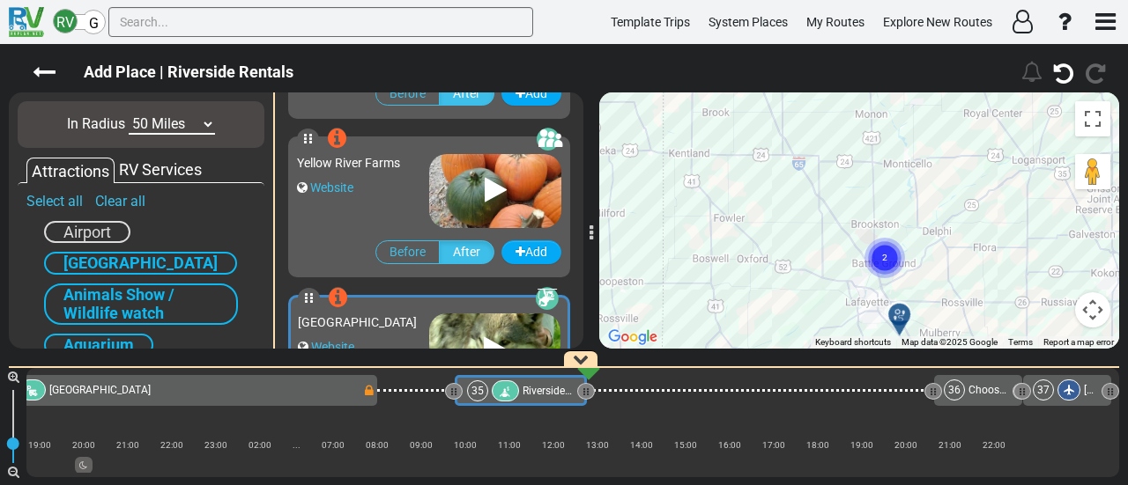
drag, startPoint x: 834, startPoint y: 170, endPoint x: 822, endPoint y: 111, distance: 60.3
click at [822, 111] on div "To activate drag with keyboard, press Alt + Enter. Once in keyboard drag state,…" at bounding box center [859, 221] width 520 height 256
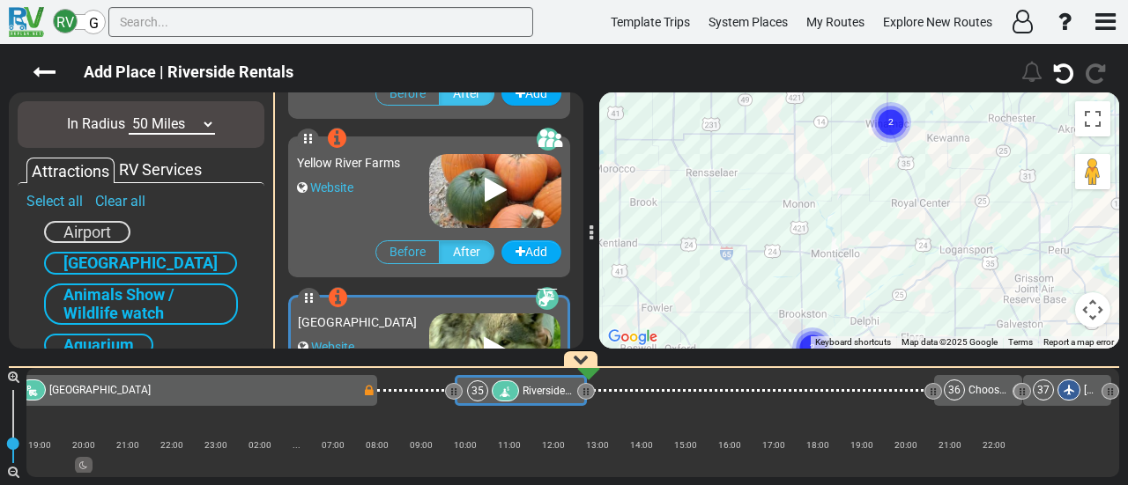
drag, startPoint x: 798, startPoint y: 137, endPoint x: 741, endPoint y: 334, distance: 205.5
click at [735, 398] on div "Add Place | Riverside Rentals" at bounding box center [564, 264] width 1128 height 441
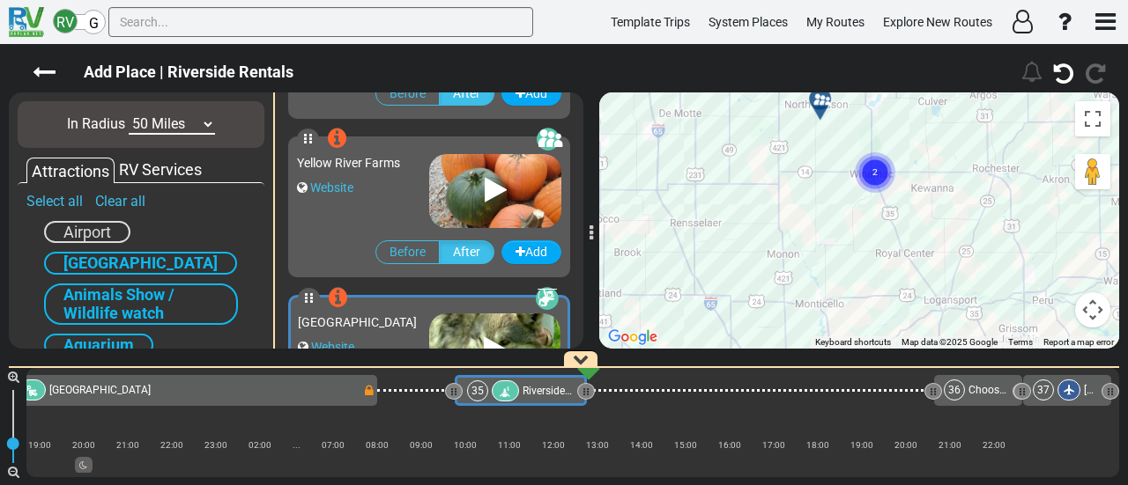
click at [825, 100] on div at bounding box center [825, 106] width 29 height 27
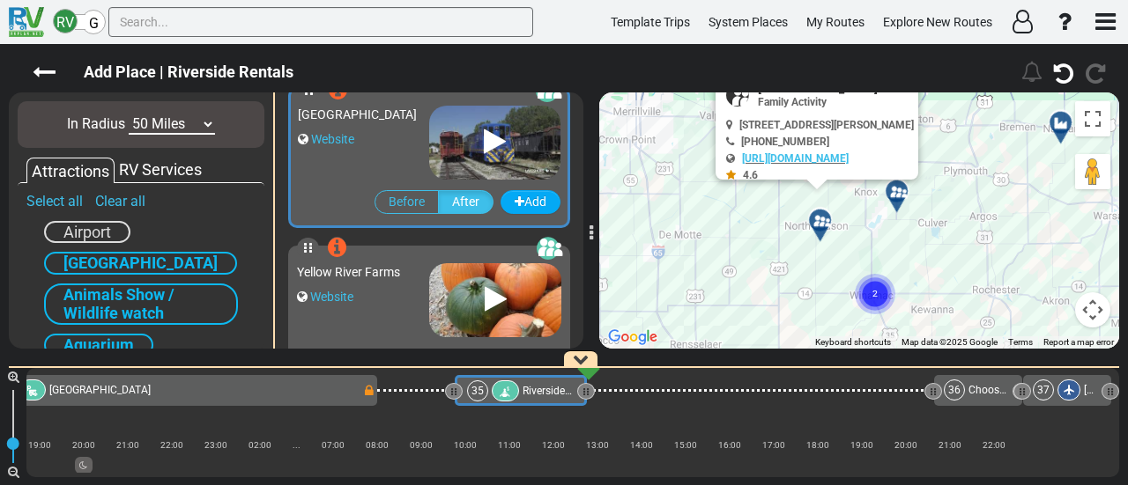
scroll to position [155, 0]
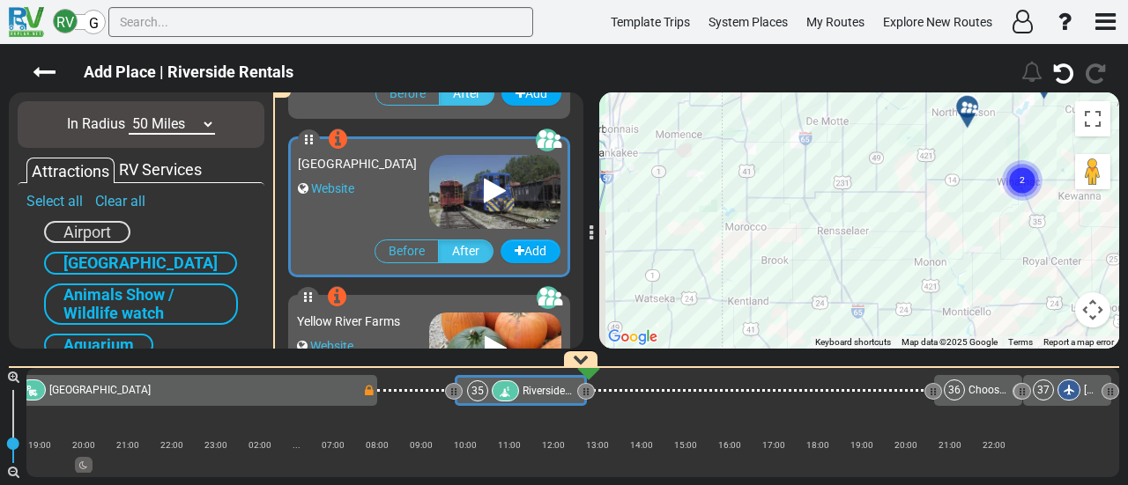
drag, startPoint x: 755, startPoint y: 307, endPoint x: 840, endPoint y: 120, distance: 205.8
click at [867, 10] on div "RV G Template Trips System Places My Routes Explore New Routes" at bounding box center [564, 242] width 1128 height 485
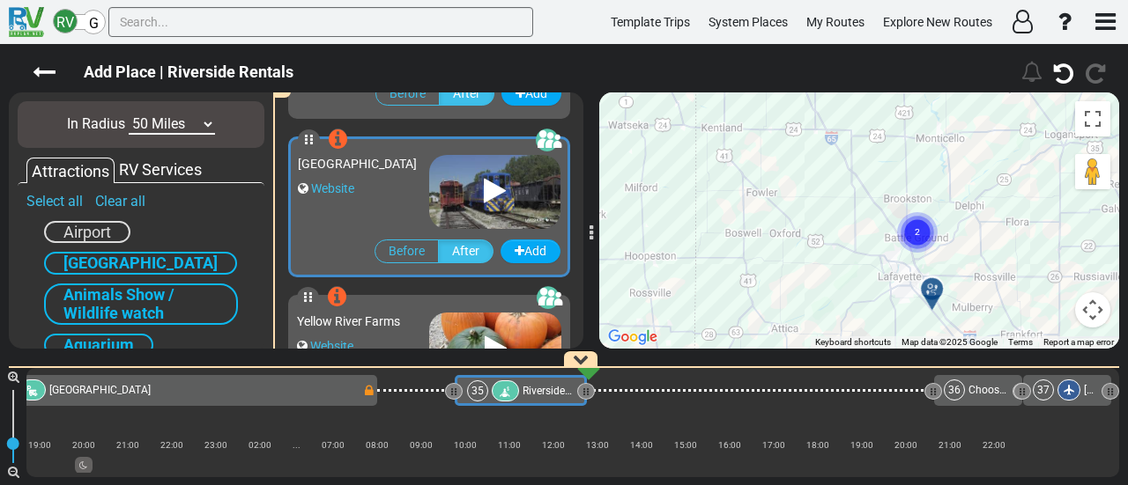
drag, startPoint x: 833, startPoint y: 202, endPoint x: 855, endPoint y: 52, distance: 151.3
click at [855, 52] on div "Add Place | Riverside Rentals" at bounding box center [564, 264] width 1128 height 441
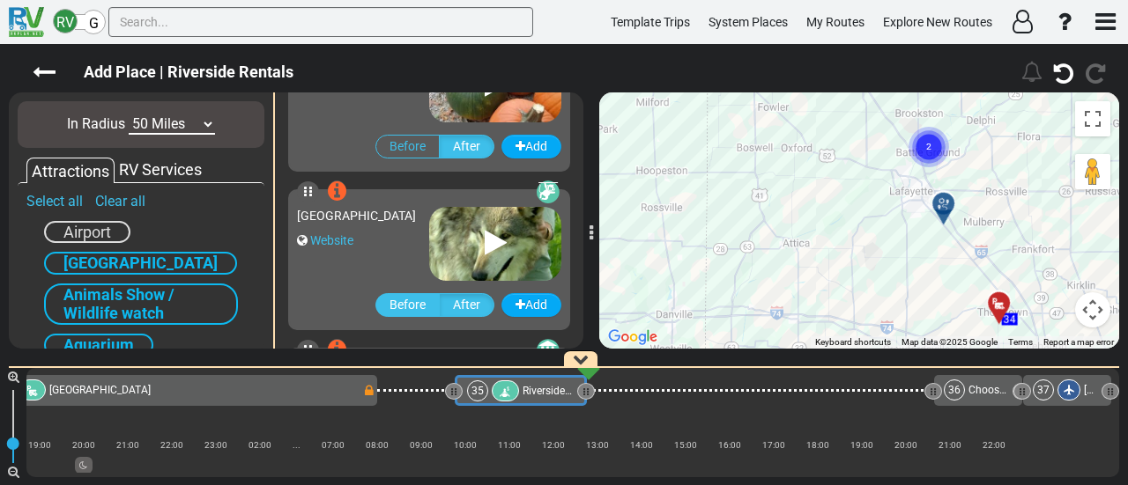
scroll to position [507, 0]
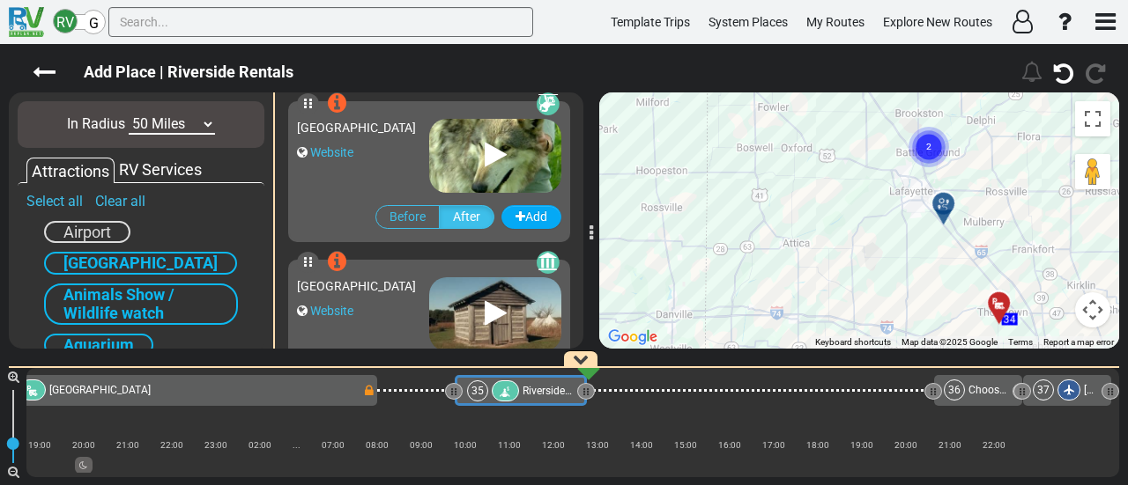
click at [388, 153] on div "Website" at bounding box center [363, 153] width 132 height 18
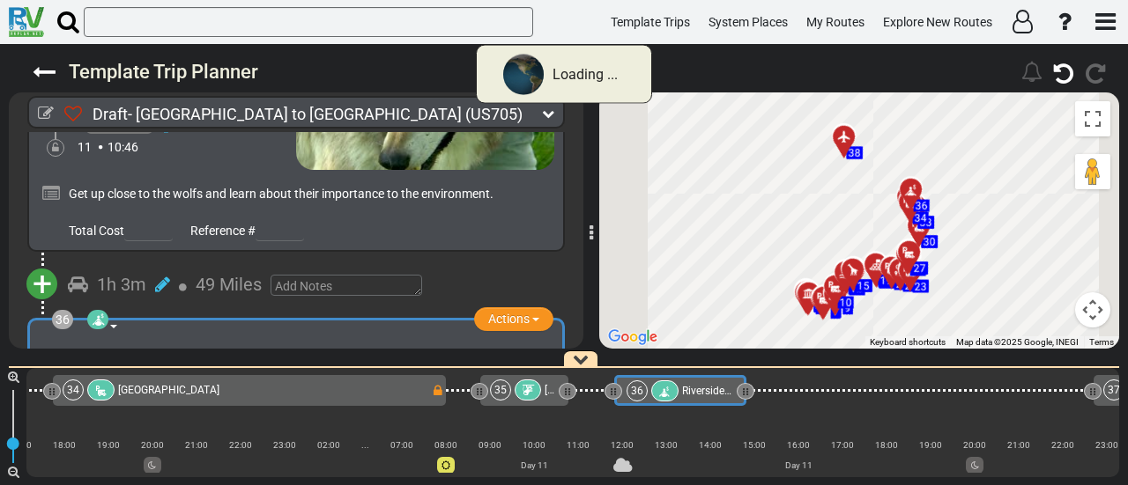
scroll to position [0, 8104]
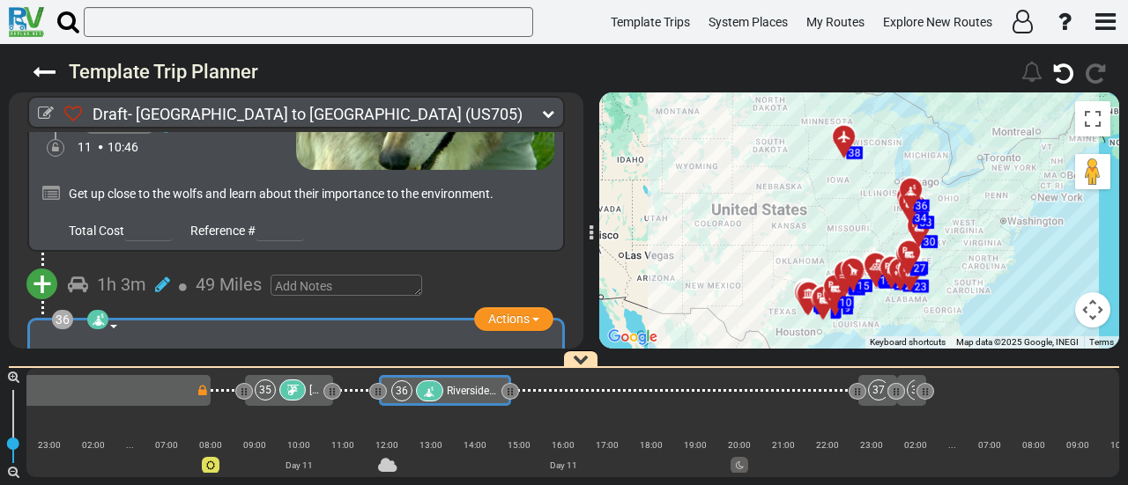
click at [303, 382] on div "35" at bounding box center [283, 390] width 56 height 21
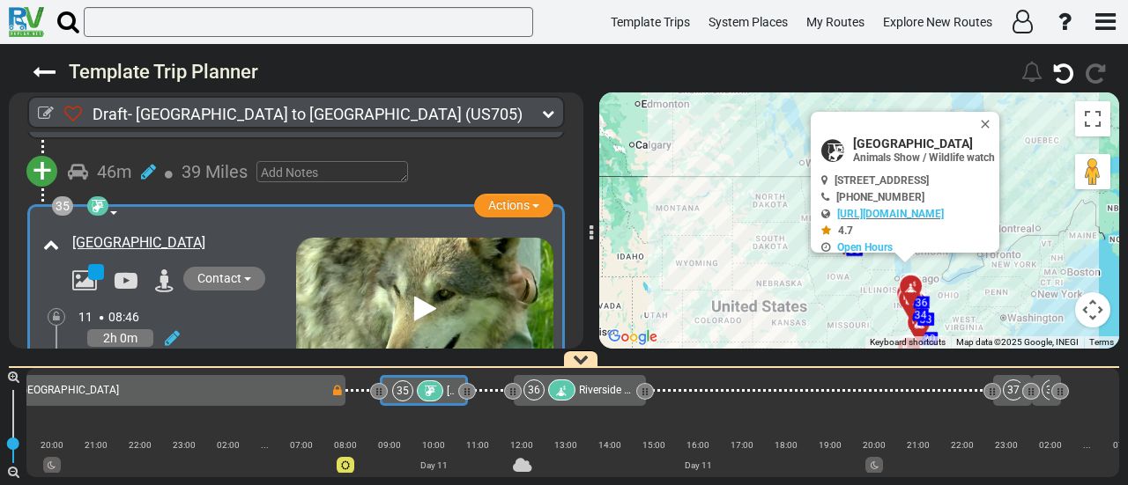
scroll to position [11877, 0]
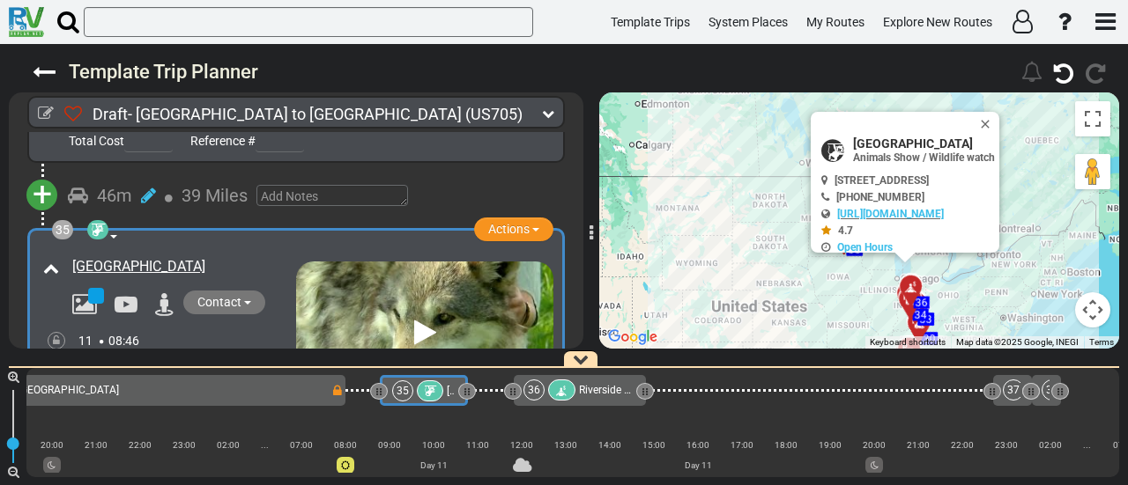
click at [170, 353] on icon at bounding box center [172, 362] width 15 height 18
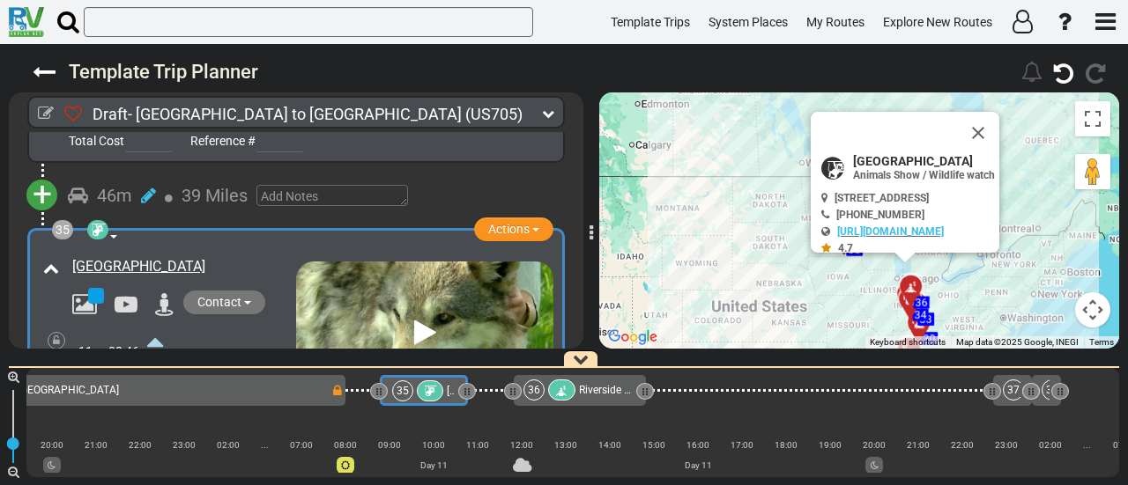
click at [152, 328] on icon at bounding box center [155, 342] width 16 height 28
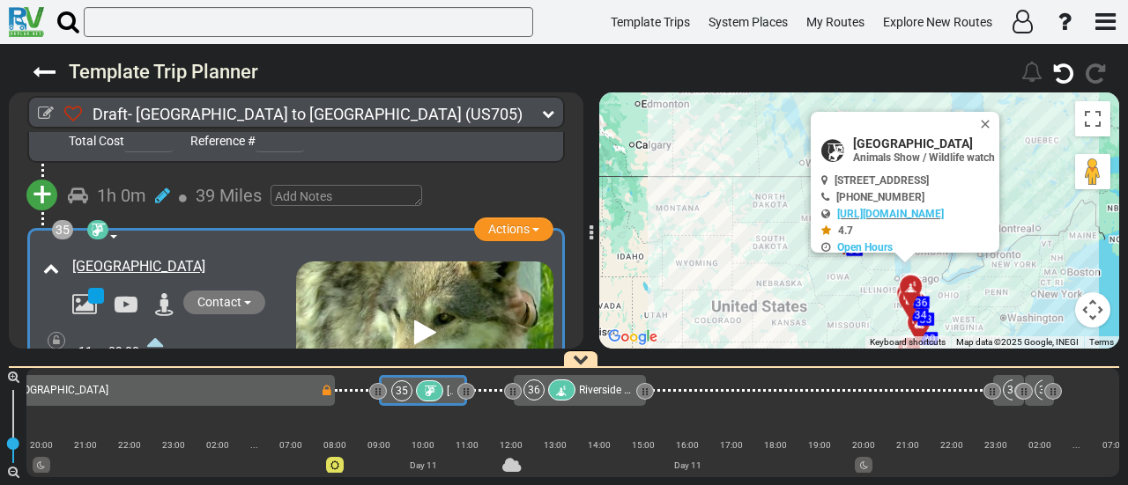
scroll to position [0, 7980]
click at [156, 405] on icon at bounding box center [155, 419] width 16 height 28
click at [622, 390] on span "Riverside Rentals" at bounding box center [641, 390] width 80 height 12
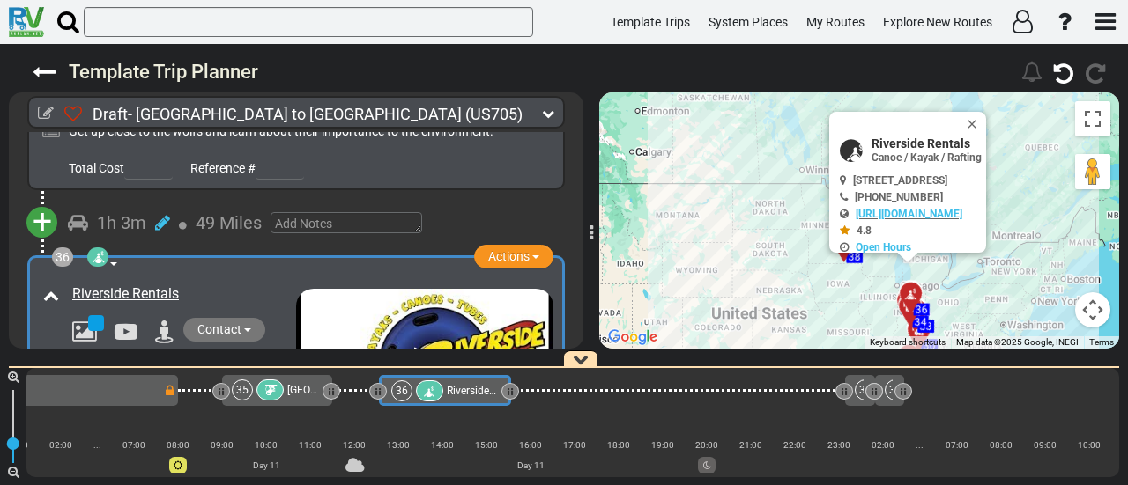
scroll to position [12244, 0]
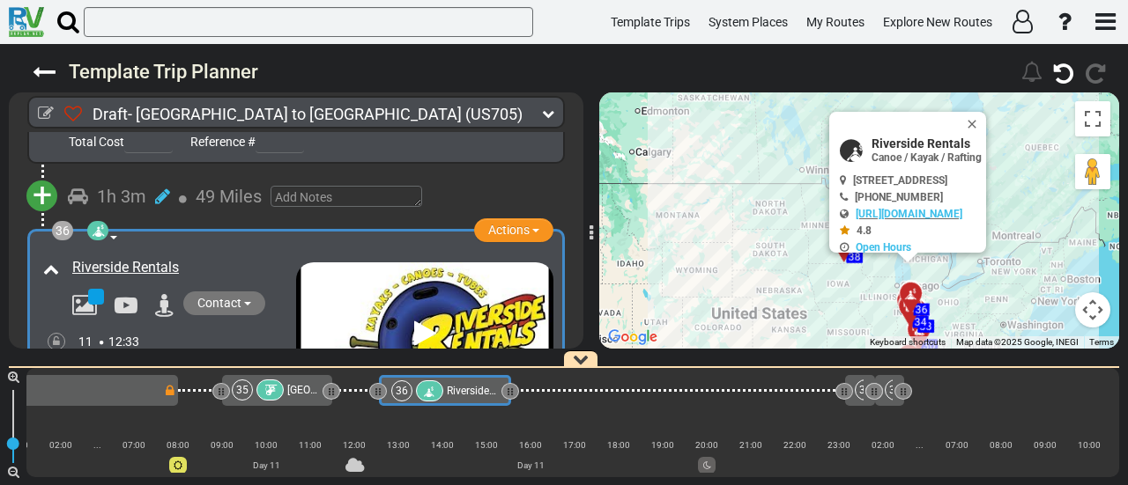
click at [171, 354] on icon at bounding box center [172, 363] width 15 height 18
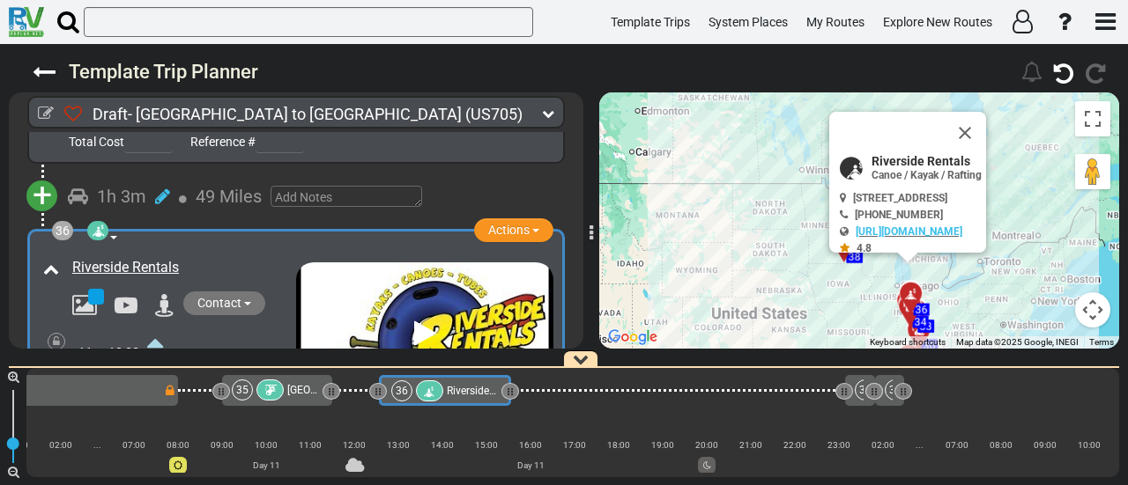
click at [158, 329] on icon at bounding box center [155, 343] width 16 height 28
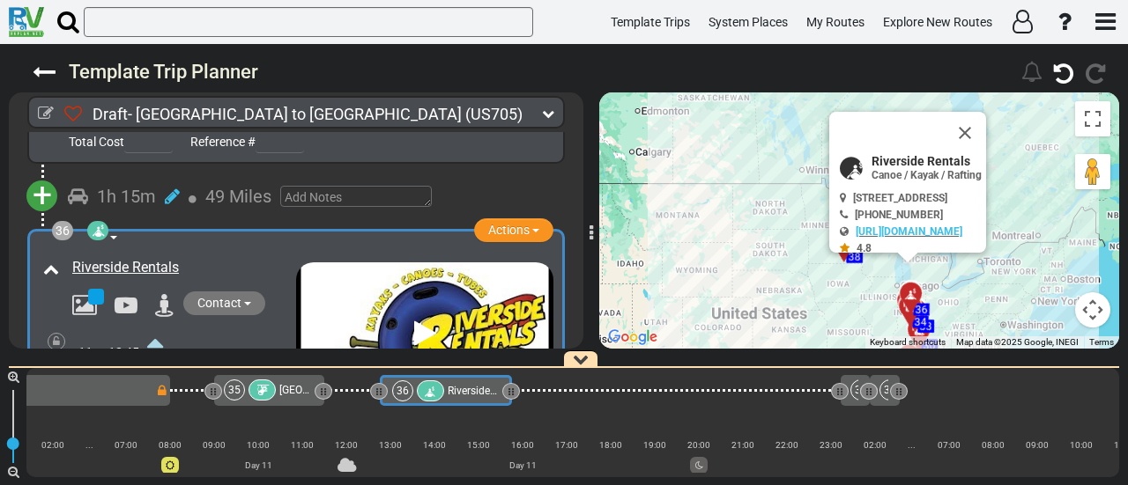
click at [279, 385] on div "35 Wolf Park" at bounding box center [268, 390] width 89 height 21
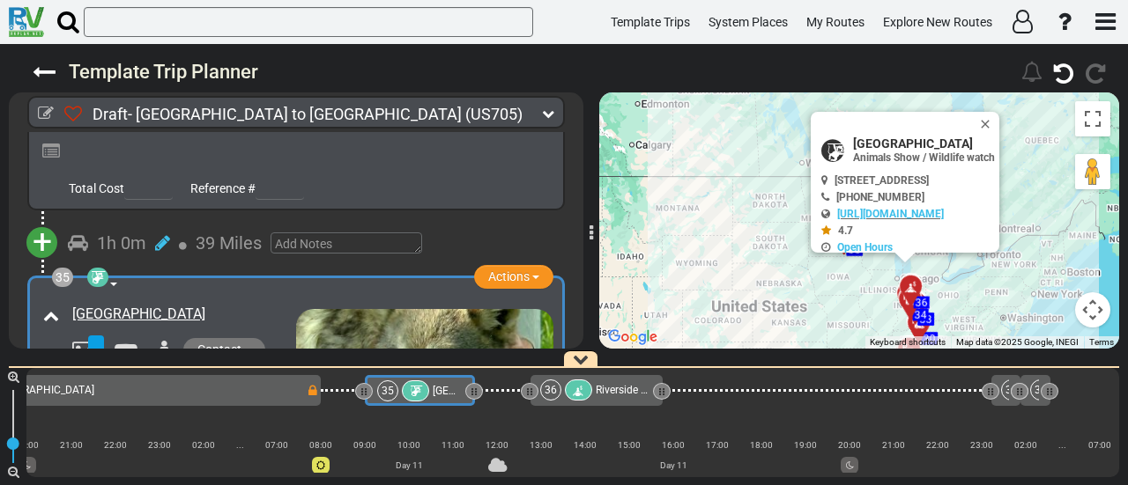
scroll to position [0, 7980]
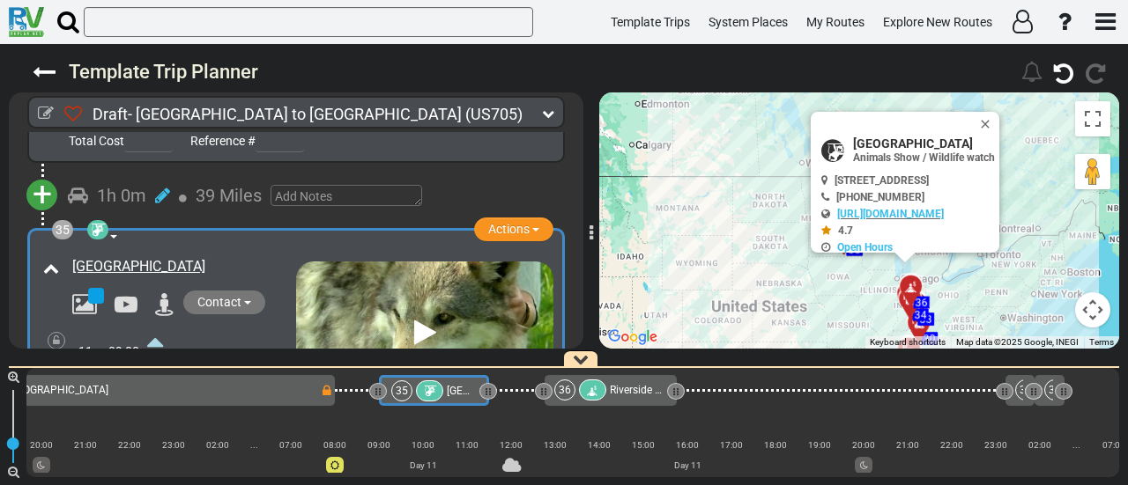
click at [159, 425] on icon at bounding box center [155, 439] width 16 height 28
click at [561, 384] on div at bounding box center [570, 390] width 27 height 21
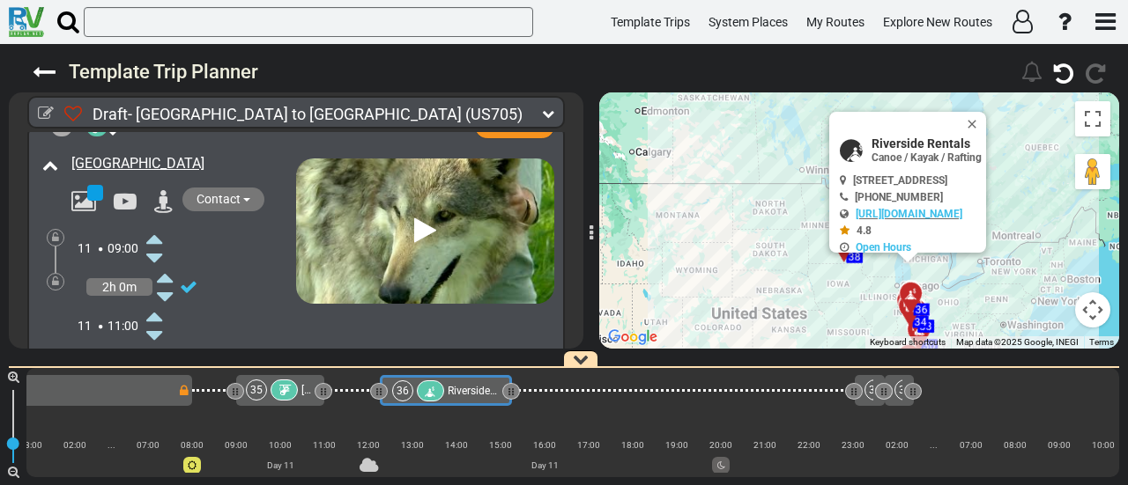
click at [285, 391] on icon at bounding box center [284, 391] width 15 height 12
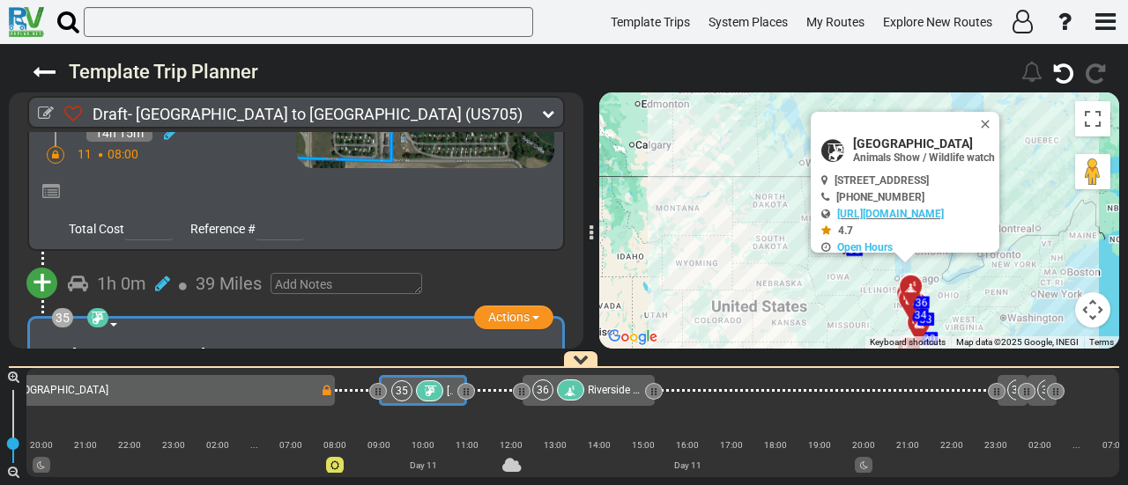
click at [603, 389] on span "Riverside Rentals" at bounding box center [628, 390] width 80 height 12
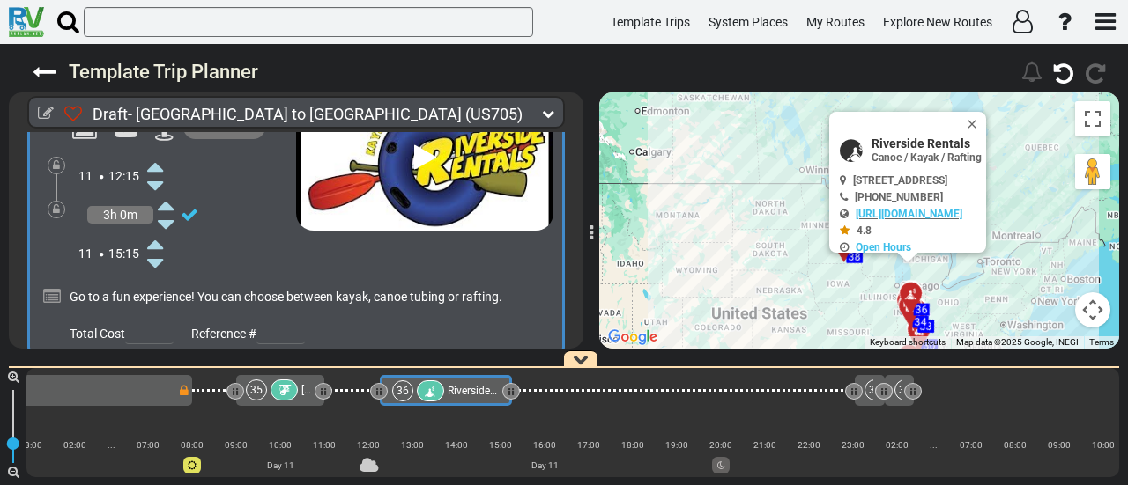
click at [48, 368] on span "+" at bounding box center [42, 388] width 19 height 41
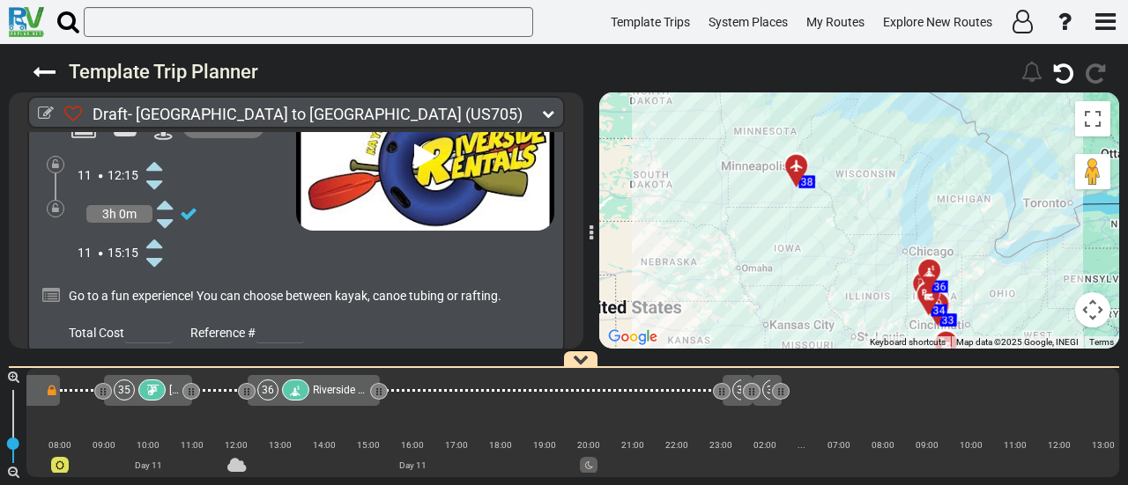
click at [118, 407] on li "Add Atraction" at bounding box center [96, 418] width 139 height 23
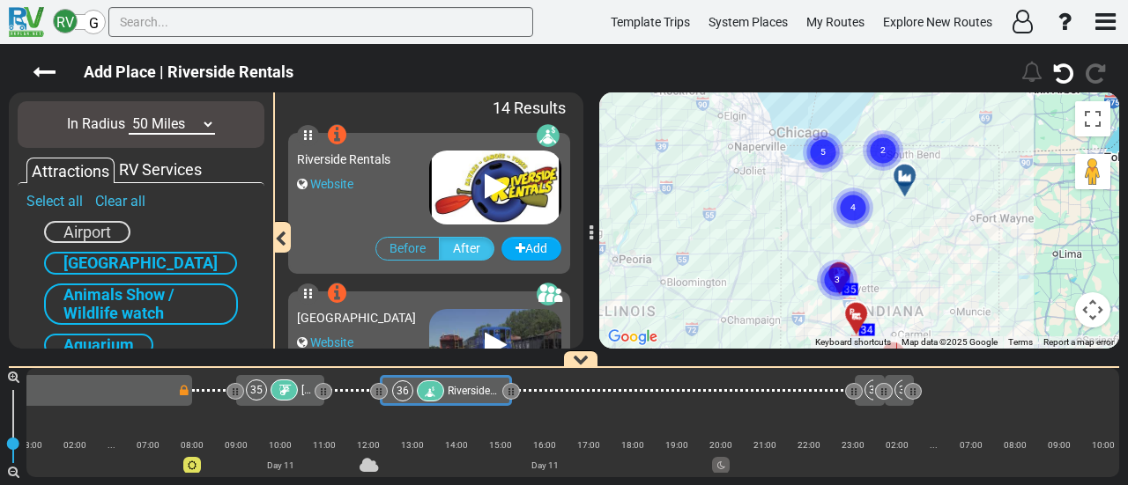
click at [850, 202] on text "4" at bounding box center [852, 206] width 5 height 11
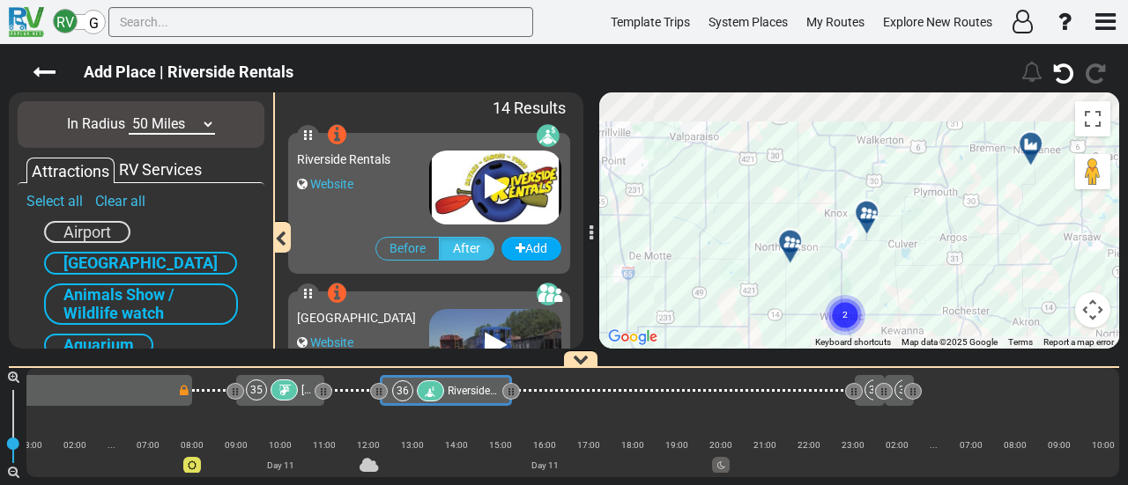
drag, startPoint x: 781, startPoint y: 181, endPoint x: 851, endPoint y: 246, distance: 95.4
click at [844, 255] on div "To activate drag with keyboard, press Alt + Enter. Once in keyboard drag state,…" at bounding box center [859, 221] width 520 height 256
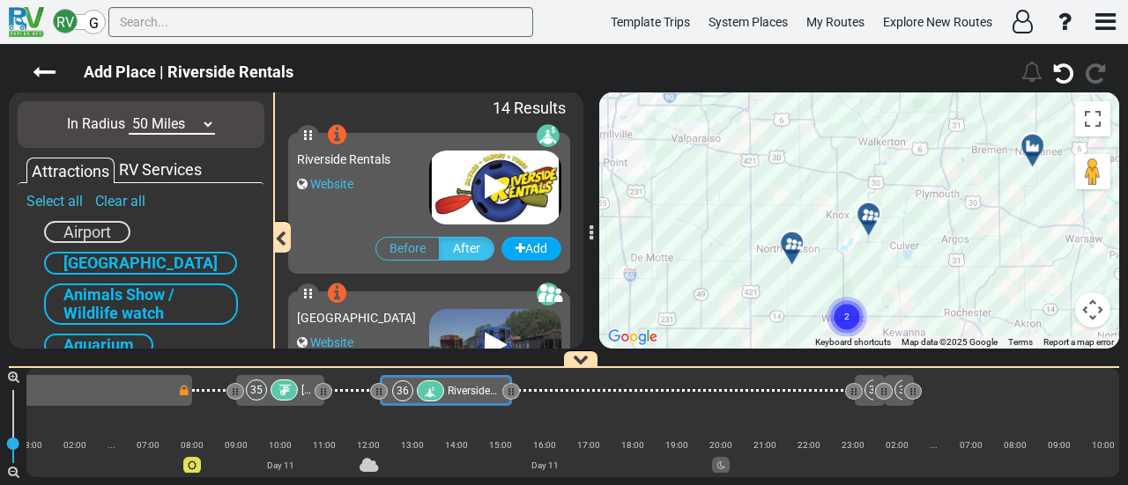
click at [871, 221] on div at bounding box center [874, 221] width 29 height 27
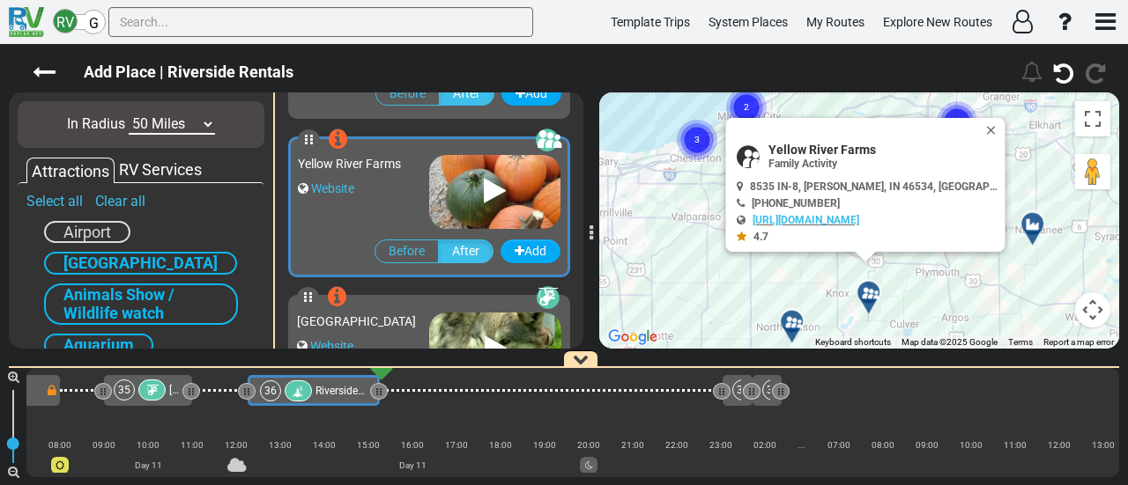
click at [793, 324] on div at bounding box center [797, 328] width 29 height 27
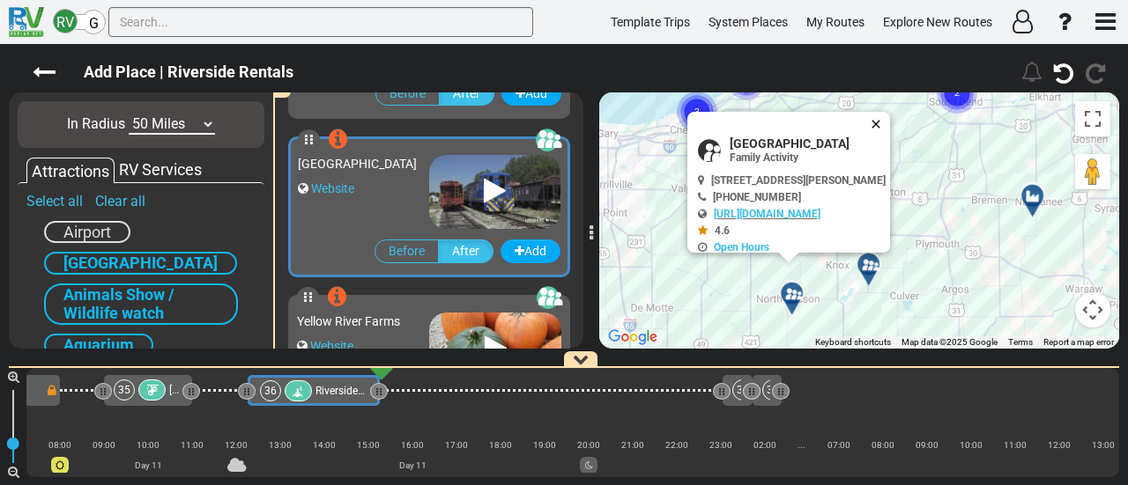
click at [890, 125] on button "Close" at bounding box center [879, 124] width 21 height 25
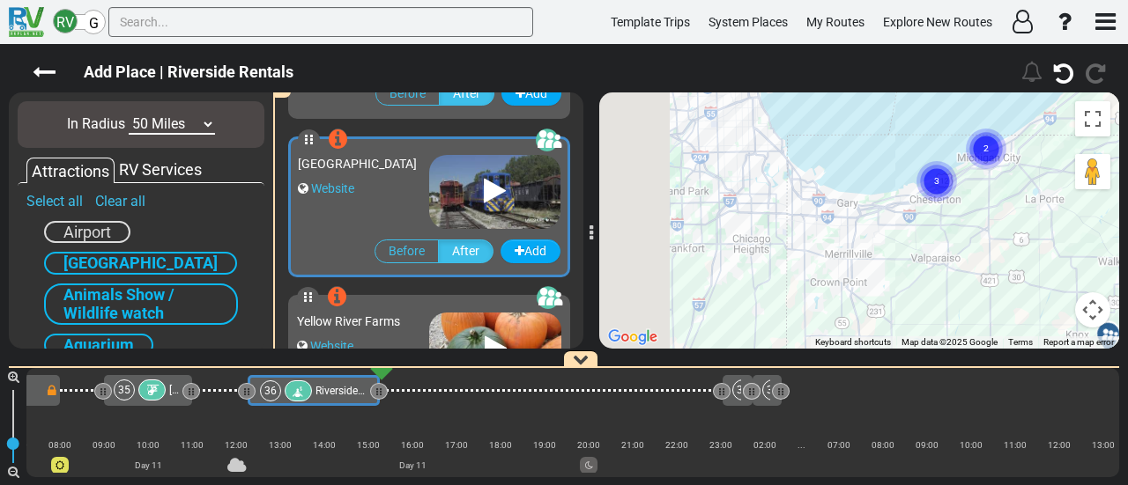
drag, startPoint x: 737, startPoint y: 153, endPoint x: 929, endPoint y: 212, distance: 200.9
click at [1034, 249] on div "To activate drag with keyboard, press Alt + Enter. Once in keyboard drag state,…" at bounding box center [859, 221] width 520 height 256
click at [936, 182] on circle "Cluster of 3 markers" at bounding box center [936, 181] width 41 height 41
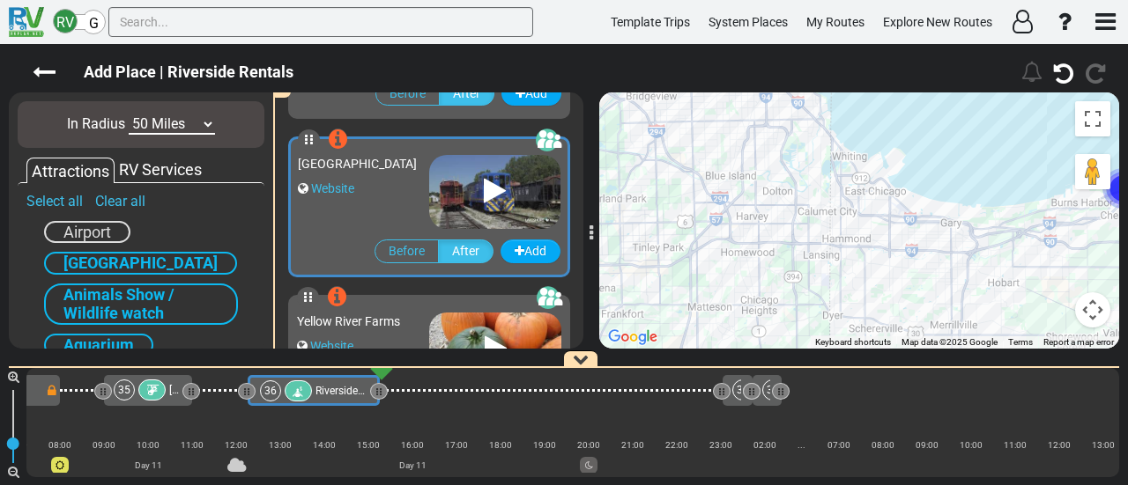
drag, startPoint x: 907, startPoint y: 212, endPoint x: 664, endPoint y: 198, distance: 243.6
click at [1003, 196] on div "To navigate, press the arrow keys. To activate drag with keyboard, press Alt + …" at bounding box center [859, 221] width 520 height 256
click at [185, 124] on select "10 Miles 50 Miles 100 Miles 250 Miles 500 Miles 1000 Miles" at bounding box center [172, 125] width 86 height 20
select select "number:100"
click at [129, 115] on select "10 Miles 50 Miles 100 Miles 250 Miles 500 Miles 1000 Miles" at bounding box center [172, 125] width 86 height 20
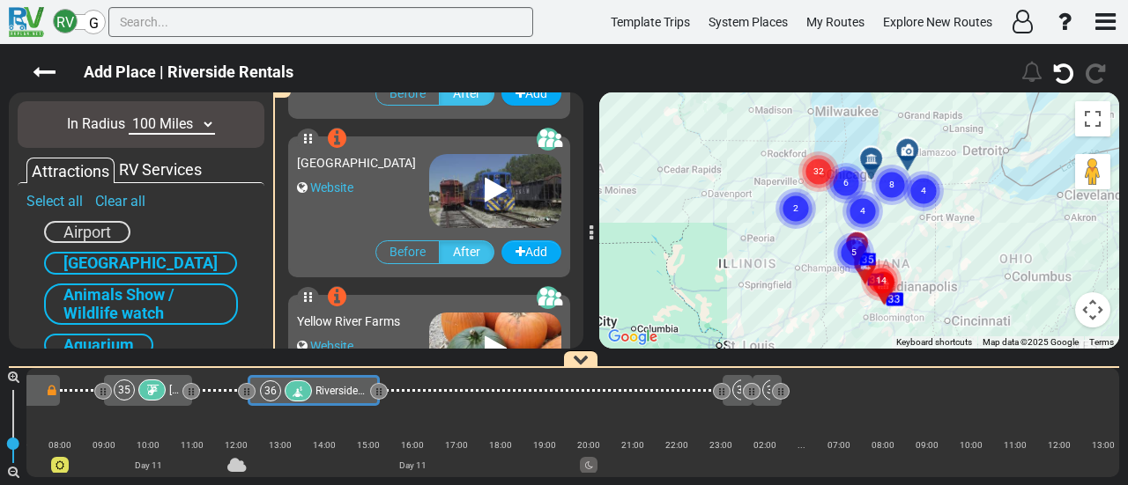
click at [850, 174] on circle "Cluster of 6 markers" at bounding box center [845, 183] width 41 height 41
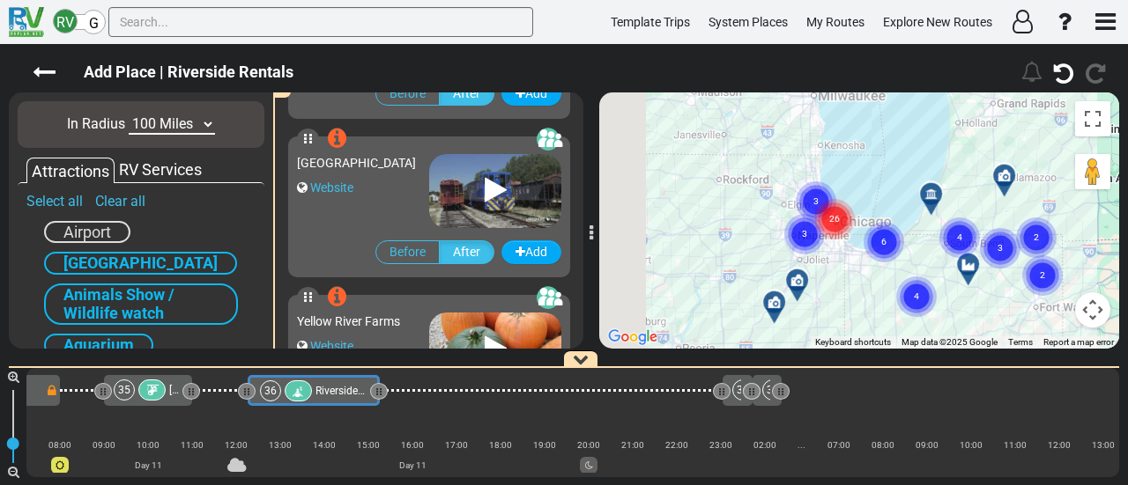
drag, startPoint x: 840, startPoint y: 182, endPoint x: 900, endPoint y: 242, distance: 85.3
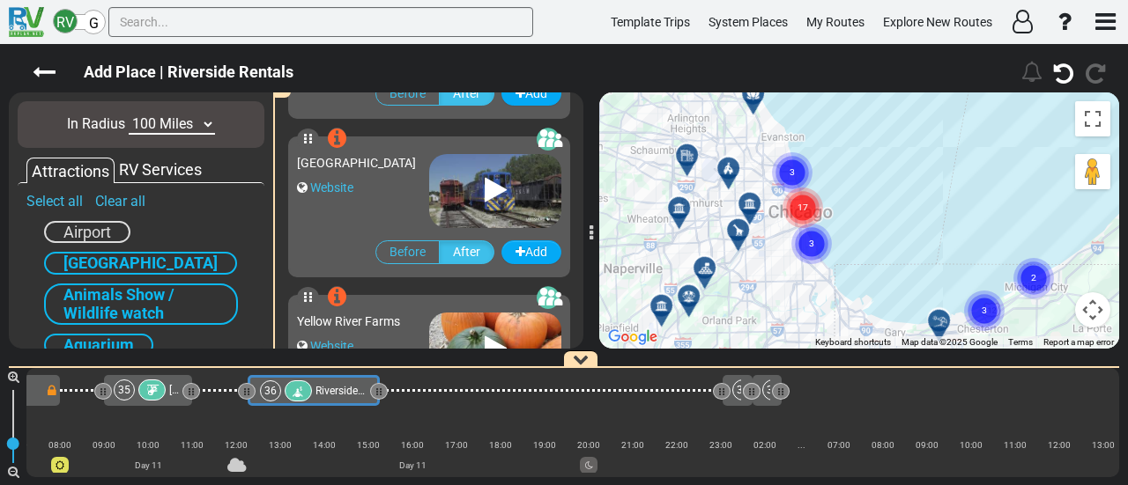
click at [796, 235] on icon "3" at bounding box center [811, 244] width 44 height 44
click at [700, 270] on icon at bounding box center [705, 269] width 18 height 14
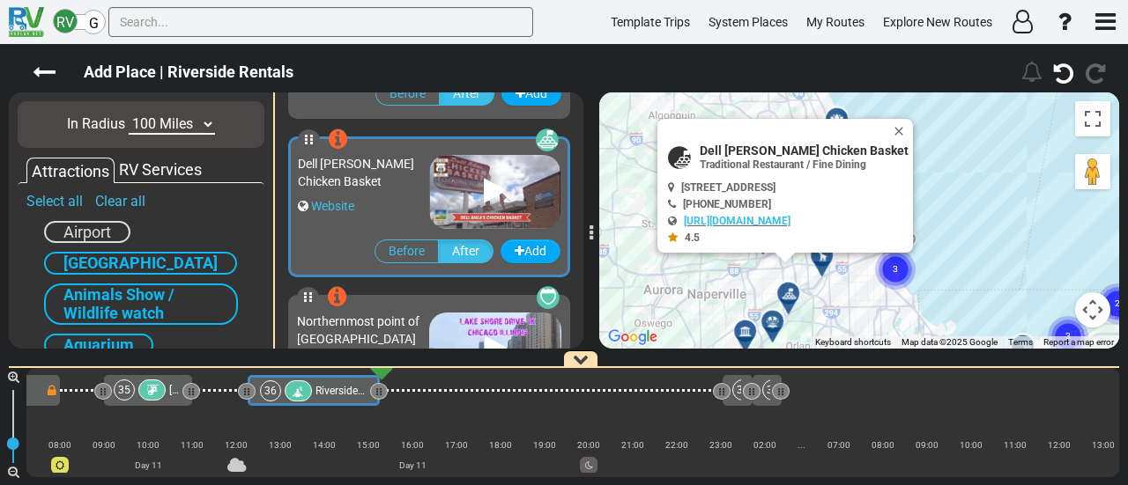
drag, startPoint x: 900, startPoint y: 123, endPoint x: 894, endPoint y: 184, distance: 61.1
click at [900, 123] on button "Close" at bounding box center [902, 131] width 21 height 25
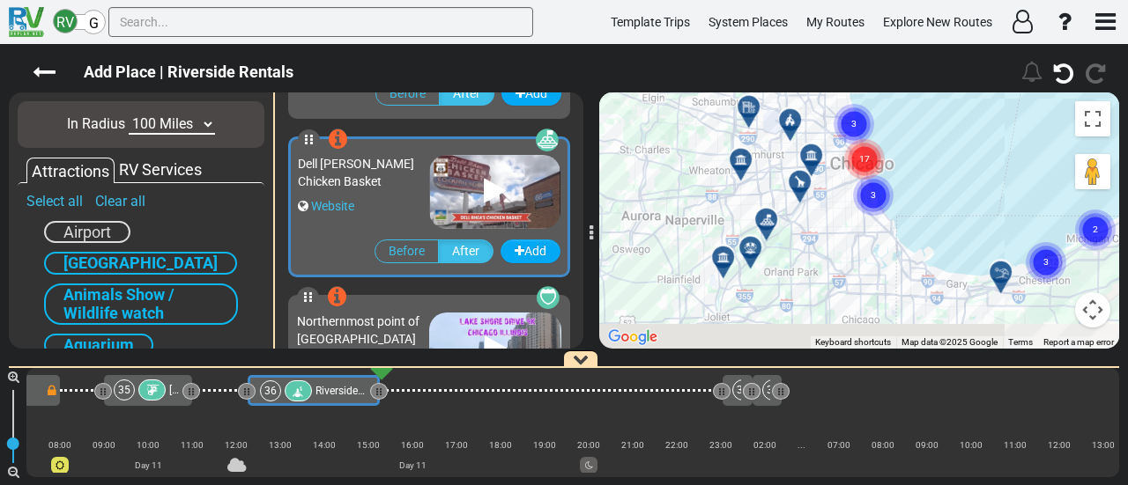
drag, startPoint x: 902, startPoint y: 158, endPoint x: 897, endPoint y: 131, distance: 27.0
click at [897, 131] on div "To navigate, press the arrow keys. To activate drag with keyboard, press Alt + …" at bounding box center [859, 221] width 520 height 256
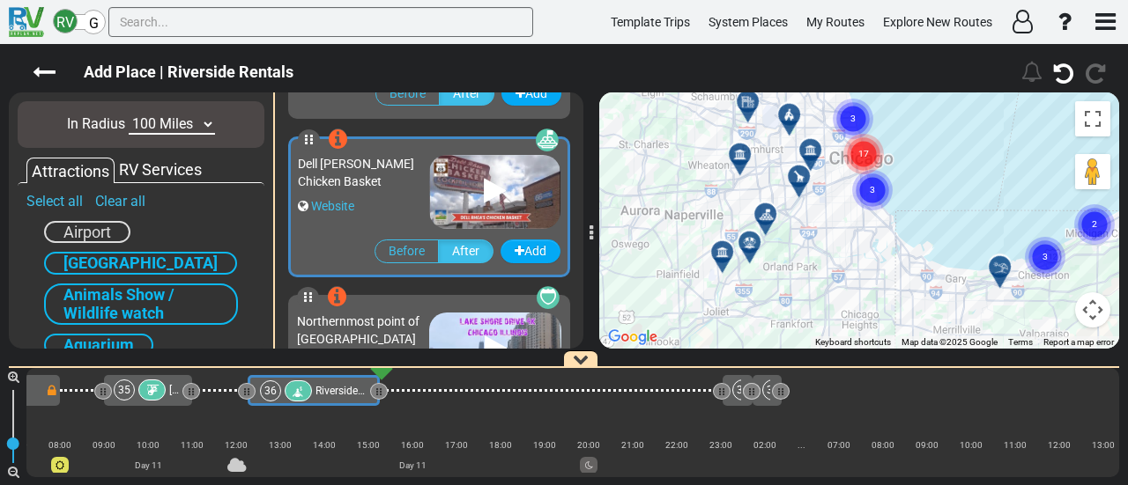
click at [744, 242] on icon at bounding box center [750, 243] width 18 height 14
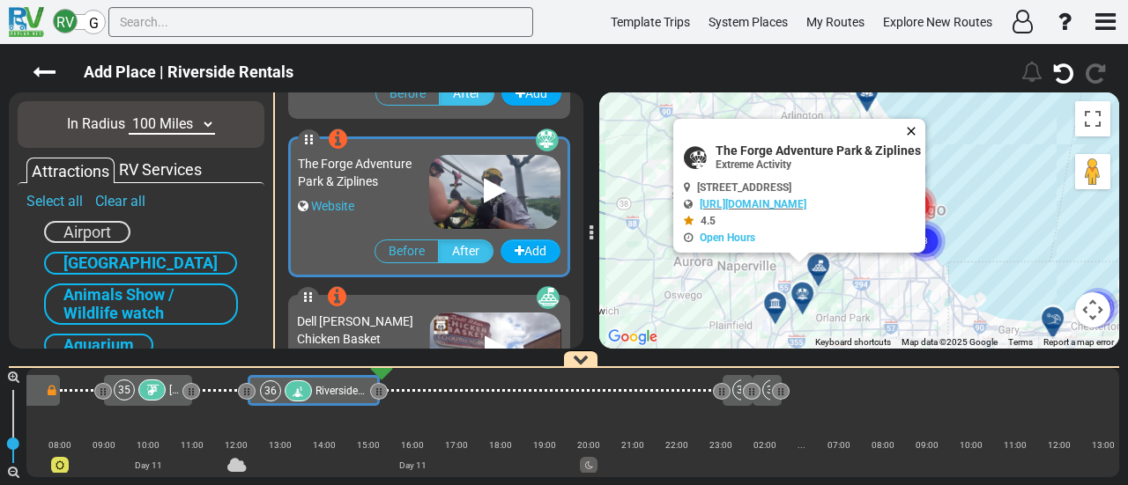
click at [922, 127] on button "Close" at bounding box center [914, 131] width 21 height 25
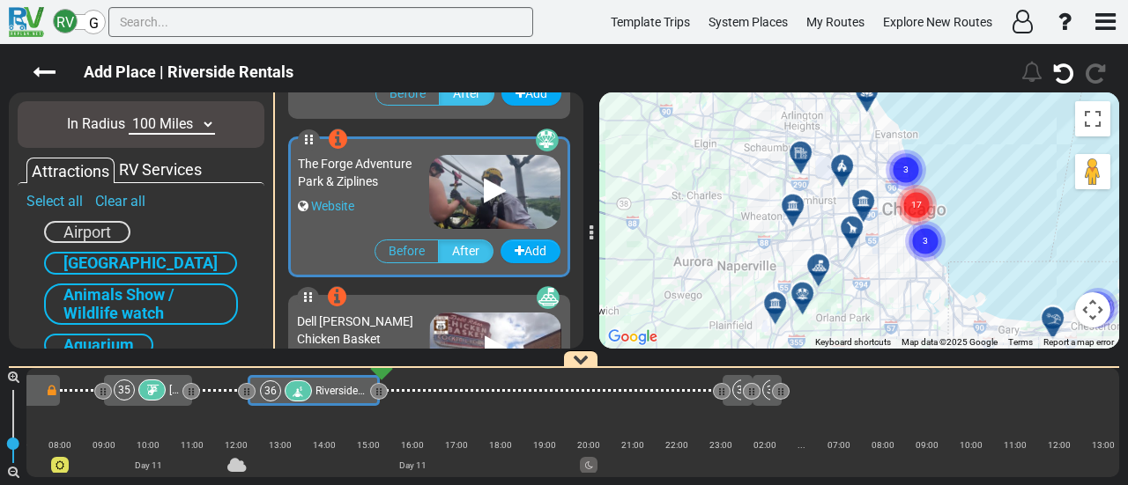
click at [920, 235] on circle "Cluster of 3 markers" at bounding box center [925, 241] width 41 height 41
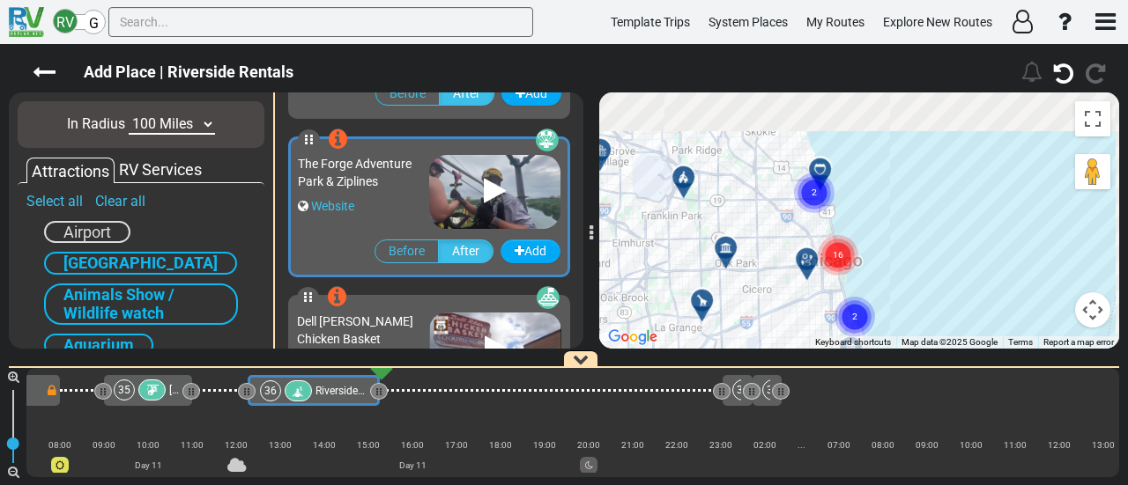
drag, startPoint x: 923, startPoint y: 204, endPoint x: 829, endPoint y: 322, distance: 150.4
click at [829, 324] on div "To navigate, press the arrow keys. To activate drag with keyboard, press Alt + …" at bounding box center [859, 221] width 520 height 256
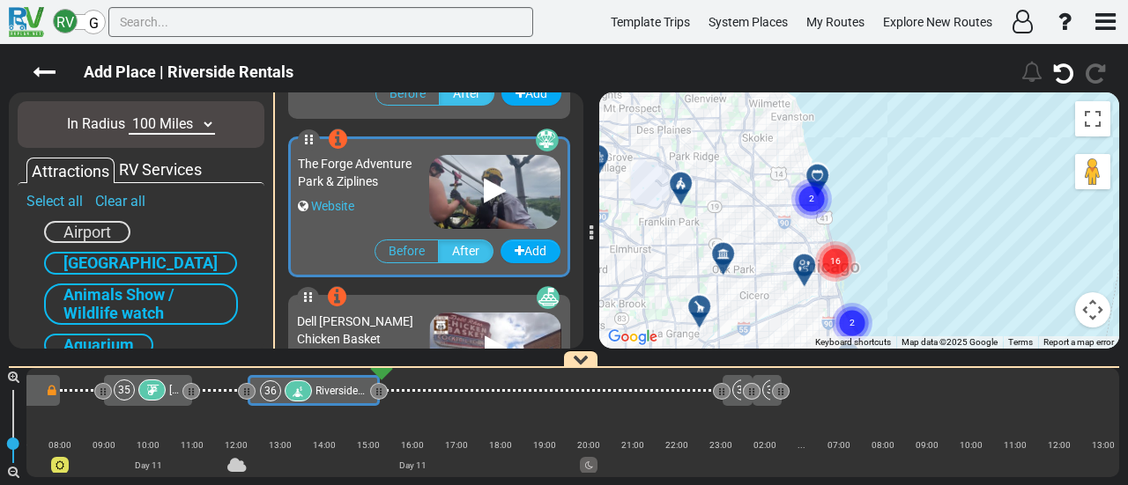
click at [816, 189] on circle "Cluster of 2 markers" at bounding box center [811, 199] width 41 height 41
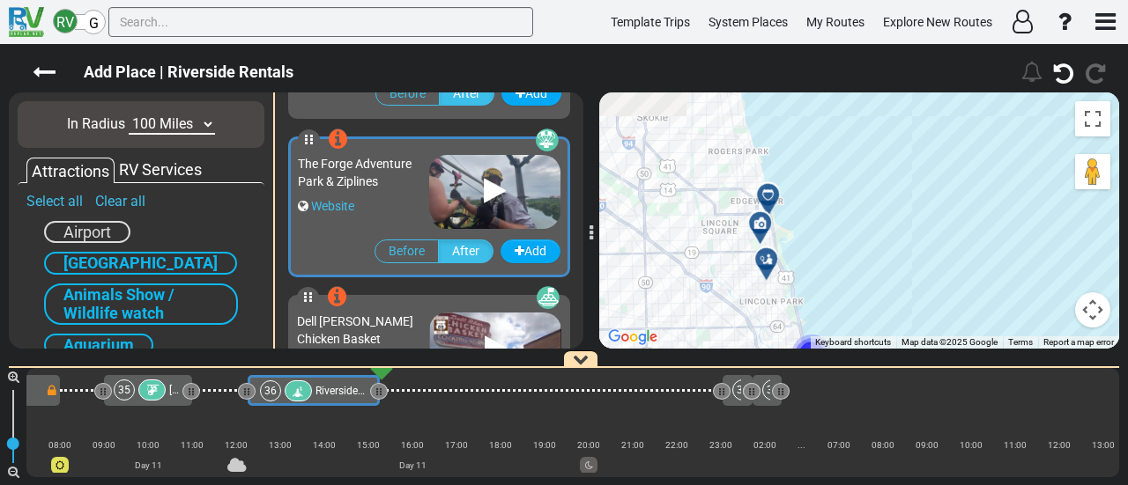
drag, startPoint x: 840, startPoint y: 177, endPoint x: 794, endPoint y: 263, distance: 98.2
click at [804, 258] on div "To activate drag with keyboard, press Alt + Enter. Once in keyboard drag state,…" at bounding box center [859, 221] width 520 height 256
click at [772, 193] on div at bounding box center [773, 202] width 29 height 27
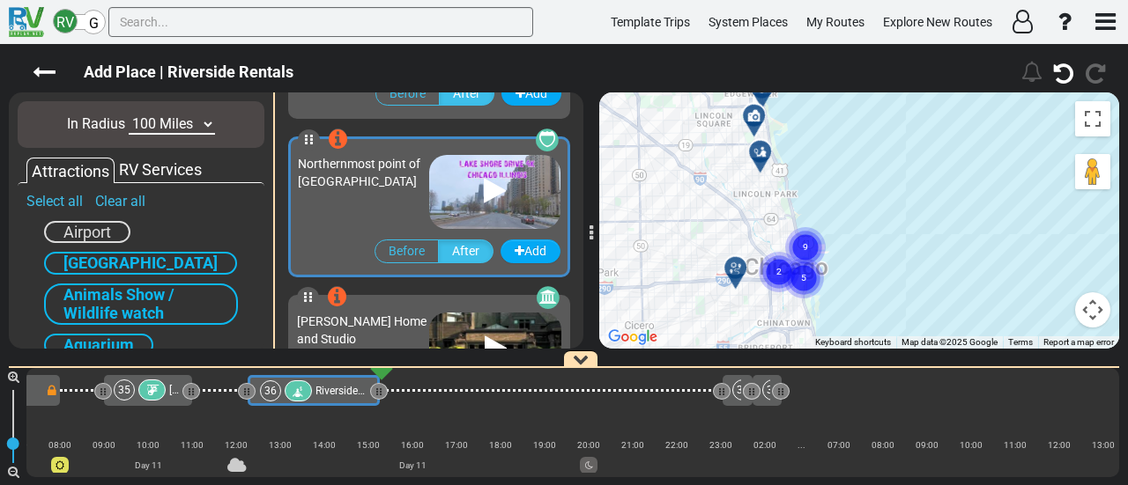
drag, startPoint x: 817, startPoint y: 322, endPoint x: 811, endPoint y: 119, distance: 203.6
click at [811, 119] on div "To activate drag with keyboard, press Alt + Enter. Once in keyboard drag state,…" at bounding box center [859, 221] width 520 height 256
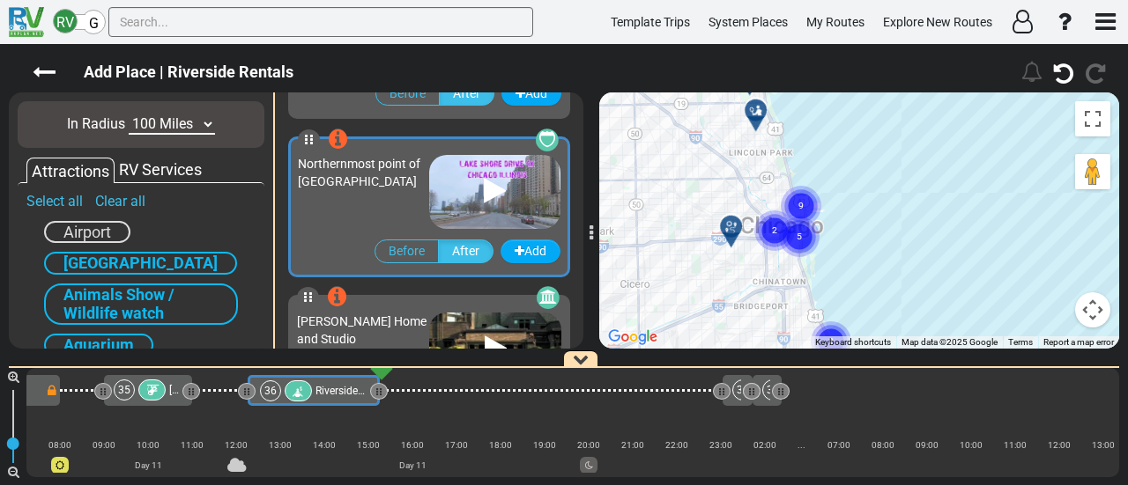
click at [803, 200] on icon "9" at bounding box center [801, 206] width 44 height 44
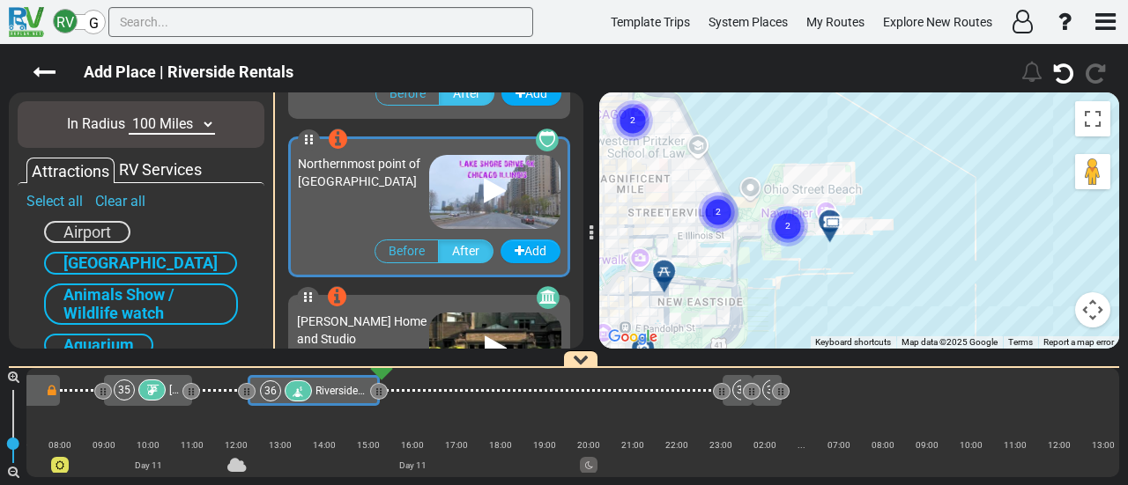
click at [766, 255] on div "To navigate, press the arrow keys. To activate drag with keyboard, press Alt + …" at bounding box center [859, 221] width 520 height 256
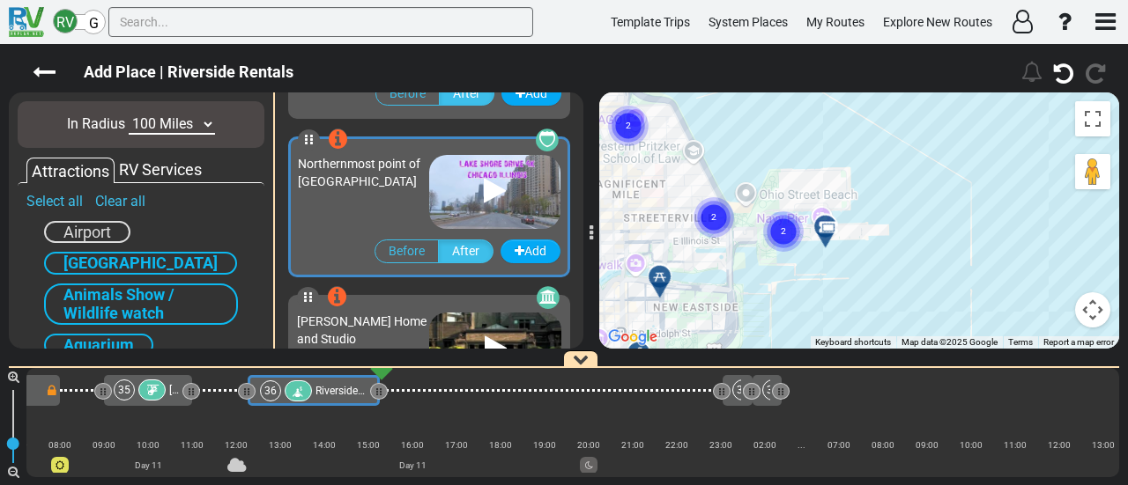
click at [834, 225] on div at bounding box center [831, 233] width 29 height 27
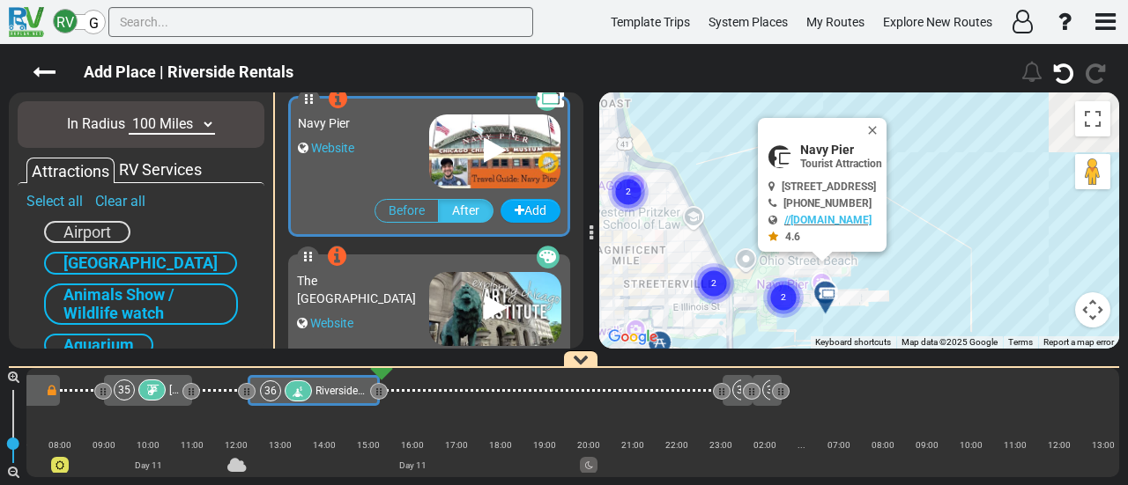
scroll to position [4912, 0]
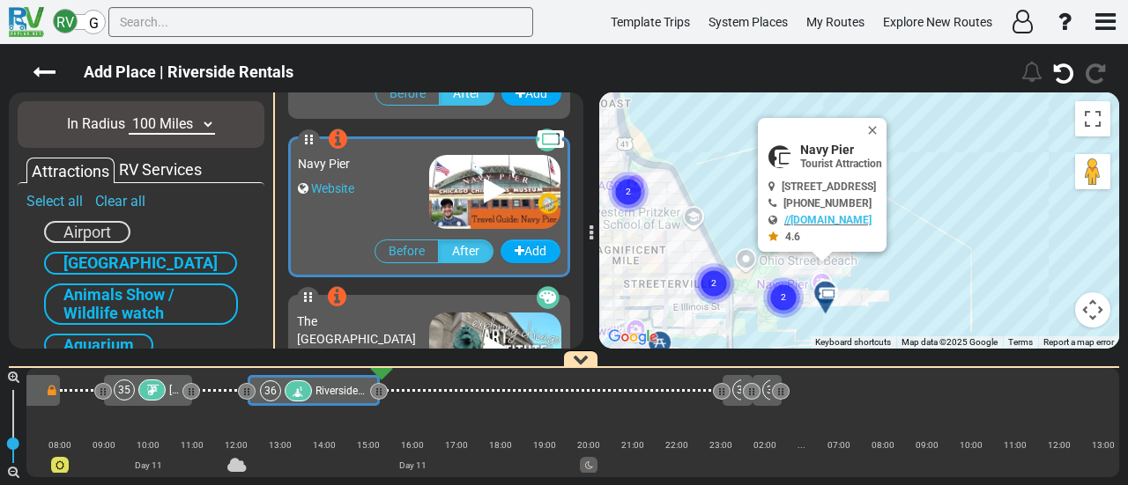
click at [145, 165] on div "RV Services" at bounding box center [161, 170] width 92 height 23
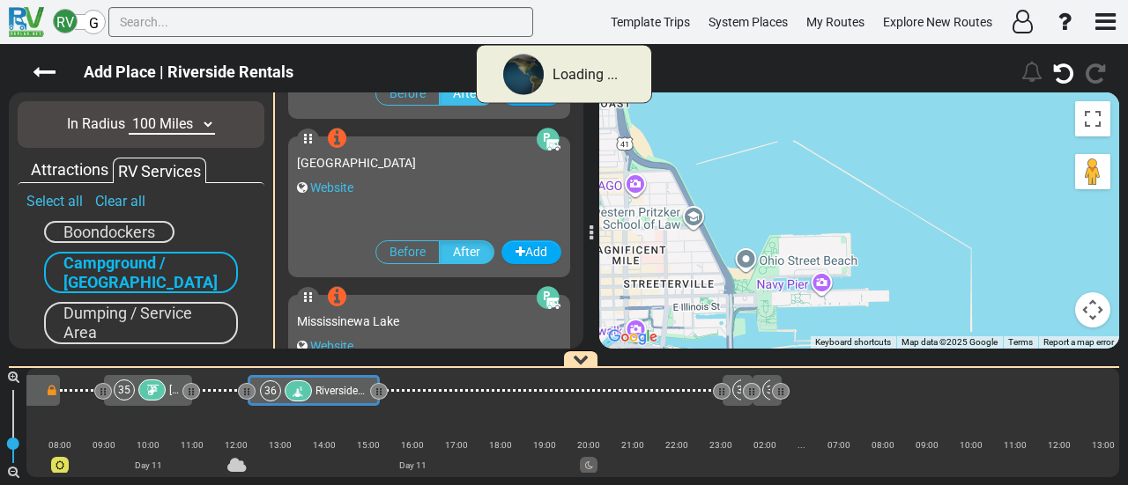
click at [120, 271] on span "Campground / [GEOGRAPHIC_DATA]" at bounding box center [140, 273] width 154 height 38
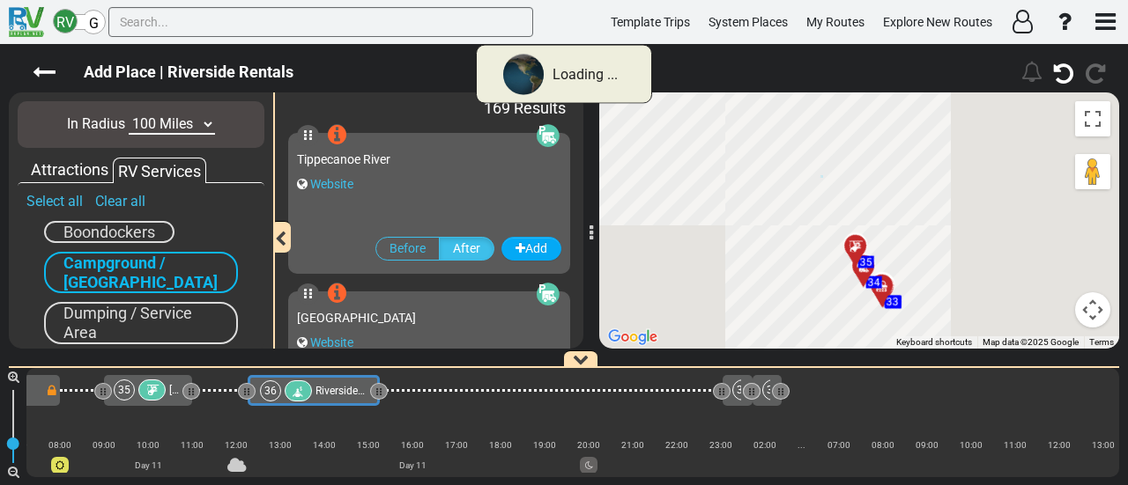
scroll to position [0, 0]
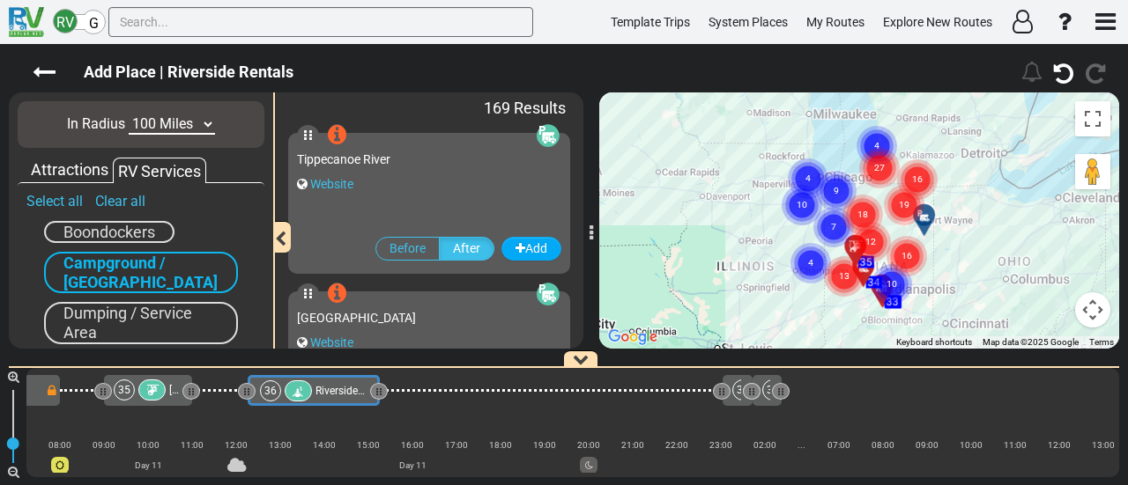
click at [151, 268] on span "Campground / [GEOGRAPHIC_DATA]" at bounding box center [140, 273] width 154 height 38
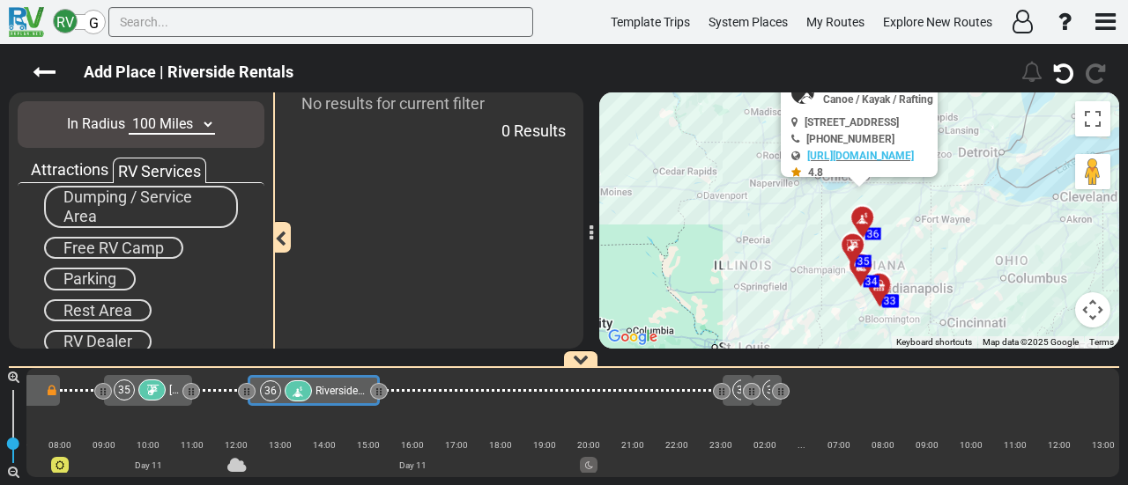
scroll to position [143, 0]
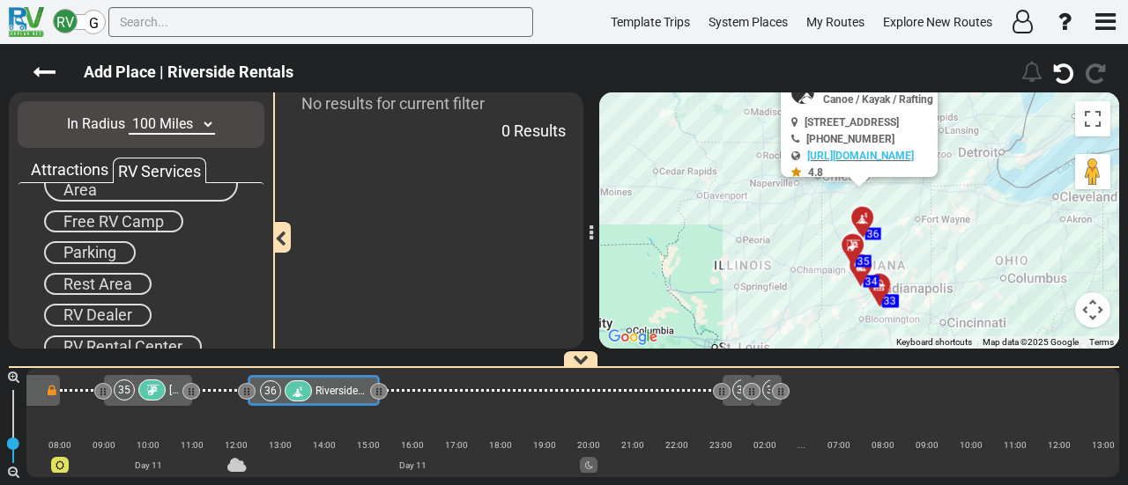
click at [114, 252] on span "Parking" at bounding box center [89, 252] width 53 height 19
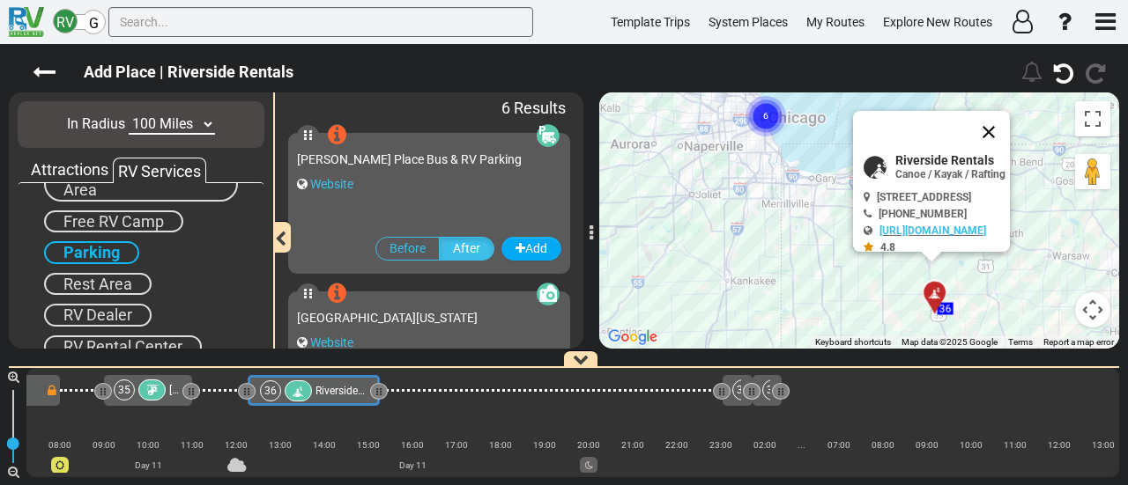
click at [1010, 121] on button "Close" at bounding box center [988, 132] width 42 height 42
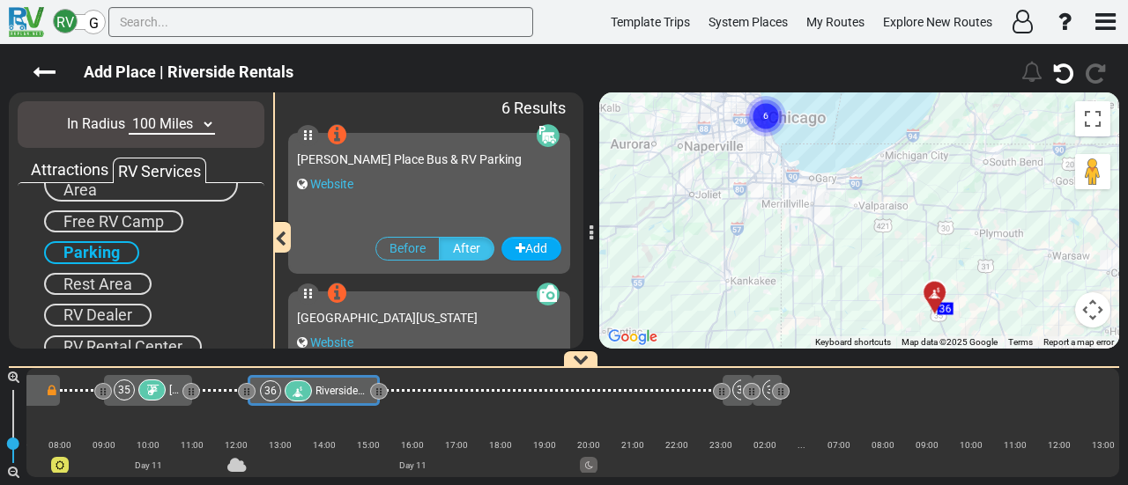
click at [770, 112] on circle "Cluster of 6 markers" at bounding box center [765, 116] width 41 height 41
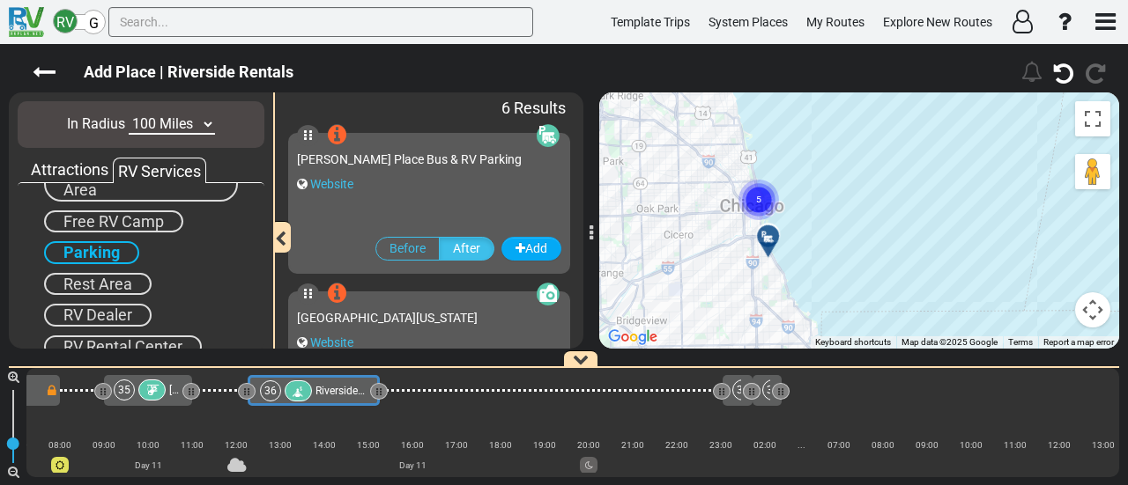
drag, startPoint x: 764, startPoint y: 130, endPoint x: 782, endPoint y: 266, distance: 136.9
click at [783, 262] on div "To navigate, press the arrow keys. To activate drag with keyboard, press Alt + …" at bounding box center [859, 221] width 520 height 256
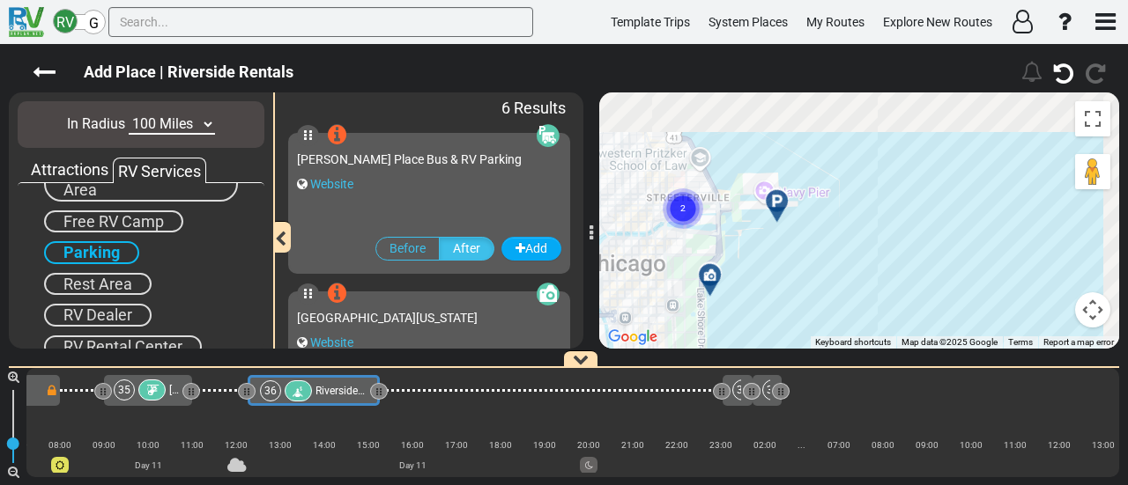
drag, startPoint x: 752, startPoint y: 185, endPoint x: 732, endPoint y: 255, distance: 73.3
click at [732, 255] on div "To navigate, press the arrow keys. To activate drag with keyboard, press Alt + …" at bounding box center [859, 221] width 520 height 256
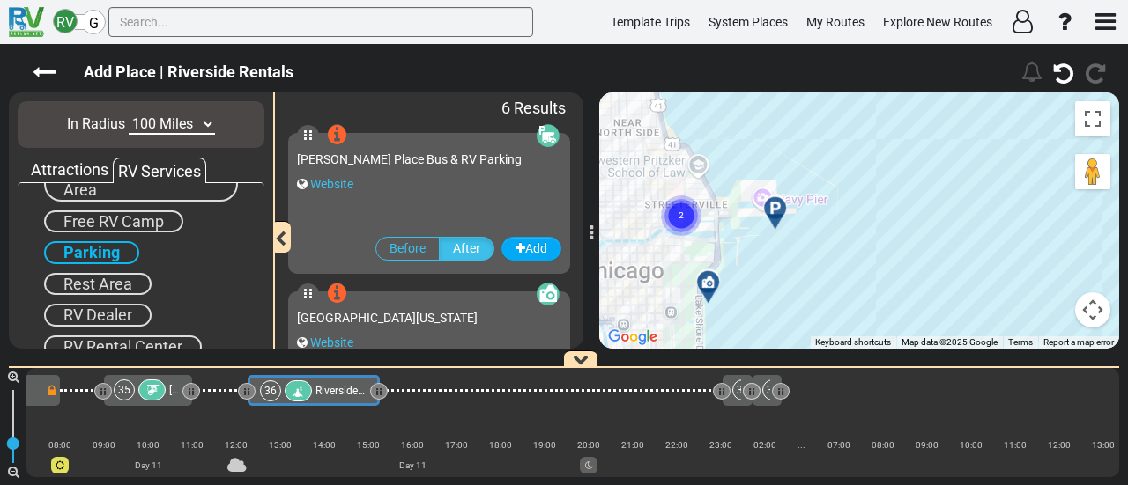
click at [777, 204] on icon at bounding box center [774, 208] width 12 height 12
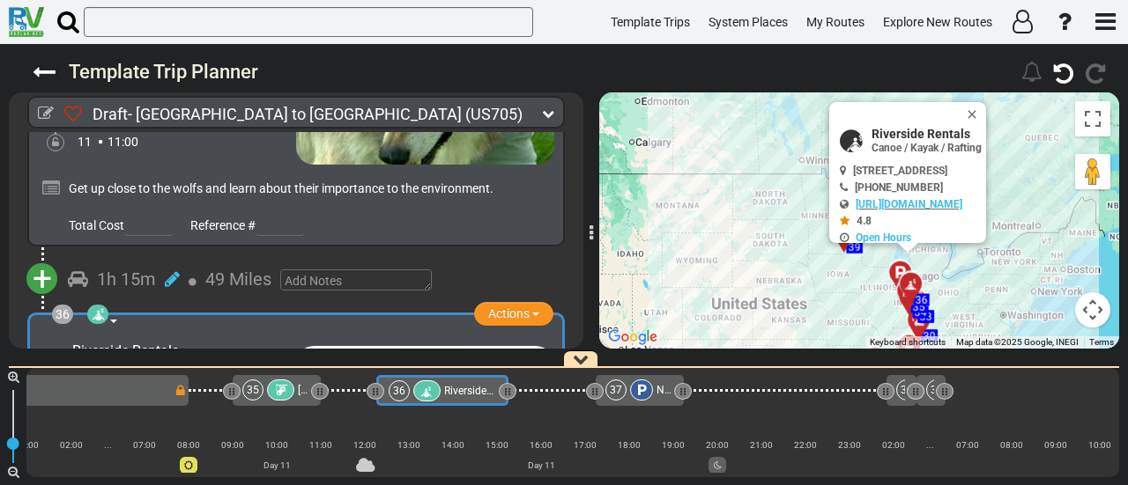
scroll to position [0, 8123]
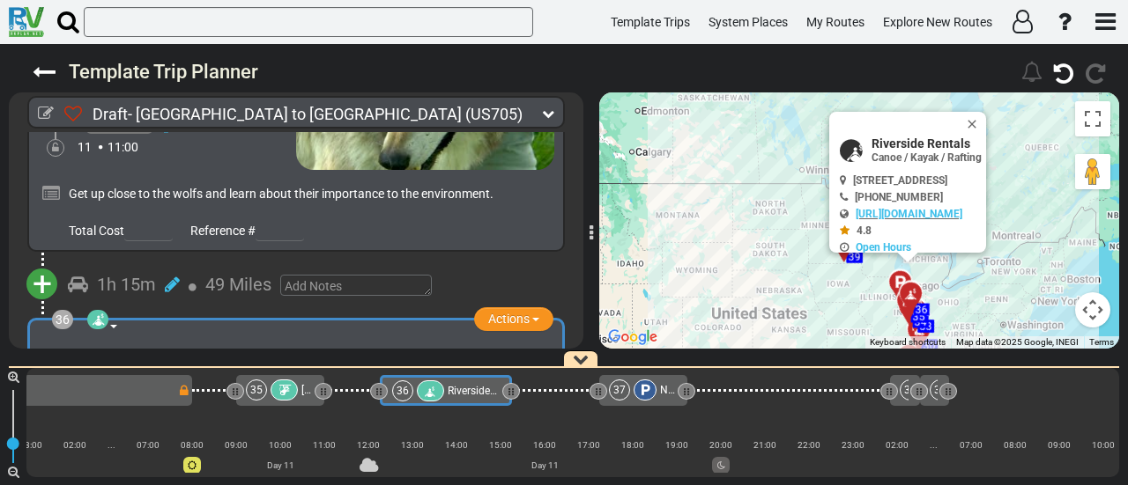
click at [620, 395] on div "37" at bounding box center [619, 390] width 21 height 21
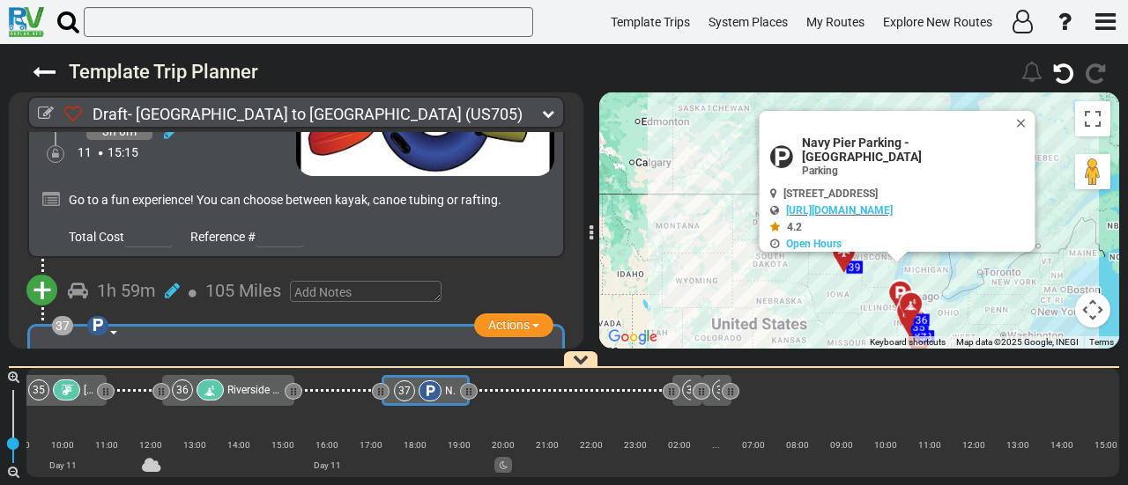
scroll to position [0, 8343]
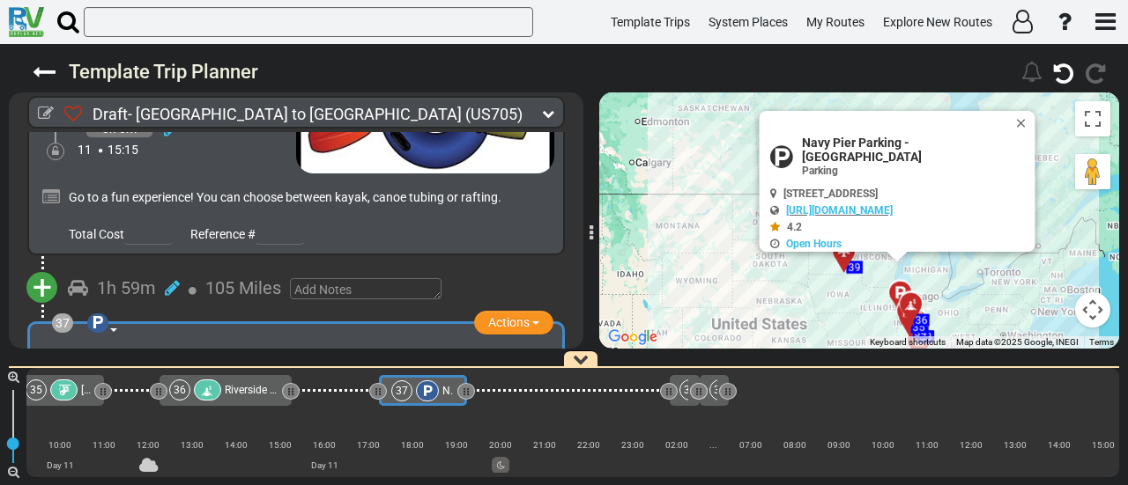
click at [250, 385] on span "Riverside Rentals" at bounding box center [265, 390] width 80 height 12
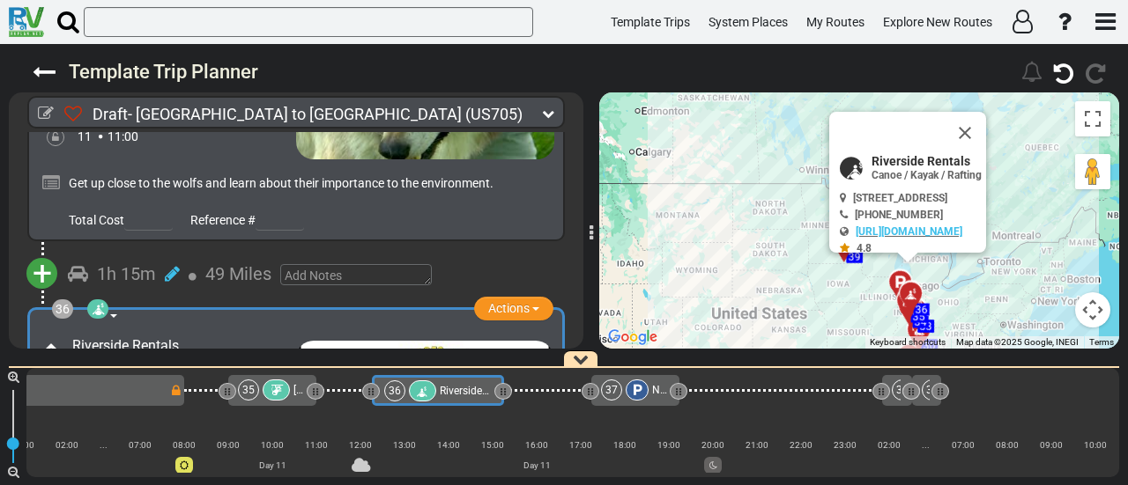
scroll to position [0, 8123]
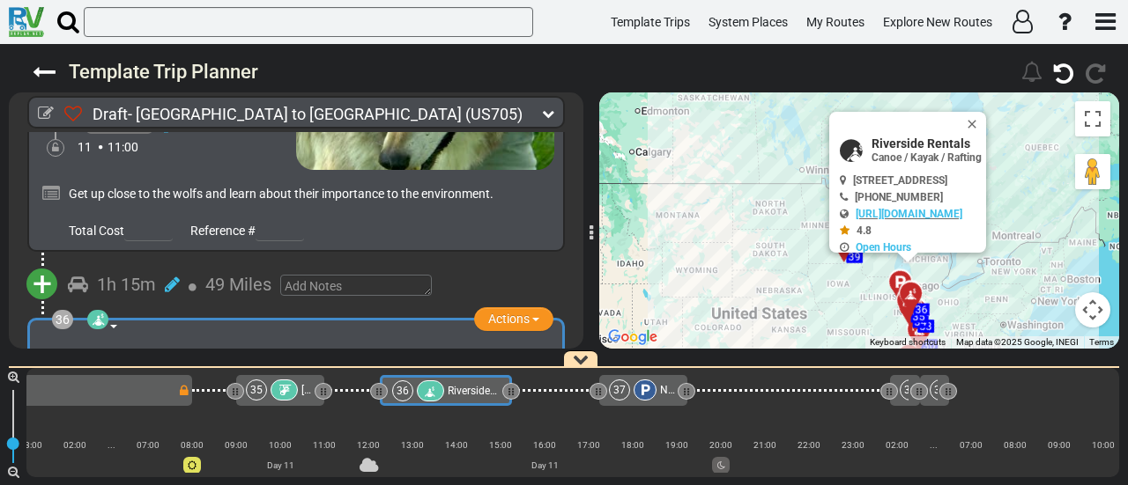
click at [263, 385] on div "35" at bounding box center [256, 390] width 21 height 21
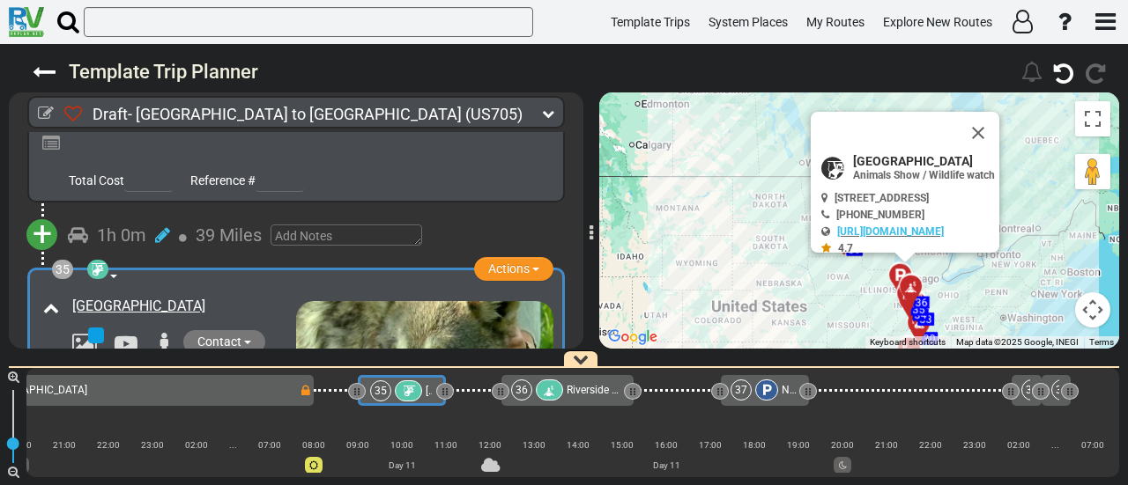
scroll to position [0, 7980]
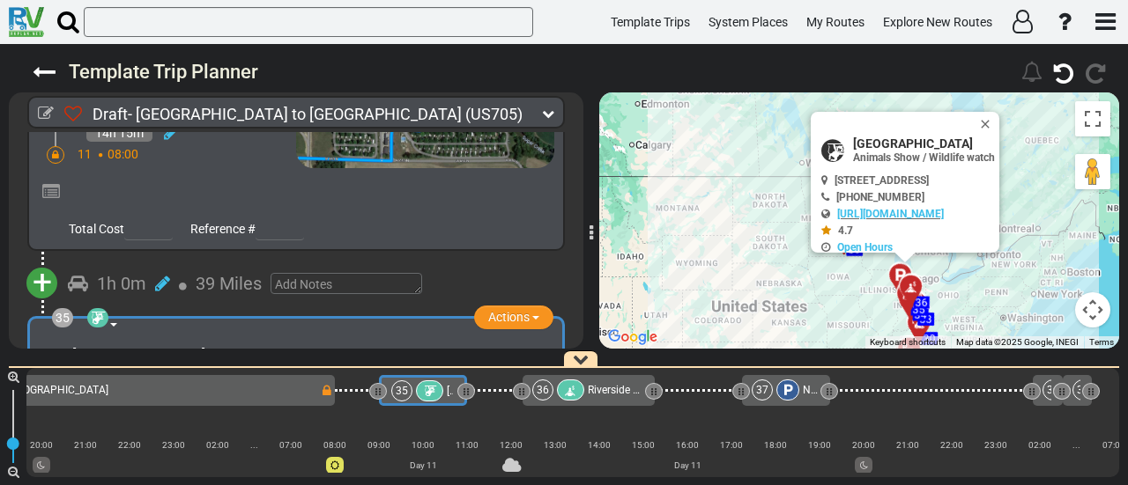
click at [596, 394] on span "Riverside Rentals" at bounding box center [628, 390] width 80 height 12
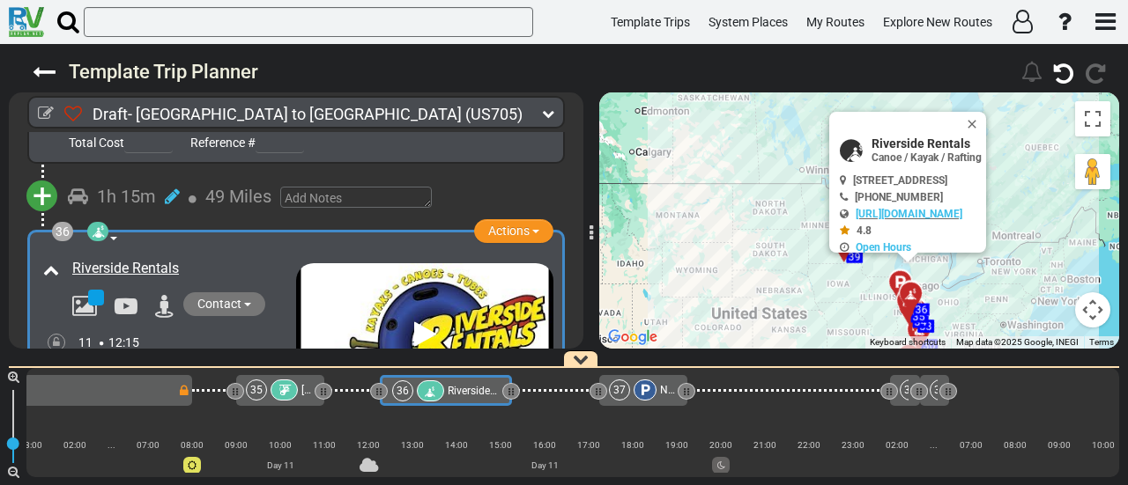
scroll to position [12290, 0]
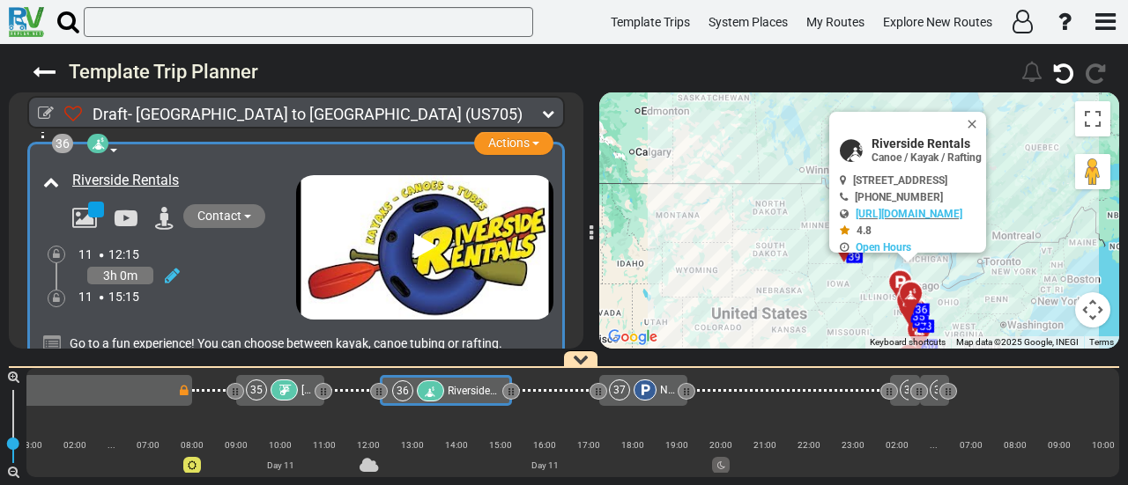
click at [47, 415] on span "+" at bounding box center [42, 435] width 19 height 41
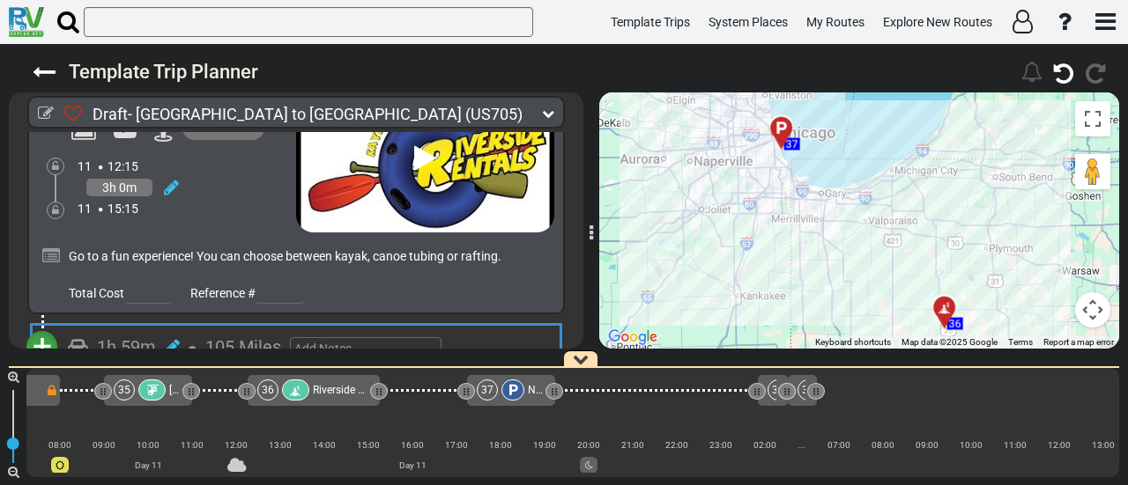
click at [125, 390] on li "Add Campground" at bounding box center [96, 401] width 139 height 23
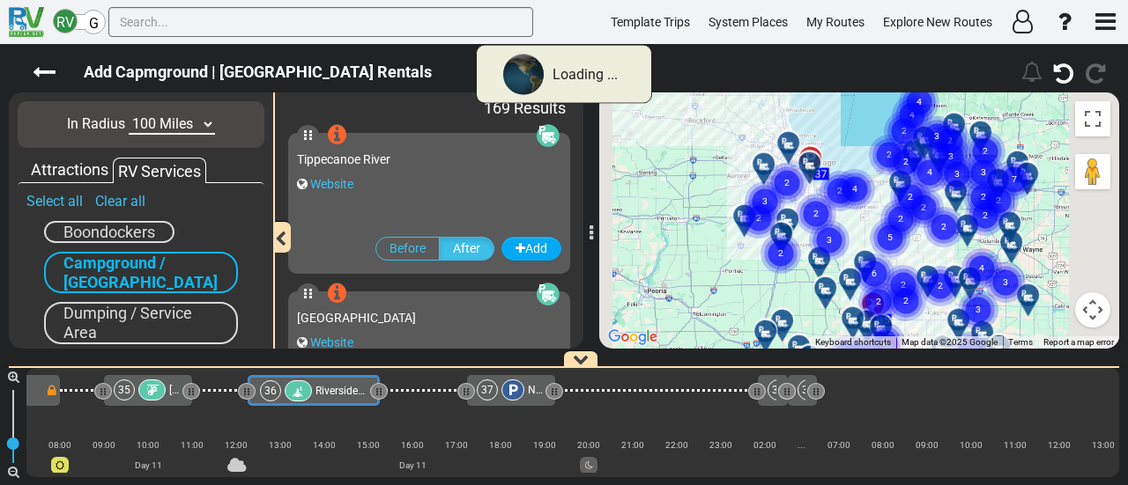
click at [160, 122] on select "10 Miles 50 Miles 100 Miles 250 Miles 500 Miles 1000 Miles" at bounding box center [172, 125] width 86 height 20
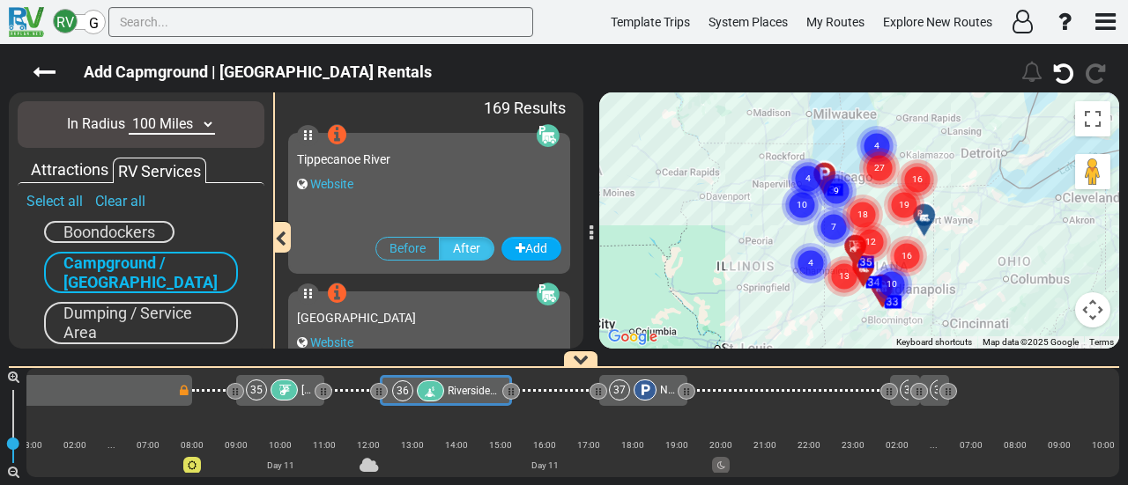
select select "number:50"
click at [129, 115] on select "10 Miles 50 Miles 100 Miles 250 Miles 500 Miles 1000 Miles" at bounding box center [172, 125] width 86 height 20
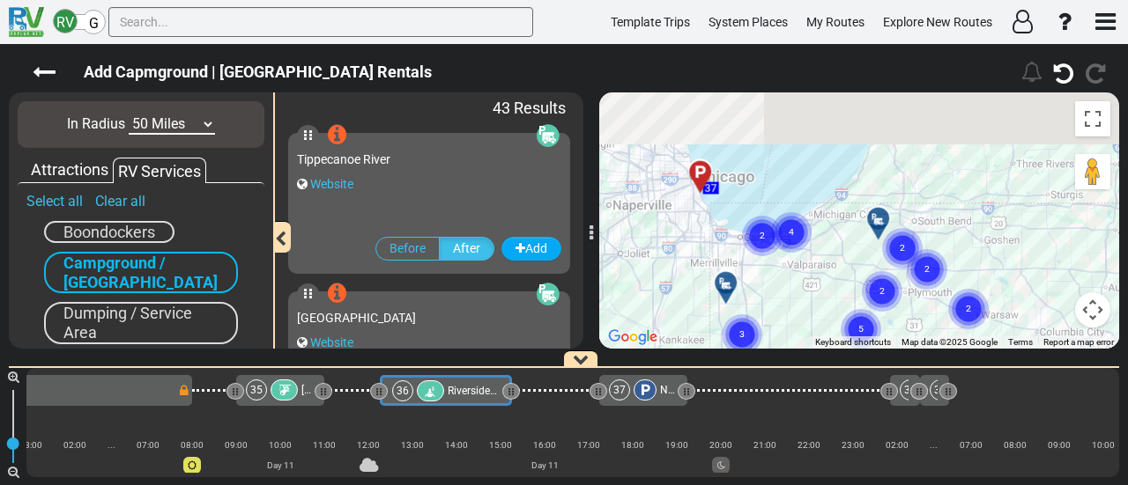
drag, startPoint x: 803, startPoint y: 177, endPoint x: 793, endPoint y: 301, distance: 124.7
click at [793, 301] on div "To activate drag with keyboard, press Alt + Enter. Once in keyboard drag state,…" at bounding box center [859, 221] width 520 height 256
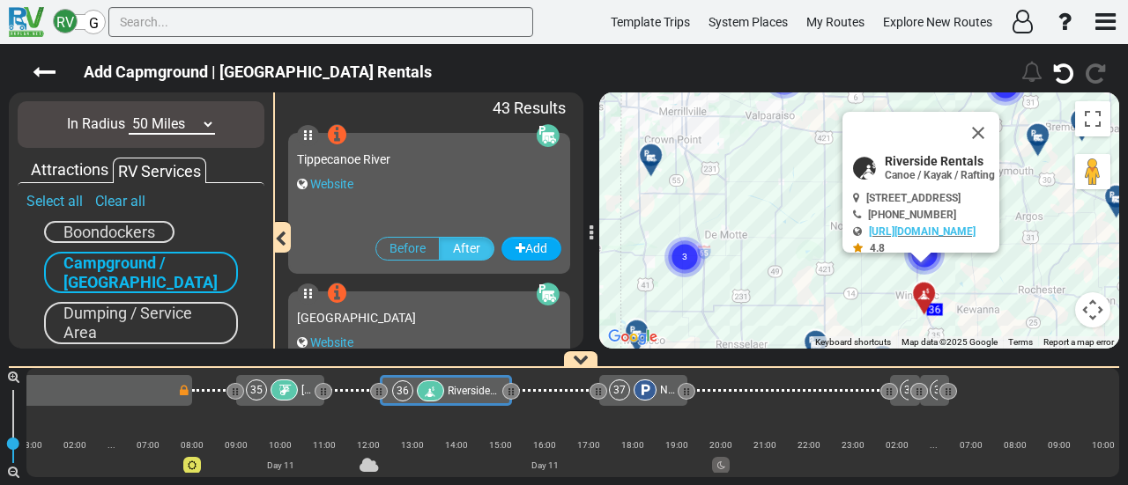
click at [999, 133] on button "Close" at bounding box center [978, 133] width 42 height 42
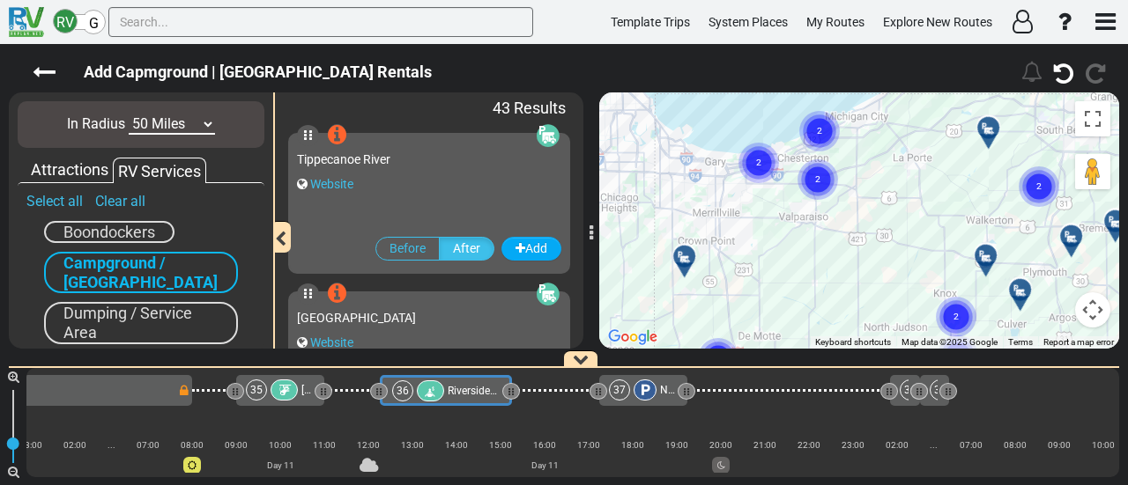
drag, startPoint x: 905, startPoint y: 186, endPoint x: 895, endPoint y: 253, distance: 67.7
click at [928, 272] on div "To activate drag with keyboard, press Alt + Enter. Once in keyboard drag state,…" at bounding box center [859, 221] width 520 height 256
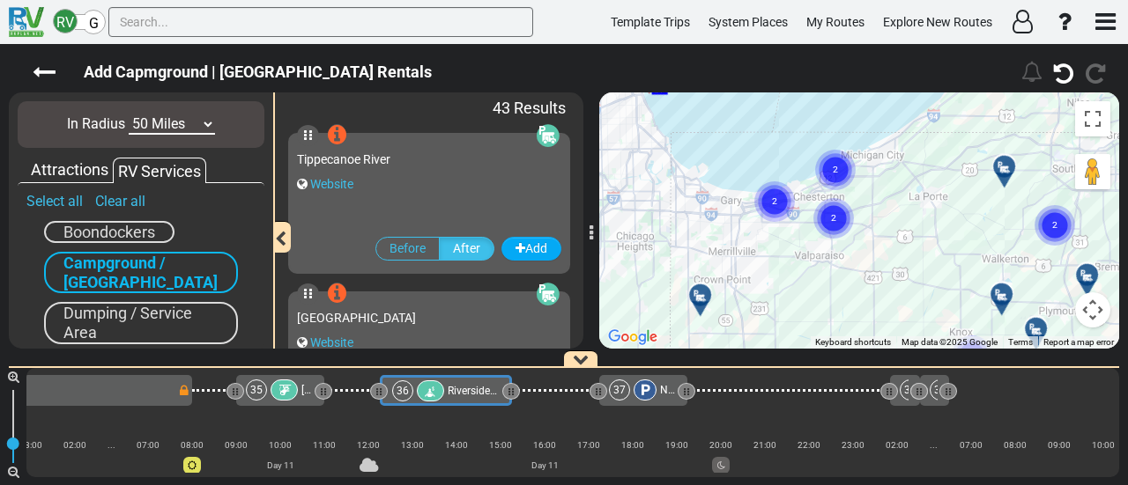
click at [842, 218] on circle "Cluster of 2 markers" at bounding box center [833, 218] width 41 height 41
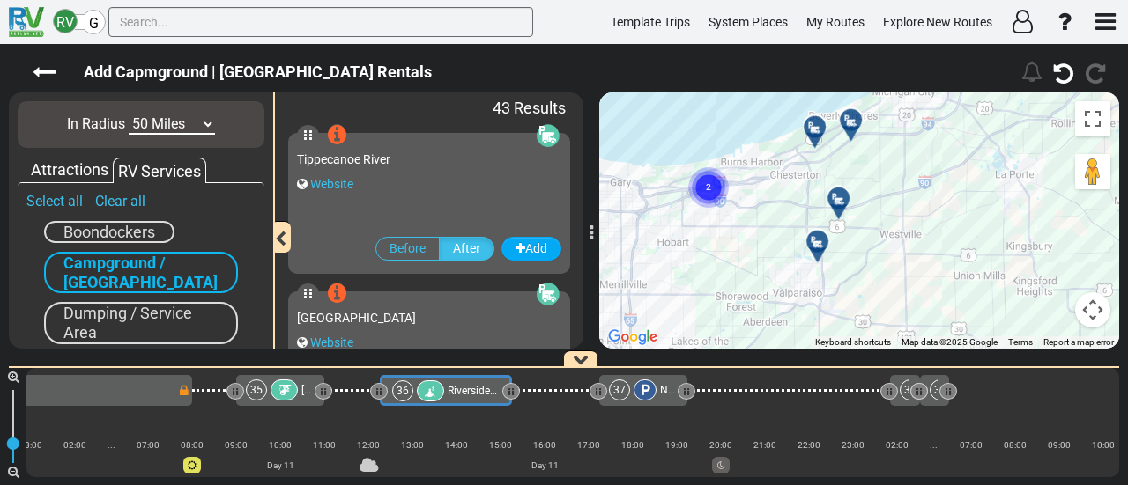
click at [825, 238] on div at bounding box center [823, 248] width 29 height 27
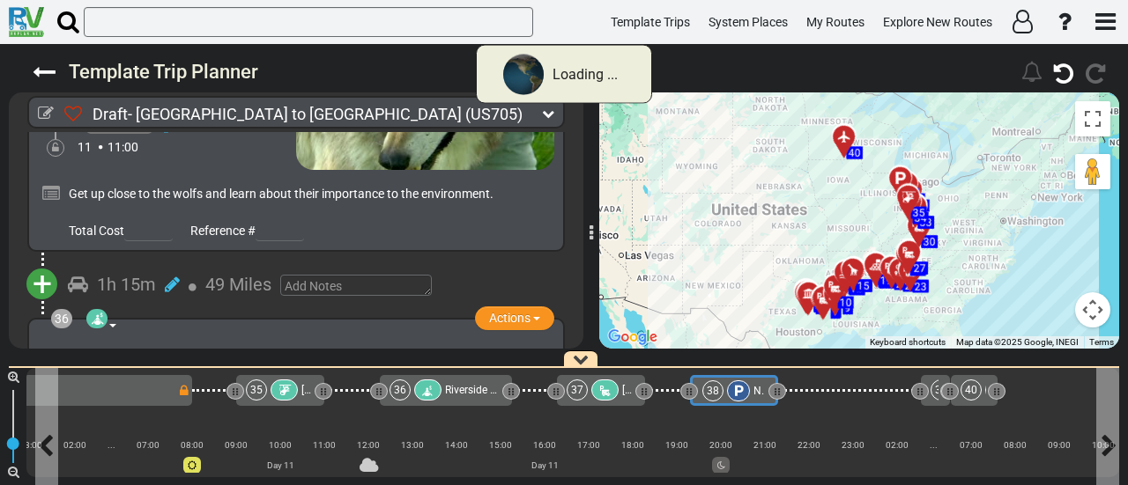
click at [754, 395] on span "Navy Pier Parking - [GEOGRAPHIC_DATA]" at bounding box center [850, 391] width 195 height 12
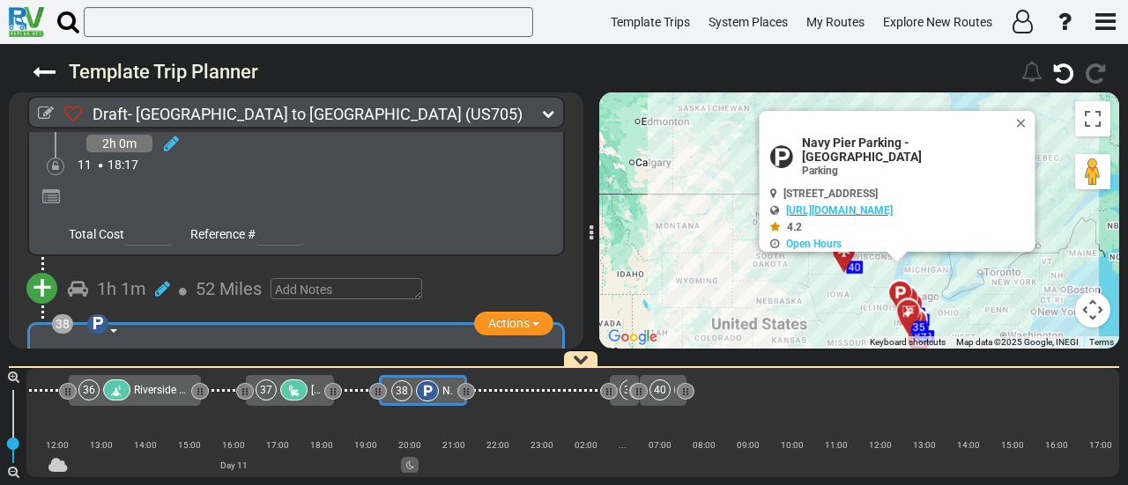
click at [290, 387] on icon at bounding box center [293, 391] width 15 height 12
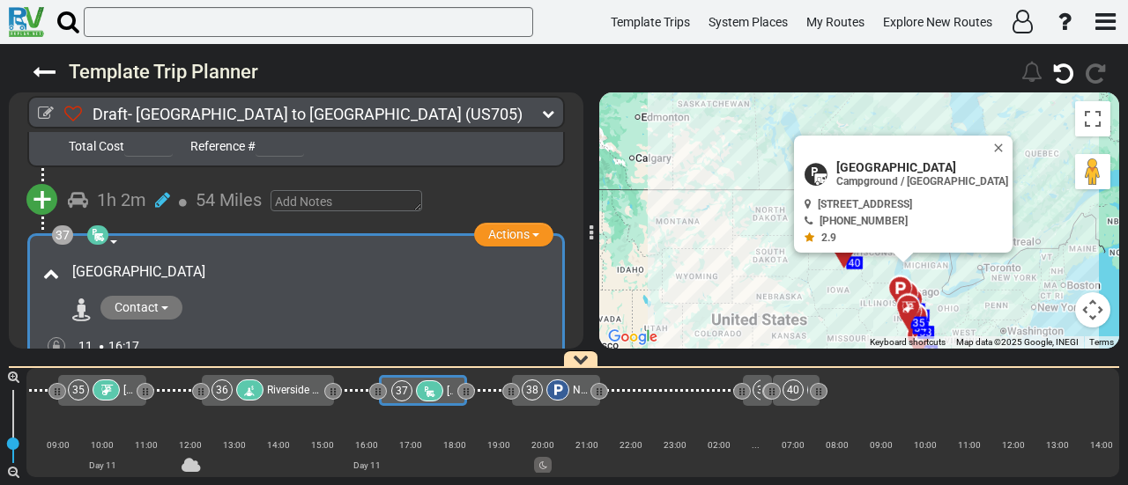
click at [174, 359] on icon at bounding box center [172, 368] width 15 height 18
click at [159, 333] on icon at bounding box center [155, 347] width 16 height 28
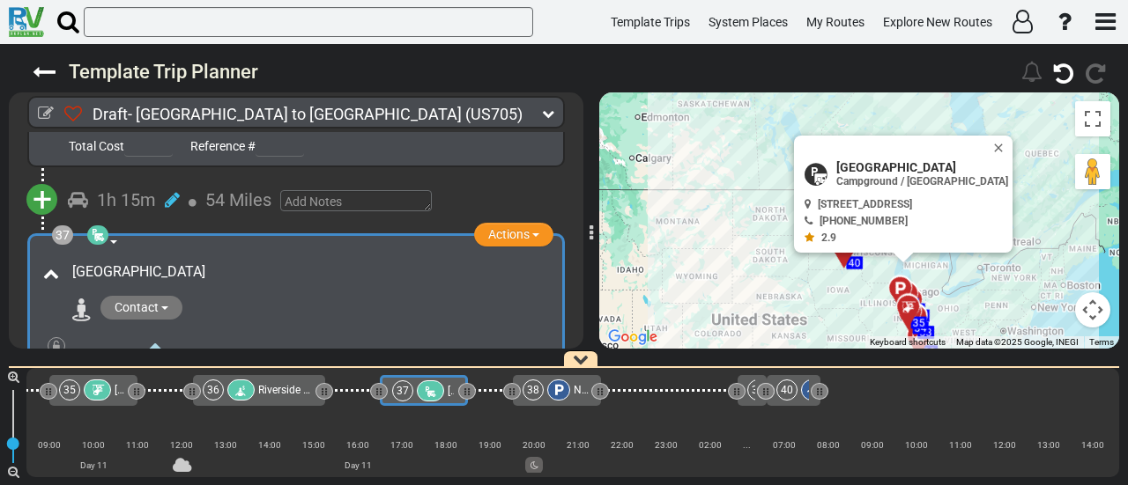
click at [301, 389] on span "Riverside Rentals" at bounding box center [298, 390] width 80 height 12
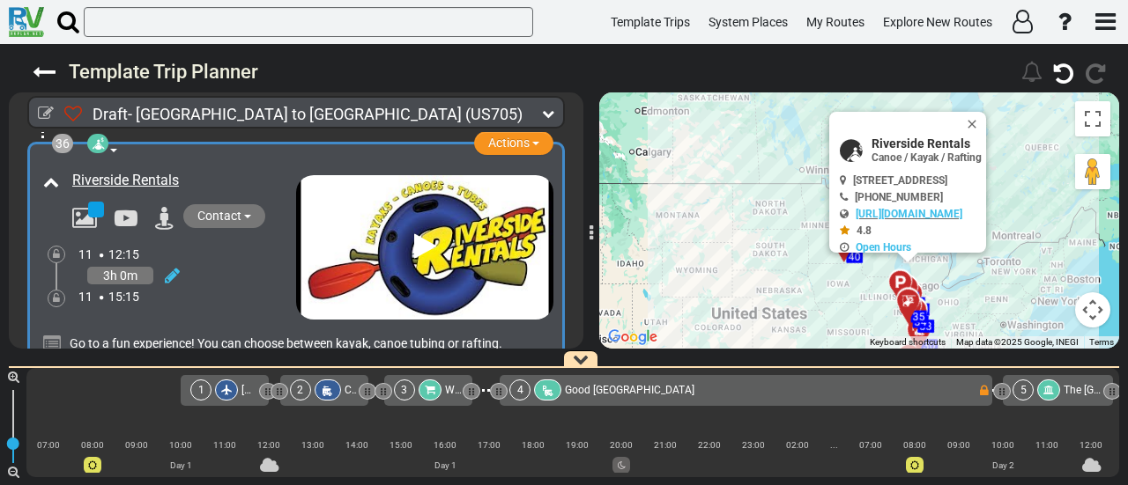
scroll to position [0, 8123]
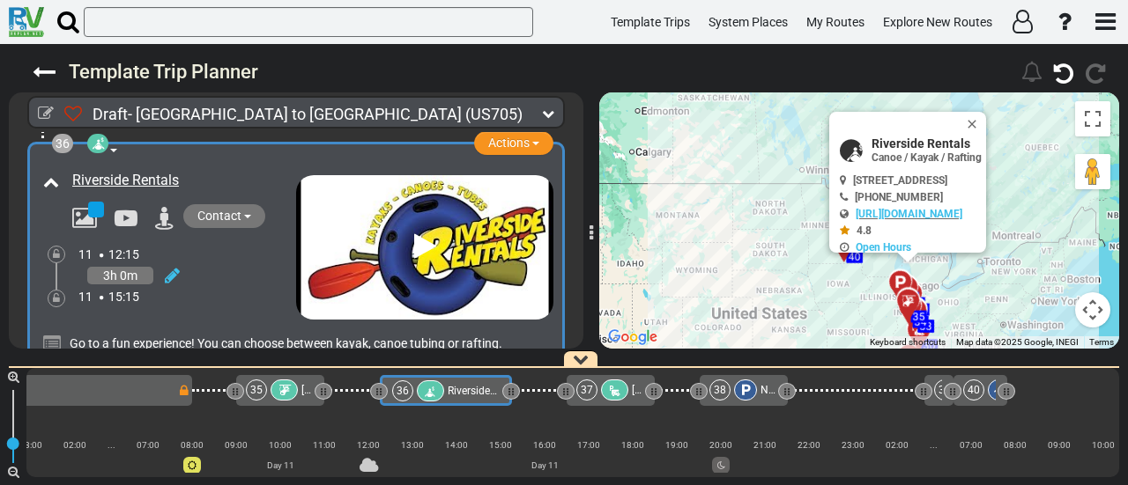
click at [616, 391] on icon at bounding box center [614, 391] width 15 height 12
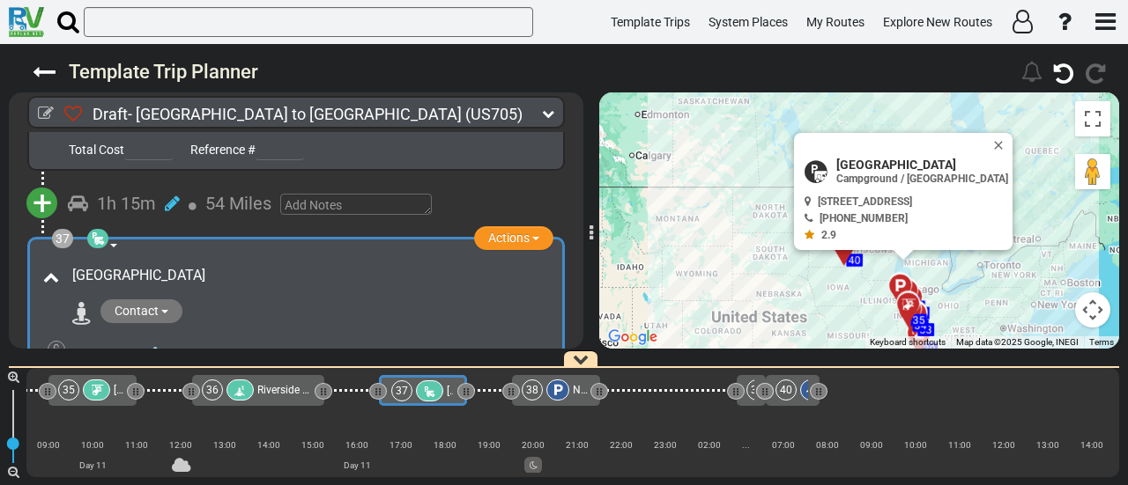
scroll to position [12523, 0]
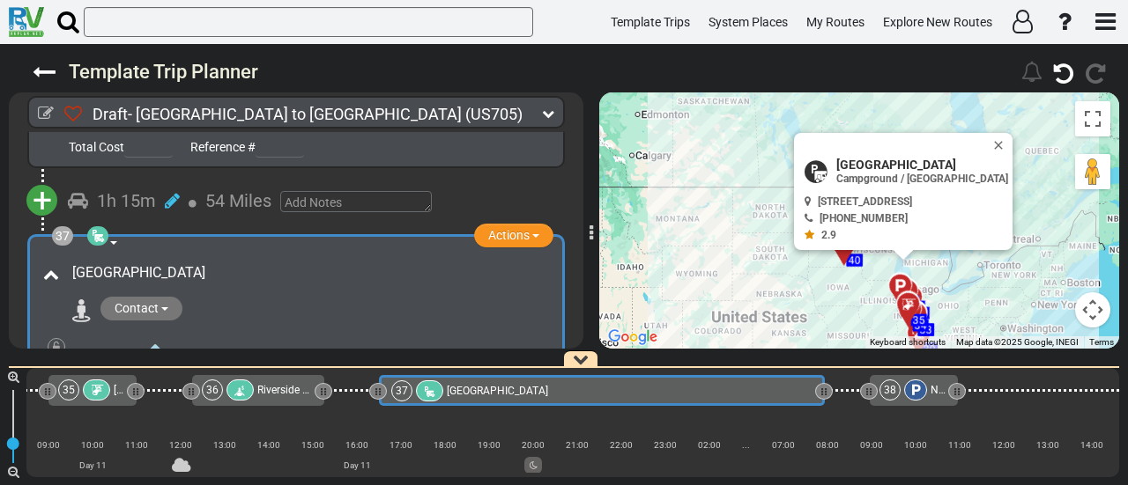
drag, startPoint x: 469, startPoint y: 391, endPoint x: 826, endPoint y: 424, distance: 359.2
click at [826, 424] on div "1 [GEOGRAPHIC_DATA]/[GEOGRAPHIC_DATA] DFW" at bounding box center [572, 422] width 1092 height 109
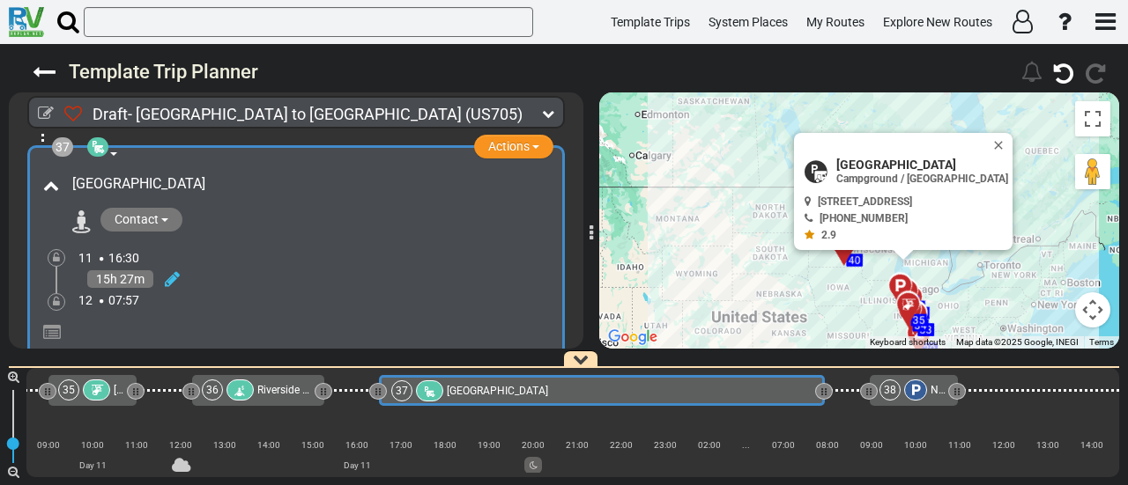
scroll to position [12612, 0]
click at [163, 267] on div at bounding box center [169, 280] width 22 height 26
click at [172, 270] on icon at bounding box center [172, 279] width 15 height 18
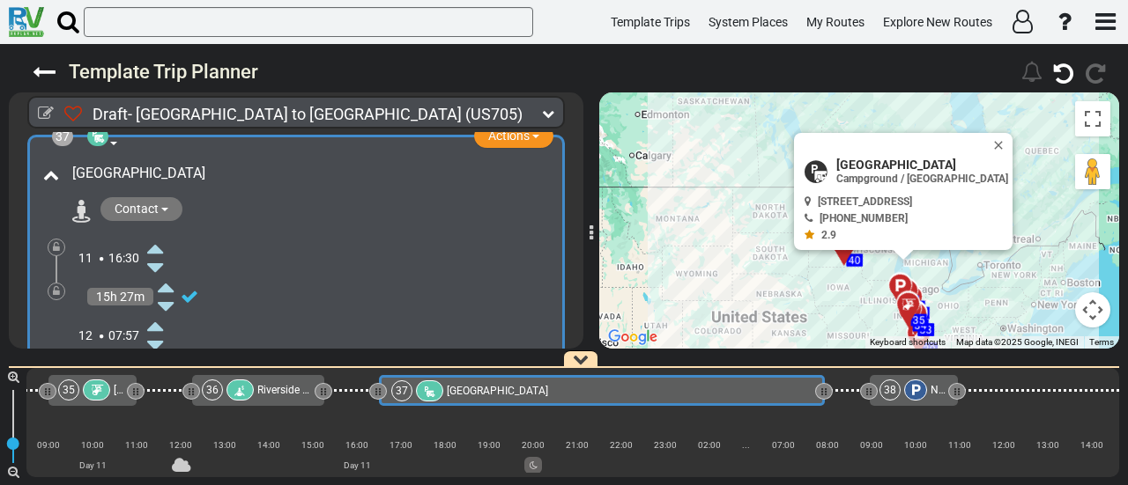
click at [152, 312] on icon at bounding box center [155, 326] width 16 height 28
click at [60, 283] on div at bounding box center [57, 292] width 18 height 18
click at [54, 286] on icon at bounding box center [56, 291] width 7 height 11
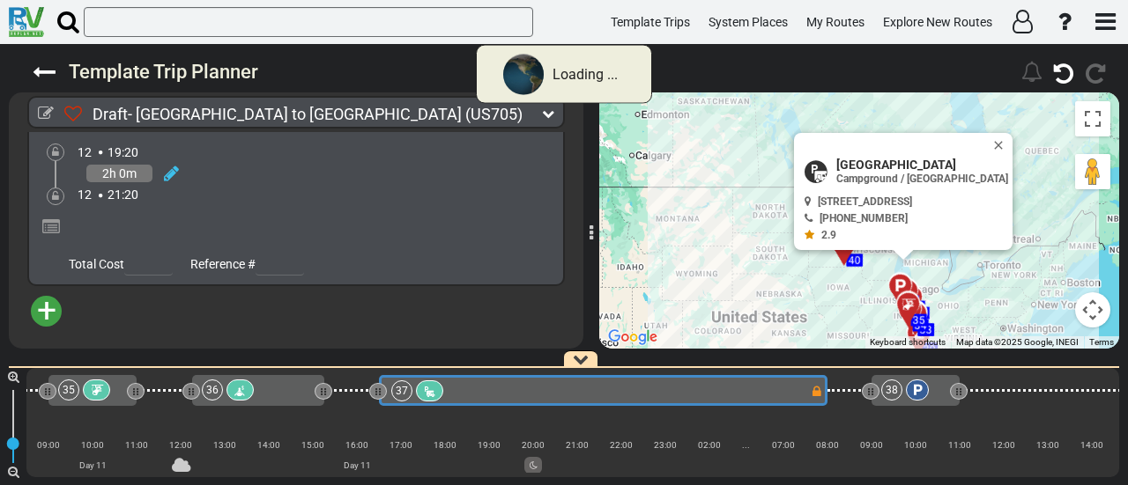
scroll to position [10988, 0]
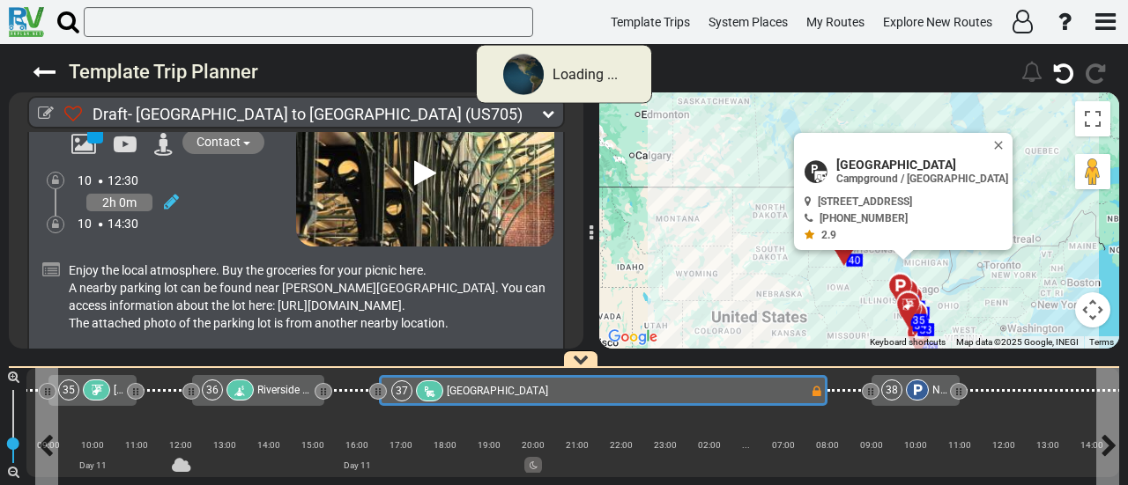
click at [277, 394] on span "Riverside Rentals" at bounding box center [297, 390] width 80 height 12
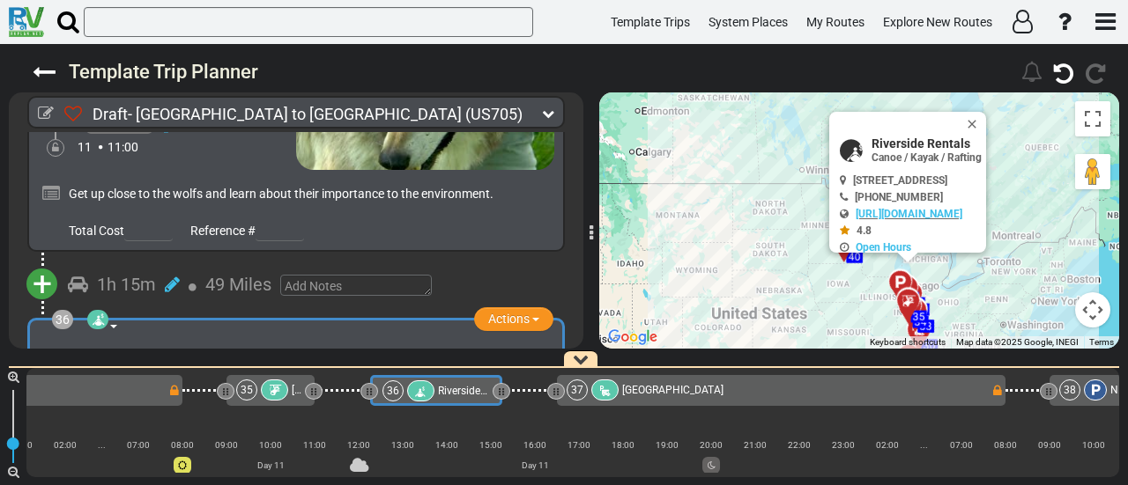
scroll to position [0, 8123]
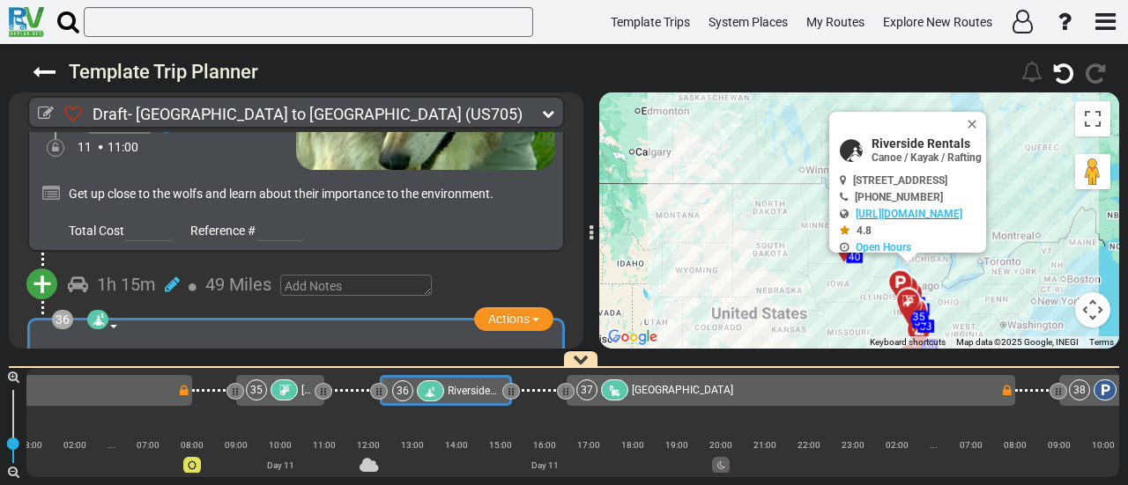
click at [274, 384] on div at bounding box center [283, 390] width 27 height 21
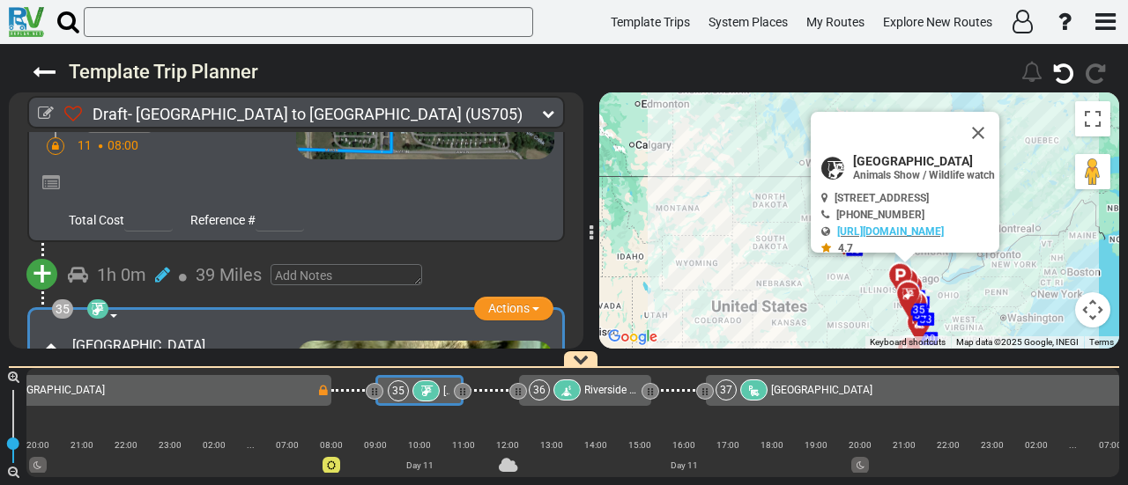
scroll to position [0, 7980]
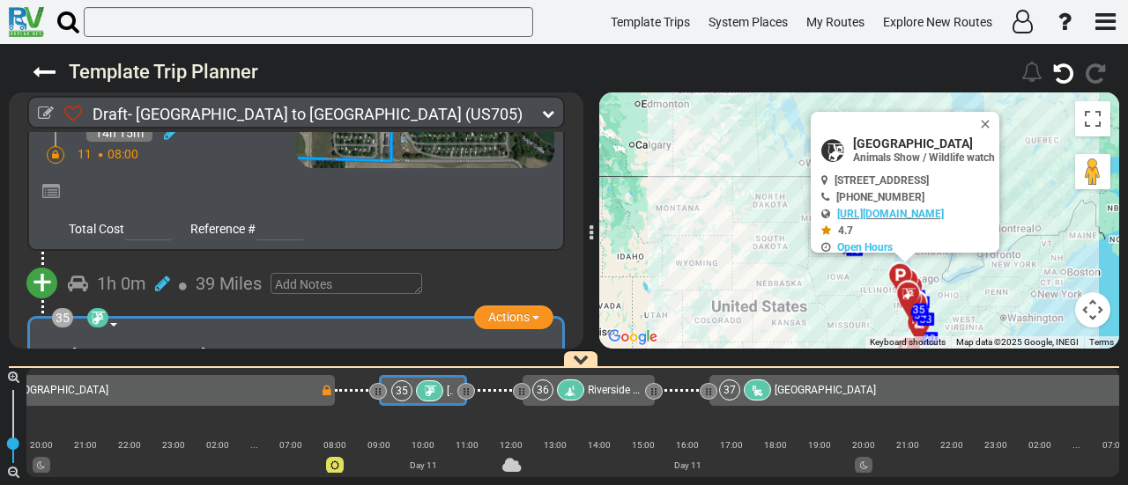
click at [777, 392] on span "[GEOGRAPHIC_DATA]" at bounding box center [824, 390] width 101 height 12
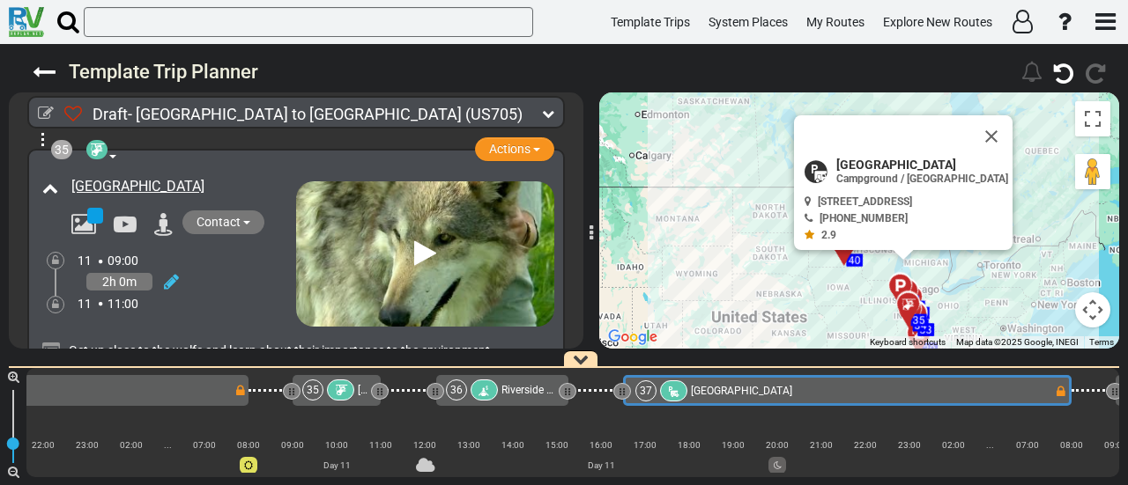
scroll to position [0, 0]
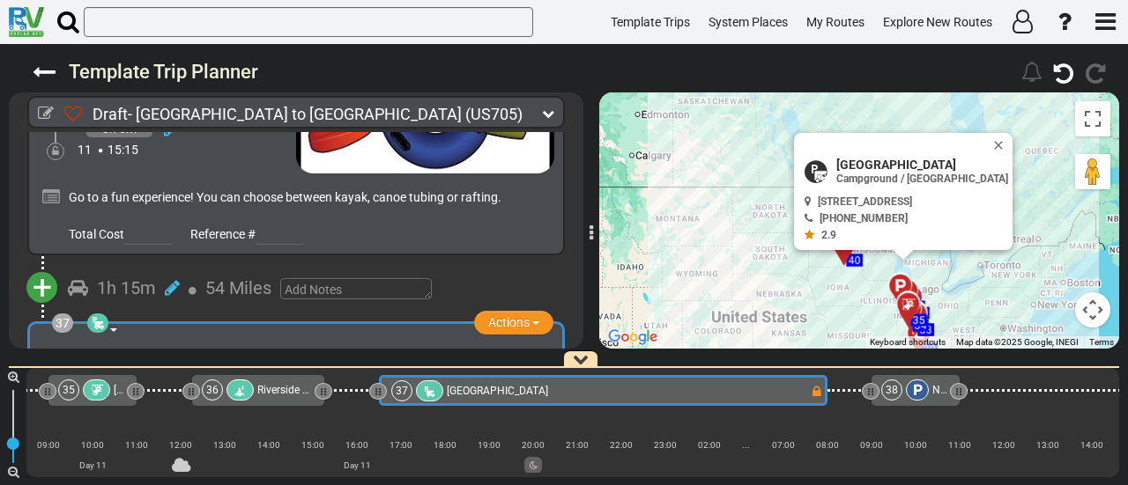
click at [102, 389] on icon at bounding box center [96, 391] width 15 height 12
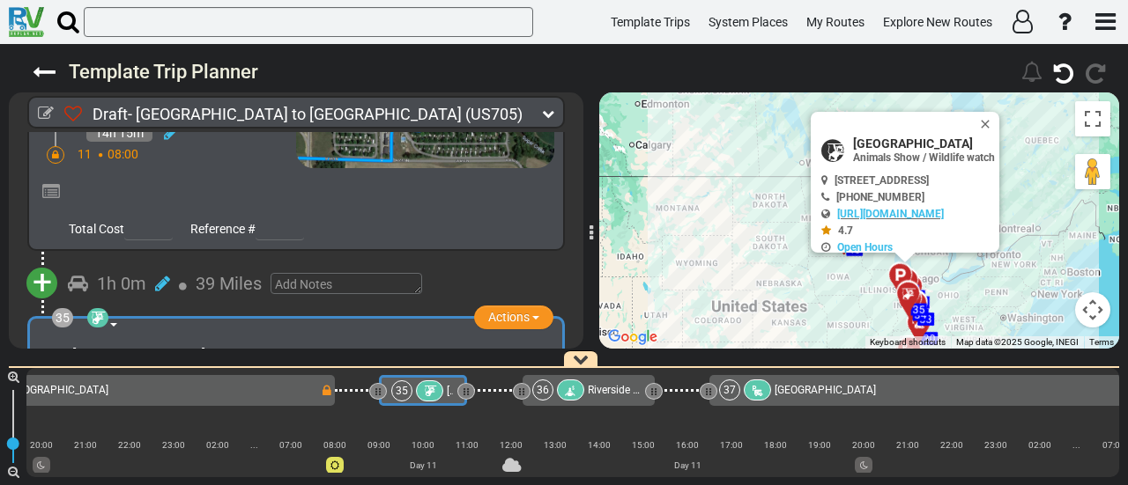
click at [143, 394] on div "34 [GEOGRAPHIC_DATA]" at bounding box center [136, 390] width 368 height 21
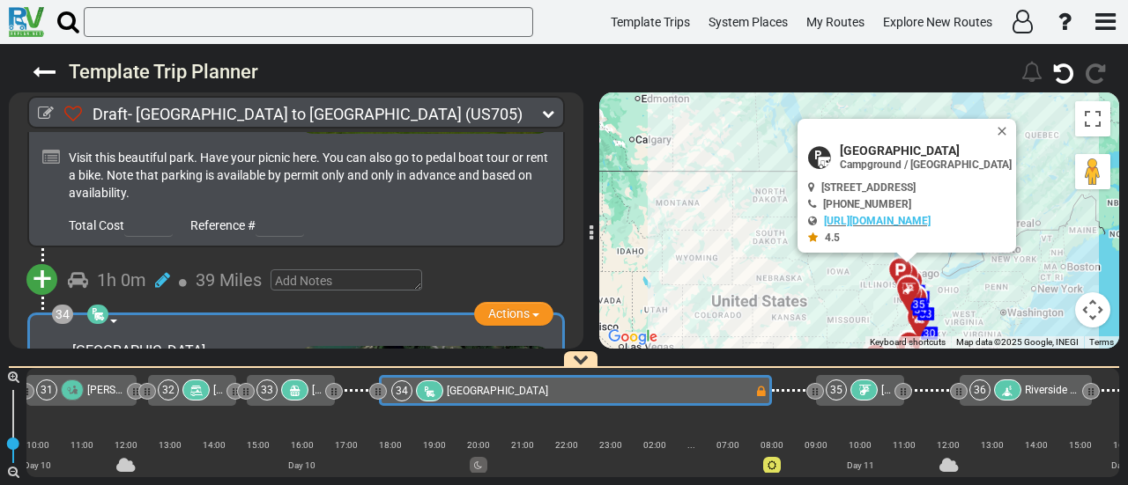
click at [1031, 387] on span "Riverside Rentals" at bounding box center [1065, 390] width 80 height 12
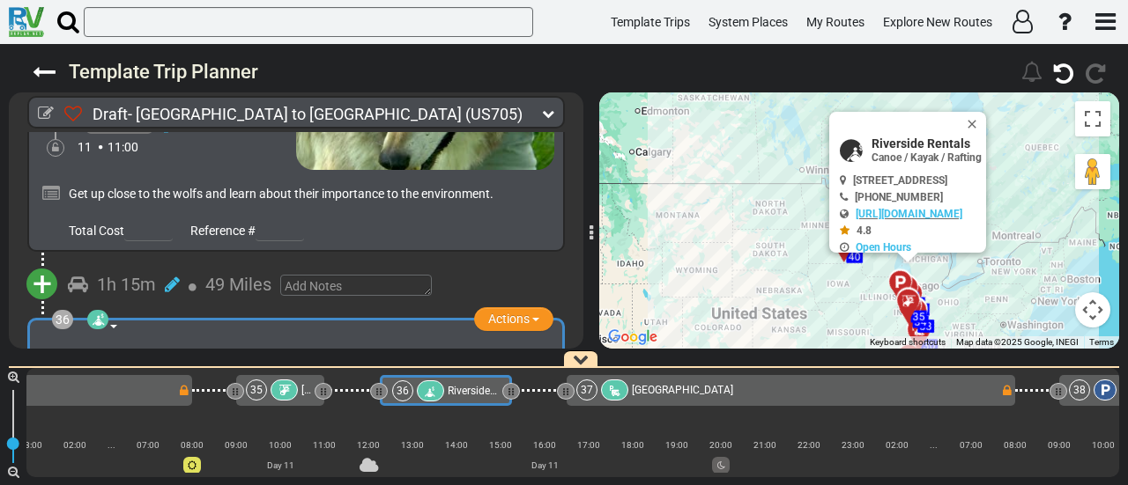
click at [937, 391] on div "37 [GEOGRAPHIC_DATA]" at bounding box center [787, 390] width 423 height 21
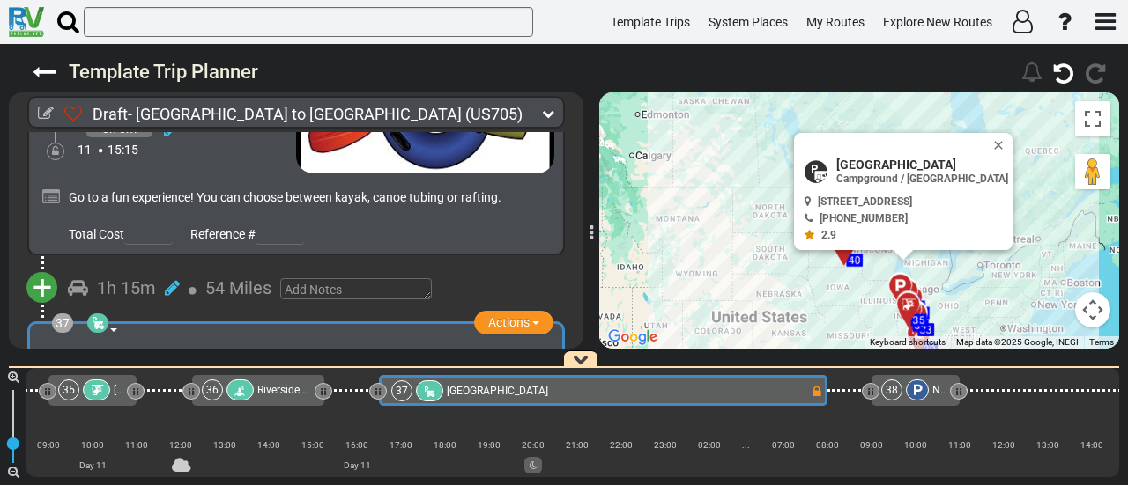
click at [896, 164] on span "[GEOGRAPHIC_DATA]" at bounding box center [922, 165] width 172 height 14
copy div "[GEOGRAPHIC_DATA]"
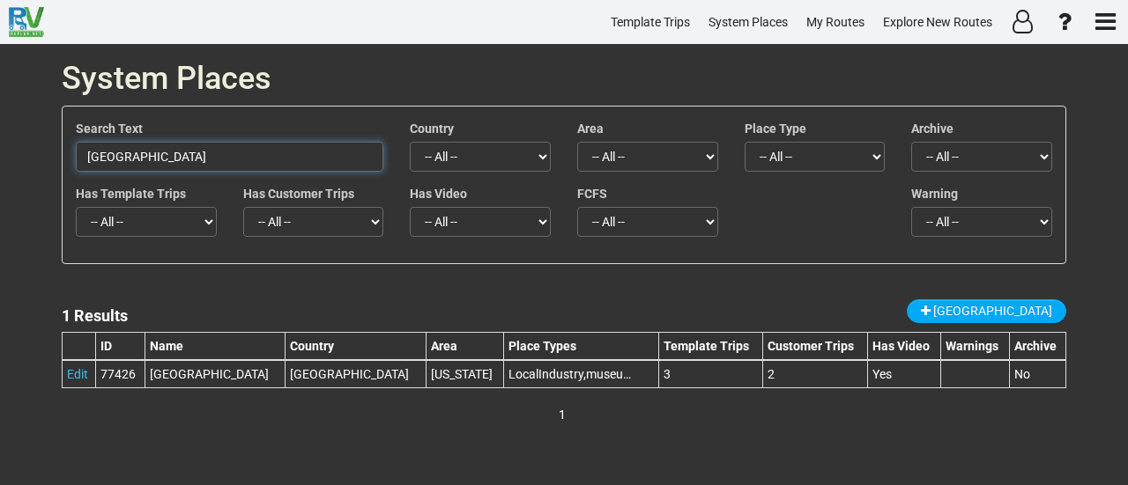
click at [358, 149] on input "[GEOGRAPHIC_DATA]" at bounding box center [229, 157] width 307 height 30
paste input "[GEOGRAPHIC_DATA]"
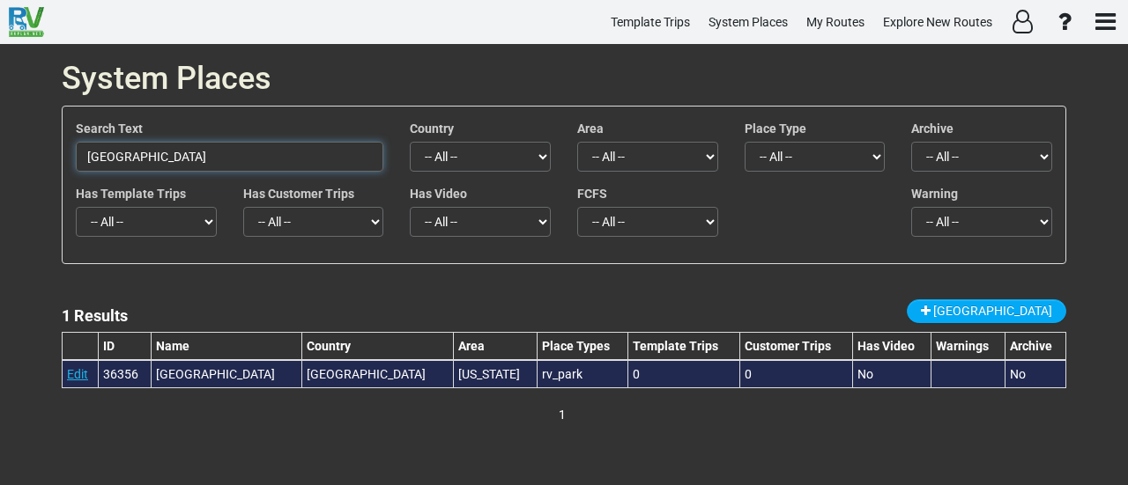
type input "[GEOGRAPHIC_DATA]"
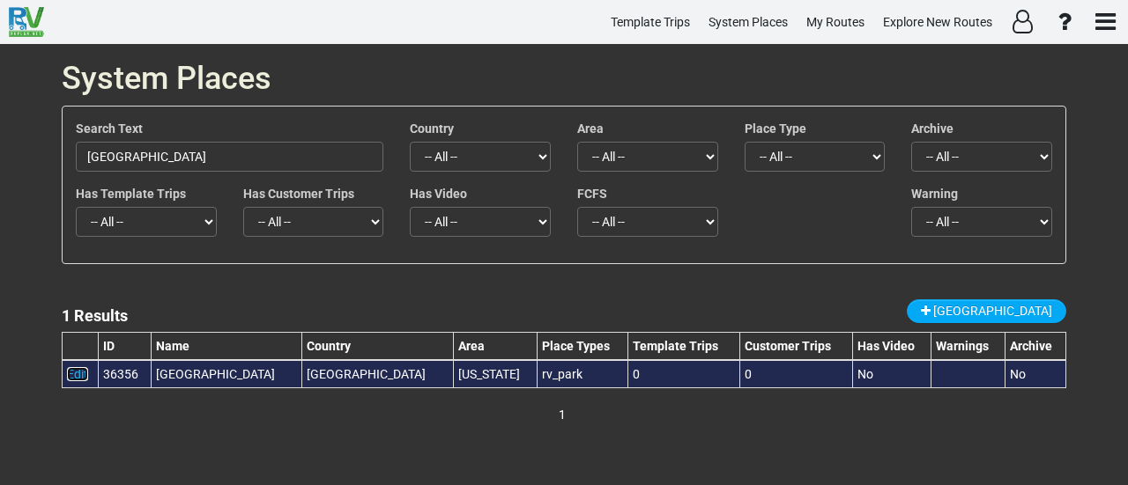
click at [82, 376] on link "Edit" at bounding box center [77, 374] width 21 height 14
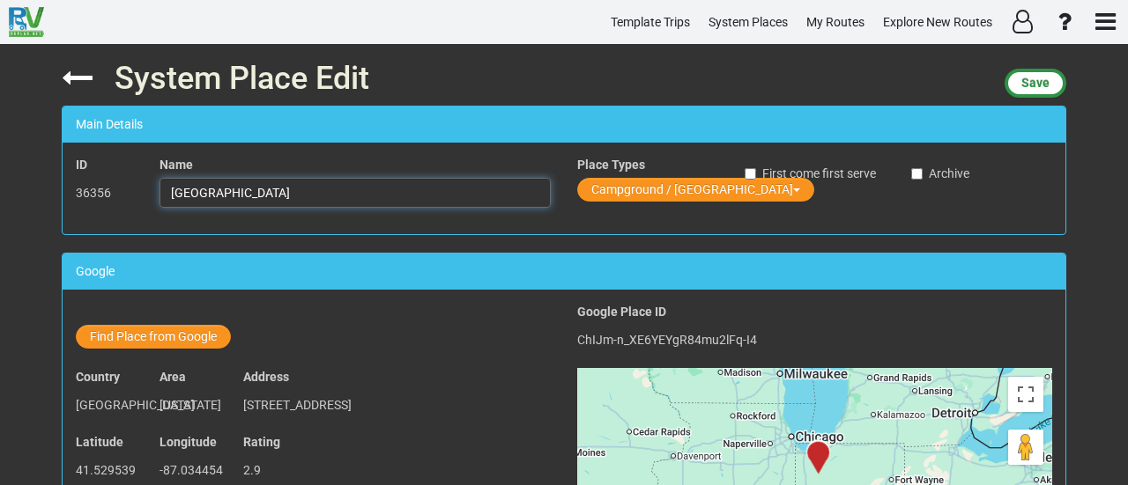
click at [273, 191] on input "[GEOGRAPHIC_DATA]" at bounding box center [354, 193] width 391 height 30
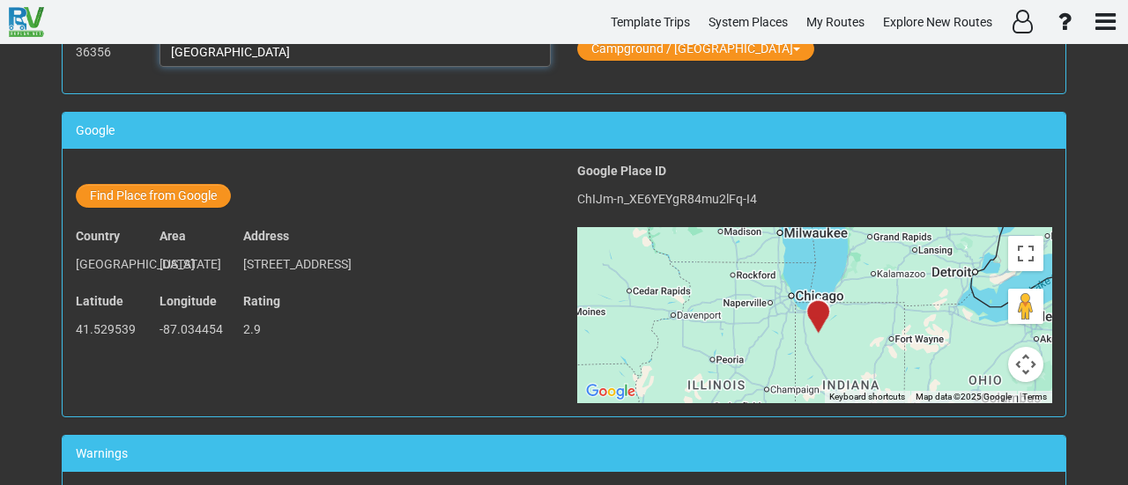
scroll to position [1172, 0]
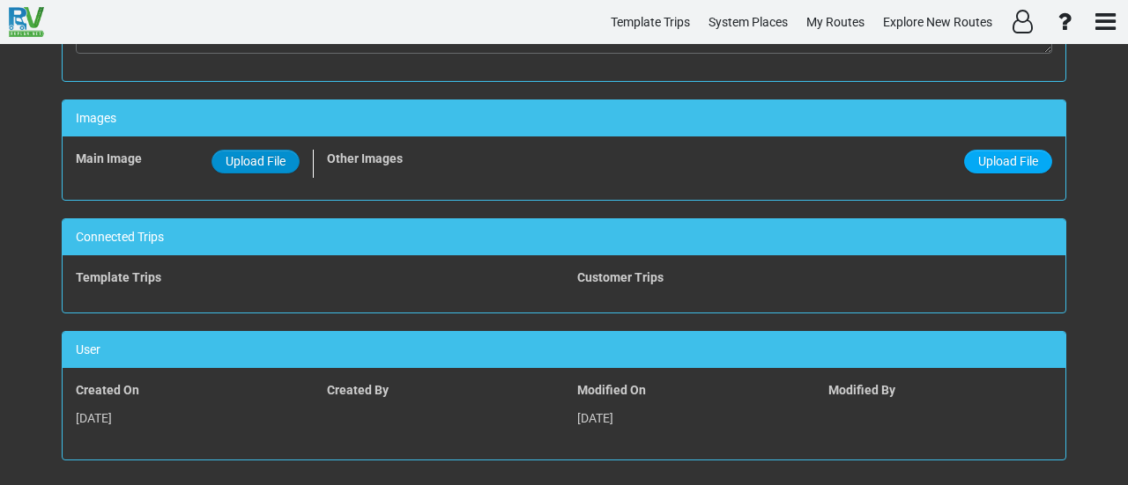
click at [255, 154] on span "Upload File" at bounding box center [256, 161] width 60 height 14
click at [0, 0] on input "Upload File" at bounding box center [0, 0] width 0 height 0
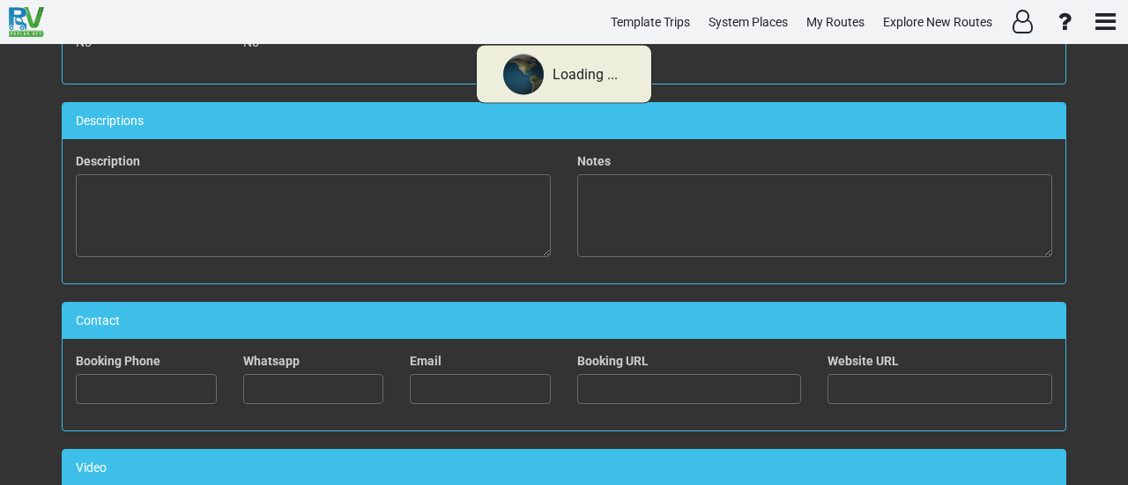
scroll to position [0, 0]
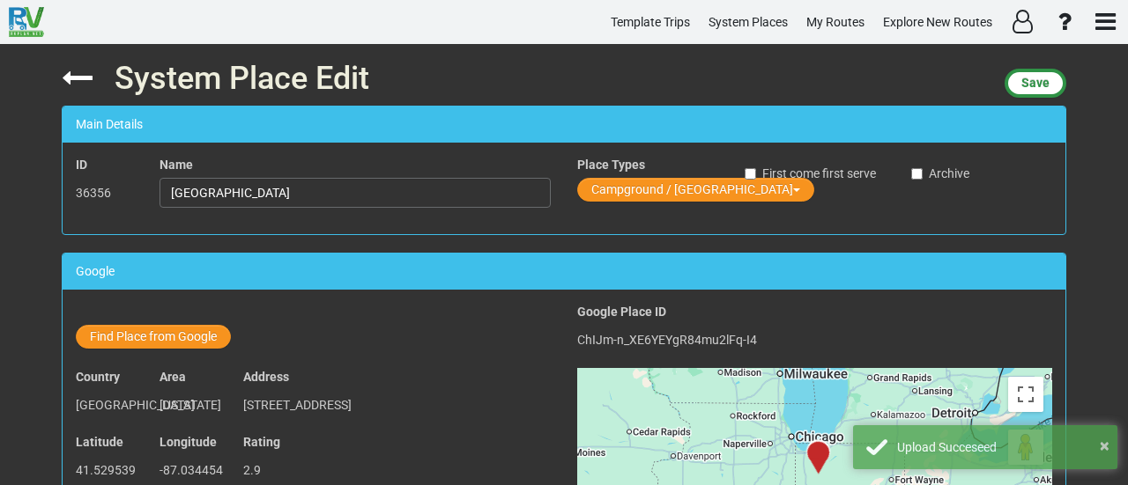
click at [1042, 63] on div "System Place Edit Save" at bounding box center [564, 75] width 1004 height 62
click at [1043, 75] on button "Save" at bounding box center [1035, 83] width 62 height 29
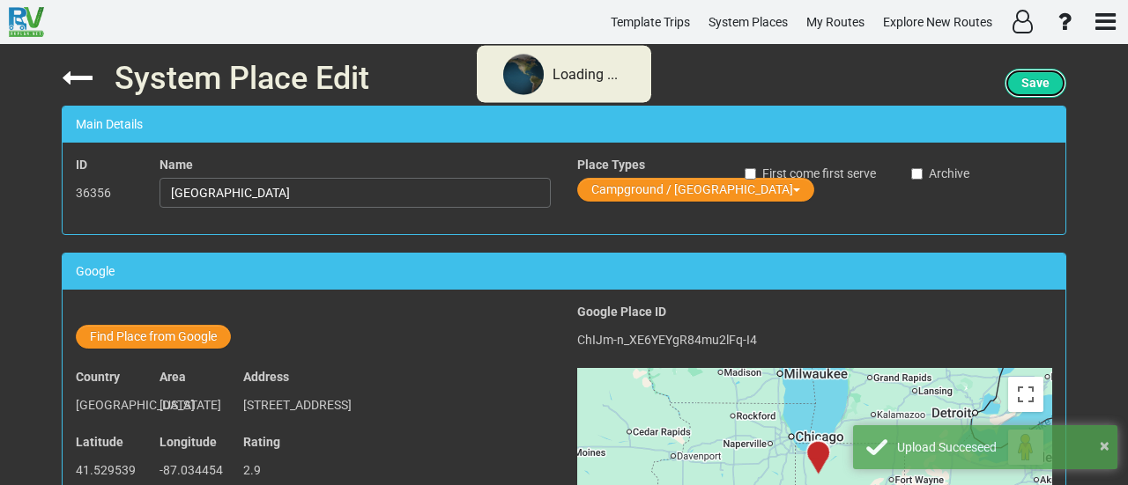
click at [1043, 76] on button "Save" at bounding box center [1035, 83] width 62 height 29
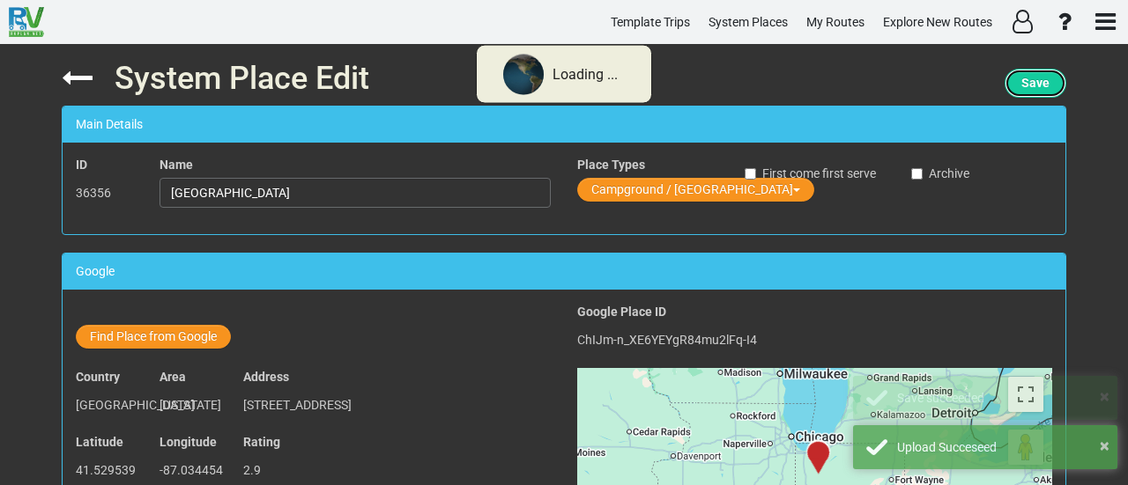
click at [1045, 76] on button "Save" at bounding box center [1035, 83] width 62 height 29
